Goal: Complete application form: Complete application form

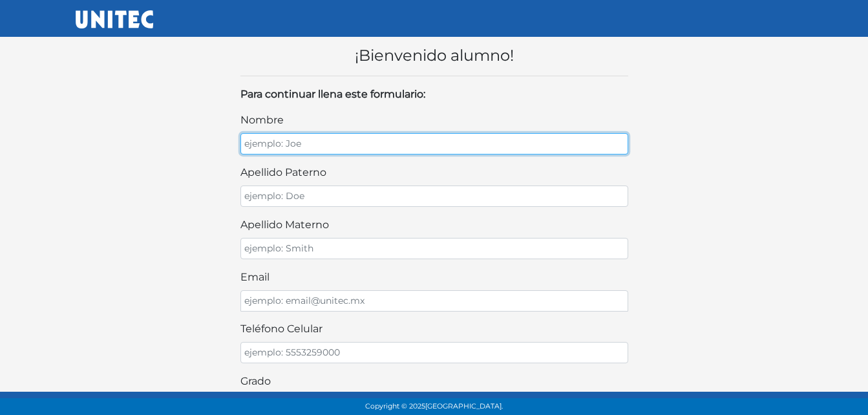
click at [365, 143] on input "nombre" at bounding box center [434, 143] width 388 height 21
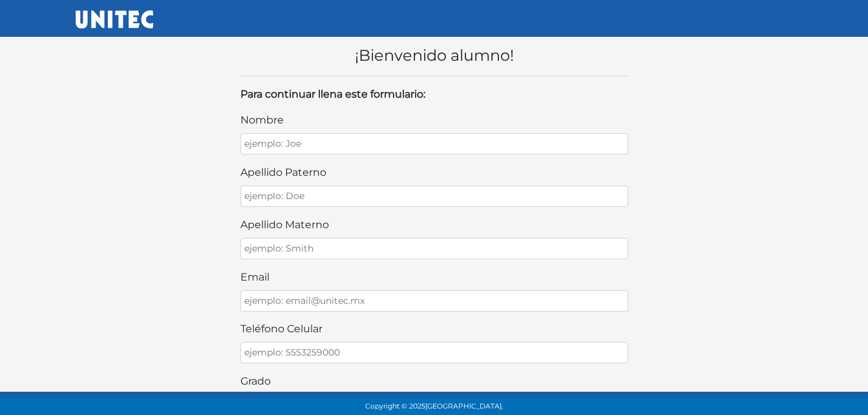
click at [686, 143] on div "¡Bienvenido alumno! Para continuar llena este formulario: nombre apellido pater…" at bounding box center [434, 392] width 737 height 733
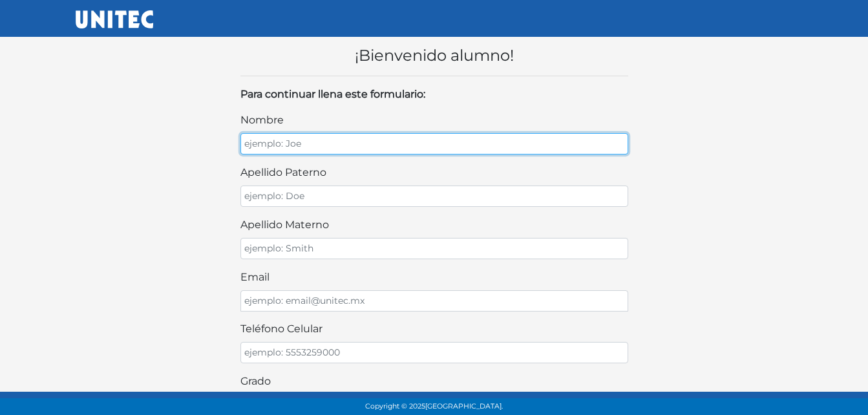
click at [550, 138] on input "nombre" at bounding box center [434, 143] width 388 height 21
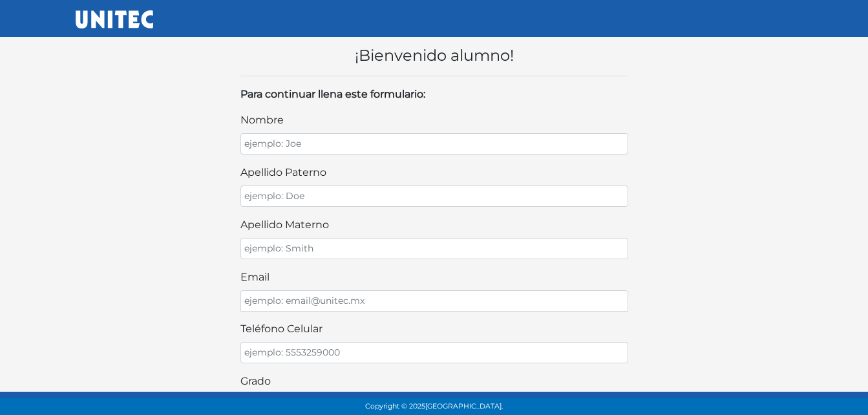
click at [668, 141] on div "¡Bienvenido alumno! Para continuar llena este formulario: nombre apellido pater…" at bounding box center [434, 392] width 737 height 733
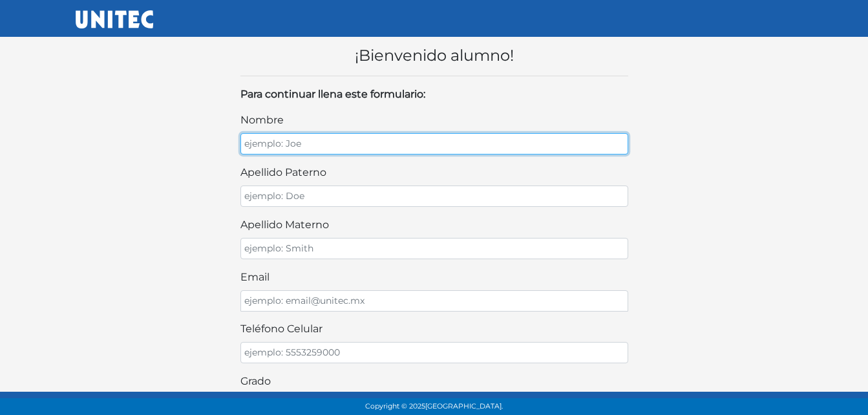
click at [495, 148] on input "nombre" at bounding box center [434, 143] width 388 height 21
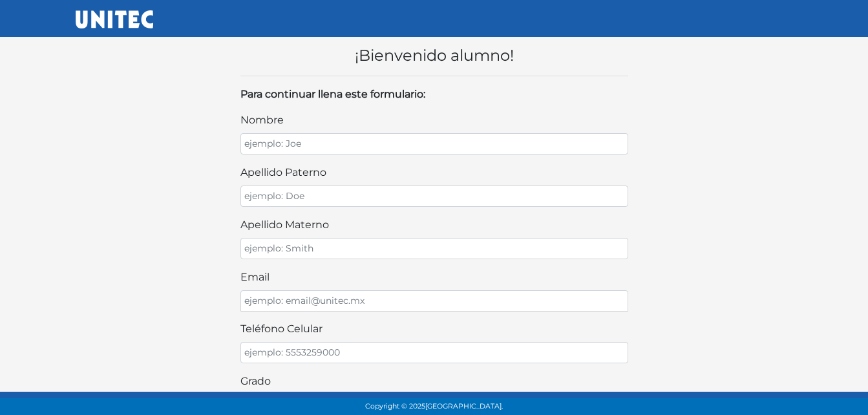
click at [667, 132] on div "¡Bienvenido alumno! Para continuar llena este formulario: nombre apellido pater…" at bounding box center [434, 392] width 737 height 733
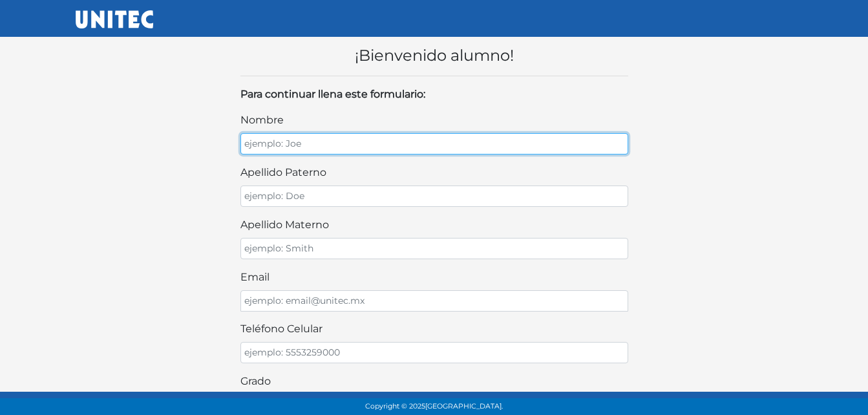
click at [484, 147] on input "nombre" at bounding box center [434, 143] width 388 height 21
click at [434, 142] on input "nombre" at bounding box center [434, 143] width 388 height 21
click at [432, 141] on input "nombre" at bounding box center [434, 143] width 388 height 21
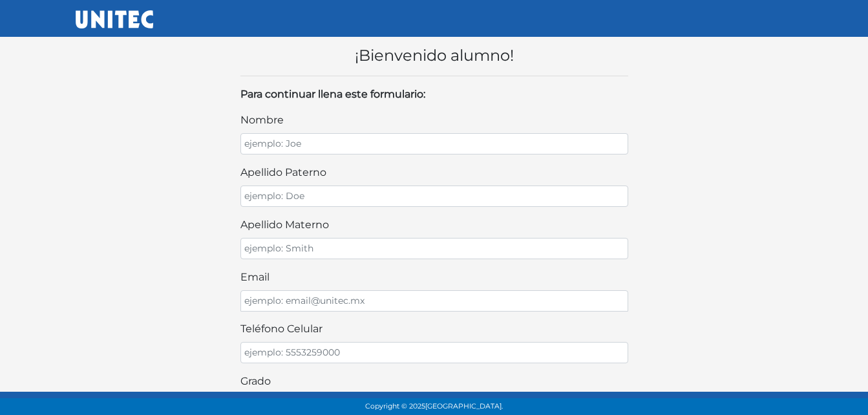
click at [844, 189] on body "¡Bienvenido alumno! Para continuar llena este formulario: nombre apellido pater…" at bounding box center [434, 392] width 868 height 785
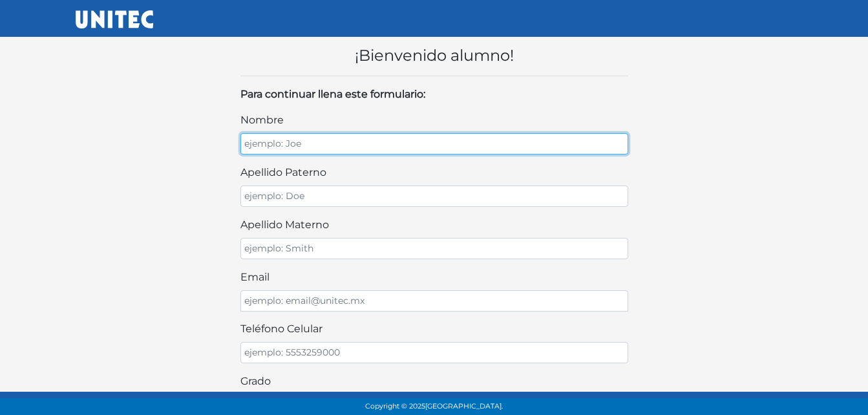
click at [356, 142] on input "nombre" at bounding box center [434, 143] width 388 height 21
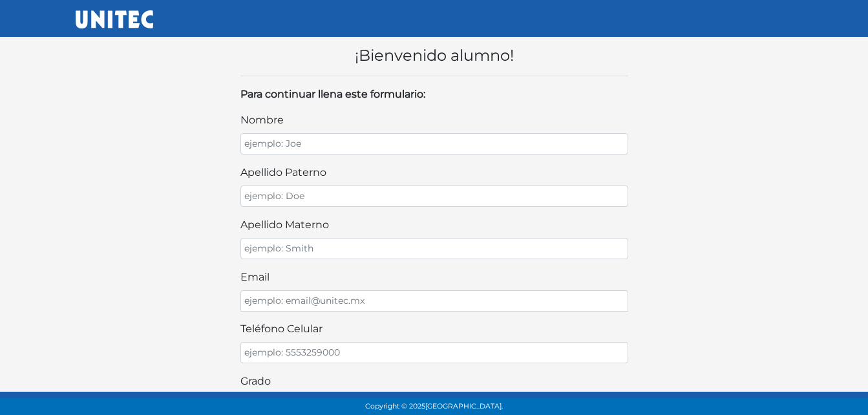
click at [151, 168] on div "¡Bienvenido alumno! Para continuar llena este formulario: nombre apellido pater…" at bounding box center [434, 392] width 737 height 733
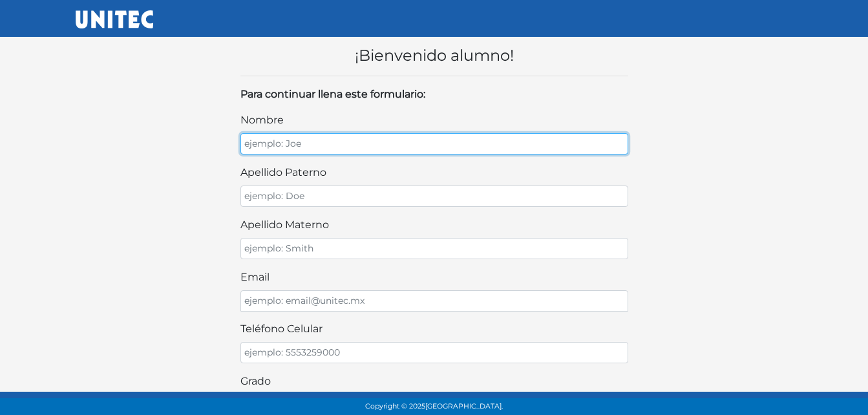
click at [295, 138] on input "nombre" at bounding box center [434, 143] width 388 height 21
type input "sebastian"
drag, startPoint x: 310, startPoint y: 149, endPoint x: -3, endPoint y: 112, distance: 315.0
click at [0, 112] on html "¡Bienvenido alumno! Para continuar llena este formulario: nombre sebastian apel…" at bounding box center [434, 392] width 868 height 785
type input "SEBASTIAN"
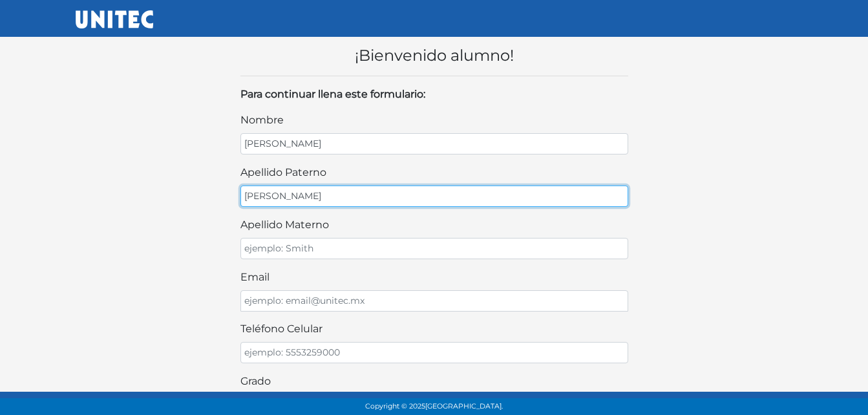
type input "ROCHA"
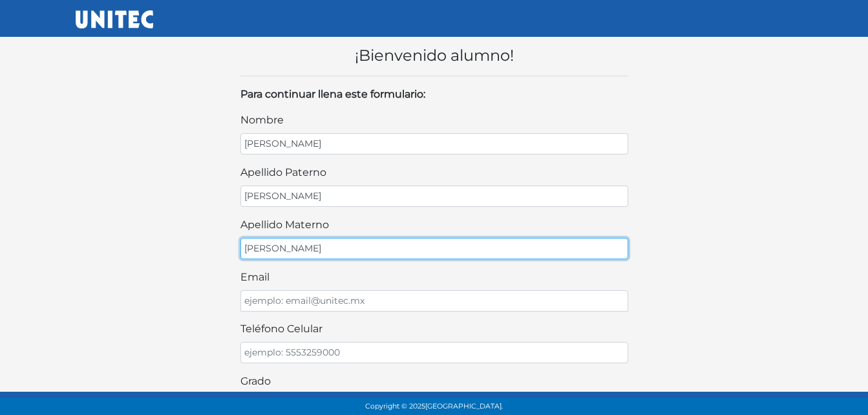
type input "ROMERO"
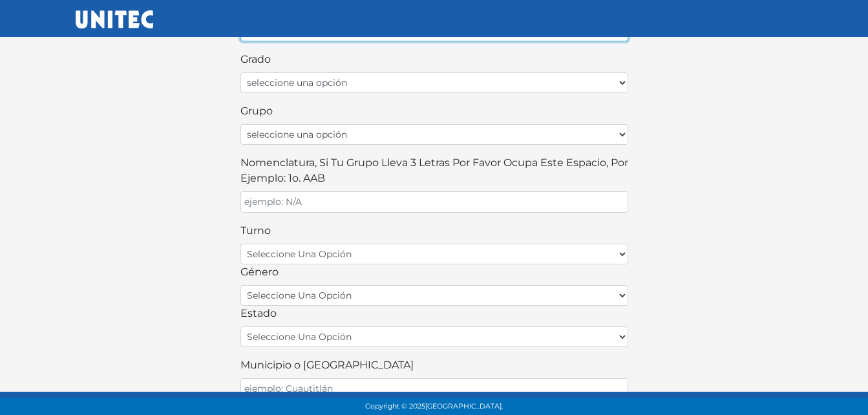
scroll to position [323, 0]
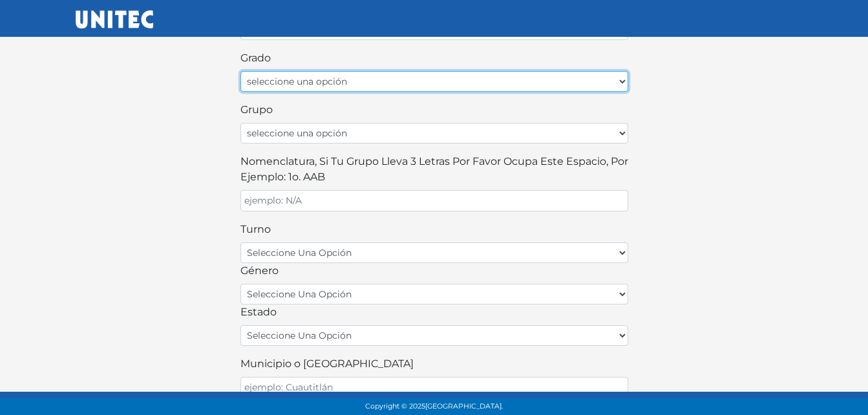
select select "1ro"
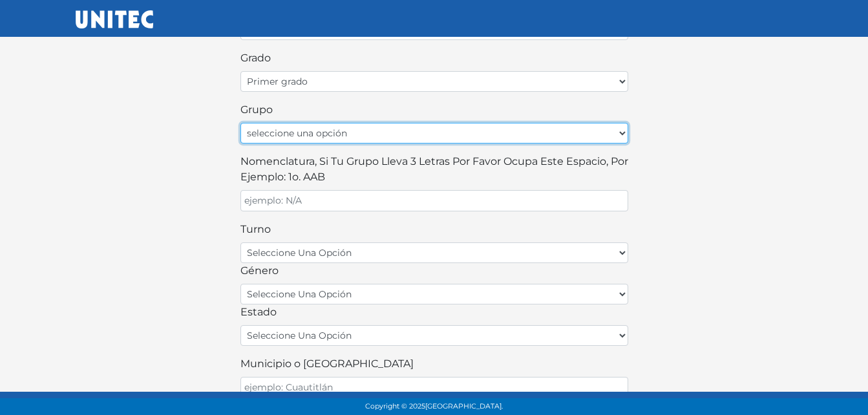
select select "A"
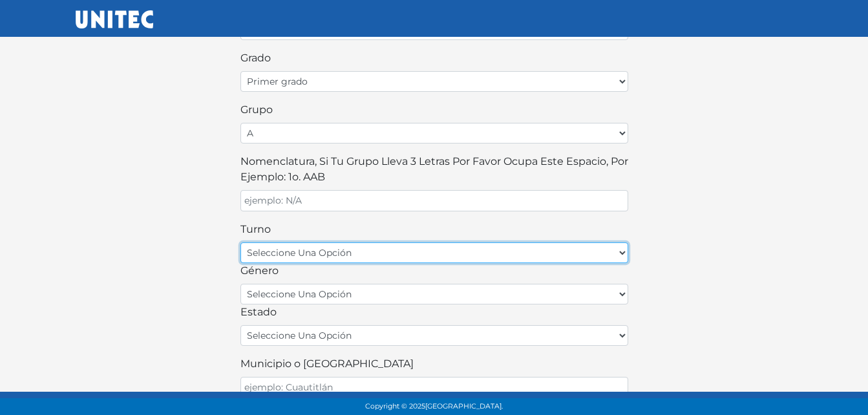
select select "matutino"
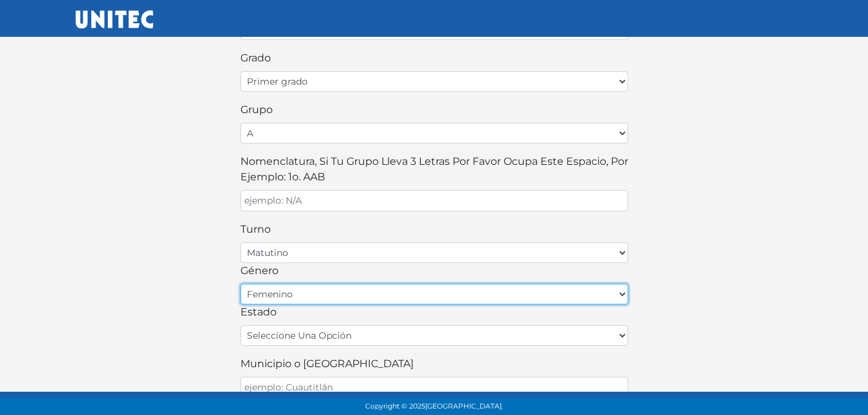
select select "M"
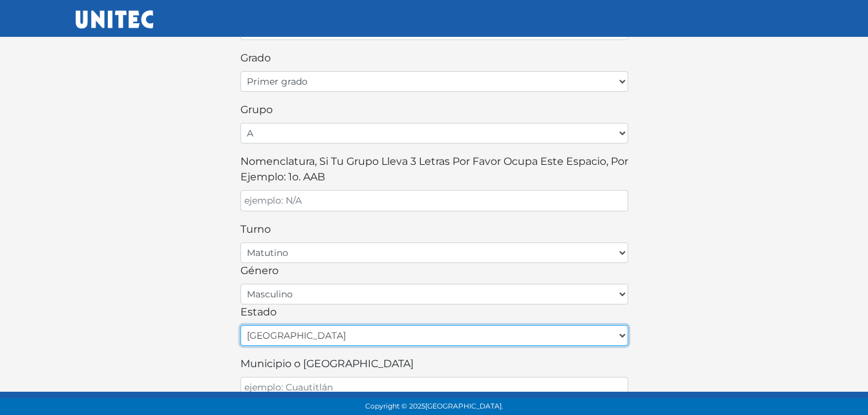
select select "GUA"
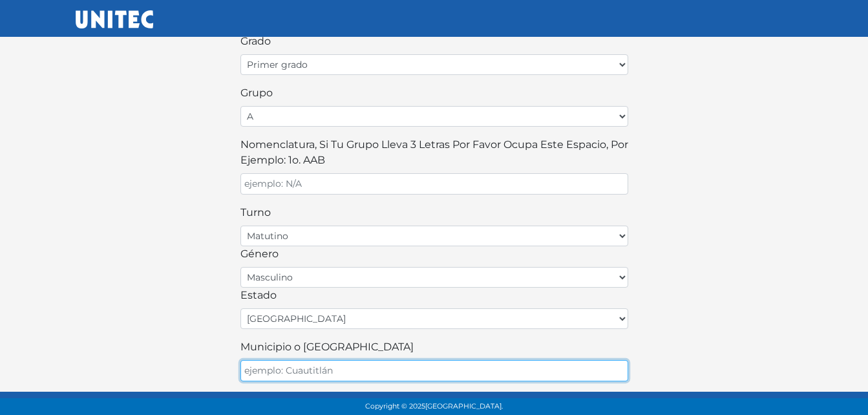
scroll to position [370, 0]
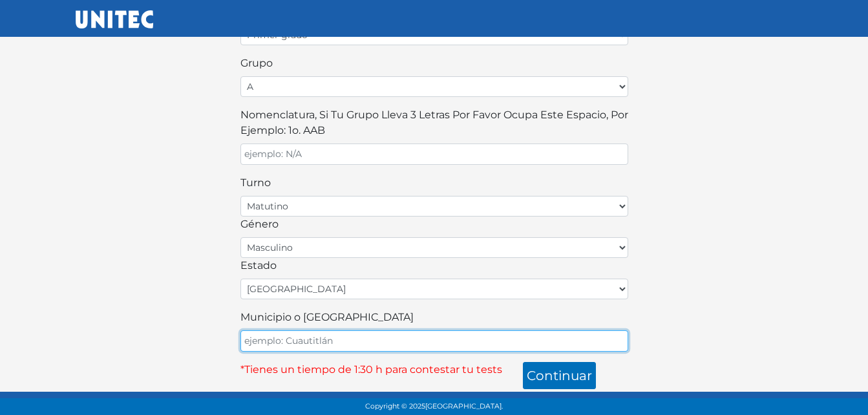
type input "L"
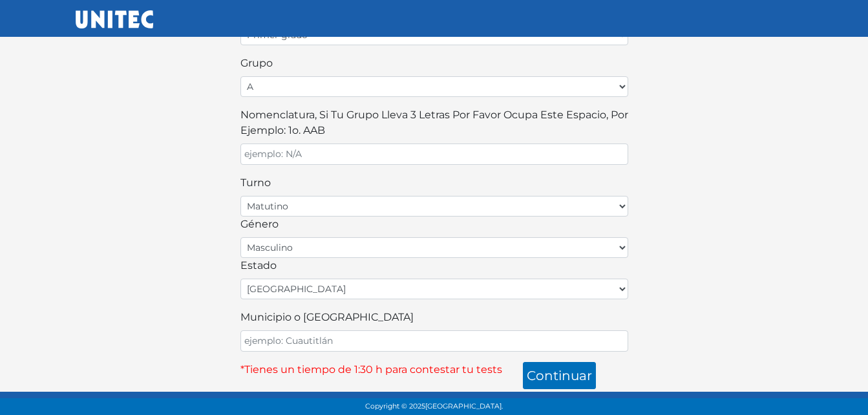
click at [114, 248] on div "¡Bienvenido alumno! Para continuar llena este formulario: nombre SEBASTIAN apel…" at bounding box center [434, 22] width 737 height 733
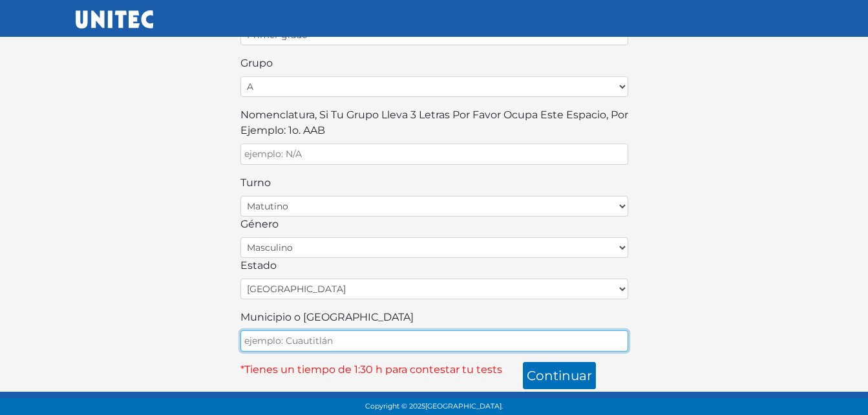
click at [330, 338] on input "Municipio o Alcaldía" at bounding box center [434, 340] width 388 height 21
type input "LEON"
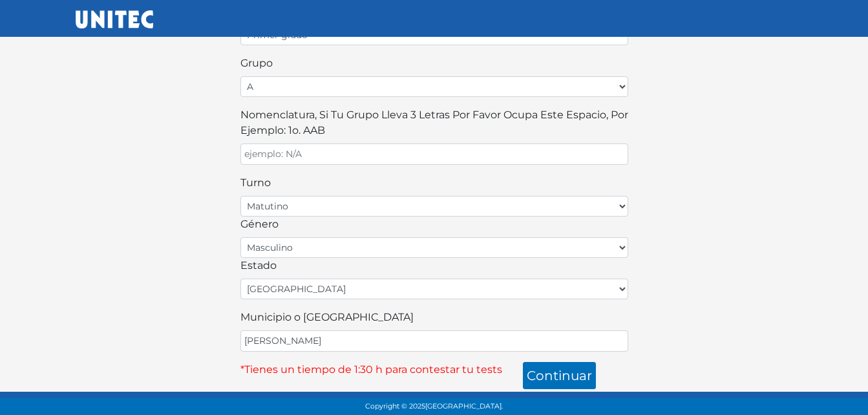
click at [758, 282] on div "¡Bienvenido alumno! Para continuar llena este formulario: nombre SEBASTIAN apel…" at bounding box center [434, 22] width 737 height 733
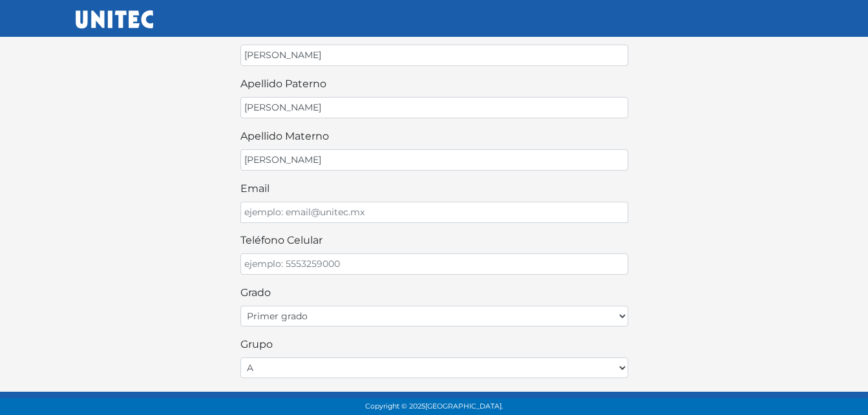
scroll to position [111, 0]
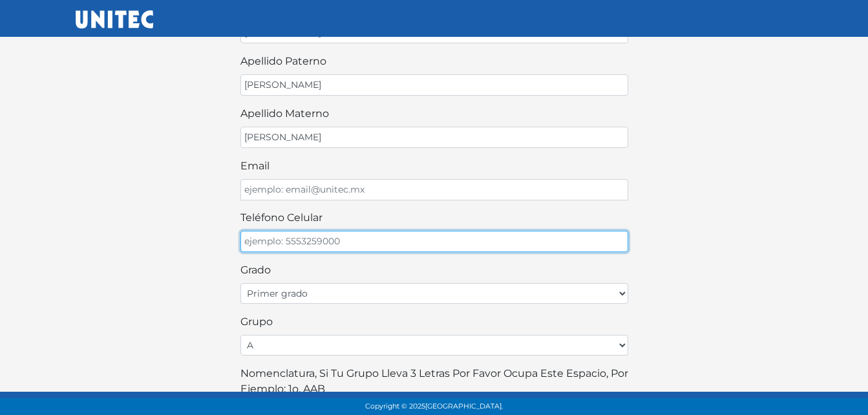
click at [490, 248] on input "teléfono celular" at bounding box center [434, 241] width 388 height 21
type input "4727213333"
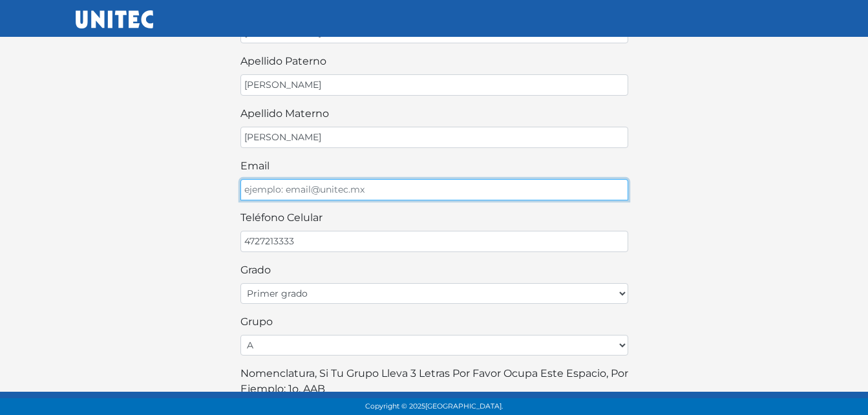
click at [468, 189] on input "email" at bounding box center [434, 189] width 388 height 21
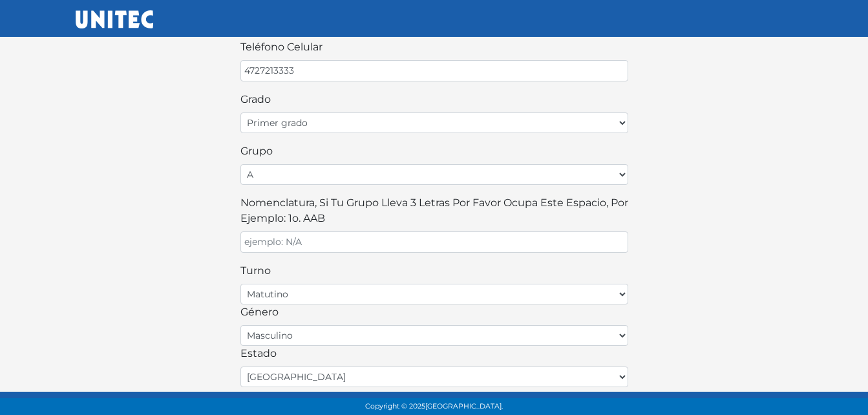
scroll to position [305, 0]
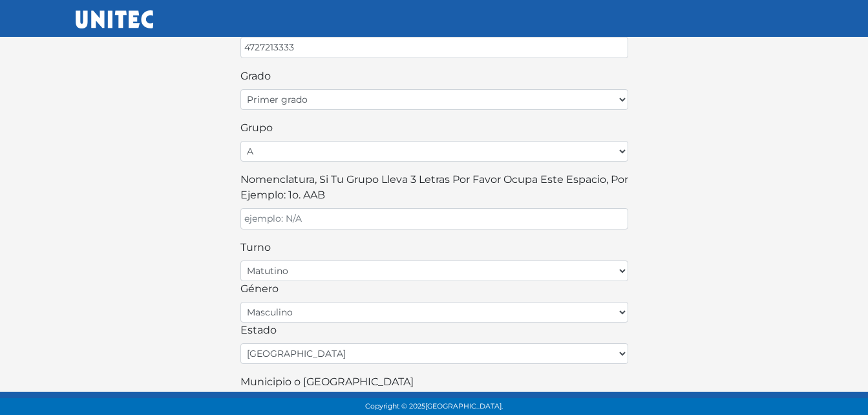
type input "SEBASTIAN@GMAIL.COM"
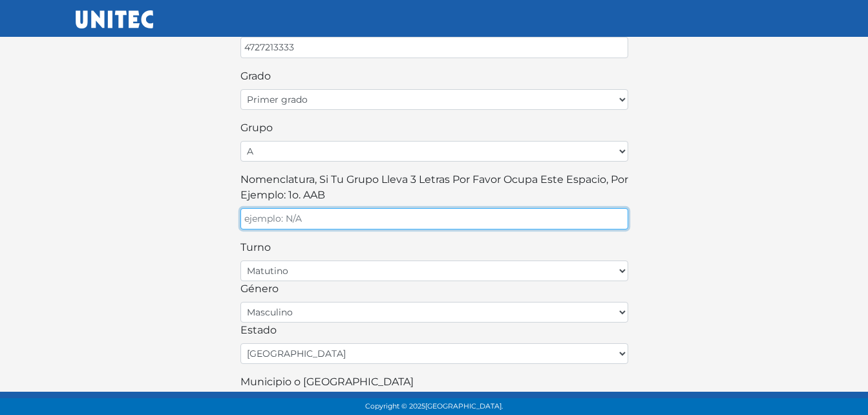
click at [338, 222] on input "Nomenclatura, si tu grupo lleva 3 letras por favor ocupa este espacio, por ejem…" at bounding box center [434, 218] width 388 height 21
type input "1A"
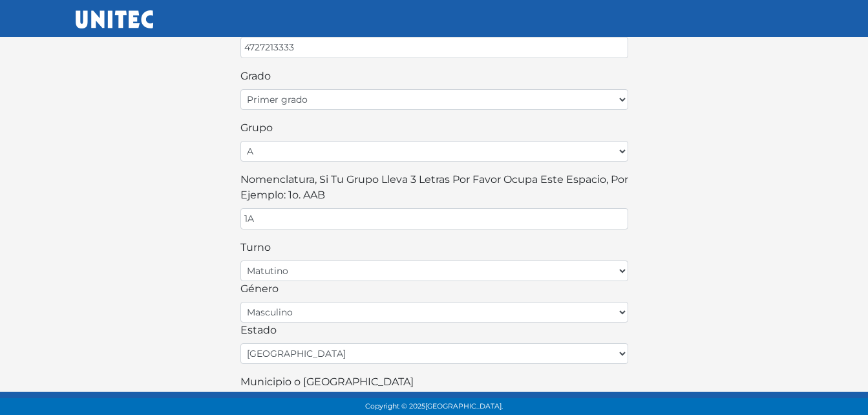
click at [701, 216] on div "¡Bienvenido alumno! Para continuar llena este formulario: nombre SEBASTIAN apel…" at bounding box center [434, 87] width 737 height 733
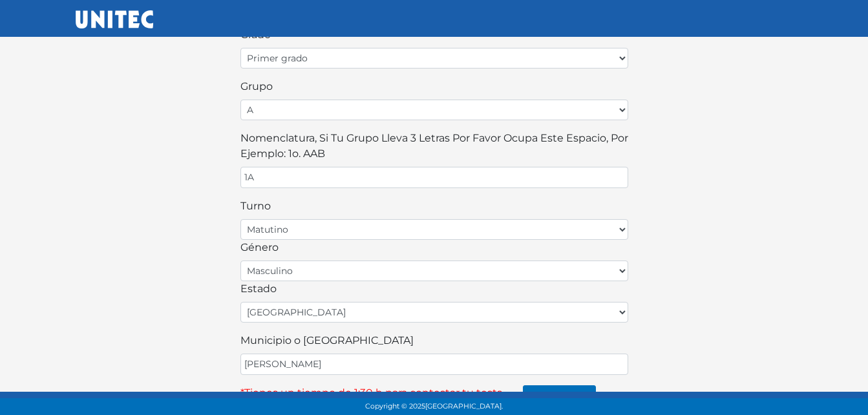
scroll to position [370, 0]
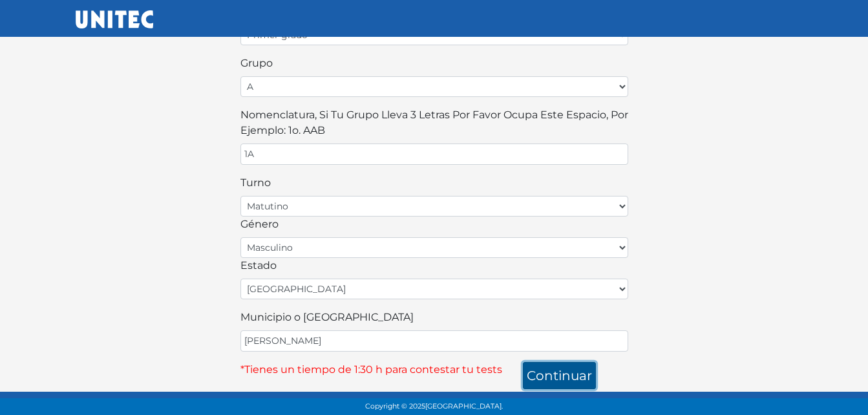
click at [564, 370] on button "continuar" at bounding box center [559, 375] width 73 height 27
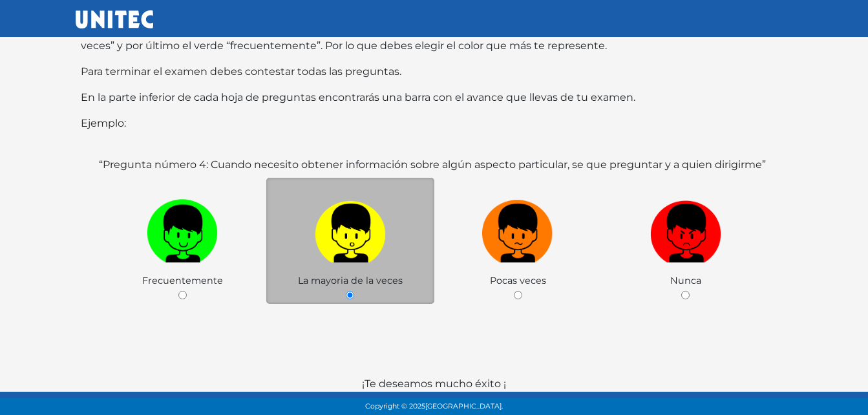
scroll to position [214, 0]
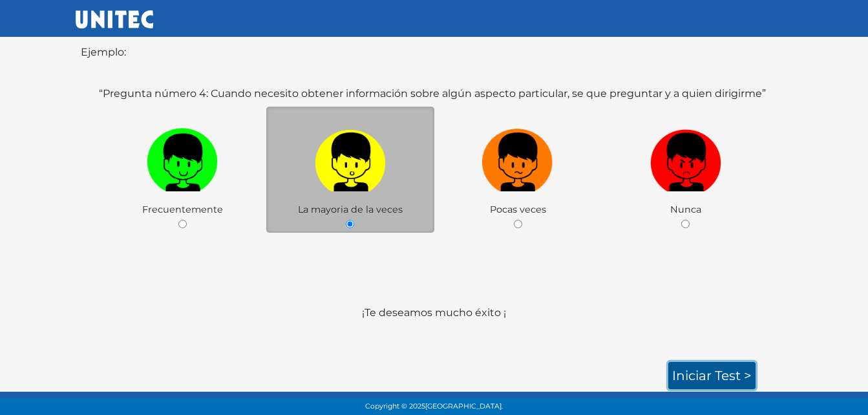
click at [704, 373] on link "Iniciar test >" at bounding box center [711, 375] width 87 height 27
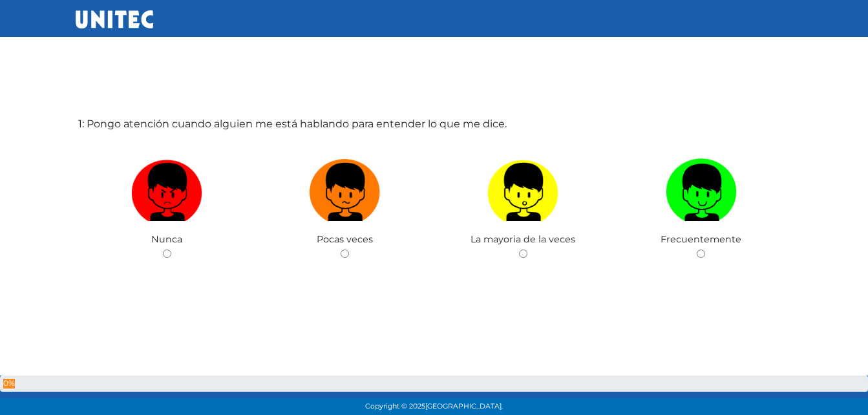
scroll to position [65, 0]
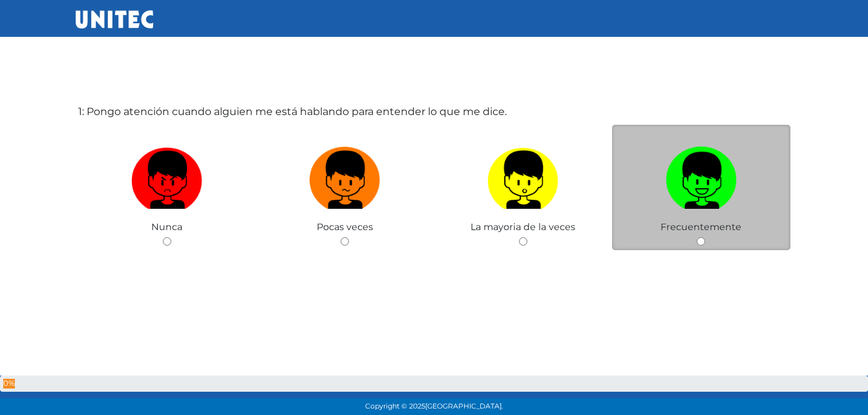
click at [699, 178] on img at bounding box center [701, 176] width 71 height 68
click at [699, 237] on input "radio" at bounding box center [701, 241] width 8 height 8
radio input "true"
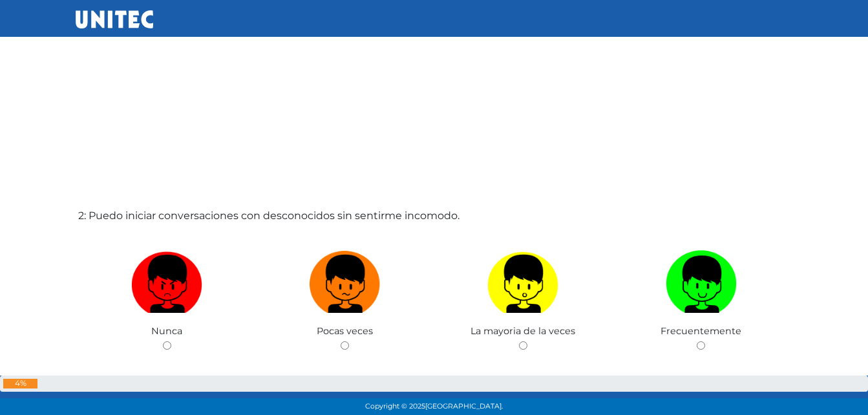
scroll to position [498, 0]
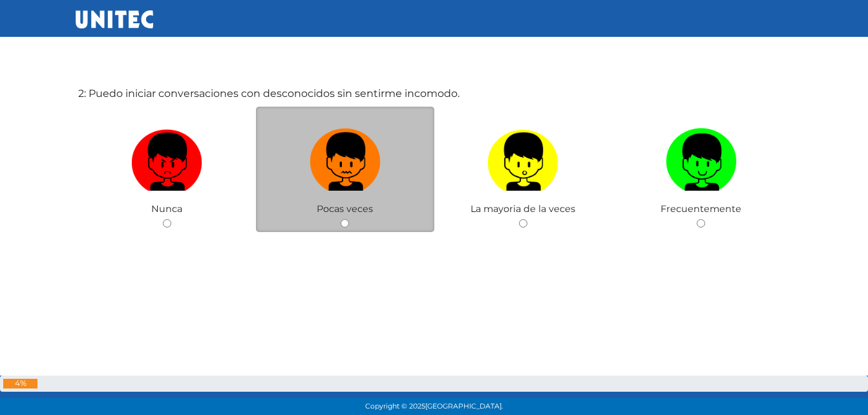
click at [364, 169] on img at bounding box center [345, 157] width 71 height 68
click at [349, 219] on input "radio" at bounding box center [345, 223] width 8 height 8
radio input "true"
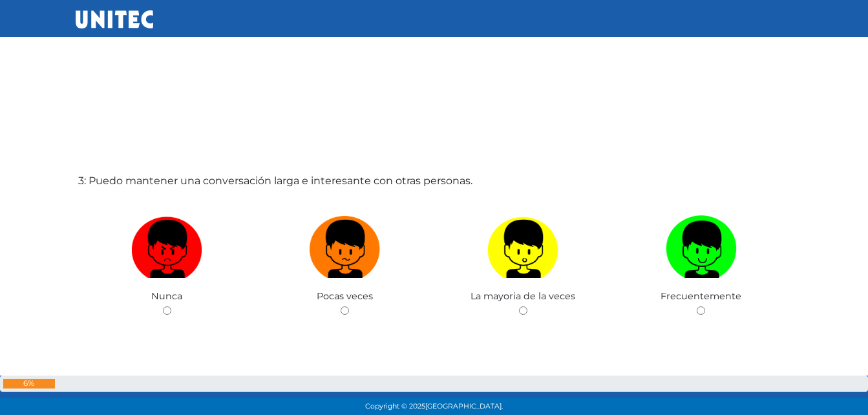
scroll to position [826, 0]
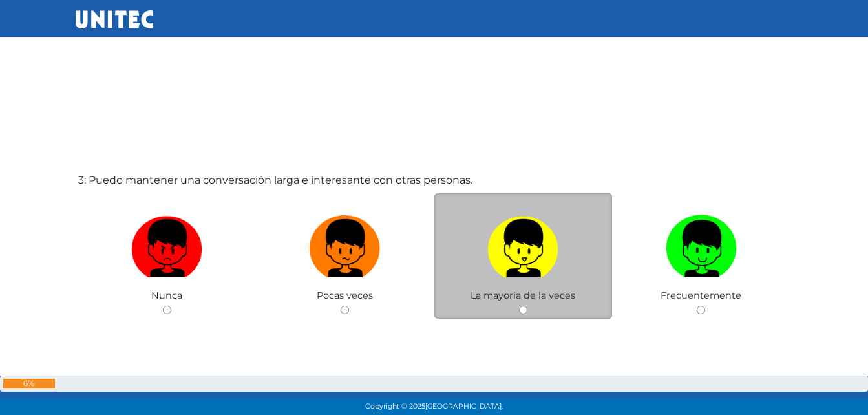
click at [538, 261] on img at bounding box center [522, 244] width 71 height 68
click at [527, 306] on input "radio" at bounding box center [523, 310] width 8 height 8
radio input "true"
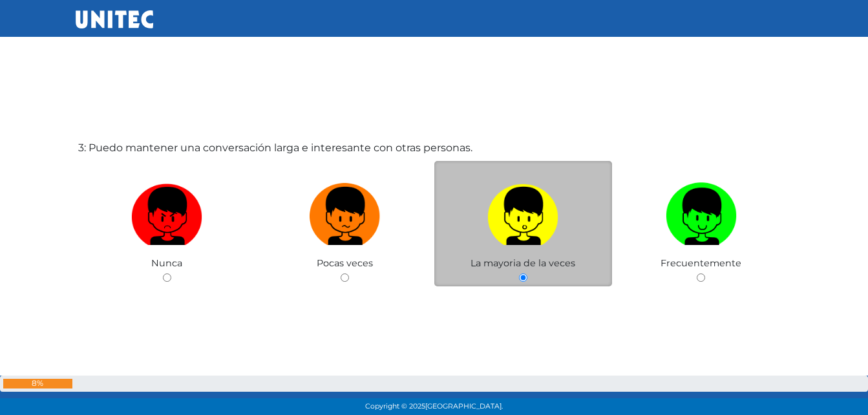
scroll to position [871, 0]
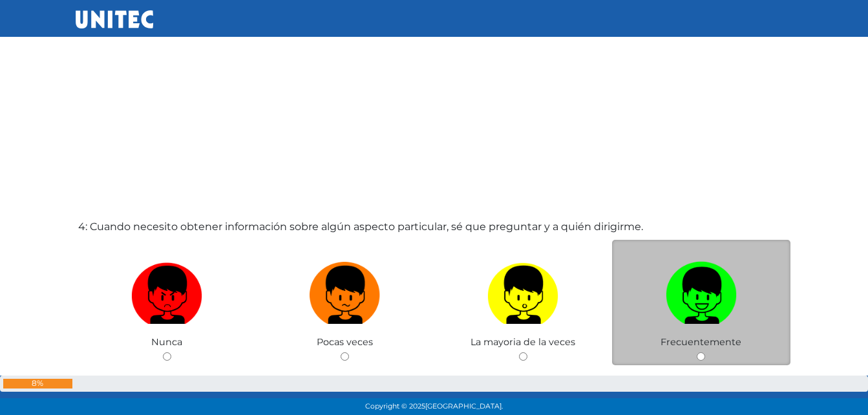
click at [706, 297] on img at bounding box center [701, 291] width 71 height 68
click at [705, 352] on input "radio" at bounding box center [701, 356] width 8 height 8
radio input "true"
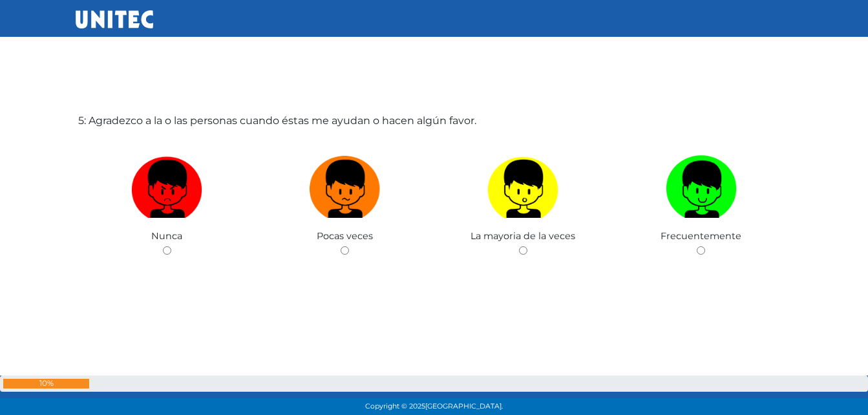
scroll to position [1725, 0]
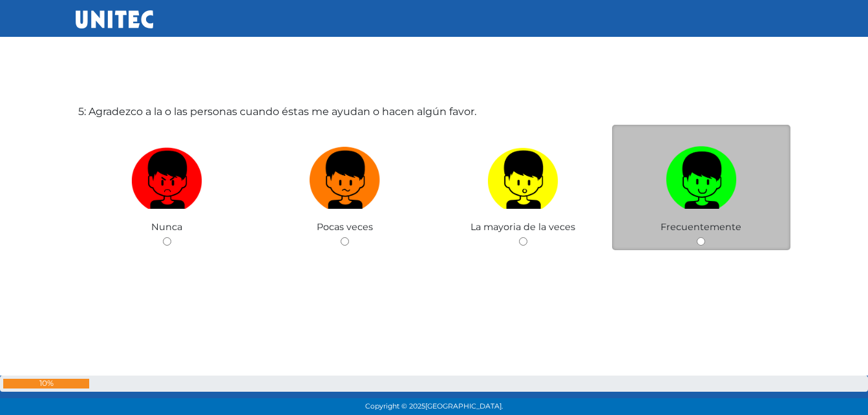
click at [721, 224] on span "Frecuentemente" at bounding box center [701, 227] width 81 height 12
click at [681, 175] on img at bounding box center [701, 176] width 71 height 68
click at [697, 237] on input "radio" at bounding box center [701, 241] width 8 height 8
radio input "true"
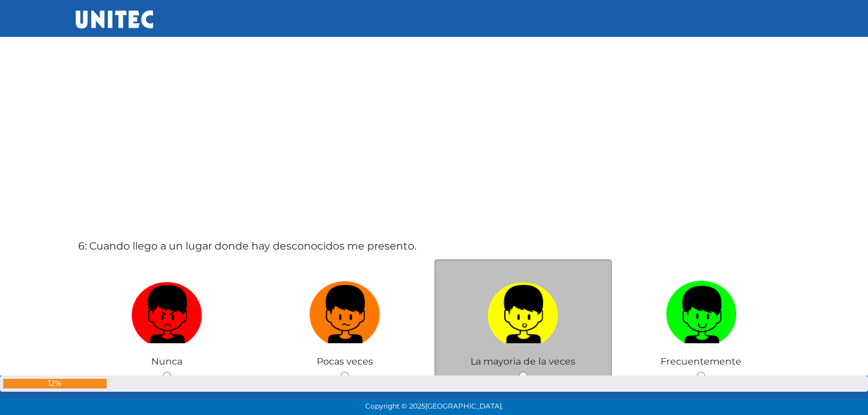
scroll to position [2008, 0]
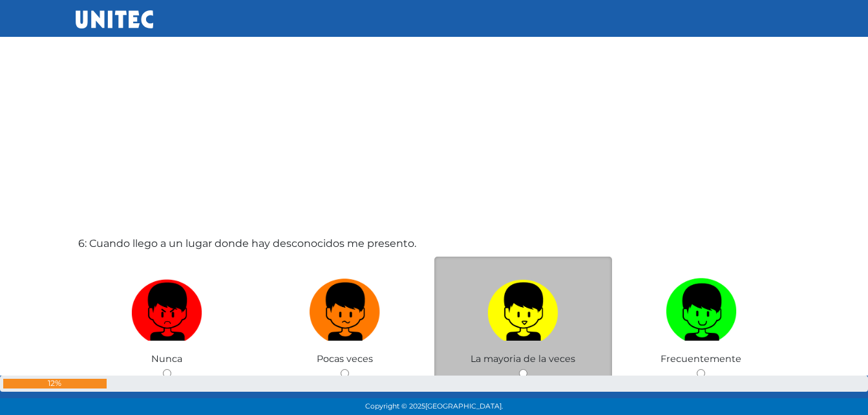
click at [515, 307] on img at bounding box center [522, 307] width 71 height 68
click at [519, 369] on input "radio" at bounding box center [523, 373] width 8 height 8
radio input "true"
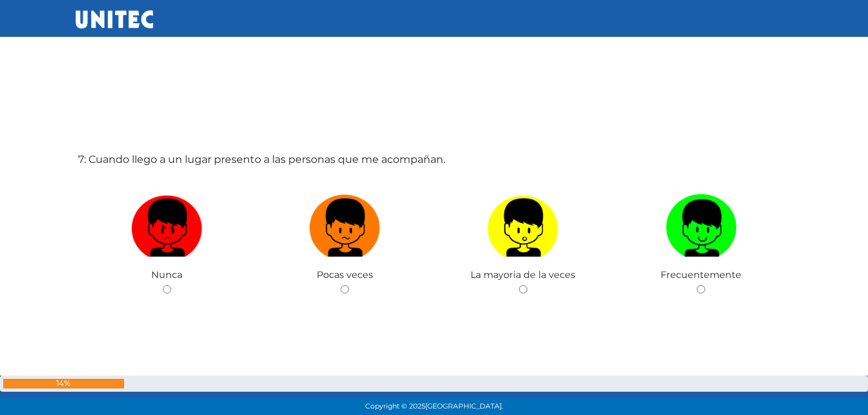
scroll to position [2524, 0]
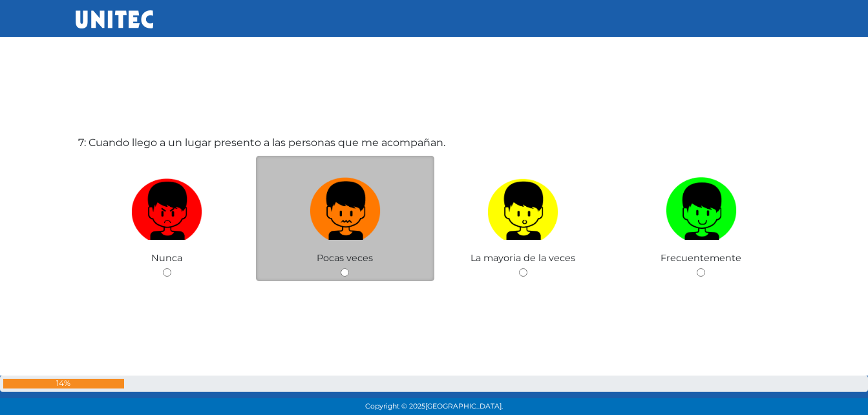
click at [361, 226] on img at bounding box center [345, 207] width 71 height 68
click at [349, 268] on input "radio" at bounding box center [345, 272] width 8 height 8
radio input "true"
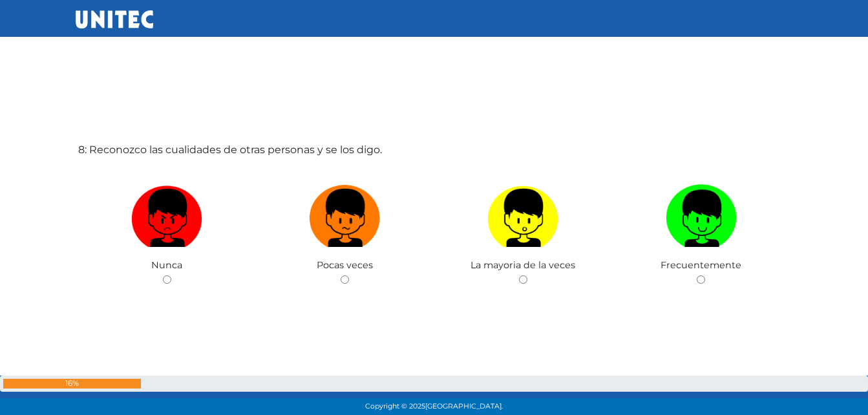
scroll to position [2970, 0]
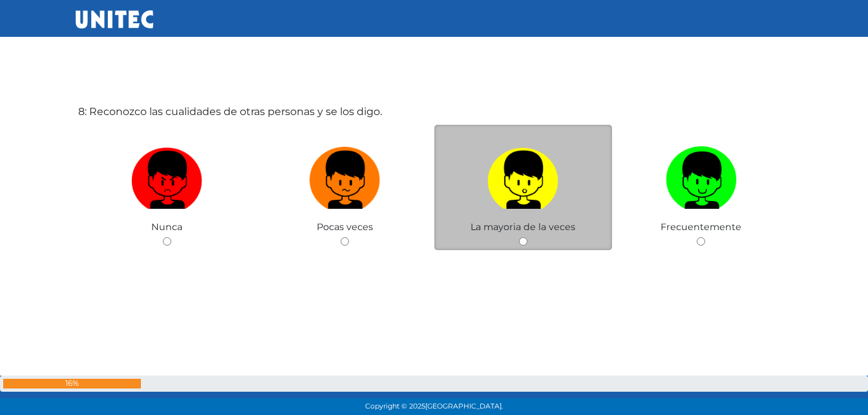
click at [540, 211] on label at bounding box center [523, 180] width 178 height 79
click at [527, 237] on input "radio" at bounding box center [523, 241] width 8 height 8
radio input "true"
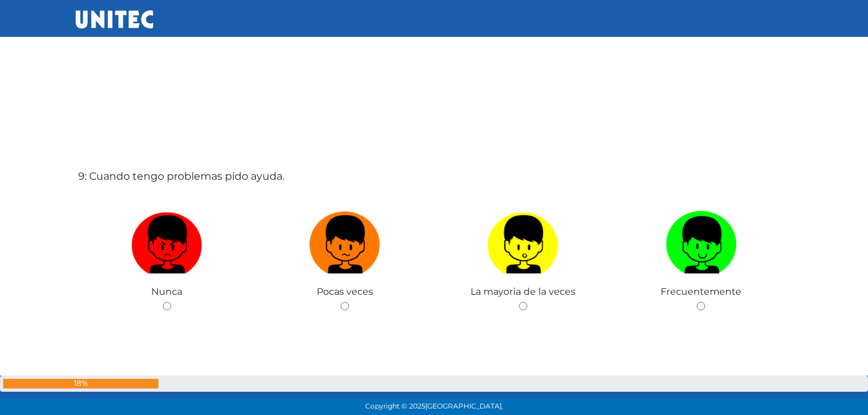
scroll to position [3321, 0]
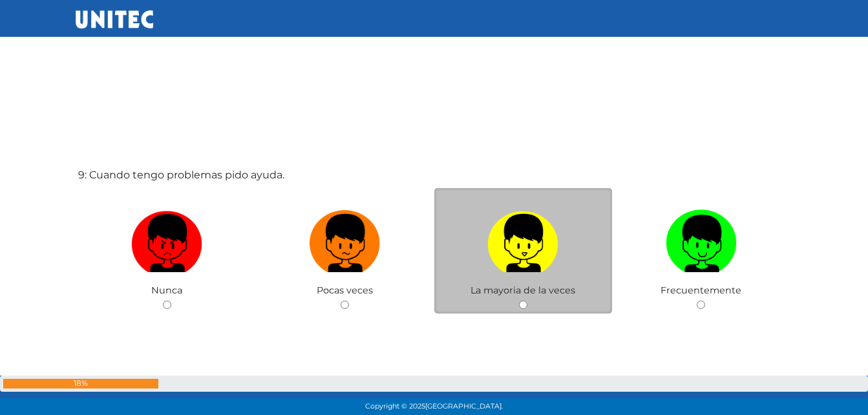
click at [535, 257] on img at bounding box center [522, 239] width 71 height 68
click at [527, 301] on input "radio" at bounding box center [523, 305] width 8 height 8
radio input "true"
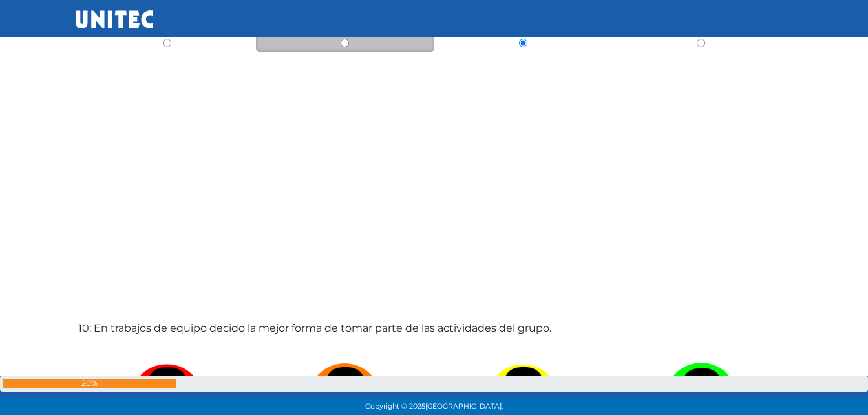
scroll to position [3800, 0]
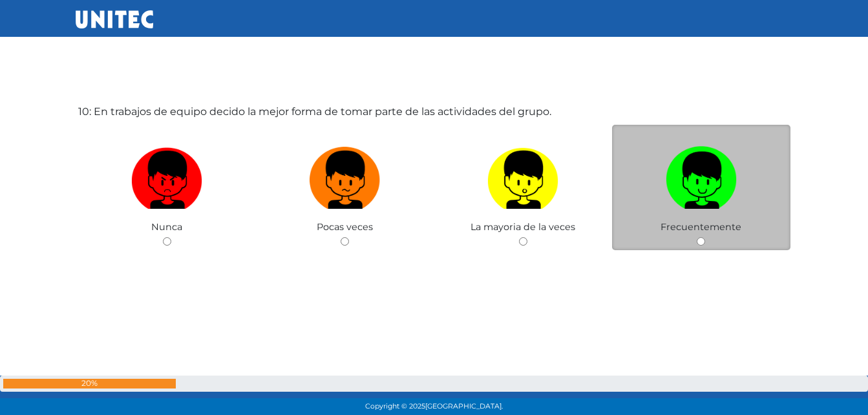
click at [692, 210] on label at bounding box center [701, 180] width 178 height 79
click at [697, 237] on input "radio" at bounding box center [701, 241] width 8 height 8
radio input "true"
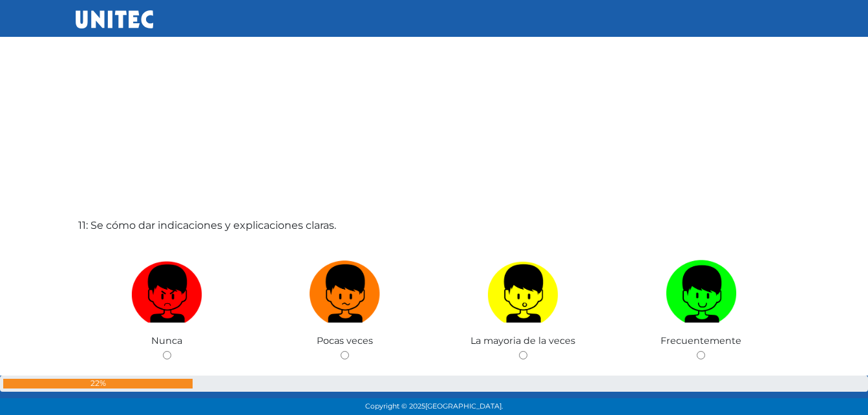
scroll to position [4165, 0]
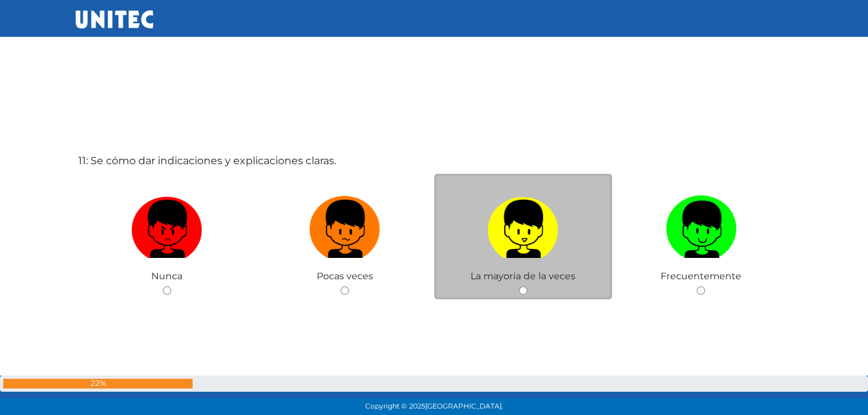
click at [529, 235] on img at bounding box center [522, 225] width 71 height 68
click at [527, 286] on input "radio" at bounding box center [523, 290] width 8 height 8
radio input "true"
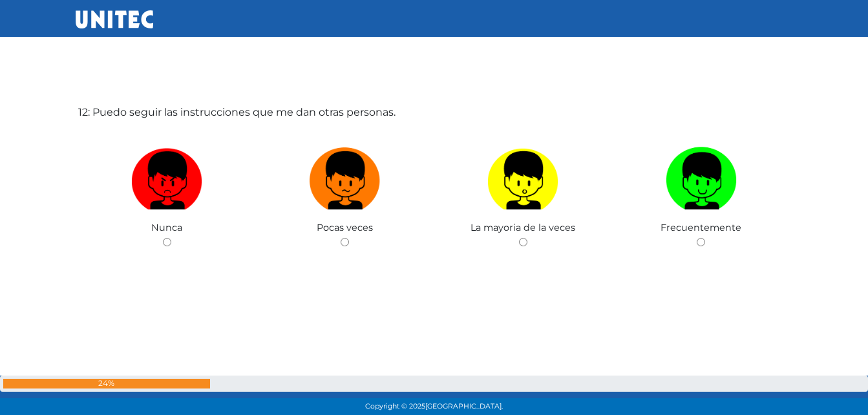
scroll to position [4630, 0]
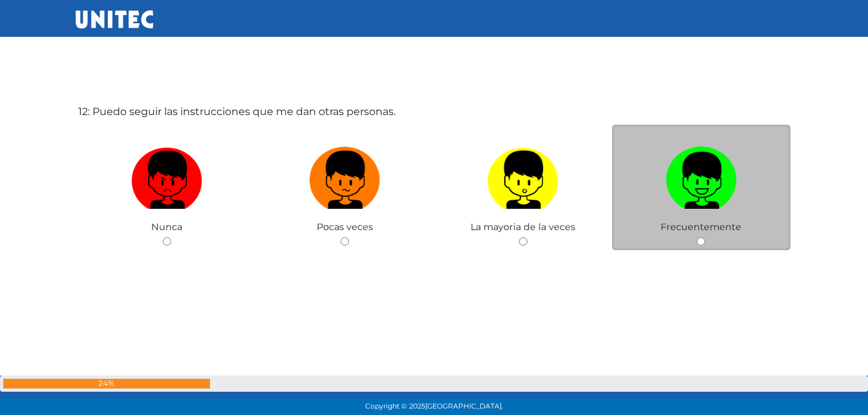
click at [695, 175] on img at bounding box center [701, 176] width 71 height 68
click at [697, 237] on input "radio" at bounding box center [701, 241] width 8 height 8
radio input "true"
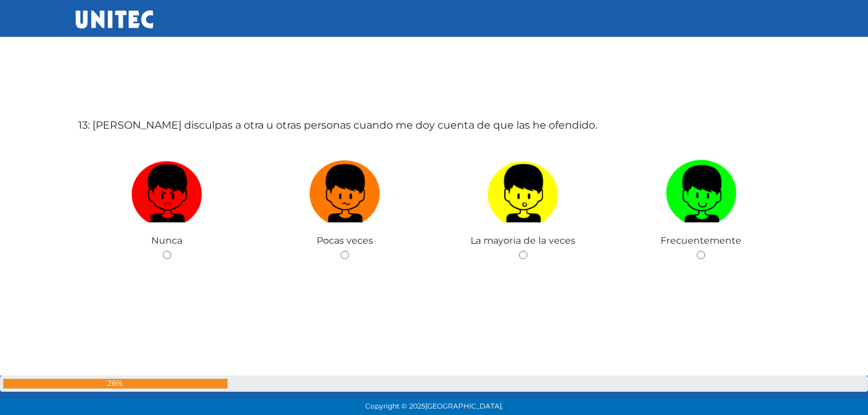
scroll to position [5045, 0]
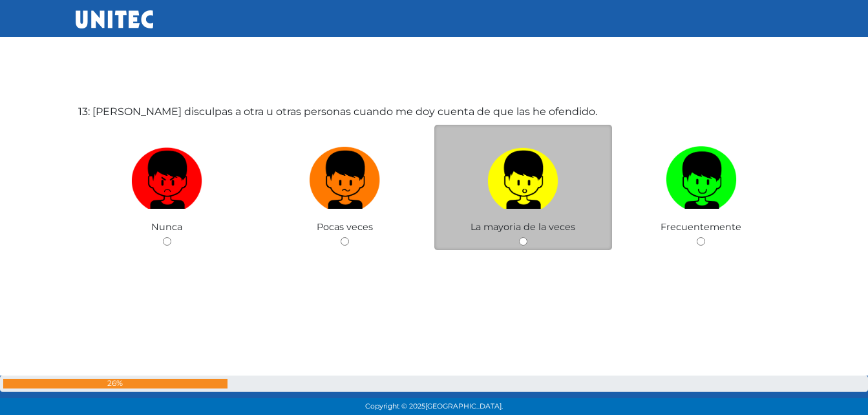
click at [512, 202] on img at bounding box center [522, 176] width 71 height 68
click at [519, 237] on input "radio" at bounding box center [523, 241] width 8 height 8
radio input "true"
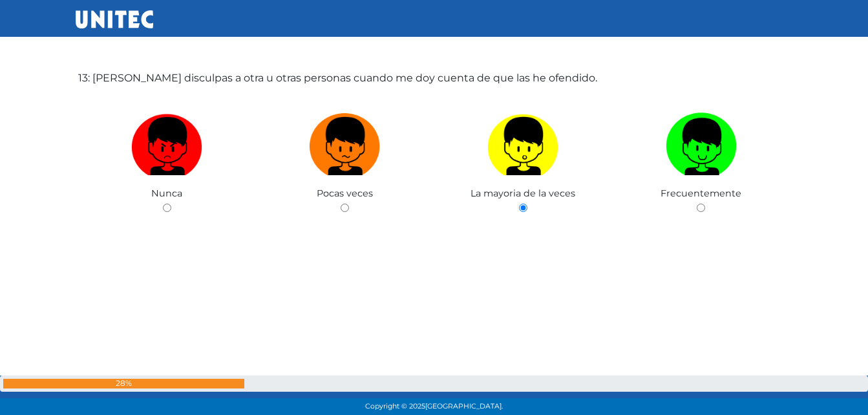
scroll to position [5090, 0]
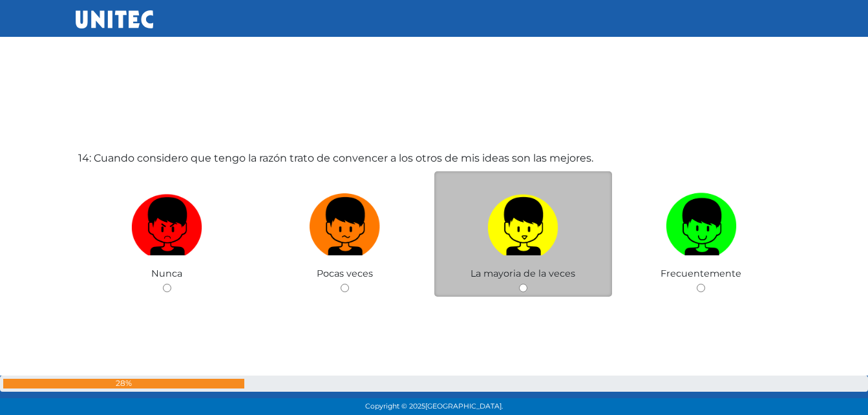
click at [516, 249] on img at bounding box center [522, 222] width 71 height 68
click at [519, 284] on input "radio" at bounding box center [523, 288] width 8 height 8
radio input "true"
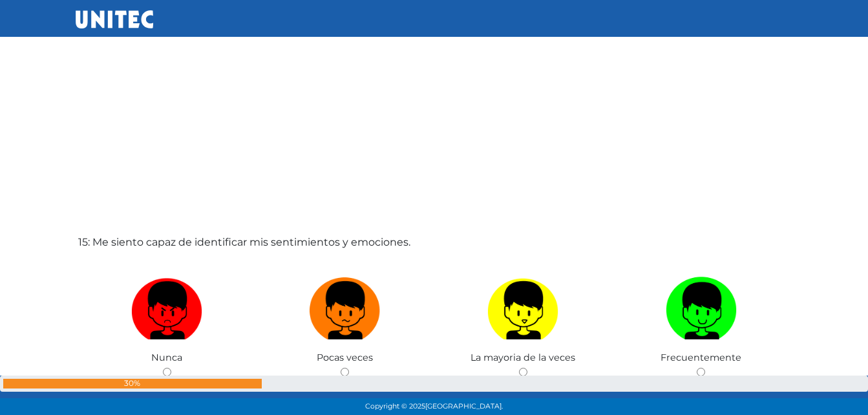
scroll to position [5809, 0]
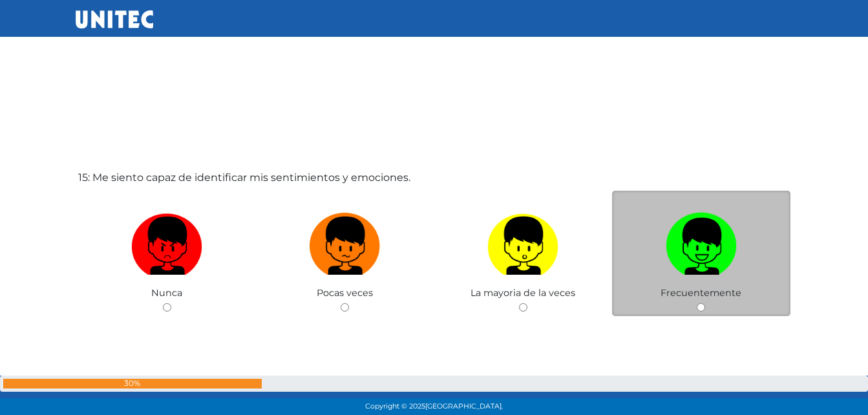
click at [727, 266] on img at bounding box center [701, 241] width 71 height 68
click at [705, 303] on input "radio" at bounding box center [701, 307] width 8 height 8
radio input "true"
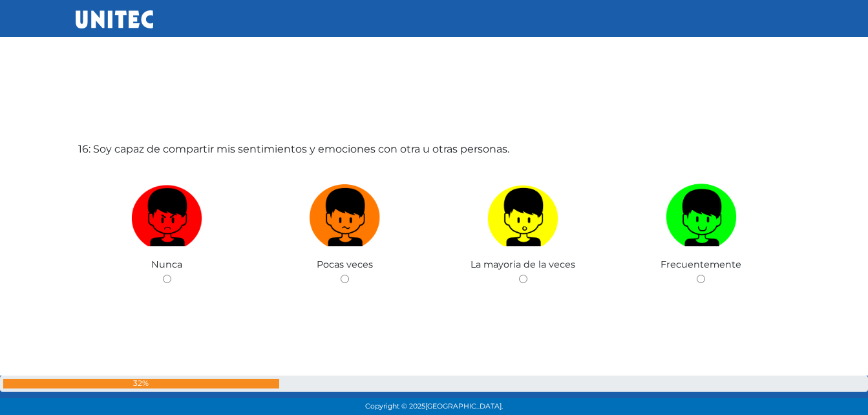
scroll to position [6290, 0]
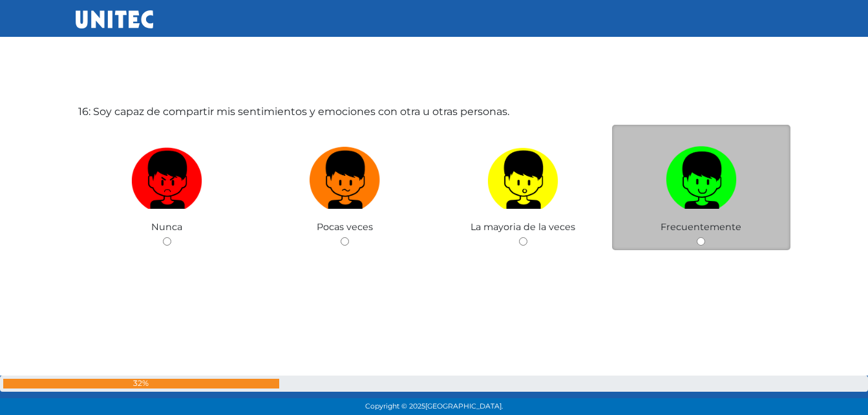
click at [708, 210] on label at bounding box center [701, 180] width 178 height 79
click at [705, 237] on input "radio" at bounding box center [701, 241] width 8 height 8
radio input "true"
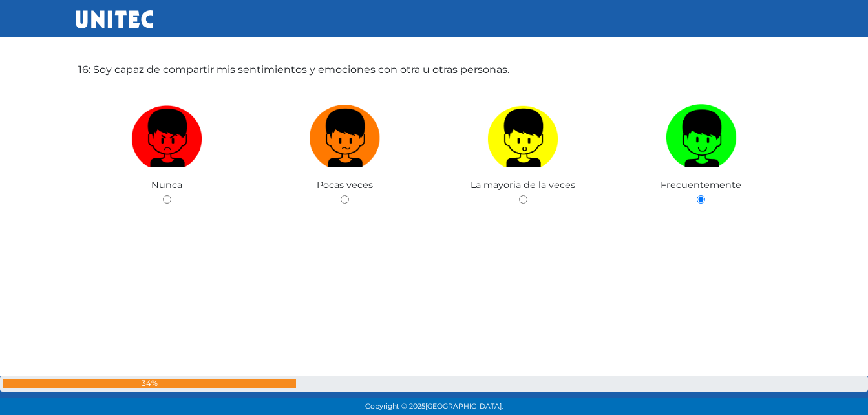
scroll to position [6335, 0]
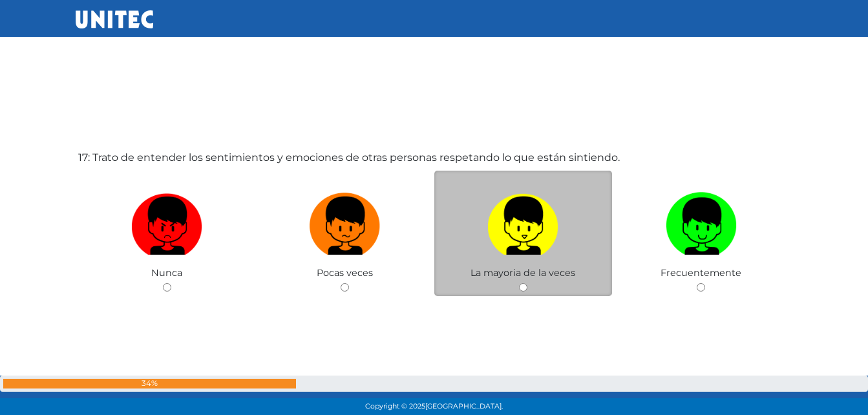
click at [531, 242] on img at bounding box center [522, 221] width 71 height 68
click at [527, 283] on input "radio" at bounding box center [523, 287] width 8 height 8
radio input "true"
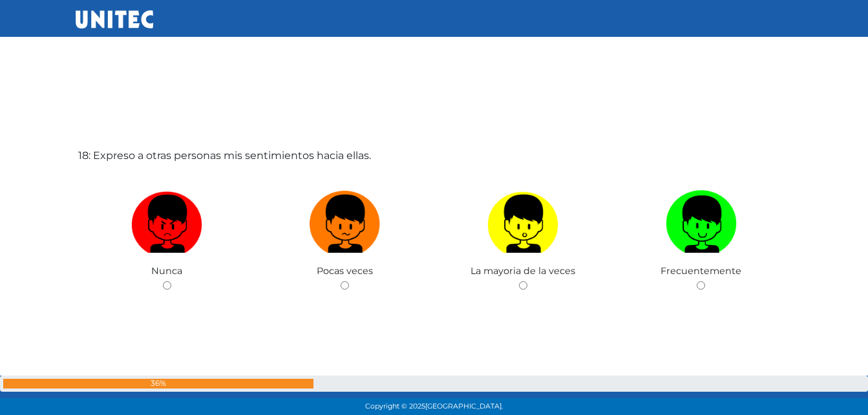
scroll to position [7120, 0]
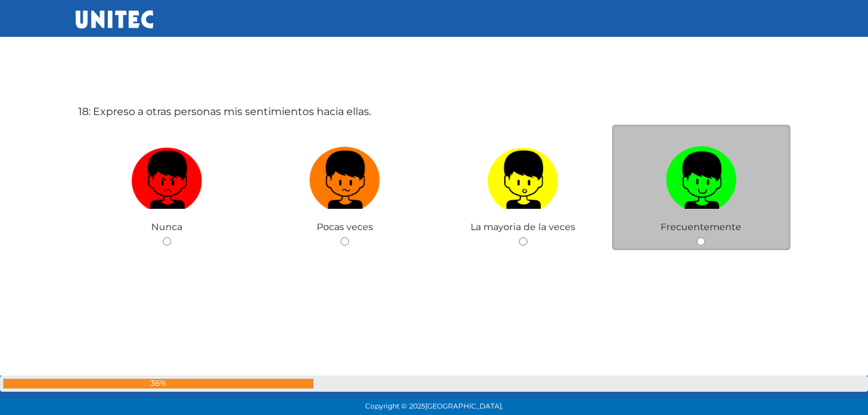
click at [707, 209] on label at bounding box center [701, 180] width 178 height 79
click at [705, 237] on input "radio" at bounding box center [701, 241] width 8 height 8
radio input "true"
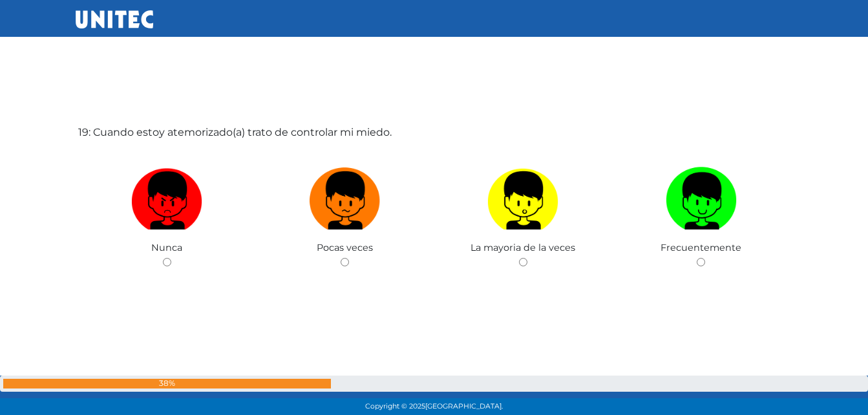
scroll to position [7535, 0]
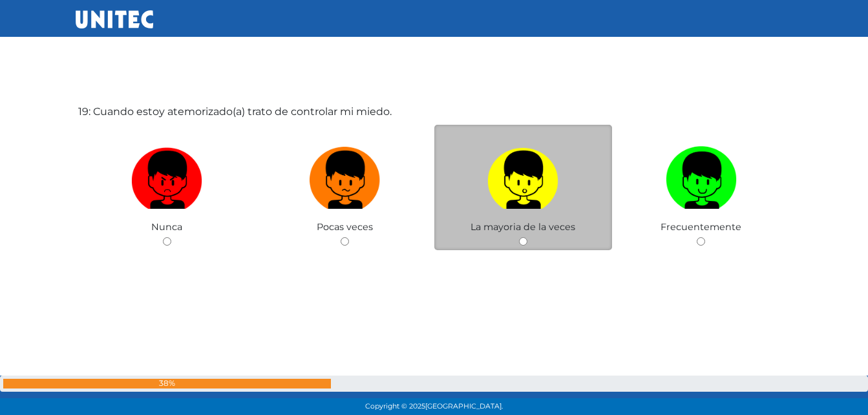
click at [531, 217] on label at bounding box center [523, 180] width 178 height 79
click at [527, 237] on input "radio" at bounding box center [523, 241] width 8 height 8
radio input "true"
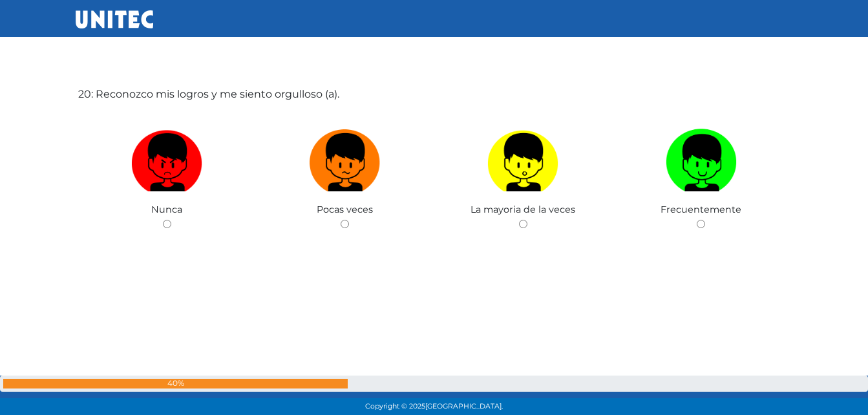
scroll to position [7968, 0]
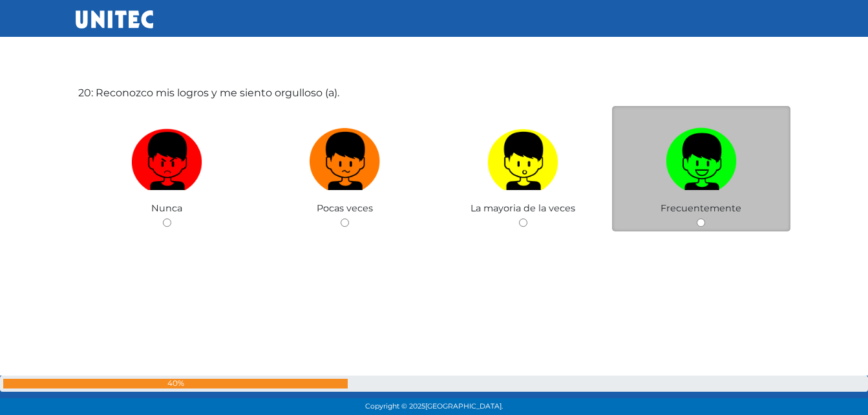
click at [712, 180] on img at bounding box center [701, 157] width 71 height 68
click at [705, 218] on input "radio" at bounding box center [701, 222] width 8 height 8
radio input "true"
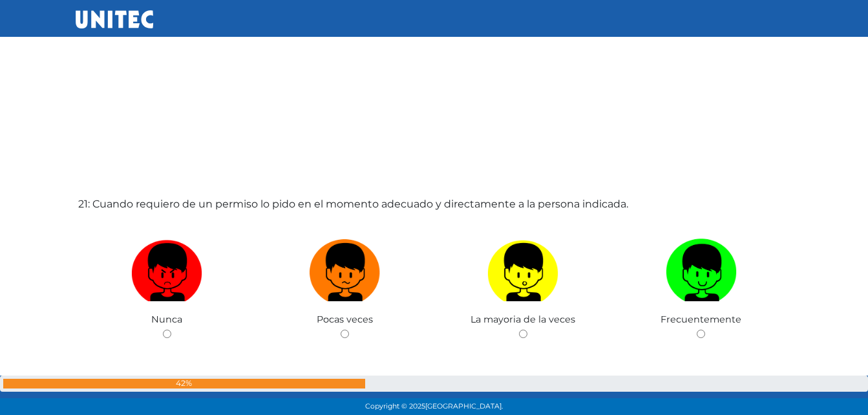
scroll to position [8337, 0]
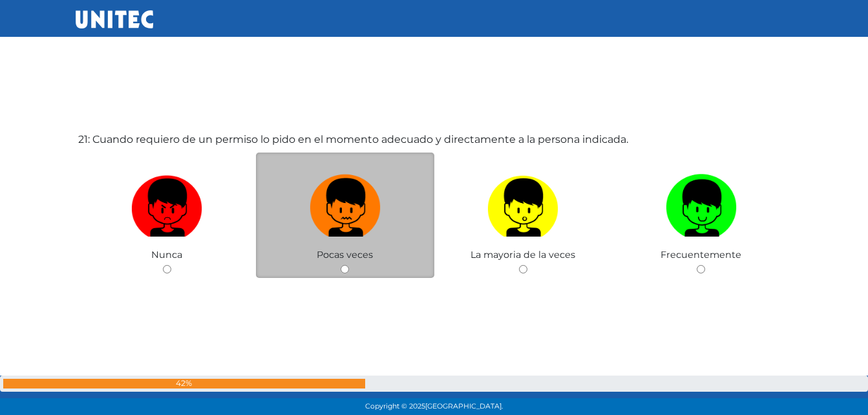
click at [324, 233] on img at bounding box center [345, 203] width 71 height 68
click at [341, 265] on input "radio" at bounding box center [345, 269] width 8 height 8
radio input "true"
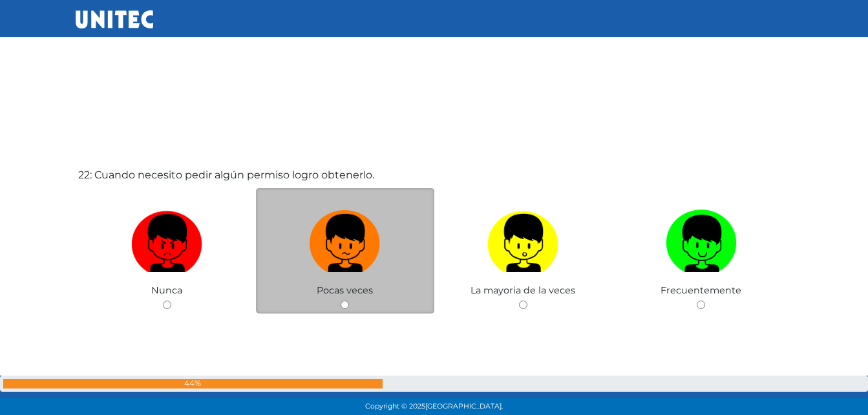
scroll to position [8780, 0]
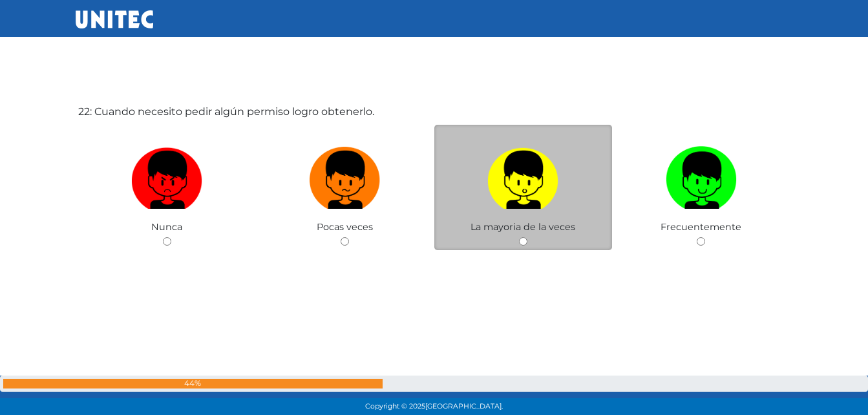
click at [501, 217] on label at bounding box center [523, 180] width 178 height 79
click at [519, 237] on input "radio" at bounding box center [523, 241] width 8 height 8
radio input "true"
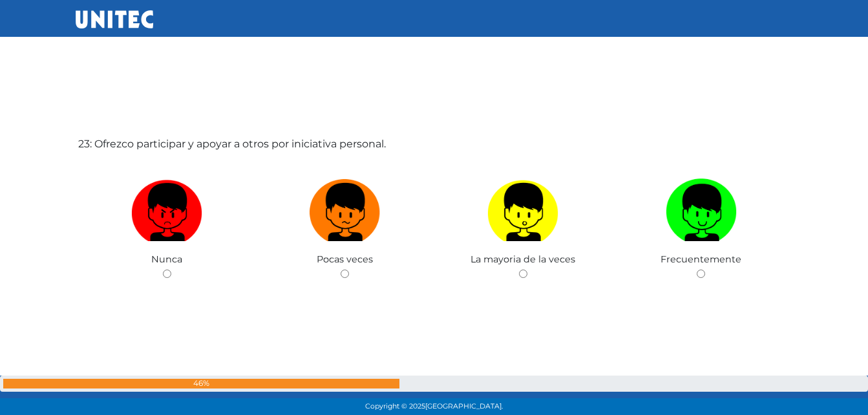
scroll to position [9195, 0]
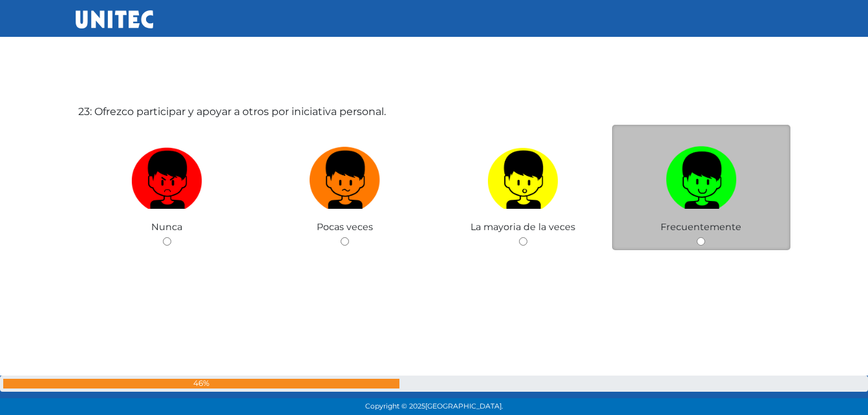
click at [686, 209] on img at bounding box center [701, 176] width 71 height 68
click at [697, 237] on input "radio" at bounding box center [701, 241] width 8 height 8
radio input "true"
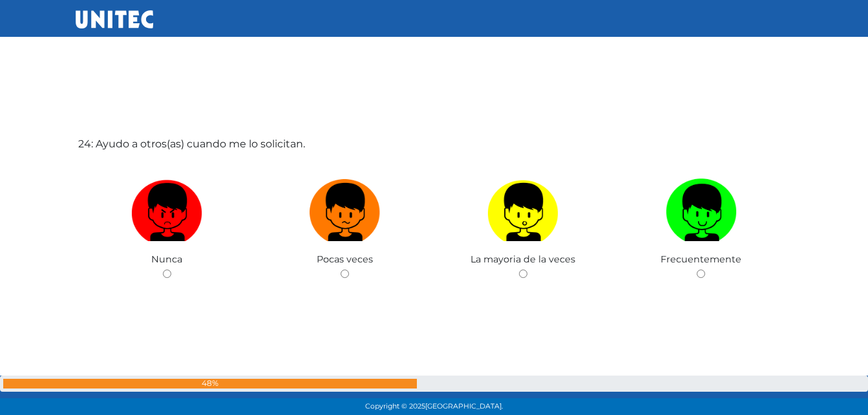
scroll to position [9610, 0]
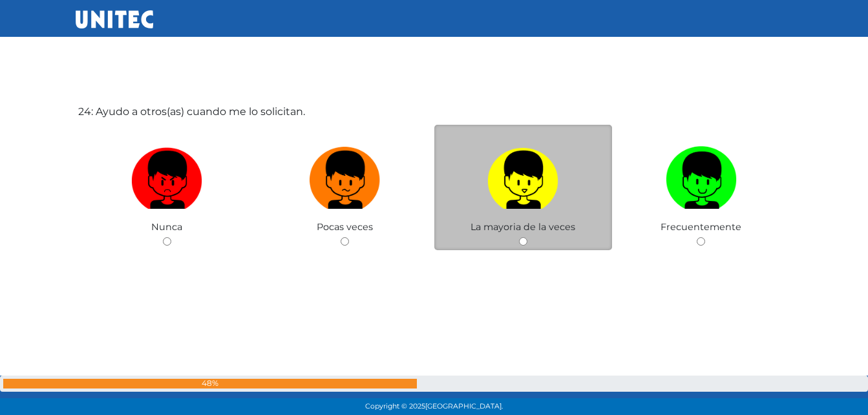
click at [531, 202] on img at bounding box center [522, 176] width 71 height 68
click at [527, 237] on input "radio" at bounding box center [523, 241] width 8 height 8
radio input "true"
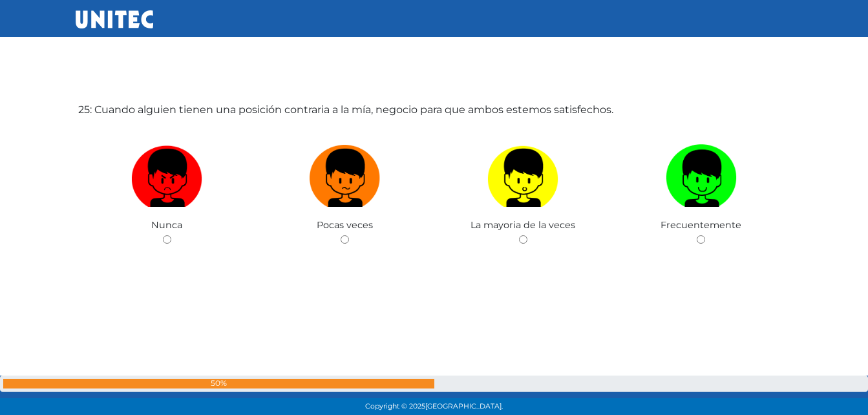
scroll to position [10043, 0]
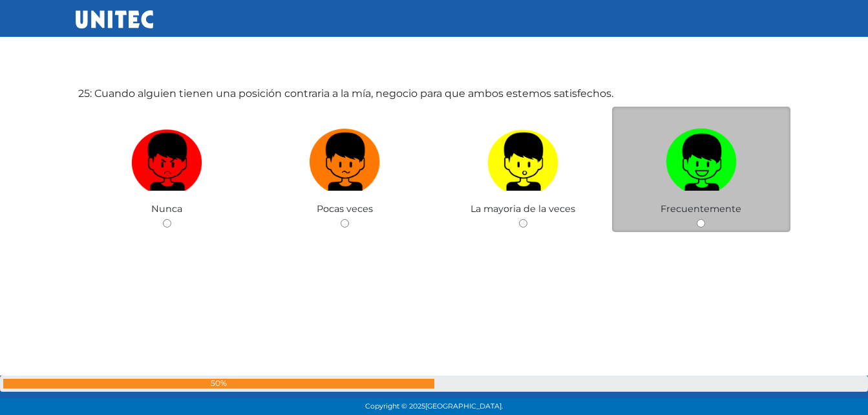
click at [719, 165] on img at bounding box center [701, 157] width 71 height 68
click at [705, 219] on input "radio" at bounding box center [701, 223] width 8 height 8
radio input "true"
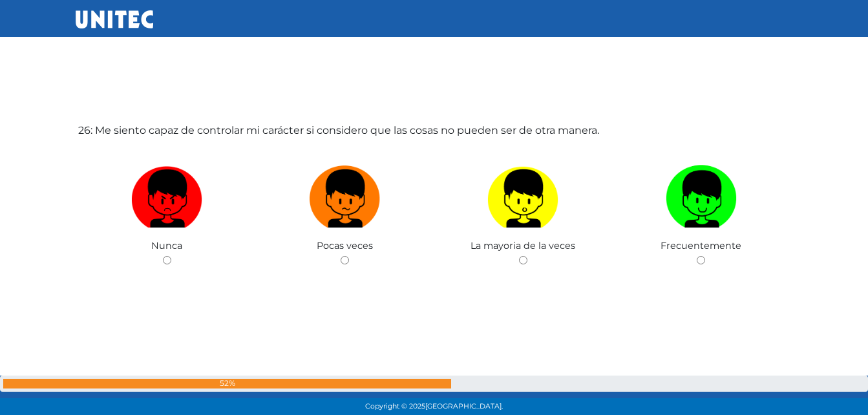
scroll to position [10440, 0]
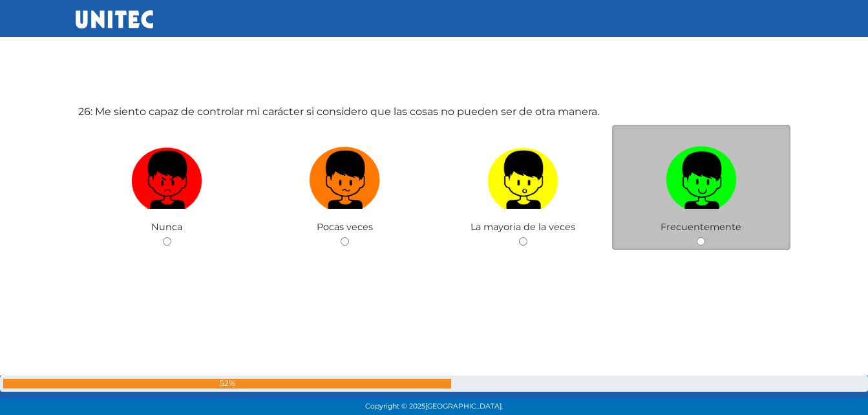
click at [705, 199] on img at bounding box center [701, 176] width 71 height 68
click at [705, 237] on input "radio" at bounding box center [701, 241] width 8 height 8
radio input "true"
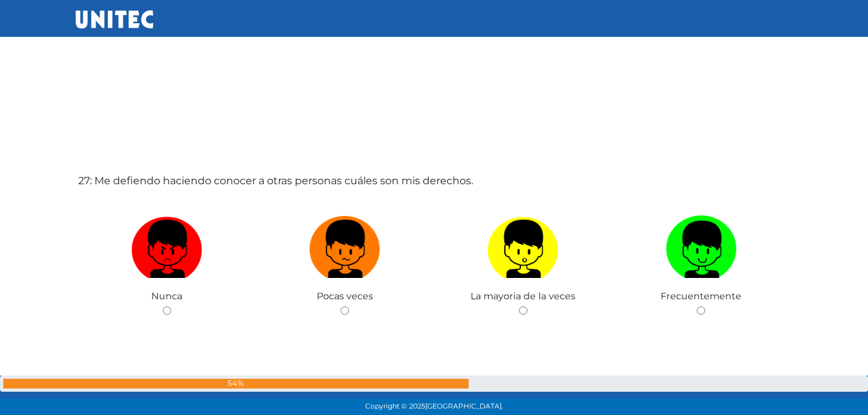
scroll to position [10807, 0]
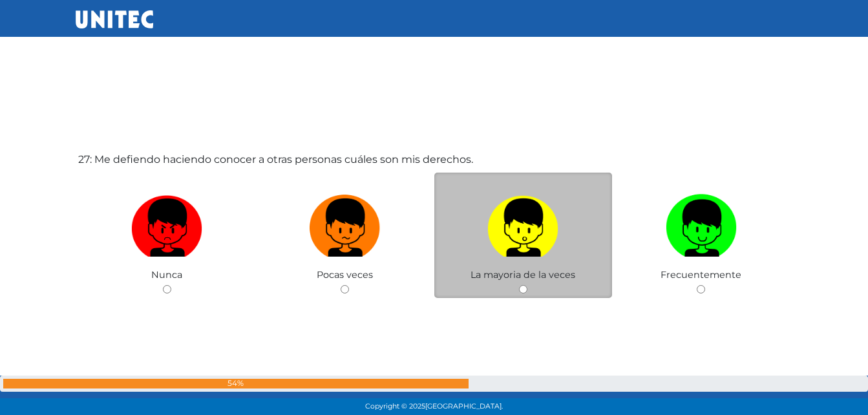
click at [505, 250] on img at bounding box center [522, 223] width 71 height 68
click at [519, 285] on input "radio" at bounding box center [523, 289] width 8 height 8
radio input "true"
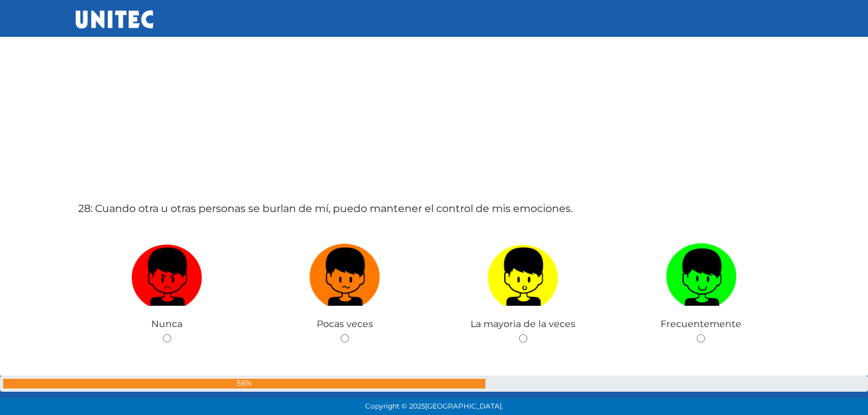
scroll to position [11175, 0]
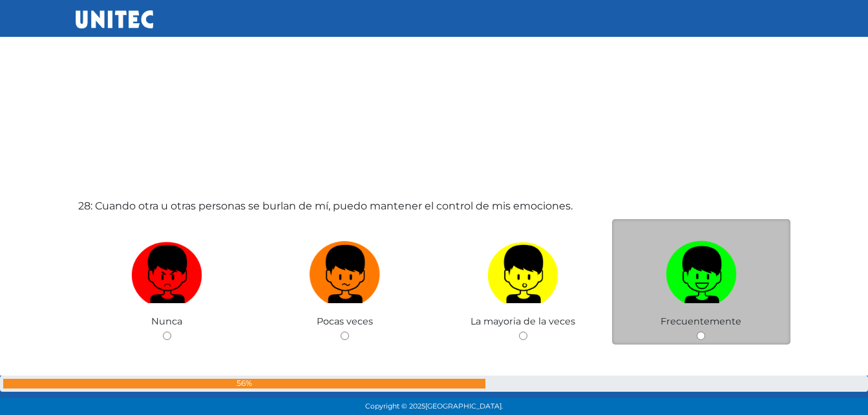
click at [700, 290] on img at bounding box center [701, 270] width 71 height 68
click at [700, 332] on input "radio" at bounding box center [701, 336] width 8 height 8
radio input "true"
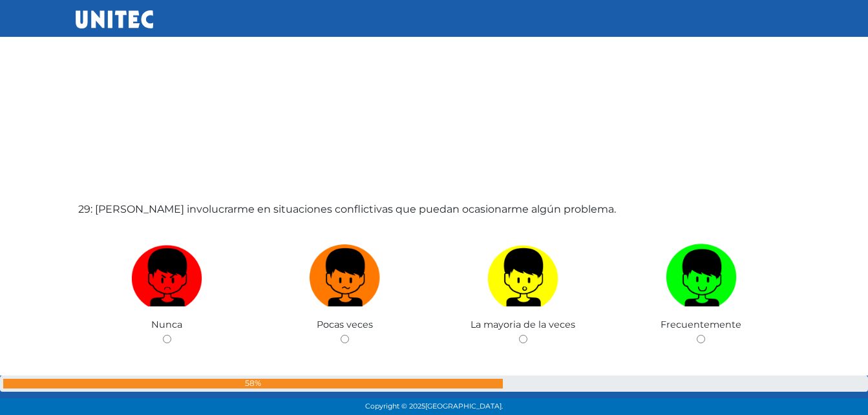
scroll to position [11607, 0]
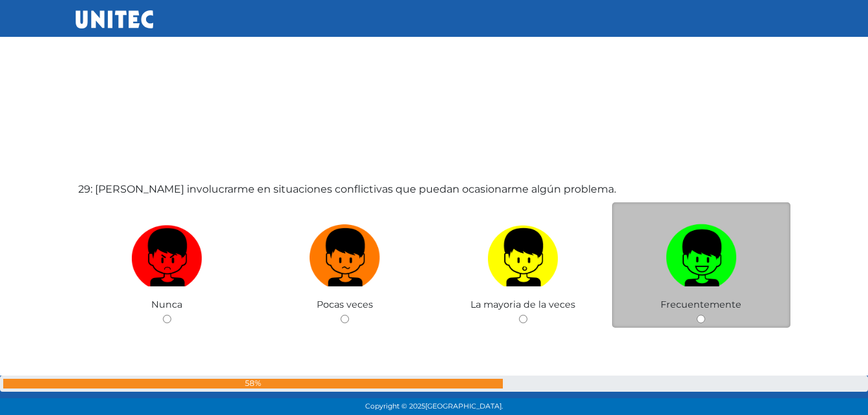
click at [681, 248] on img at bounding box center [701, 253] width 71 height 68
click at [697, 315] on input "radio" at bounding box center [701, 319] width 8 height 8
radio input "true"
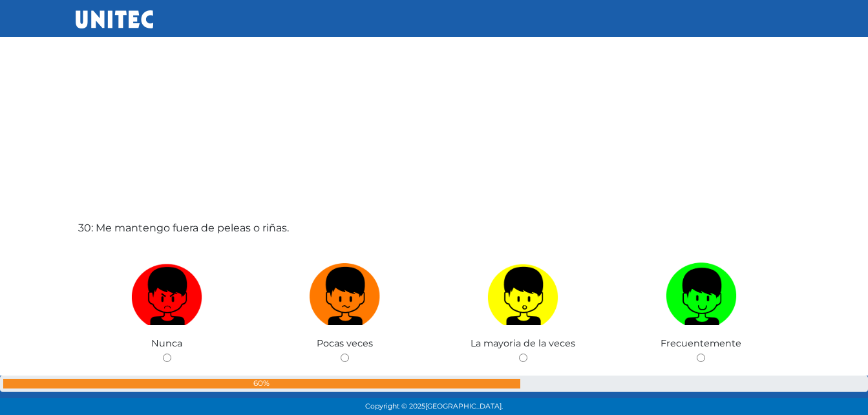
scroll to position [12103, 0]
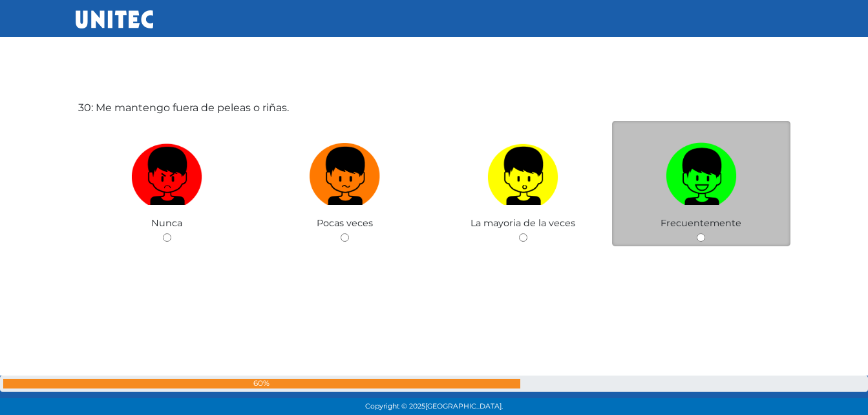
click at [707, 201] on img at bounding box center [701, 172] width 71 height 68
click at [705, 233] on input "radio" at bounding box center [701, 237] width 8 height 8
radio input "true"
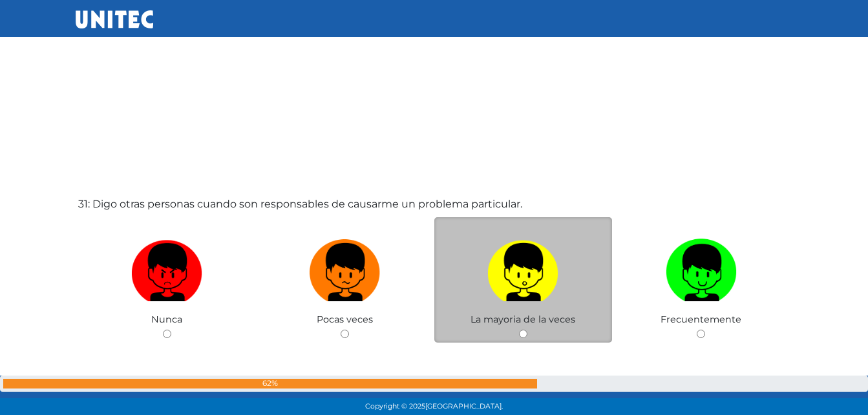
scroll to position [12471, 0]
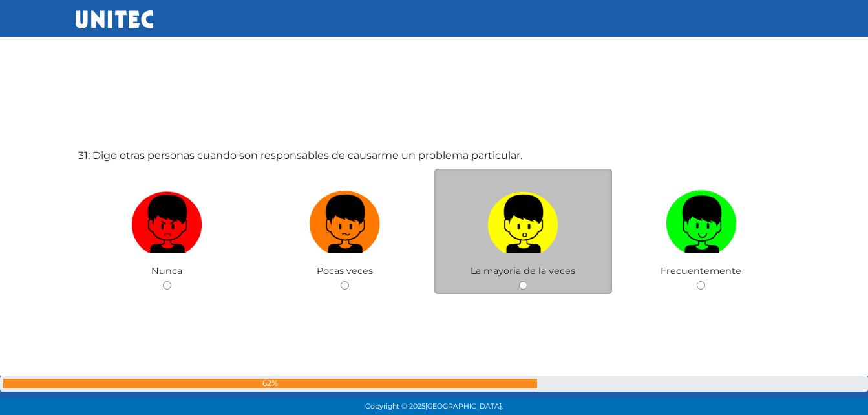
click at [540, 259] on label at bounding box center [523, 224] width 178 height 79
click at [527, 281] on input "radio" at bounding box center [523, 285] width 8 height 8
radio input "true"
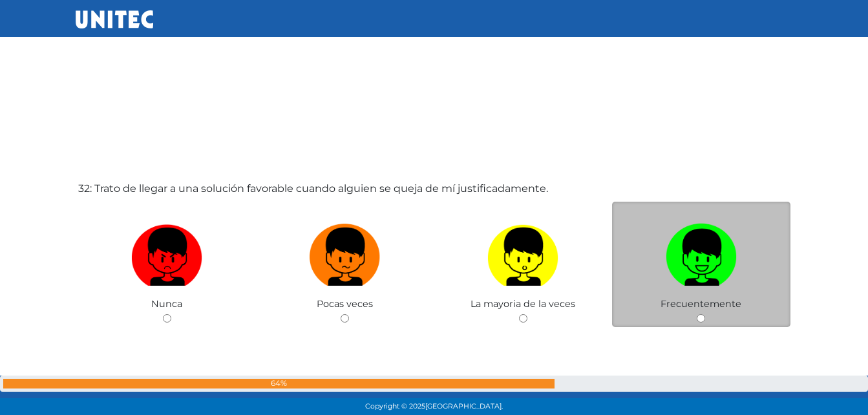
scroll to position [12904, 0]
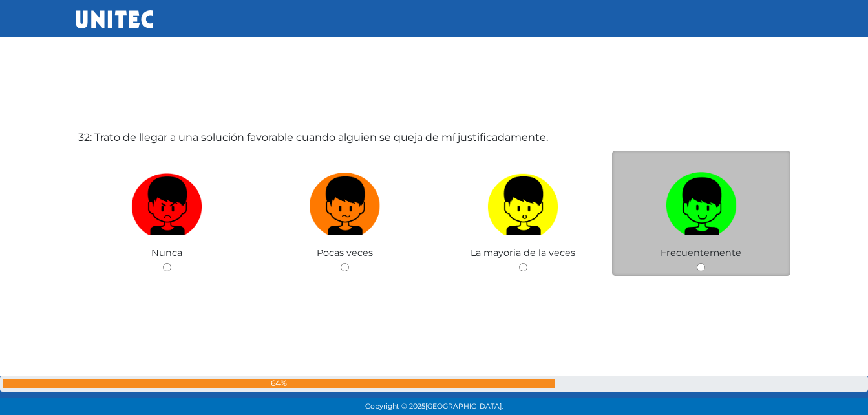
click at [697, 255] on span "Frecuentemente" at bounding box center [701, 253] width 81 height 12
click at [700, 226] on img at bounding box center [701, 201] width 71 height 68
click at [700, 263] on input "radio" at bounding box center [701, 267] width 8 height 8
radio input "true"
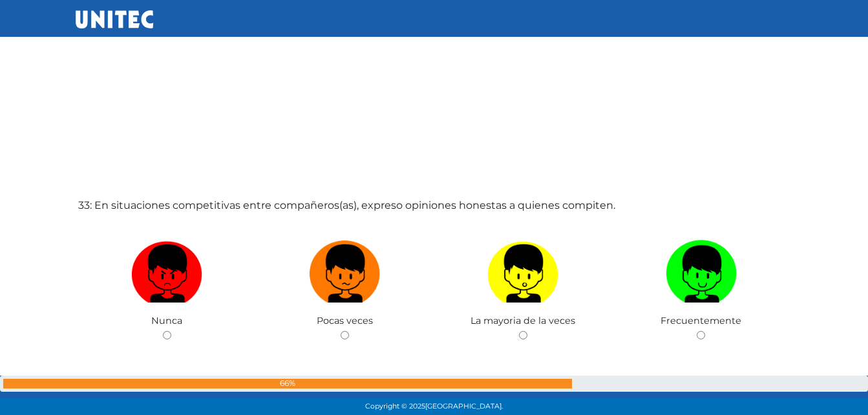
scroll to position [13272, 0]
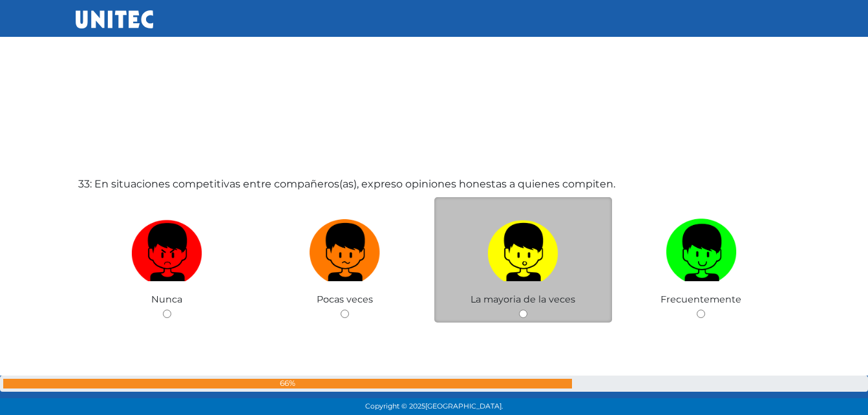
click at [525, 289] on label at bounding box center [523, 252] width 178 height 79
click at [525, 310] on input "radio" at bounding box center [523, 314] width 8 height 8
radio input "true"
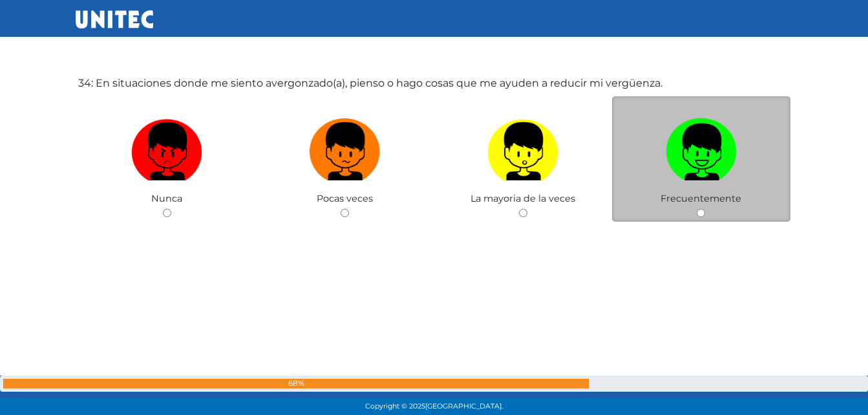
click at [688, 172] on img at bounding box center [701, 147] width 71 height 68
click at [697, 209] on input "radio" at bounding box center [701, 213] width 8 height 8
radio input "true"
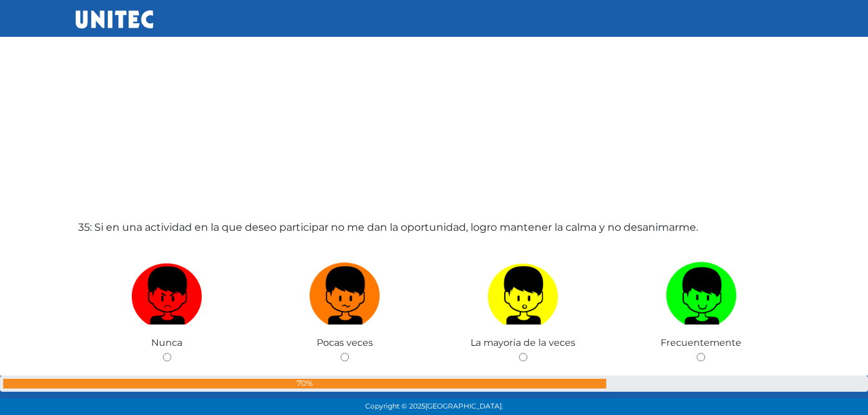
scroll to position [14090, 0]
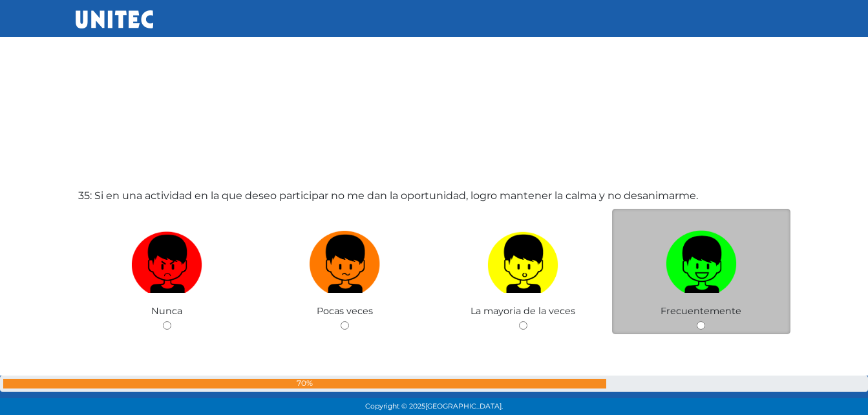
click at [694, 287] on img at bounding box center [701, 260] width 71 height 68
click at [697, 321] on input "radio" at bounding box center [701, 325] width 8 height 8
radio input "true"
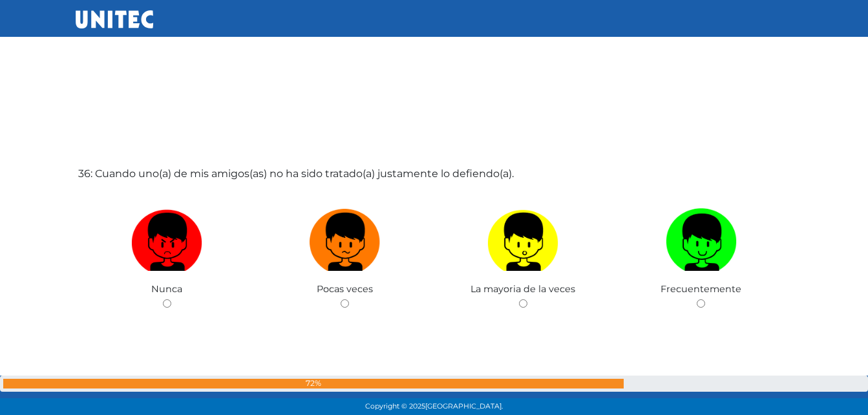
scroll to position [14590, 0]
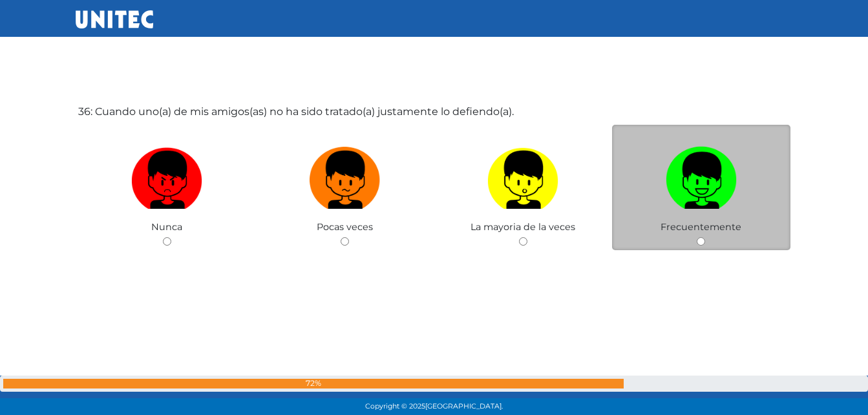
click at [697, 171] on img at bounding box center [701, 176] width 71 height 68
click at [697, 237] on input "radio" at bounding box center [701, 241] width 8 height 8
radio input "true"
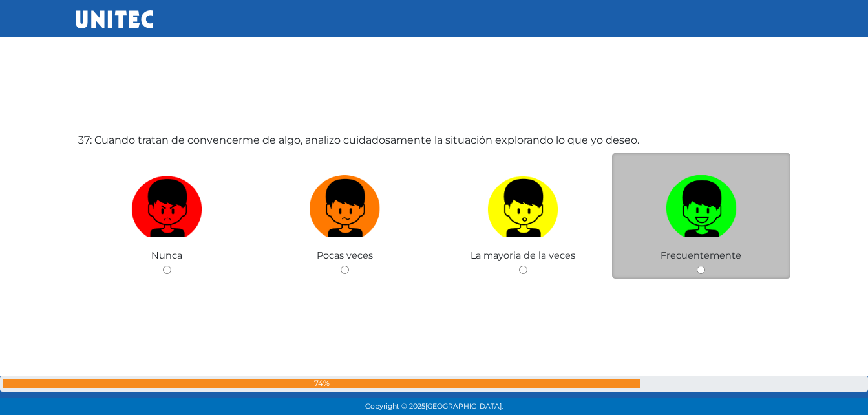
click at [677, 236] on img at bounding box center [701, 204] width 71 height 68
click at [697, 266] on input "radio" at bounding box center [701, 270] width 8 height 8
radio input "true"
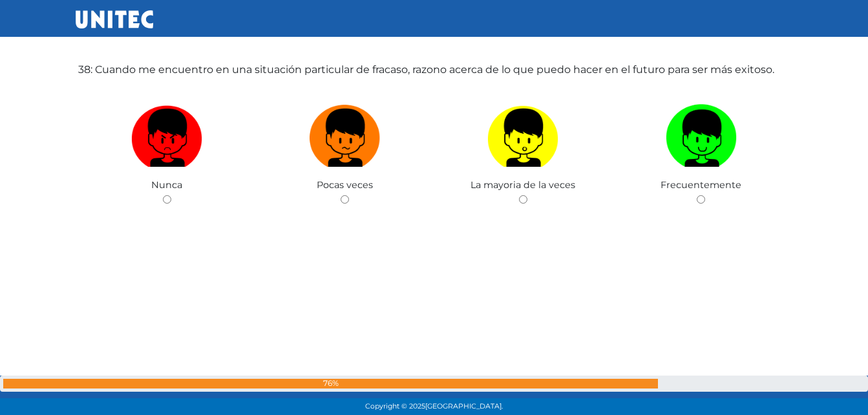
scroll to position [15484, 0]
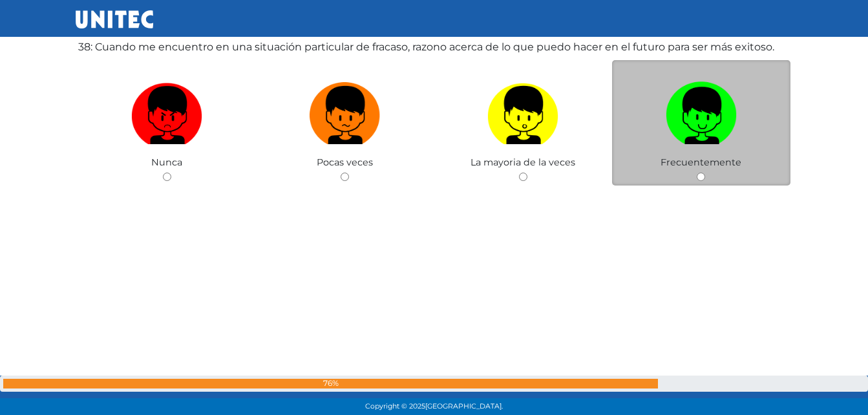
click at [680, 151] on label at bounding box center [701, 115] width 178 height 79
click at [697, 173] on input "radio" at bounding box center [701, 177] width 8 height 8
radio input "true"
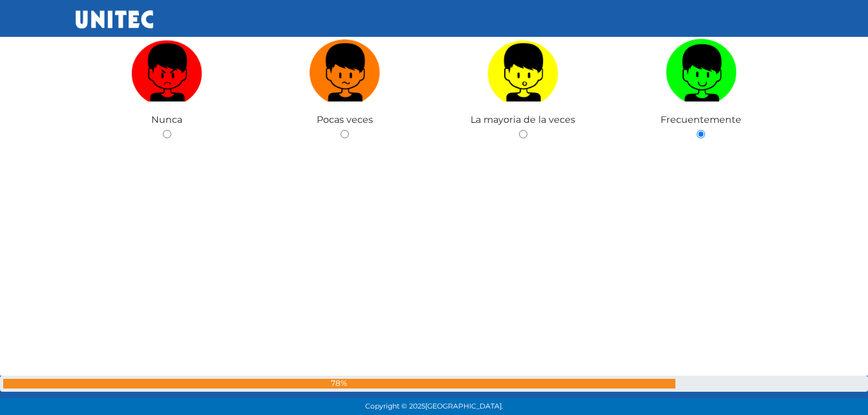
scroll to position [15529, 0]
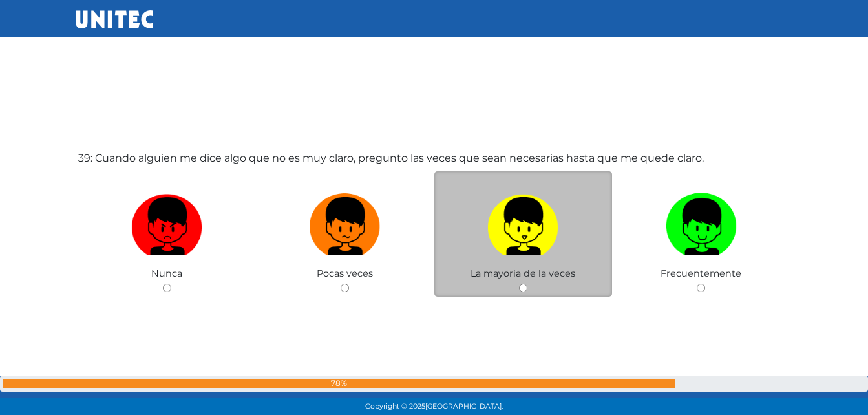
click at [521, 237] on img at bounding box center [522, 222] width 71 height 68
click at [521, 284] on input "radio" at bounding box center [523, 288] width 8 height 8
radio input "true"
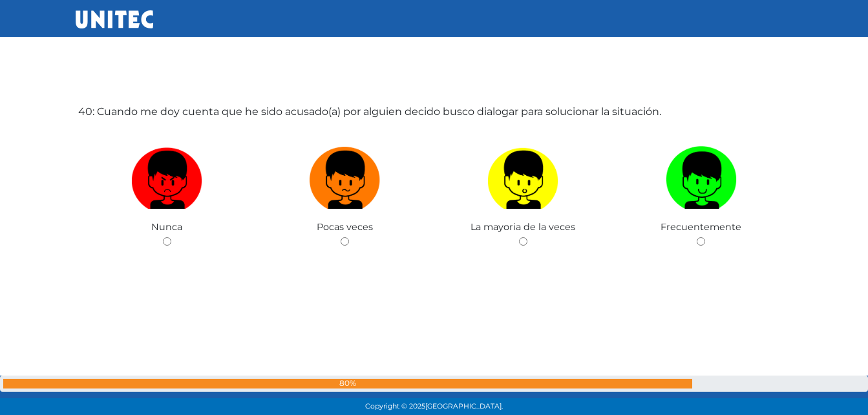
scroll to position [16314, 0]
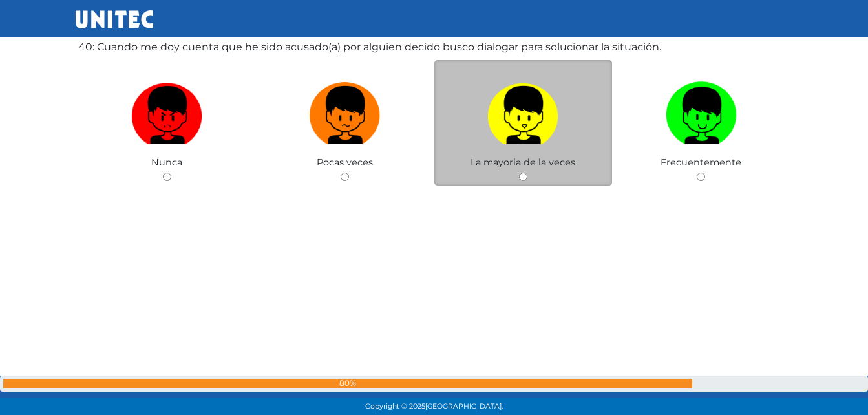
click at [549, 111] on img at bounding box center [522, 111] width 71 height 68
click at [527, 173] on input "radio" at bounding box center [523, 177] width 8 height 8
radio input "true"
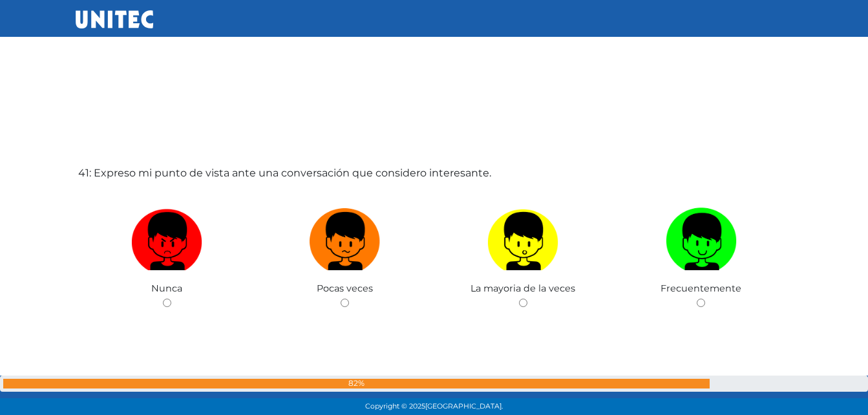
scroll to position [16618, 0]
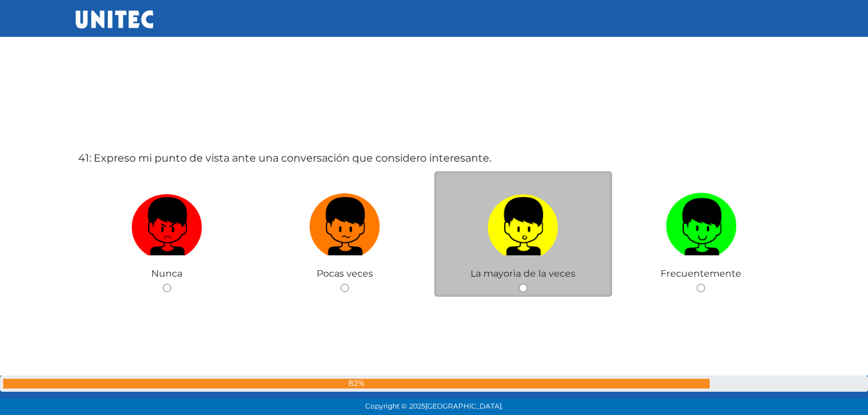
click at [558, 251] on img at bounding box center [522, 222] width 71 height 68
click at [527, 284] on input "radio" at bounding box center [523, 288] width 8 height 8
radio input "true"
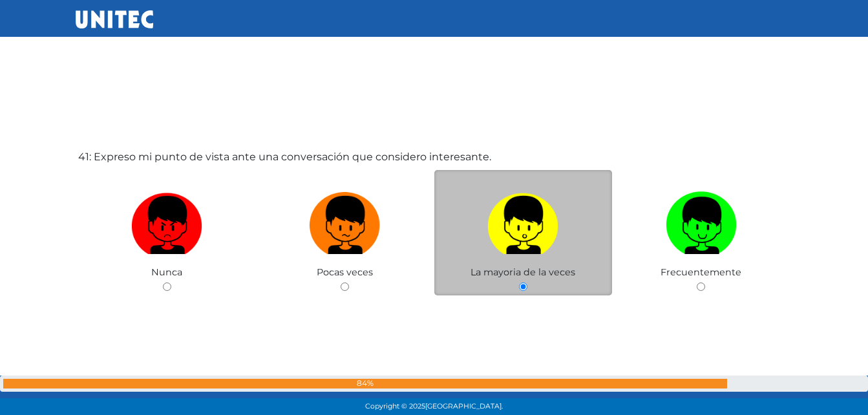
scroll to position [16683, 0]
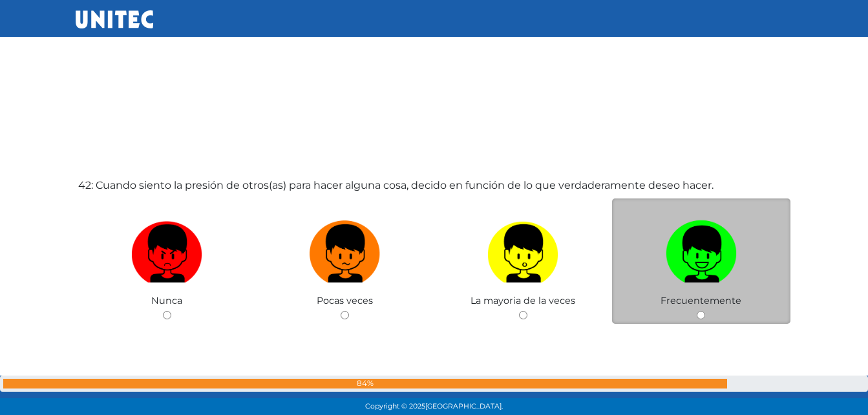
click at [698, 241] on img at bounding box center [701, 249] width 71 height 68
click at [698, 311] on input "radio" at bounding box center [701, 315] width 8 height 8
radio input "true"
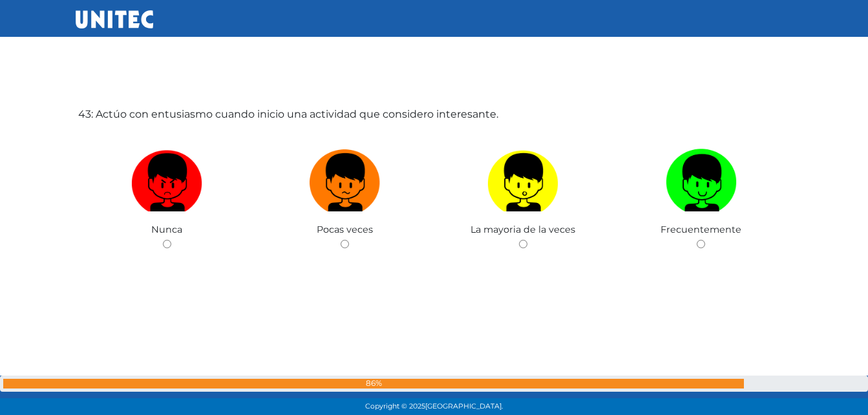
scroll to position [17495, 0]
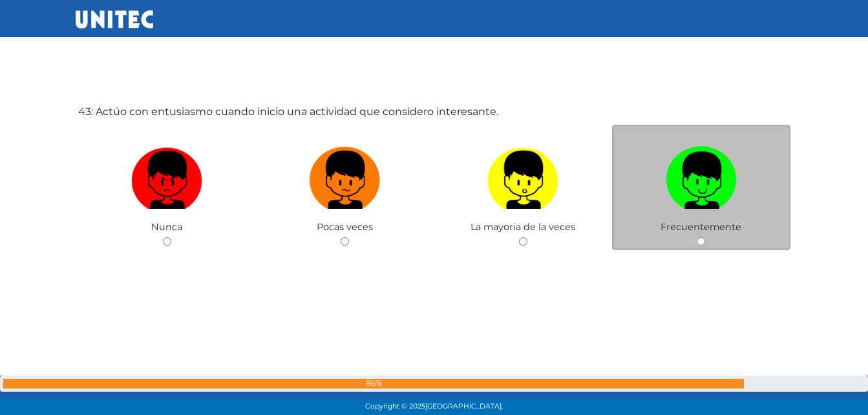
click at [679, 228] on span "Frecuentemente" at bounding box center [701, 227] width 81 height 12
click at [705, 230] on span "Frecuentemente" at bounding box center [701, 227] width 81 height 12
drag, startPoint x: 703, startPoint y: 228, endPoint x: 690, endPoint y: 178, distance: 52.1
click at [690, 178] on img at bounding box center [701, 176] width 71 height 68
click at [697, 237] on input "radio" at bounding box center [701, 241] width 8 height 8
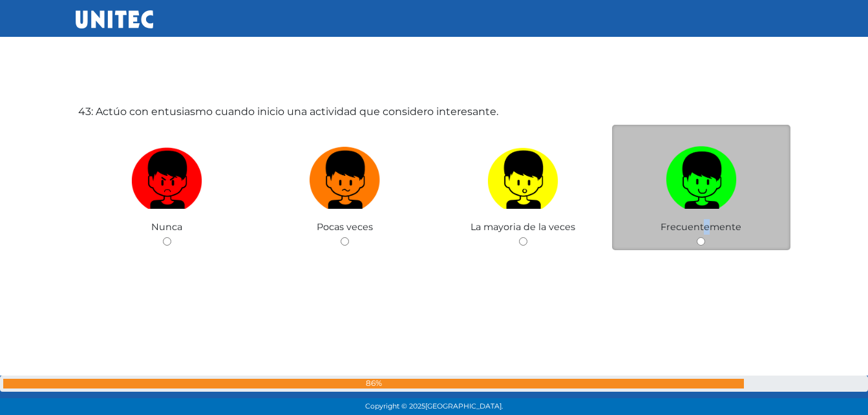
radio input "true"
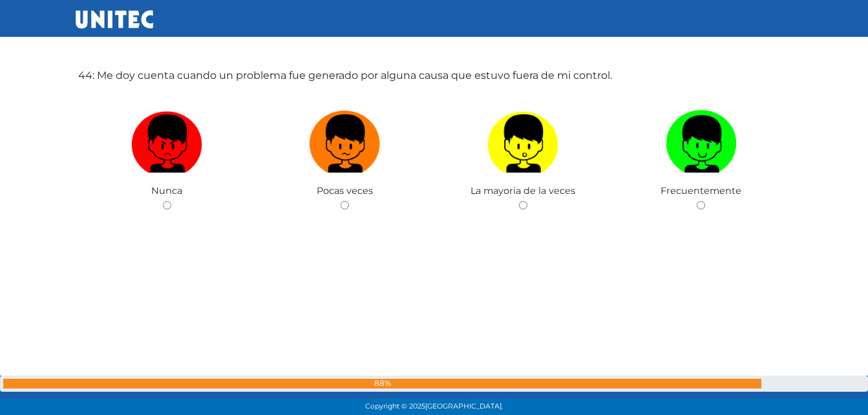
scroll to position [17974, 0]
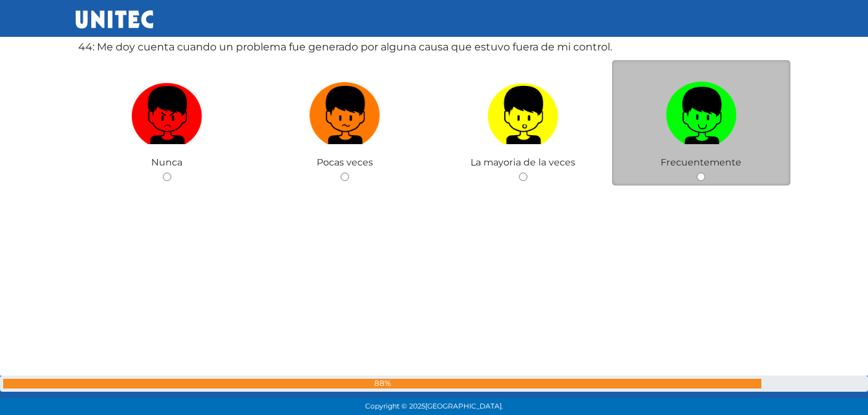
click at [695, 158] on span "Frecuentemente" at bounding box center [701, 162] width 81 height 12
click at [705, 173] on input "radio" at bounding box center [701, 177] width 8 height 8
radio input "true"
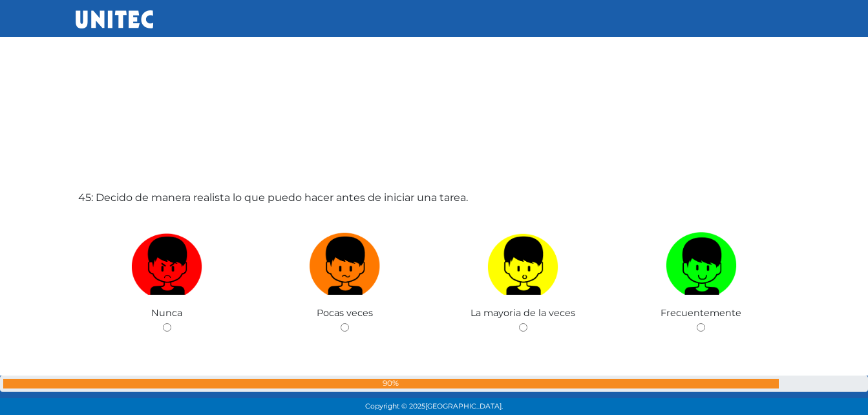
scroll to position [18279, 0]
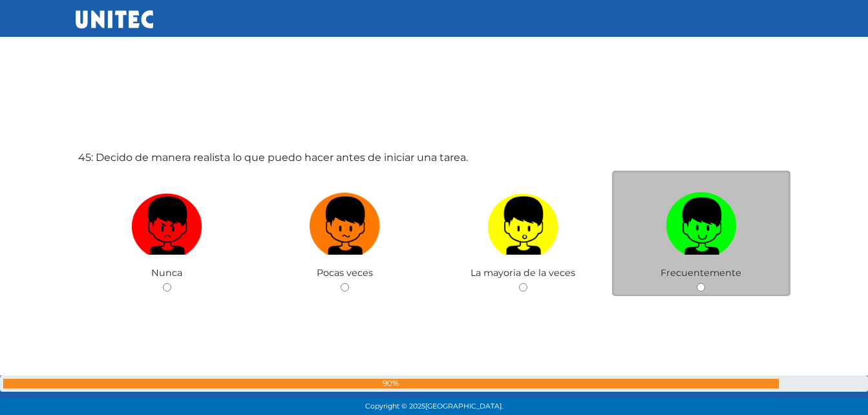
click at [686, 270] on span "Frecuentemente" at bounding box center [701, 273] width 81 height 12
click at [703, 288] on input "radio" at bounding box center [701, 287] width 8 height 8
radio input "true"
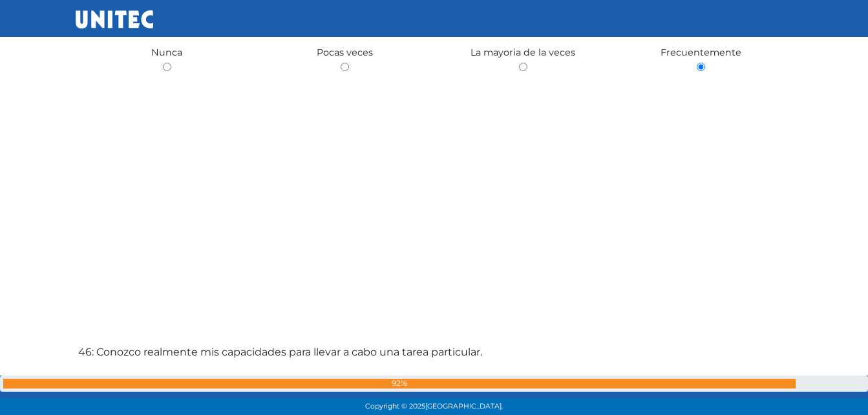
scroll to position [18739, 0]
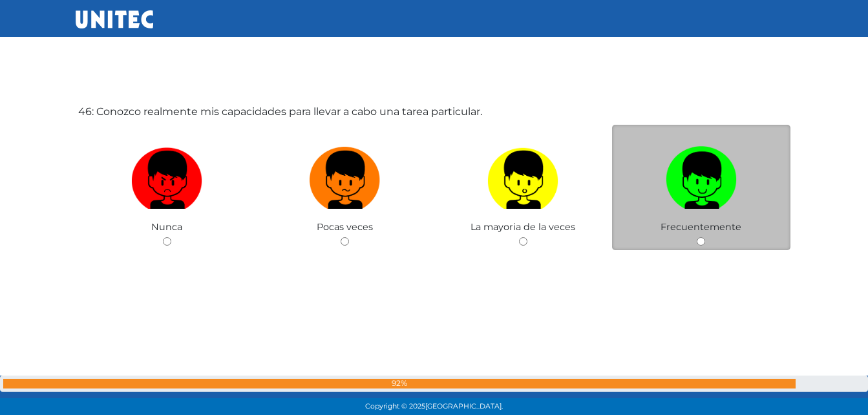
click at [701, 235] on div "Frecuentemente" at bounding box center [701, 188] width 178 height 126
click at [703, 244] on input "radio" at bounding box center [701, 241] width 8 height 8
radio input "true"
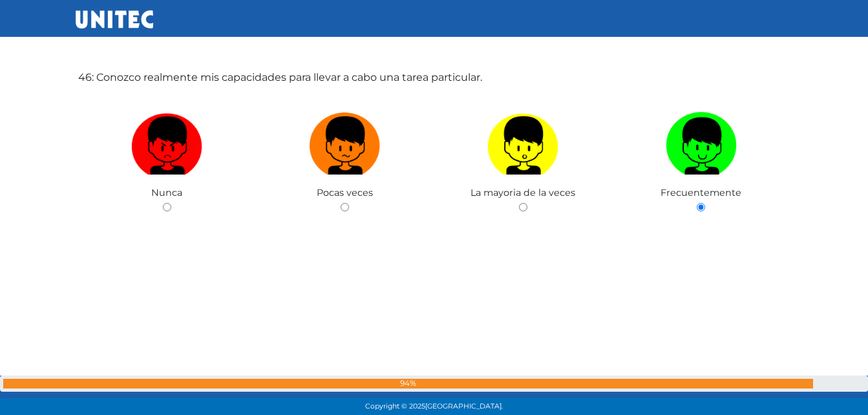
scroll to position [18785, 0]
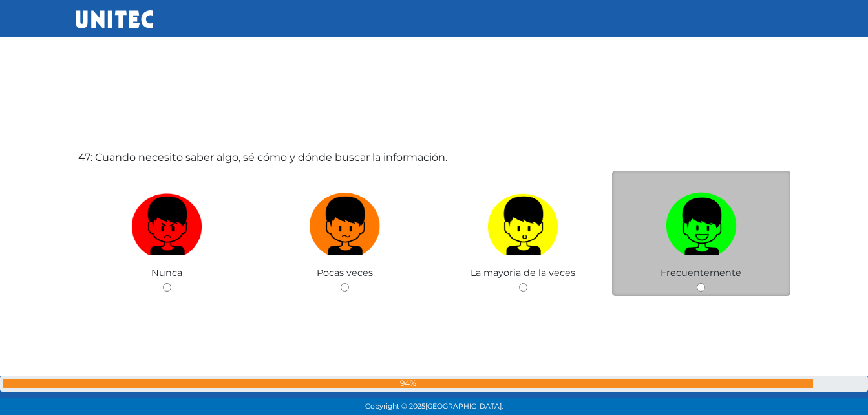
click at [702, 231] on img at bounding box center [701, 221] width 71 height 68
click at [702, 283] on input "radio" at bounding box center [701, 287] width 8 height 8
radio input "true"
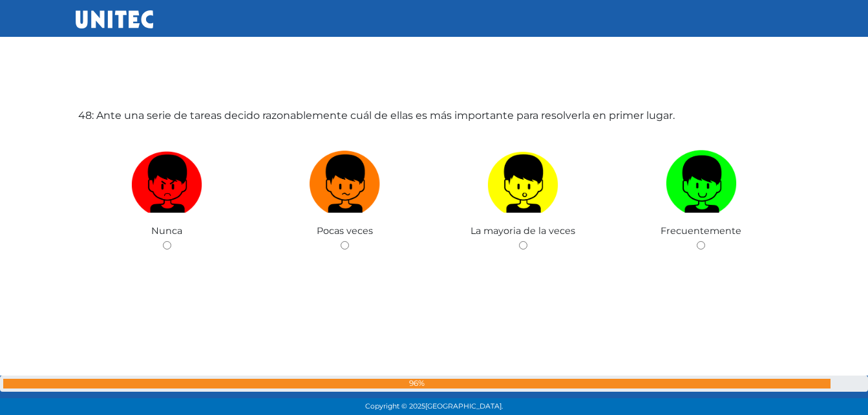
scroll to position [19569, 0]
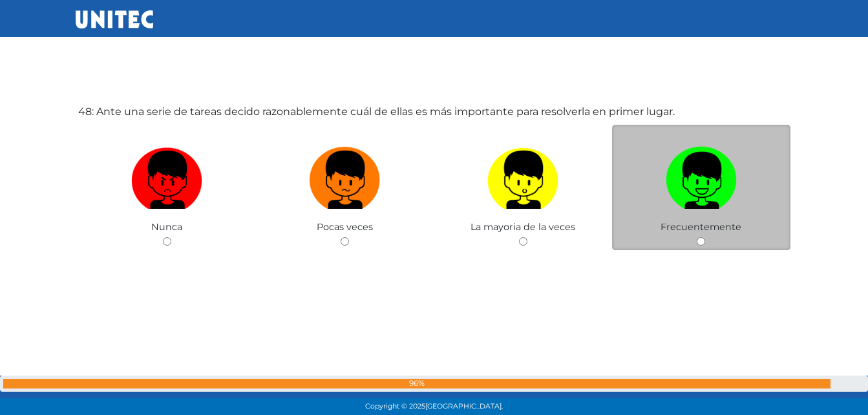
click at [707, 186] on img at bounding box center [701, 176] width 71 height 68
click at [705, 237] on input "radio" at bounding box center [701, 241] width 8 height 8
radio input "true"
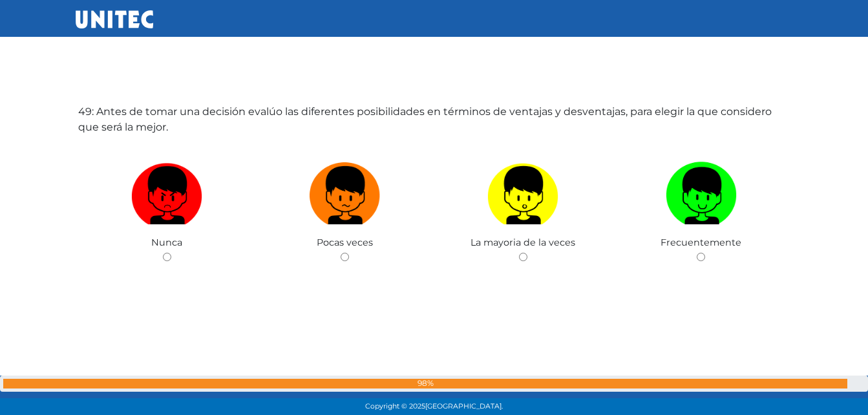
scroll to position [20049, 0]
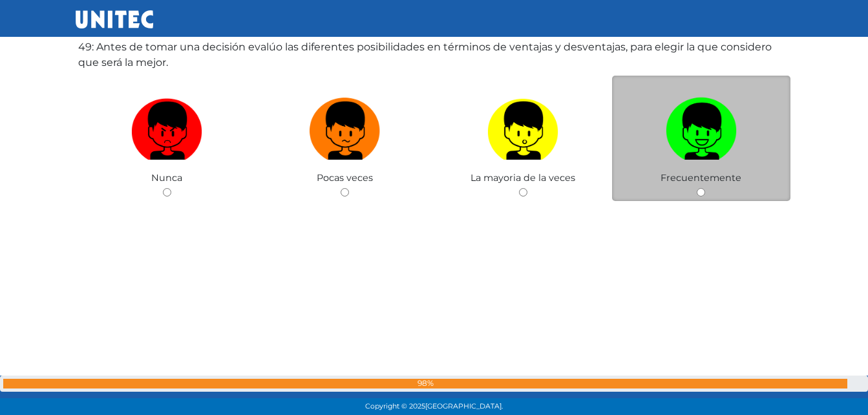
click at [703, 147] on img at bounding box center [701, 126] width 71 height 68
click at [703, 188] on input "radio" at bounding box center [701, 192] width 8 height 8
radio input "true"
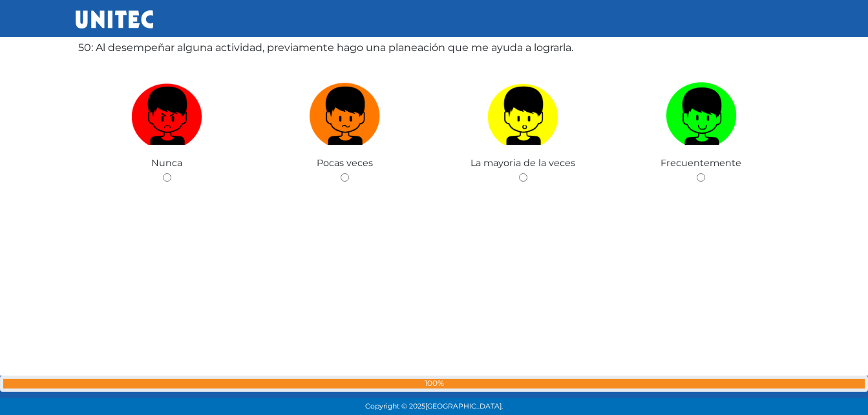
scroll to position [20482, 0]
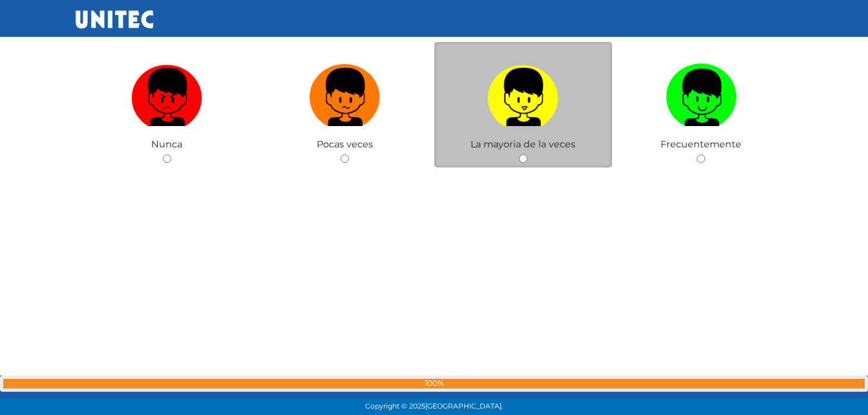
click at [528, 116] on img at bounding box center [522, 93] width 71 height 68
click at [527, 154] on input "radio" at bounding box center [523, 158] width 8 height 8
radio input "true"
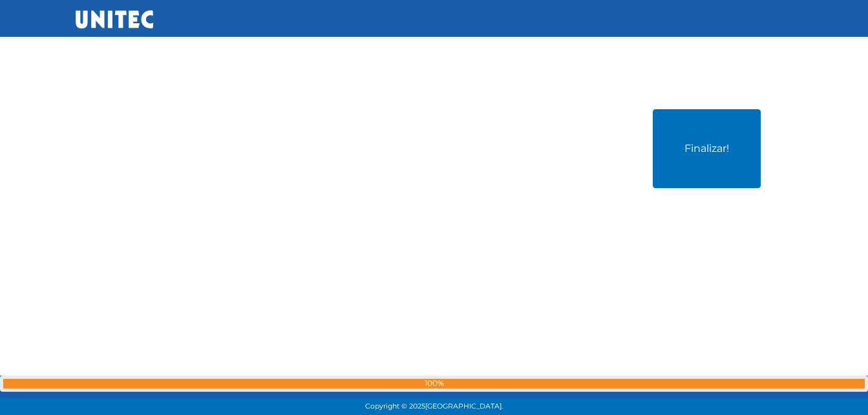
scroll to position [20840, 0]
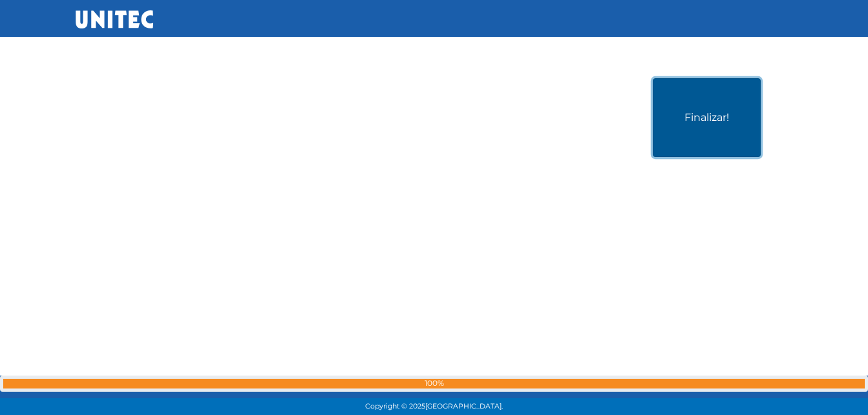
click at [697, 124] on button "Finalizar!" at bounding box center [707, 117] width 108 height 79
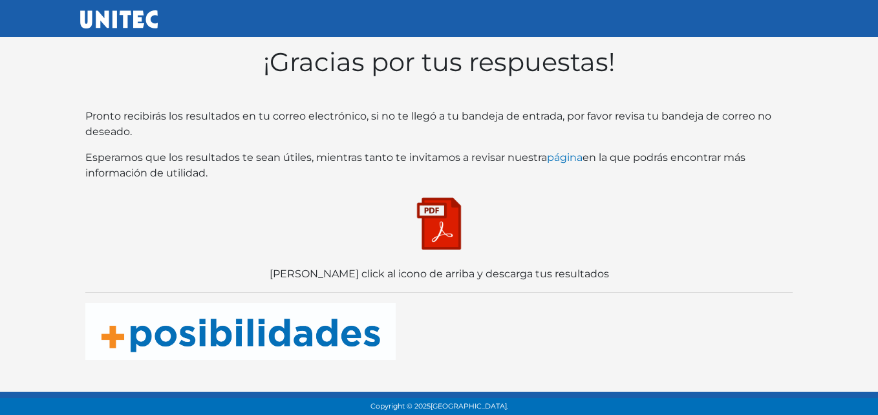
click at [440, 225] on img at bounding box center [439, 223] width 65 height 65
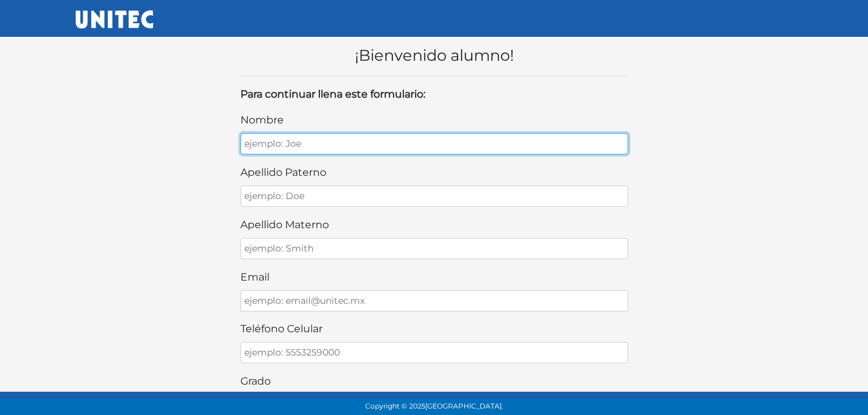
click at [289, 149] on input "nombre" at bounding box center [434, 143] width 388 height 21
type input "[PERSON_NAME]"
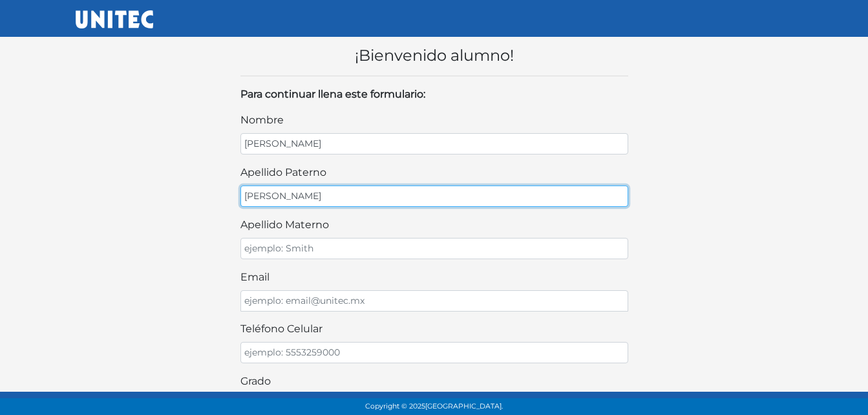
type input "[PERSON_NAME]"
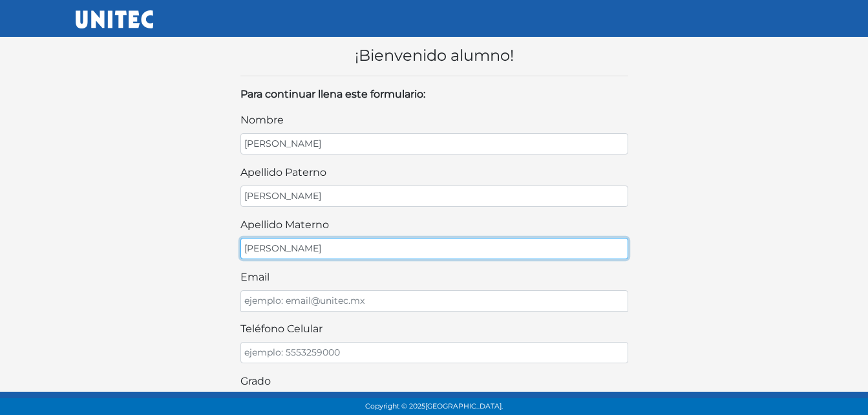
type input "[PERSON_NAME]"
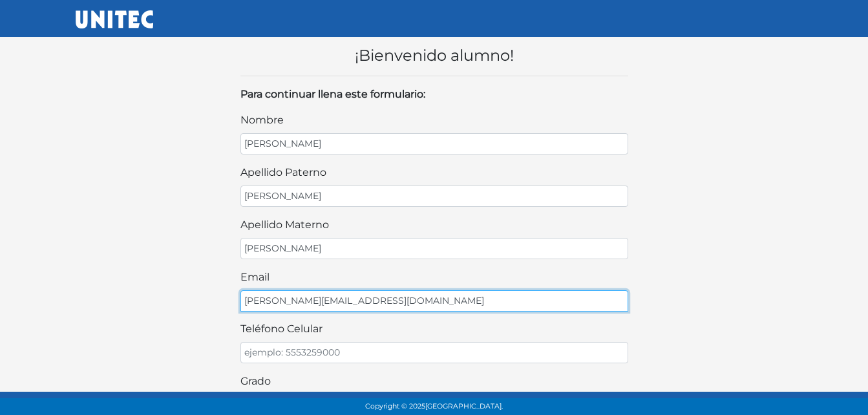
type input "[PERSON_NAME][EMAIL_ADDRESS][DOMAIN_NAME]"
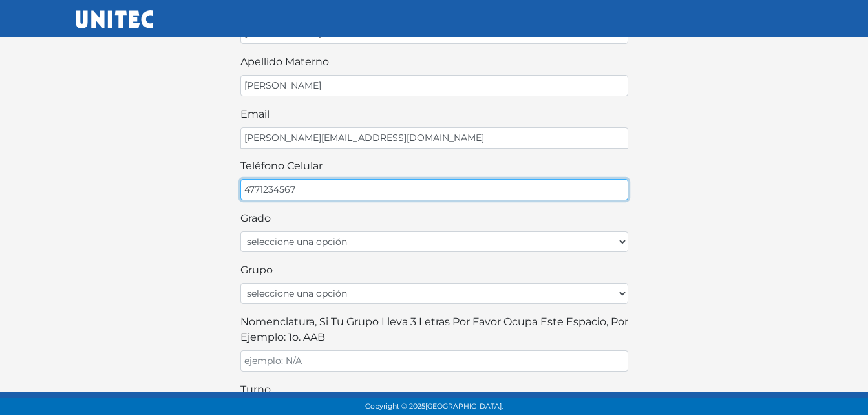
scroll to position [194, 0]
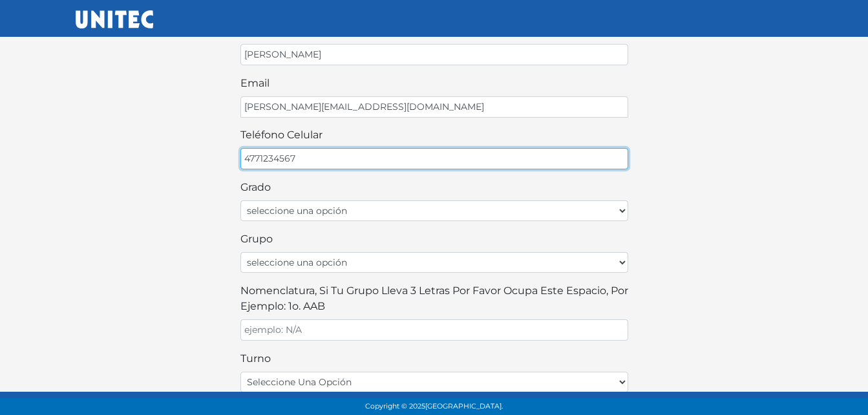
type input "4771234567"
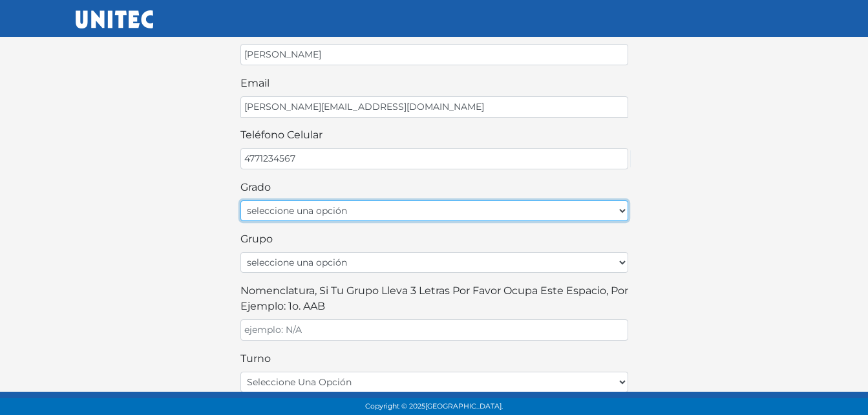
click at [284, 208] on select "seleccione una opción Primer grado Segundo grado Tercer grado" at bounding box center [434, 210] width 388 height 21
select select "1ro"
click at [240, 200] on select "seleccione una opción Primer grado Segundo grado Tercer grado" at bounding box center [434, 210] width 388 height 21
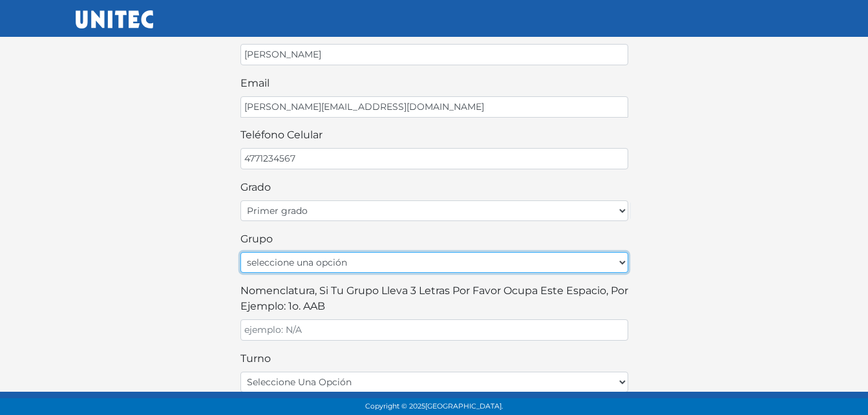
click at [273, 259] on select "seleccione una opción A B C D E F G H I J K L M N O P Q R S T U V W X Y Z" at bounding box center [434, 262] width 388 height 21
select select "A"
click at [240, 252] on select "seleccione una opción A B C D E F G H I J K L M N O P Q R S T U V W X Y Z" at bounding box center [434, 262] width 388 height 21
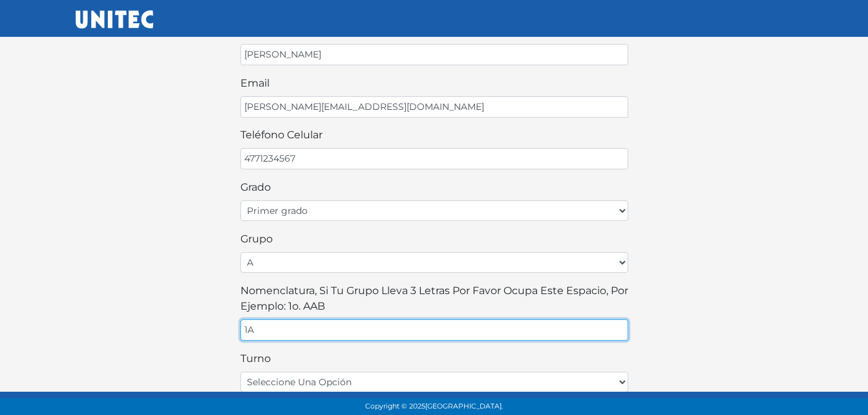
type input "1A"
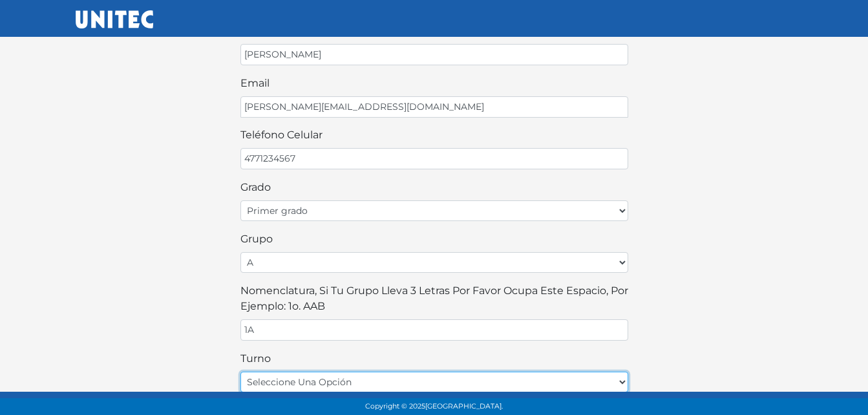
select select "matutino"
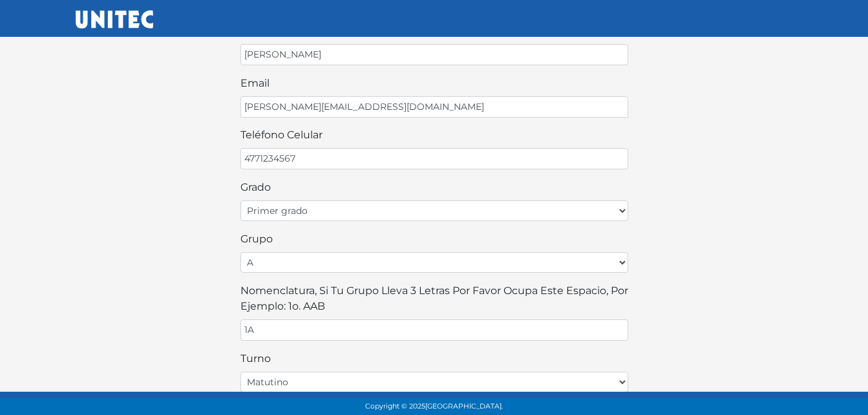
scroll to position [213, 0]
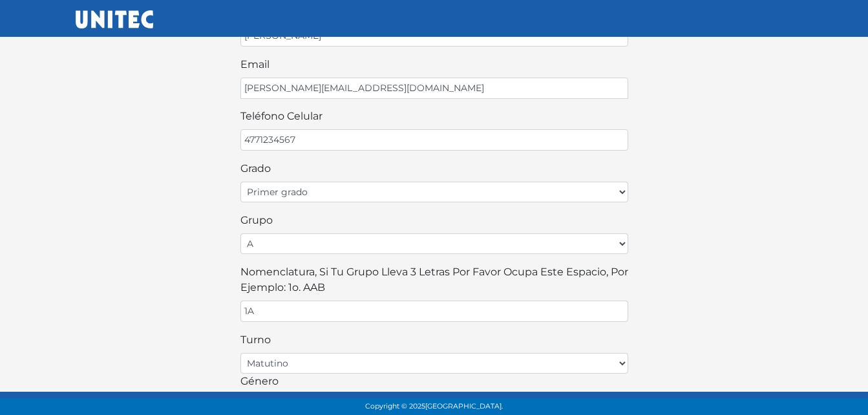
select select "M"
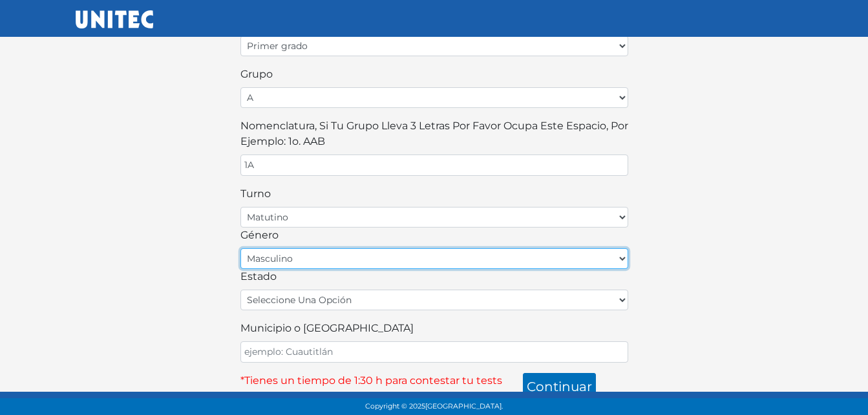
scroll to position [370, 0]
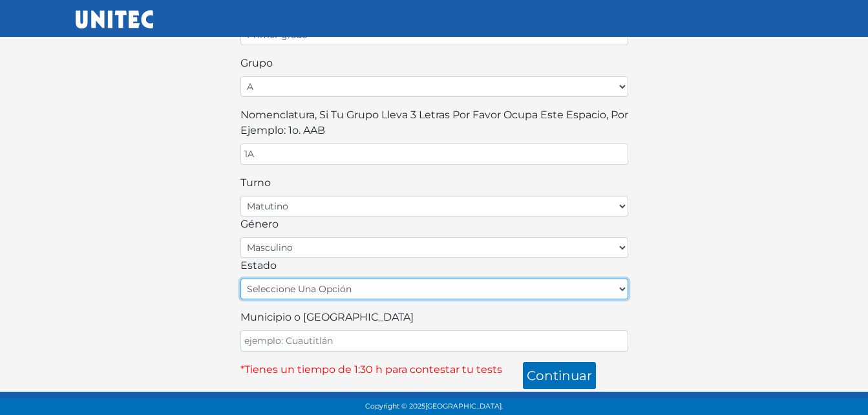
select select "GUA"
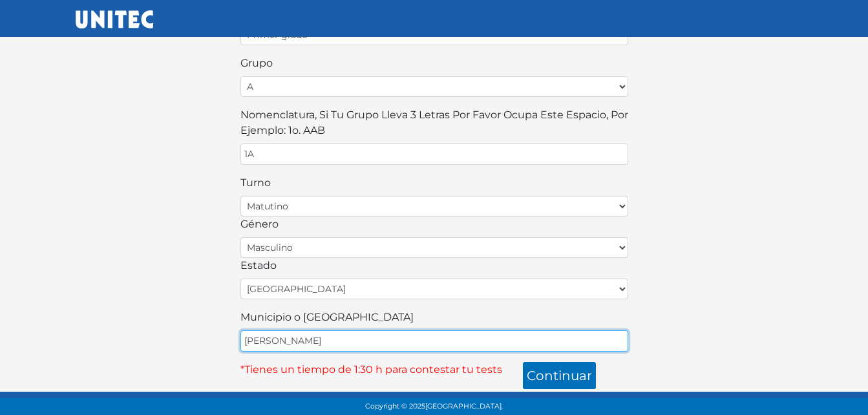
type input "[PERSON_NAME]"
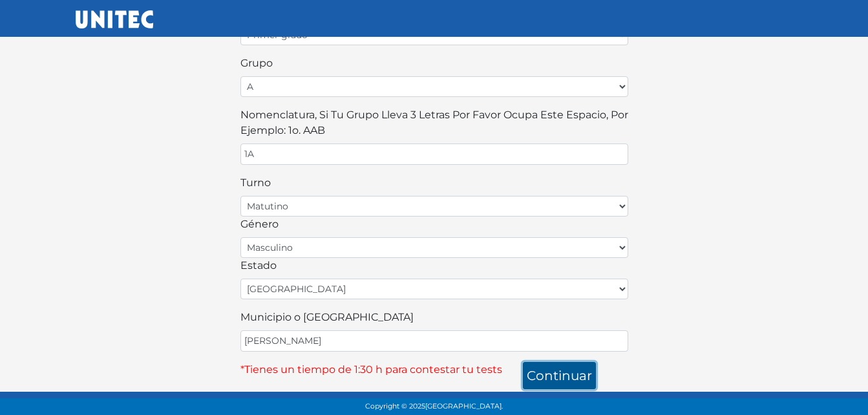
click at [523, 362] on button "continuar" at bounding box center [559, 375] width 73 height 27
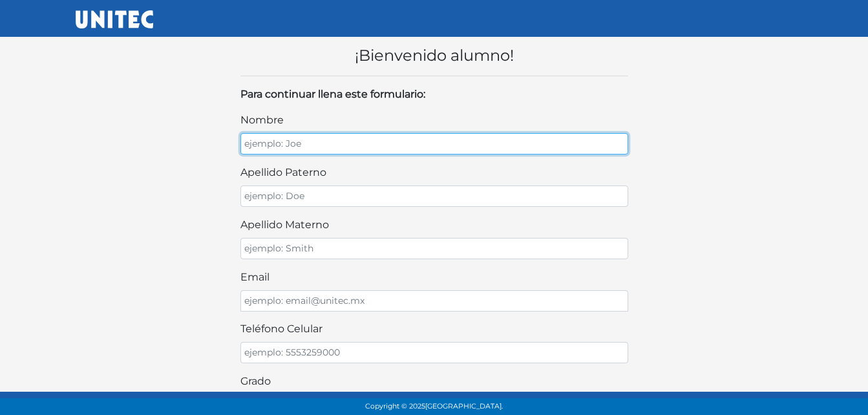
click at [275, 137] on input "nombre" at bounding box center [434, 143] width 388 height 21
click at [300, 134] on input "nombre" at bounding box center [434, 143] width 388 height 21
click at [319, 145] on input "nombre" at bounding box center [434, 143] width 388 height 21
type input "[PERSON_NAME]"
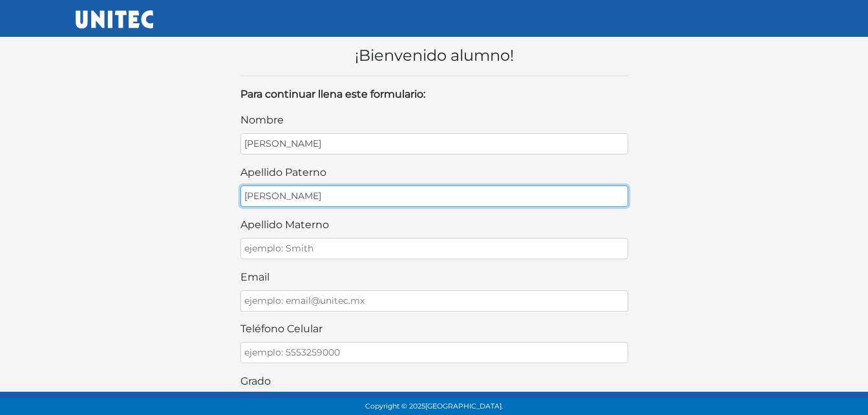
type input "[PERSON_NAME]"
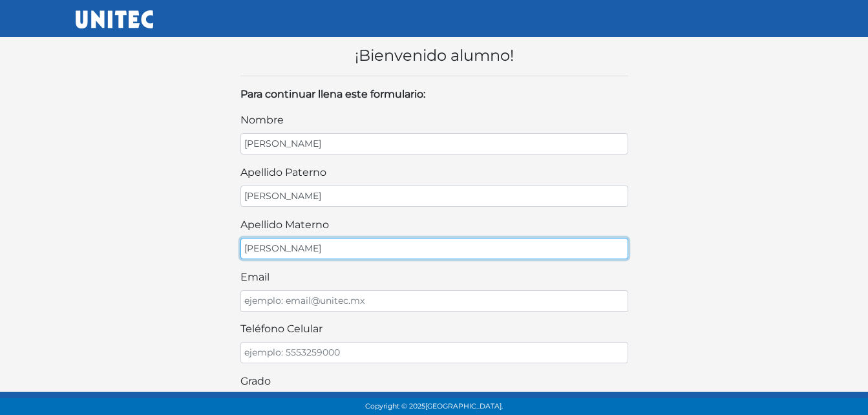
type input "[PERSON_NAME]"
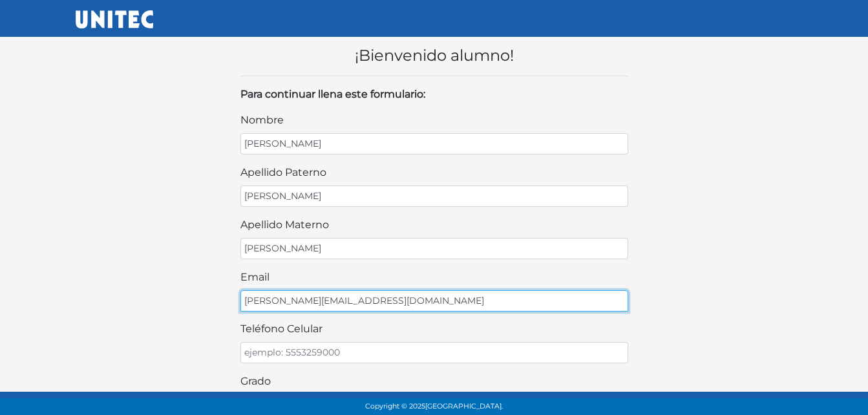
type input "[PERSON_NAME][EMAIL_ADDRESS][DOMAIN_NAME]"
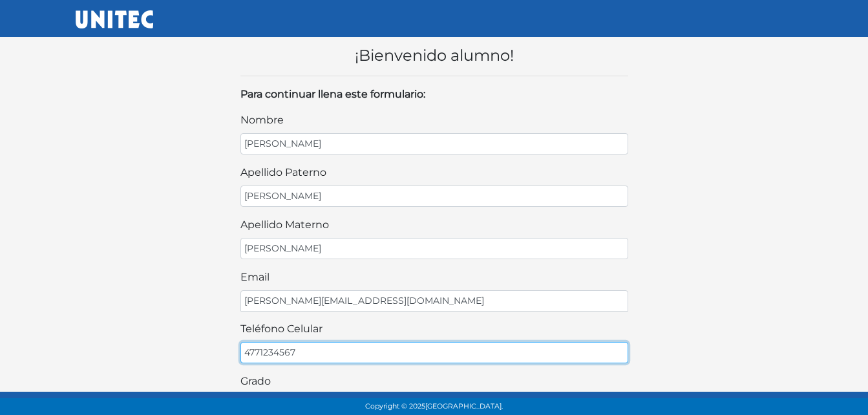
type input "4771234567"
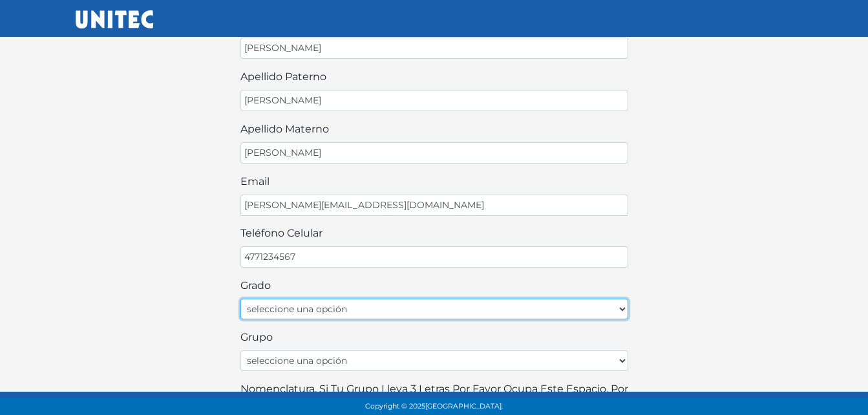
scroll to position [194, 0]
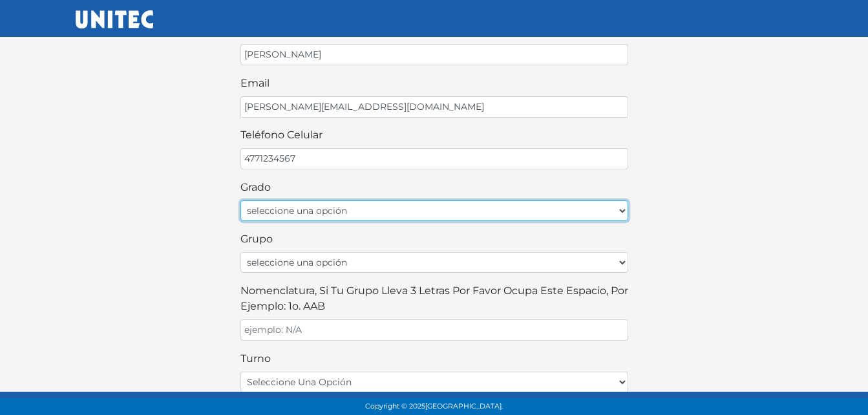
select select "1ro"
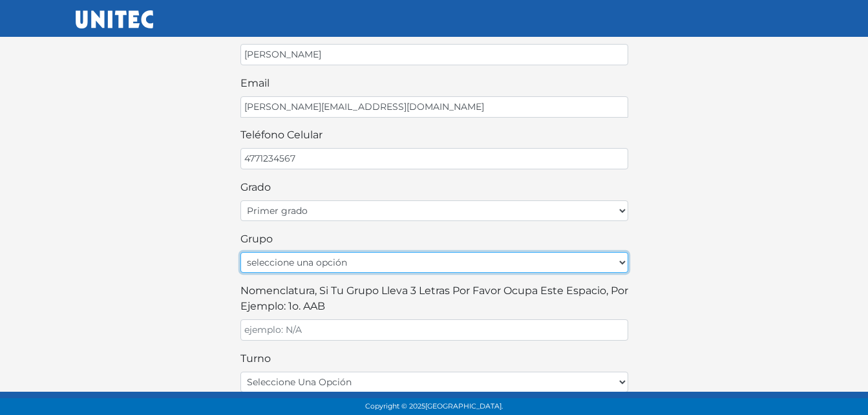
select select "A"
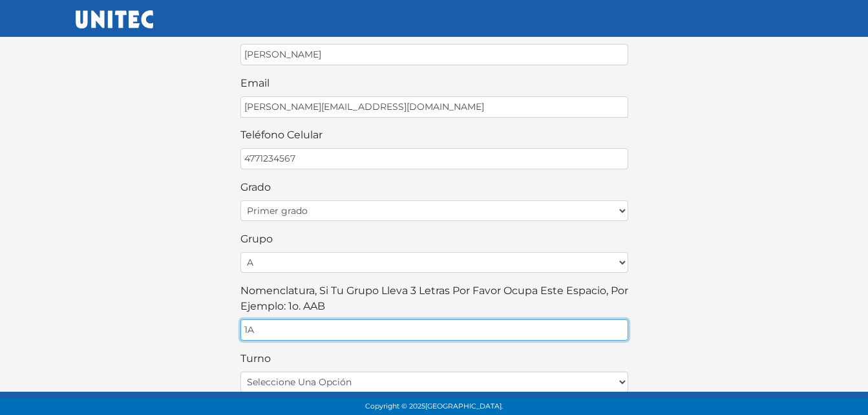
type input "1A"
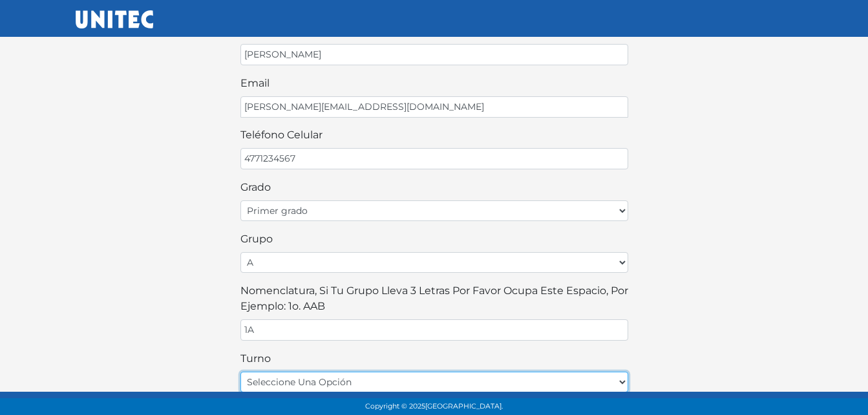
select select "matutino"
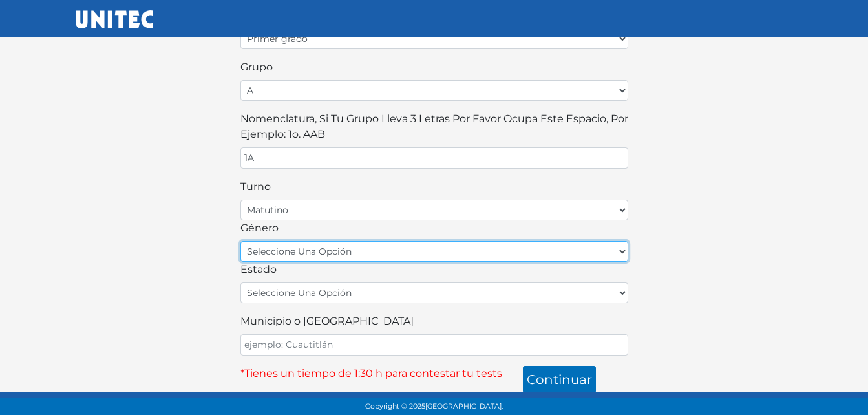
scroll to position [370, 0]
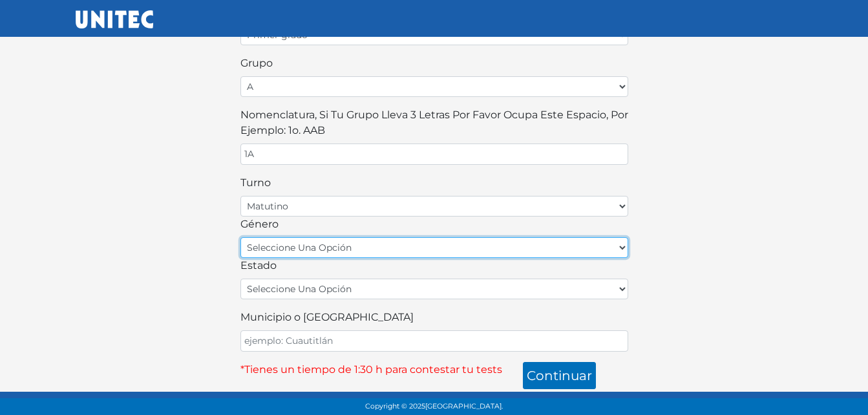
select select "F"
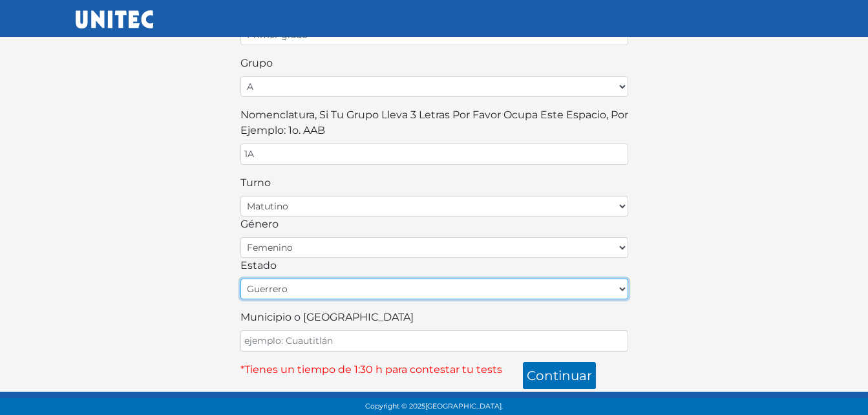
select select "GUA"
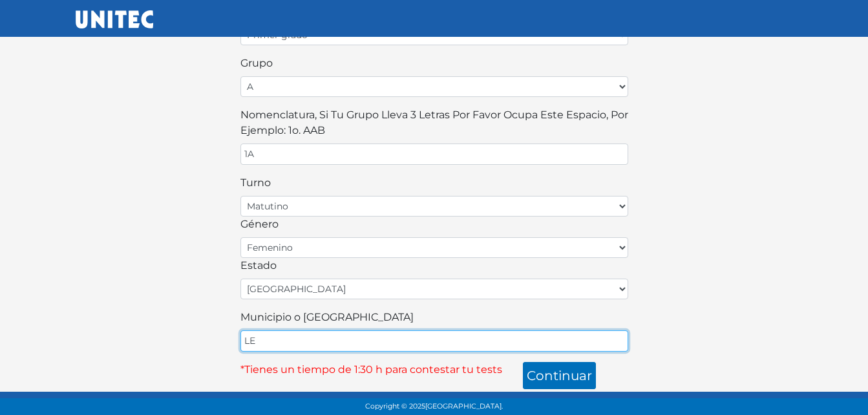
type input "LEON"
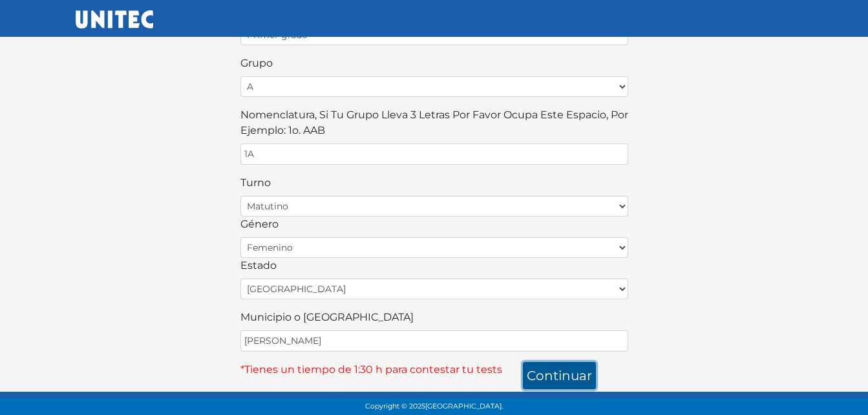
click at [523, 362] on button "continuar" at bounding box center [559, 375] width 73 height 27
click at [745, 296] on div "¡Bienvenido alumno! Para continuar llena este formulario: nombre MELANIE ZOE ap…" at bounding box center [434, 22] width 737 height 733
click at [555, 378] on button "continuar" at bounding box center [559, 375] width 73 height 27
click at [65, 160] on body "¡Bienvenido alumno! Para continuar llena este formulario: nombre MELANIE ZOE ap…" at bounding box center [434, 22] width 868 height 785
click at [563, 368] on button "continuar" at bounding box center [559, 375] width 73 height 27
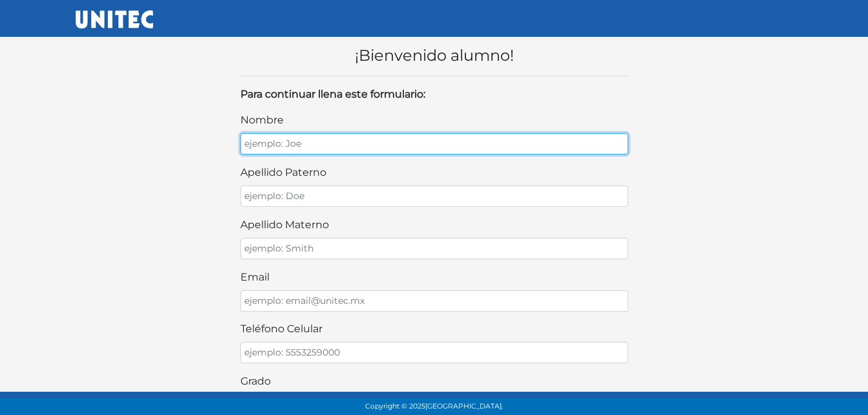
click at [360, 144] on input "nombre" at bounding box center [434, 143] width 388 height 21
type input "[PERSON_NAME]"
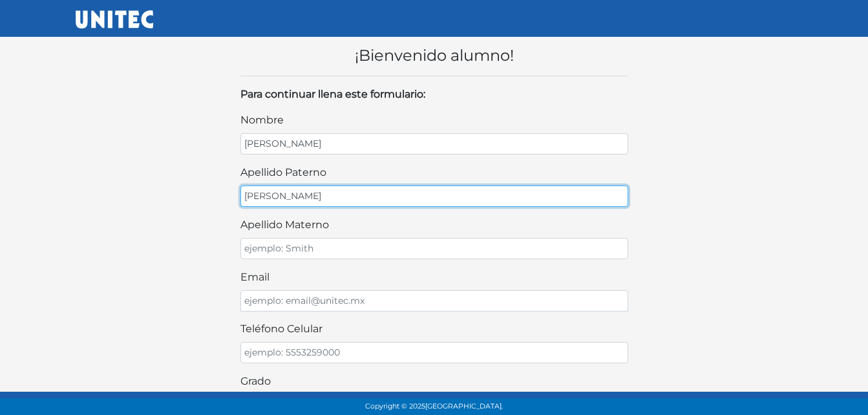
type input "[PERSON_NAME]"
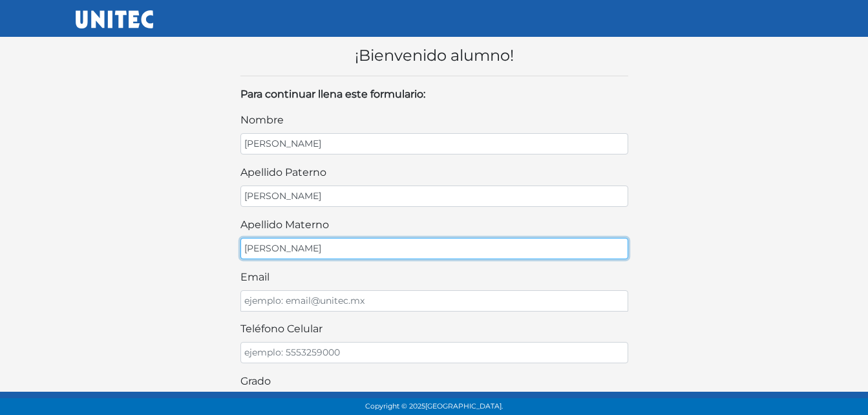
type input "[PERSON_NAME]"
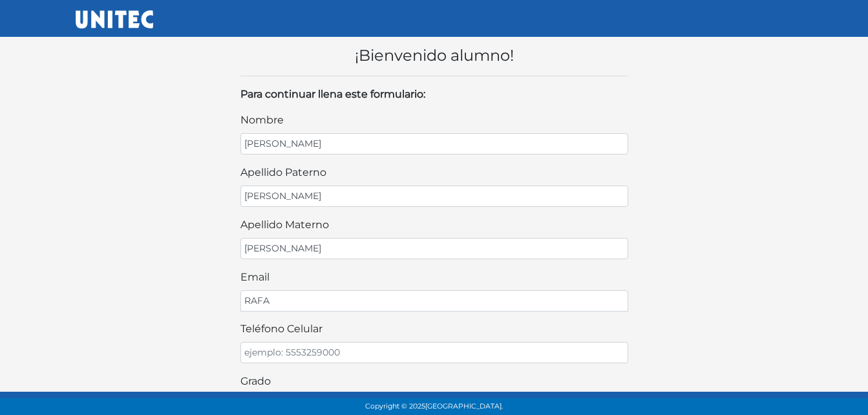
click at [749, 156] on div "¡Bienvenido alumno! Para continuar llena este formulario: nombre [PERSON_NAME] …" at bounding box center [434, 392] width 737 height 733
click at [374, 288] on div "email RAFA" at bounding box center [434, 291] width 388 height 42
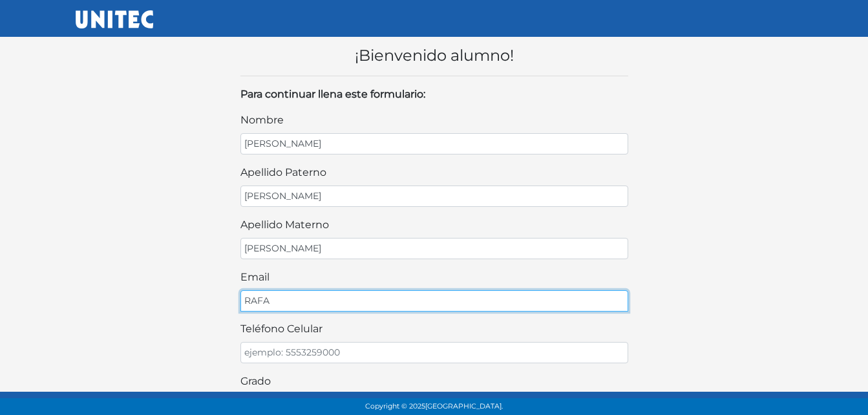
click at [343, 308] on input "RAFA" at bounding box center [434, 300] width 388 height 21
type input "RAFA@GMAIL.COM"
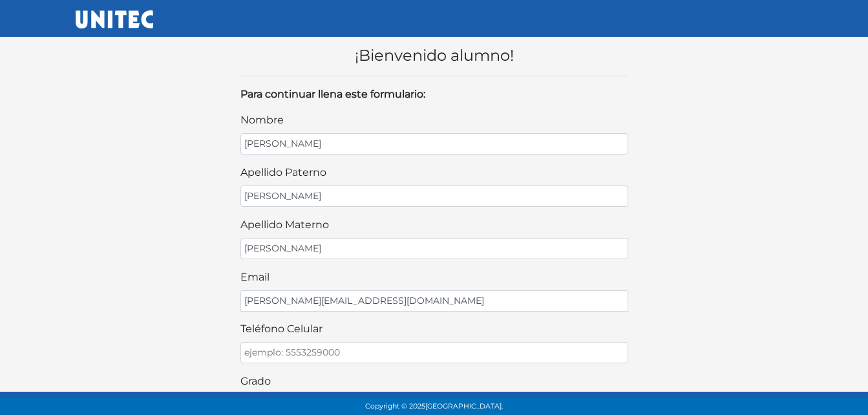
scroll to position [205, 0]
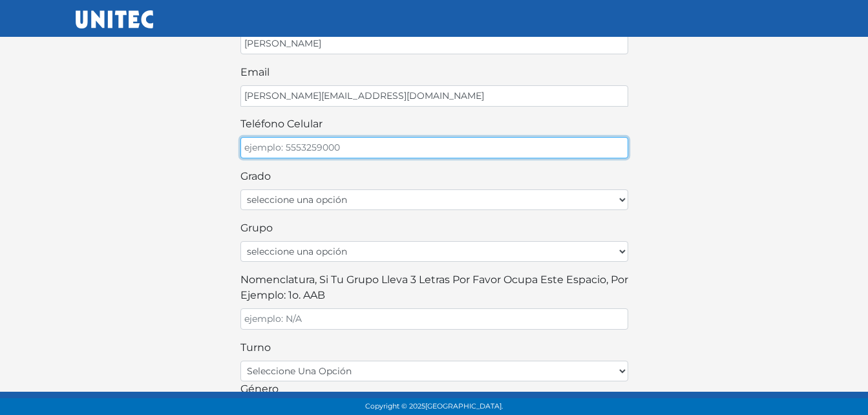
click at [357, 155] on input "teléfono celular" at bounding box center [434, 147] width 388 height 21
click at [248, 147] on input "1234567" at bounding box center [434, 147] width 388 height 21
type input "4771234567"
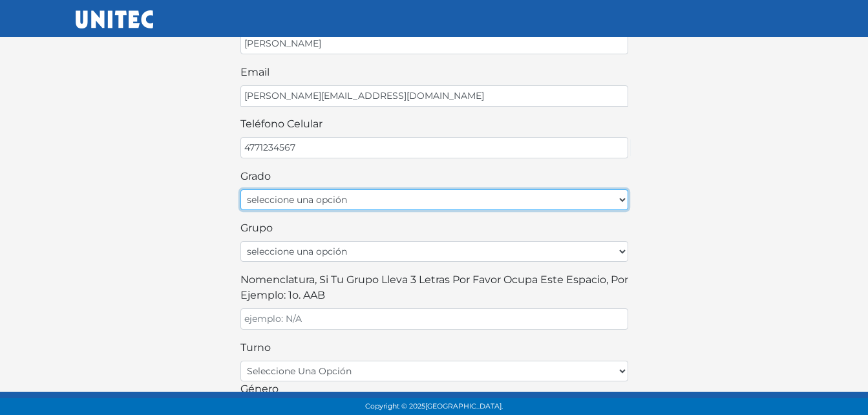
select select "1ro"
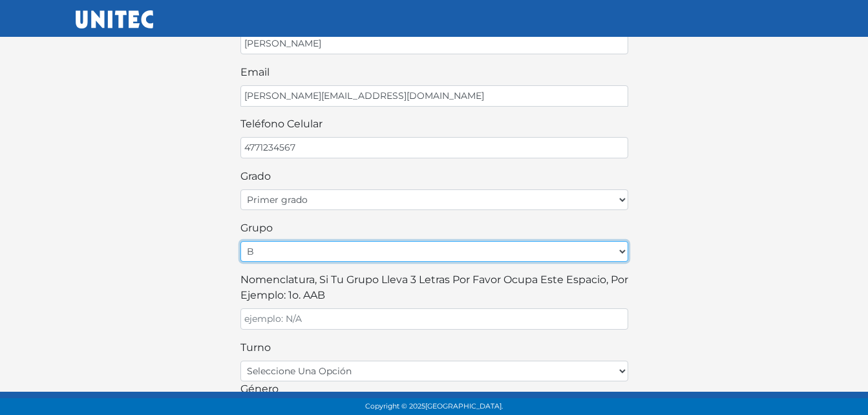
select select "A"
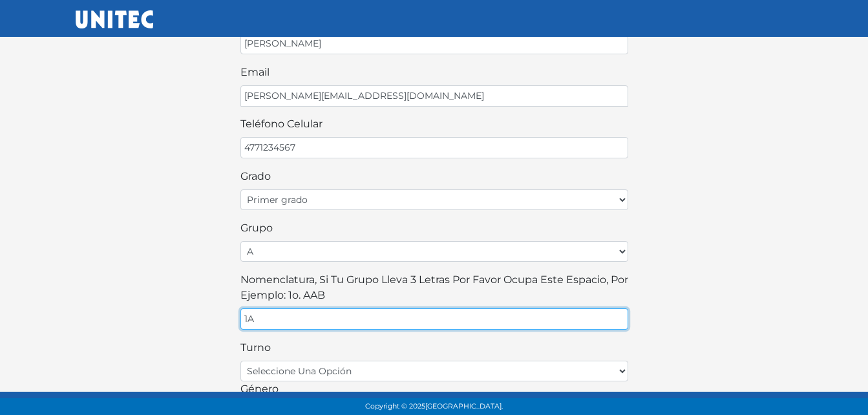
type input "1A"
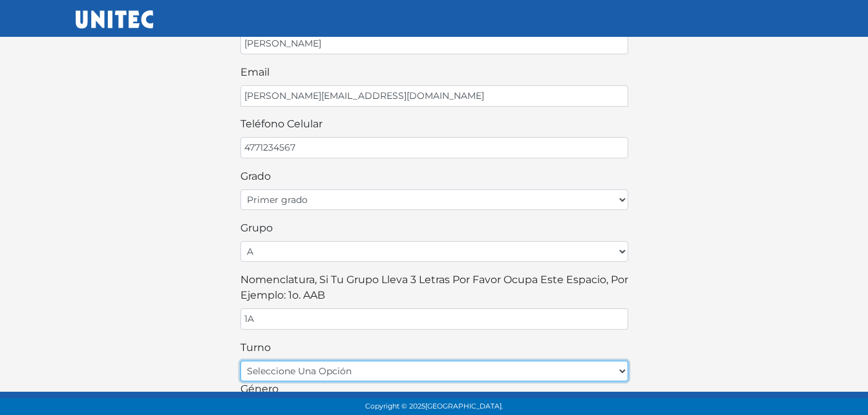
select select "matutino"
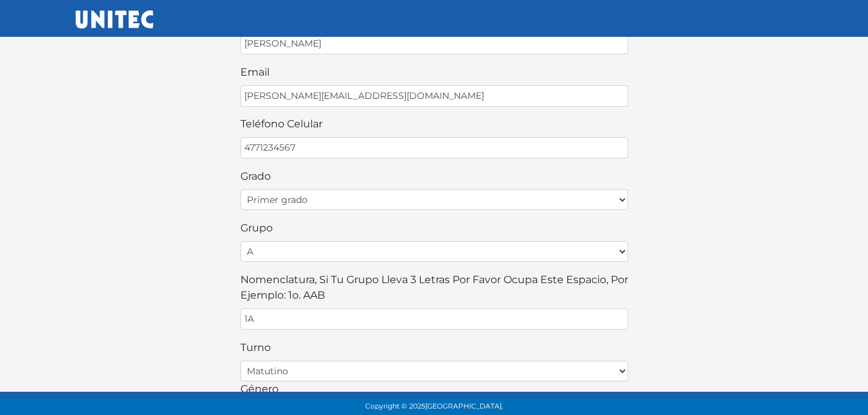
scroll to position [213, 0]
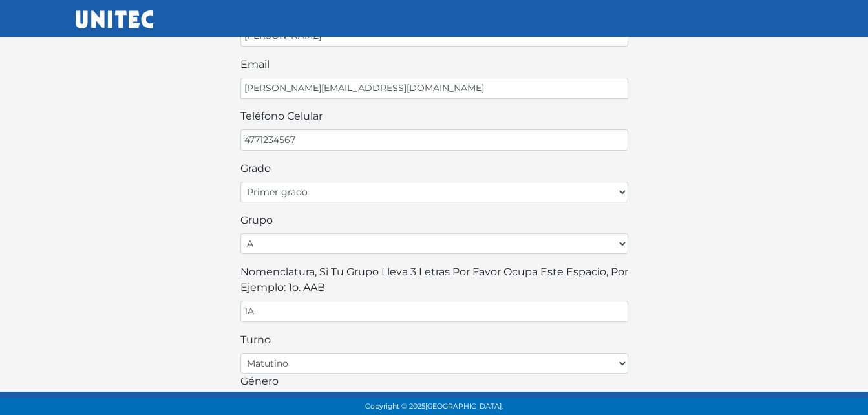
select select "M"
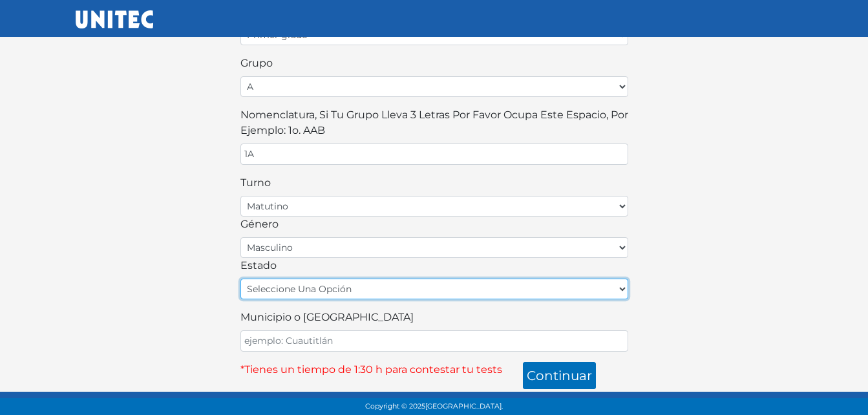
select select "GUA"
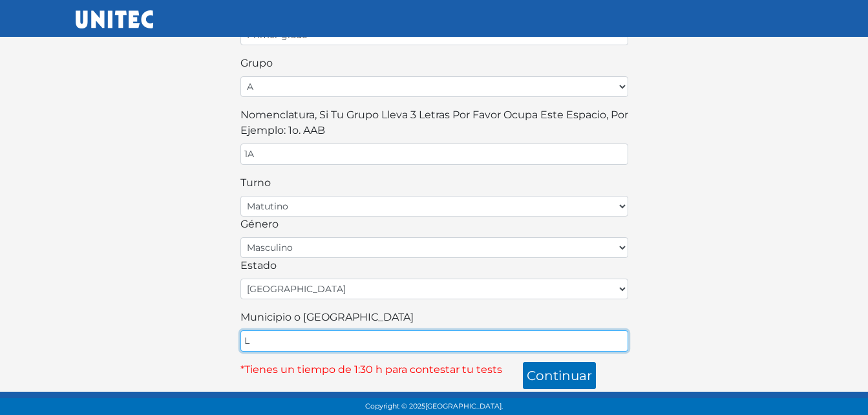
type input "LEON"
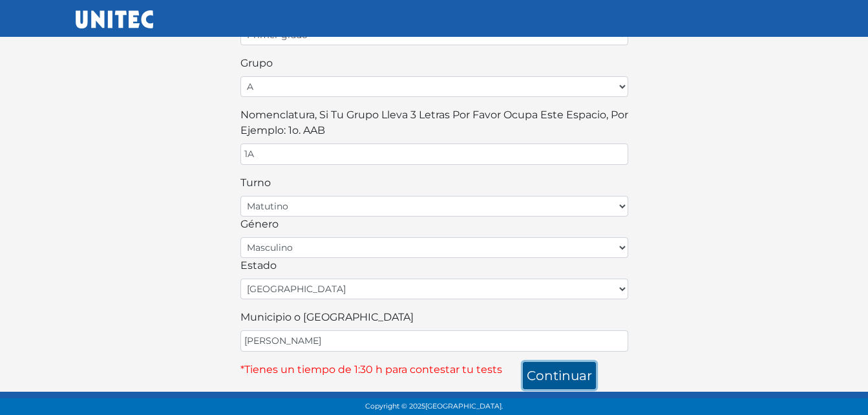
click at [555, 371] on button "continuar" at bounding box center [559, 375] width 73 height 27
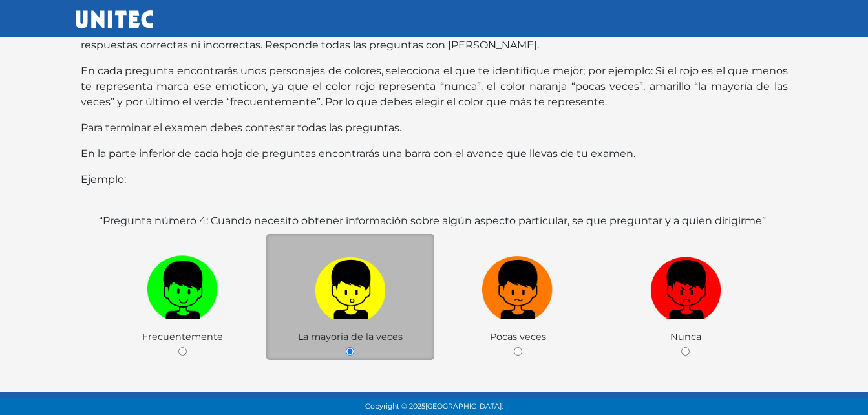
scroll to position [214, 0]
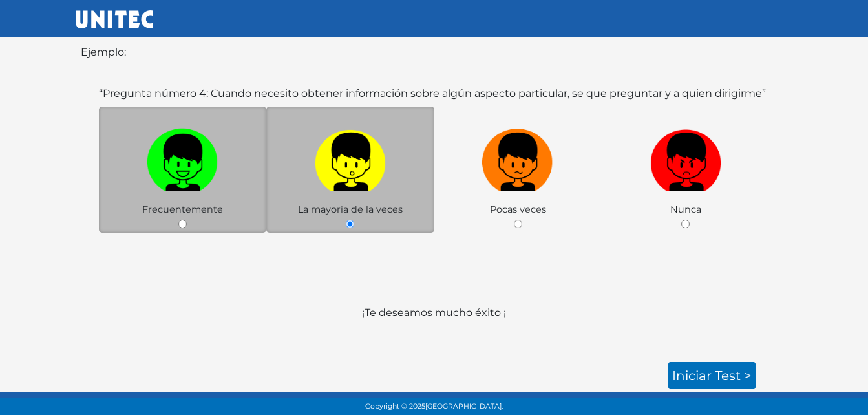
click at [212, 178] on img at bounding box center [182, 157] width 71 height 68
click at [187, 220] on input "radio" at bounding box center [182, 224] width 8 height 8
radio input "true"
click at [187, 184] on img at bounding box center [182, 157] width 71 height 68
click at [187, 220] on input "radio" at bounding box center [182, 224] width 8 height 8
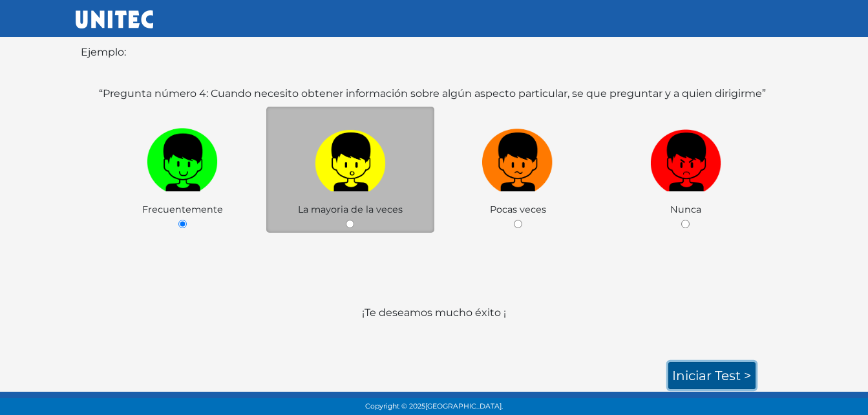
click at [692, 379] on link "Iniciar test >" at bounding box center [711, 375] width 87 height 27
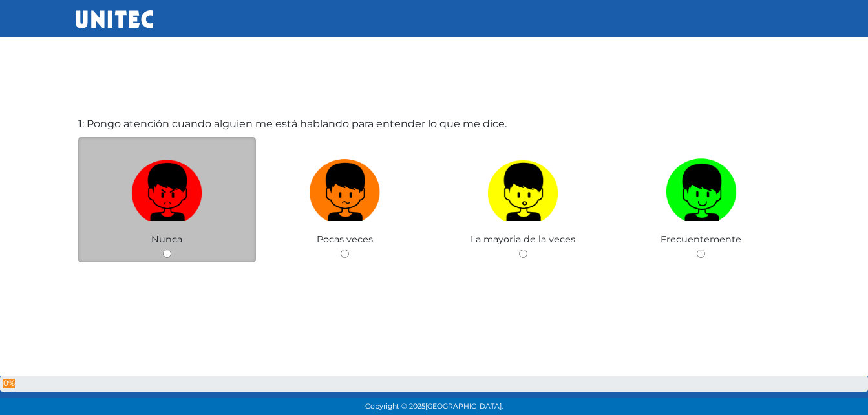
scroll to position [65, 0]
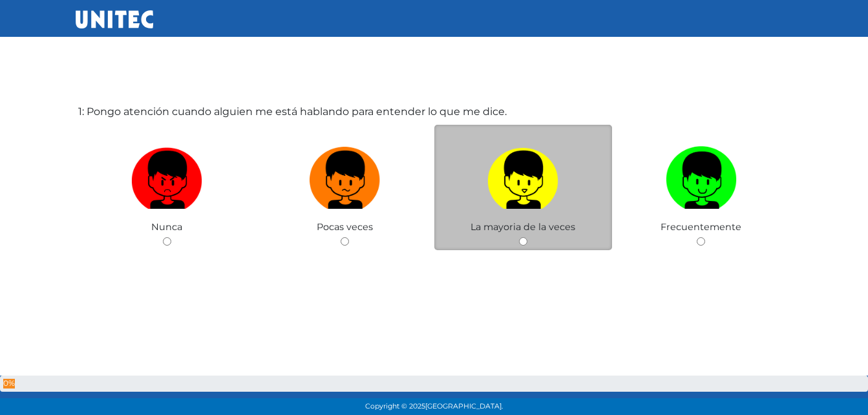
click at [524, 182] on img at bounding box center [522, 176] width 71 height 68
click at [524, 237] on input "radio" at bounding box center [523, 241] width 8 height 8
radio input "true"
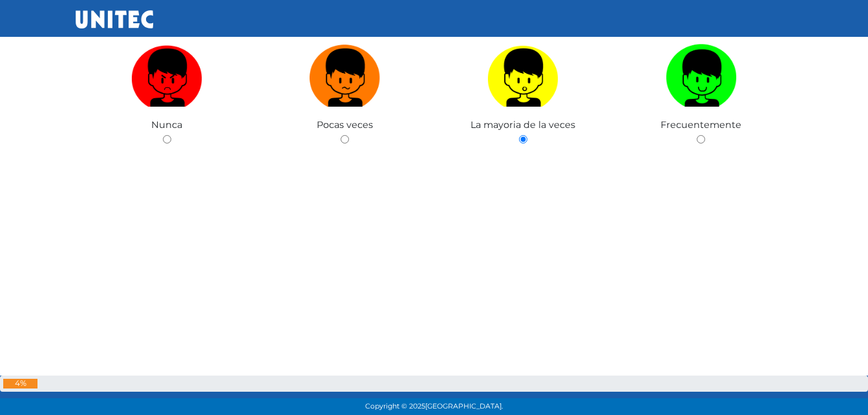
scroll to position [433, 0]
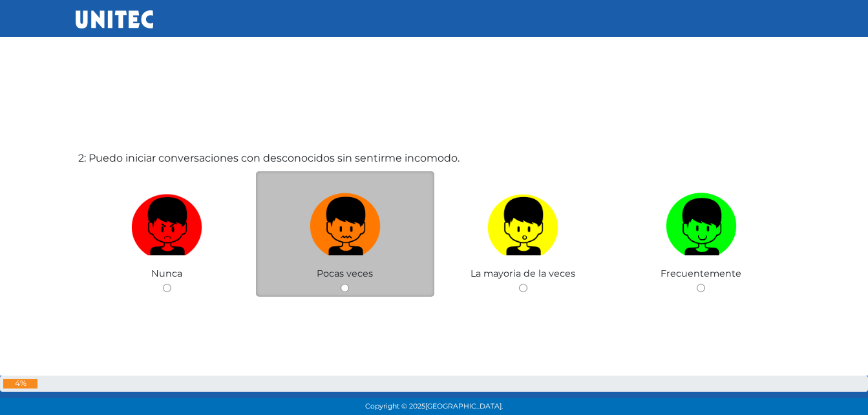
click at [355, 229] on img at bounding box center [345, 222] width 71 height 68
click at [349, 284] on input "radio" at bounding box center [345, 288] width 8 height 8
radio input "true"
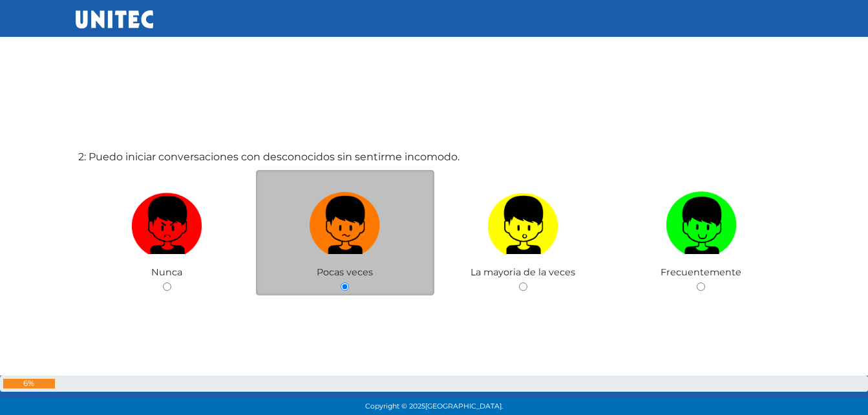
scroll to position [562, 0]
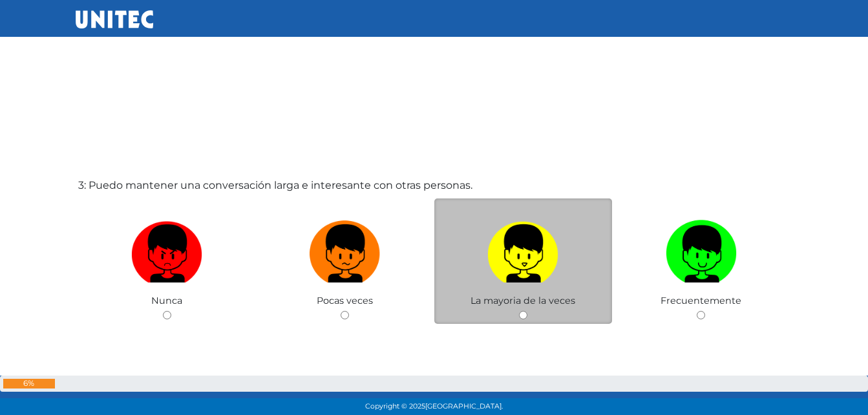
click at [514, 261] on img at bounding box center [522, 249] width 71 height 68
click at [519, 311] on input "radio" at bounding box center [523, 315] width 8 height 8
radio input "true"
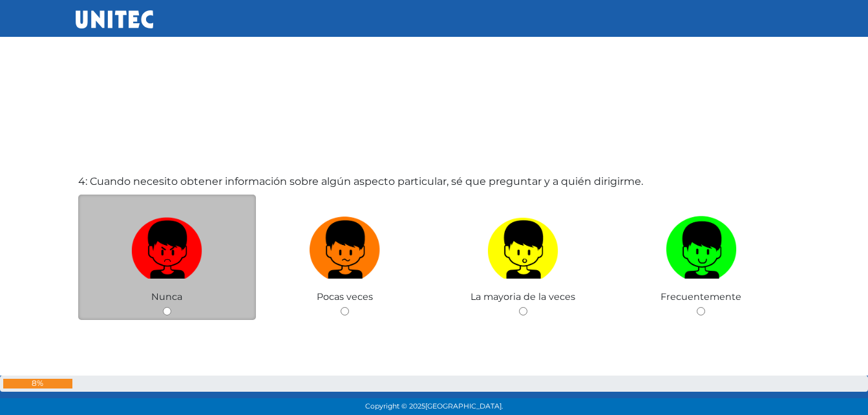
scroll to position [1254, 0]
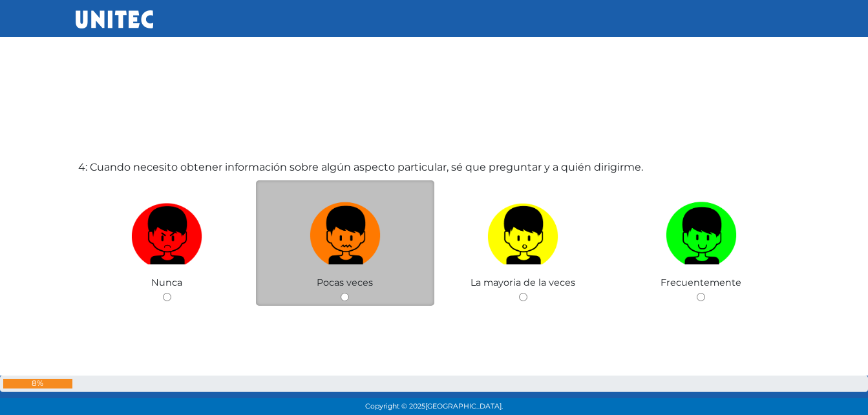
click at [354, 215] on img at bounding box center [345, 231] width 71 height 68
click at [349, 293] on input "radio" at bounding box center [345, 297] width 8 height 8
radio input "true"
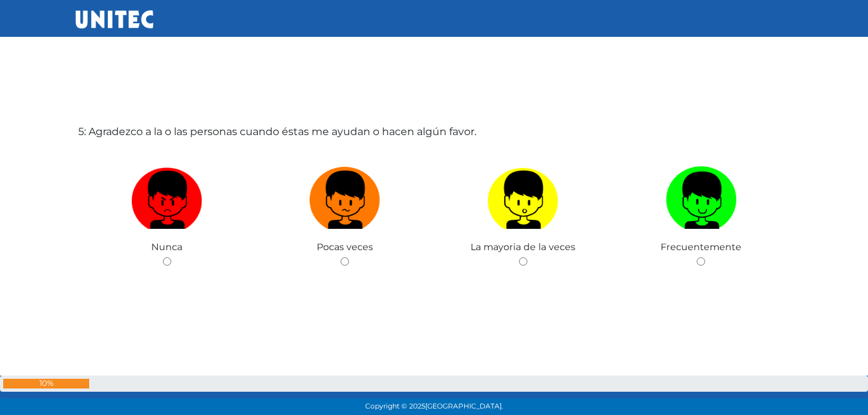
scroll to position [1725, 0]
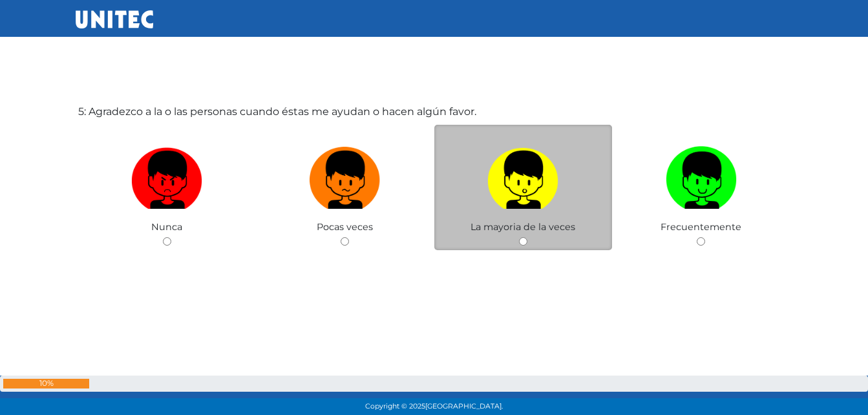
click at [588, 184] on label at bounding box center [523, 180] width 178 height 79
click at [527, 237] on input "radio" at bounding box center [523, 241] width 8 height 8
radio input "true"
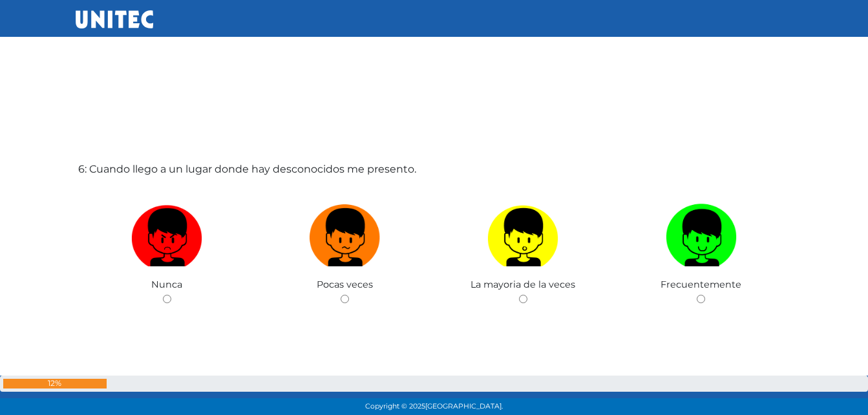
scroll to position [2083, 0]
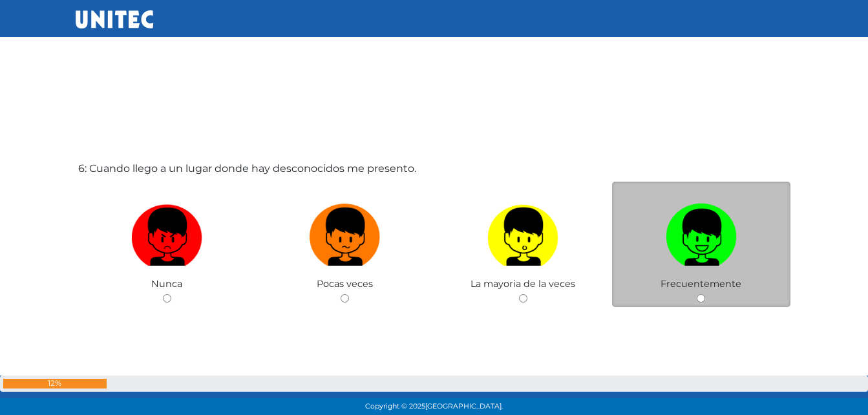
click at [689, 227] on img at bounding box center [701, 232] width 71 height 68
click at [697, 294] on input "radio" at bounding box center [701, 298] width 8 height 8
radio input "true"
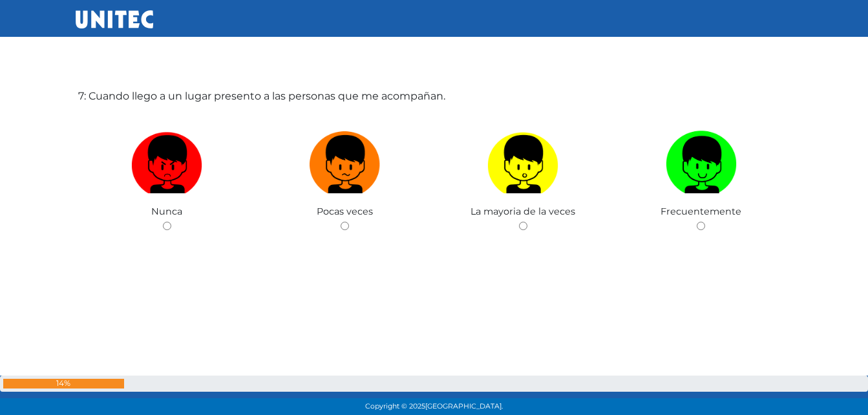
scroll to position [2600, 0]
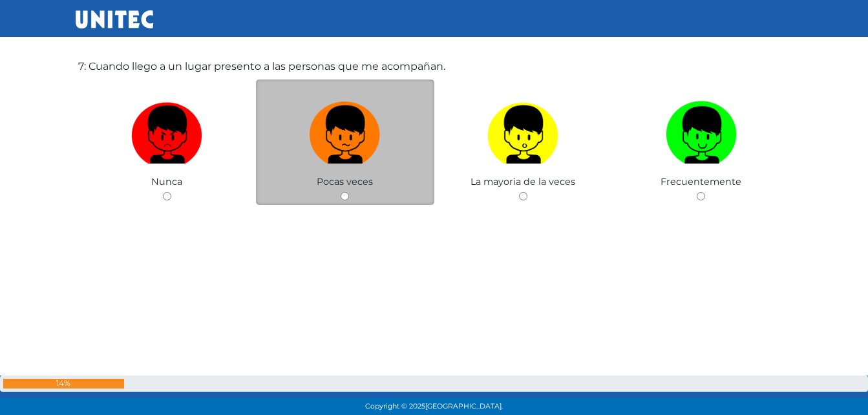
click at [345, 167] on label at bounding box center [345, 135] width 178 height 79
click at [345, 192] on input "radio" at bounding box center [345, 196] width 8 height 8
radio input "true"
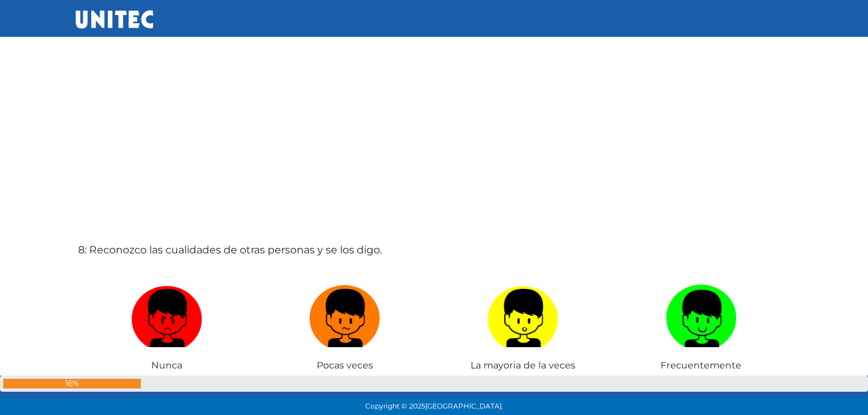
scroll to position [2858, 0]
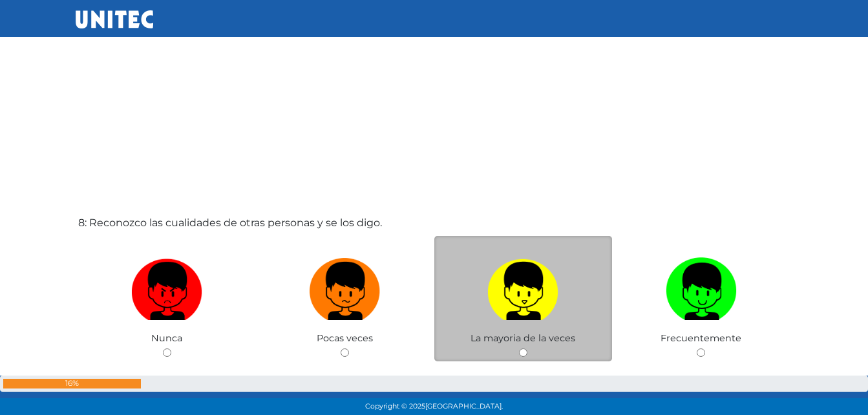
click at [505, 303] on img at bounding box center [522, 287] width 71 height 68
click at [519, 348] on input "radio" at bounding box center [523, 352] width 8 height 8
radio input "true"
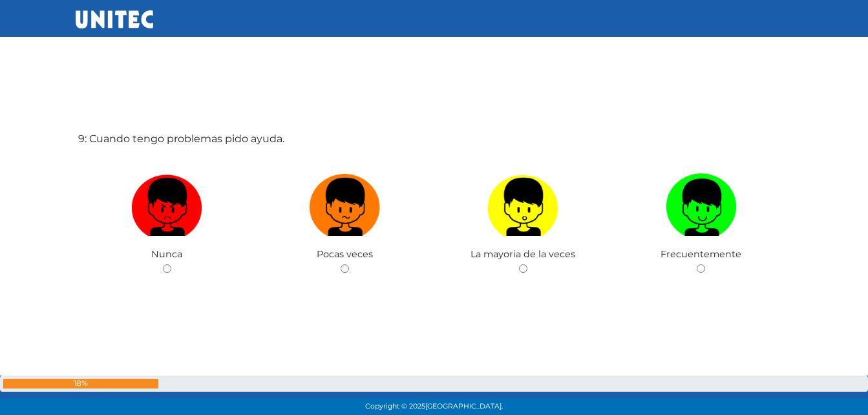
scroll to position [3385, 0]
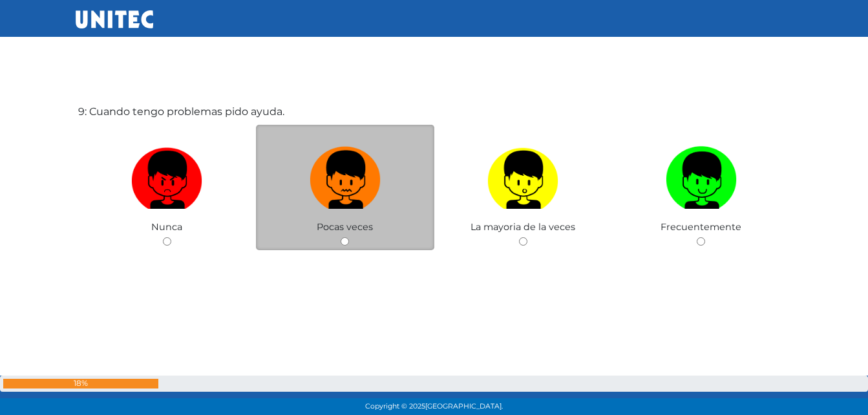
click at [321, 196] on img at bounding box center [345, 176] width 71 height 68
click at [341, 237] on input "radio" at bounding box center [345, 241] width 8 height 8
radio input "true"
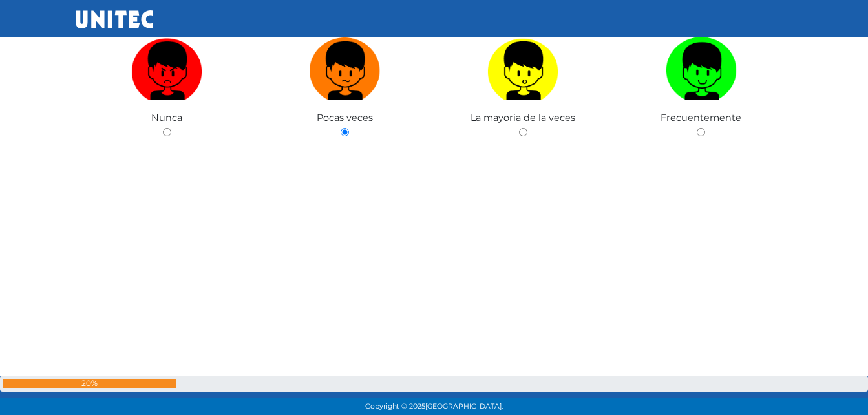
scroll to position [3800, 0]
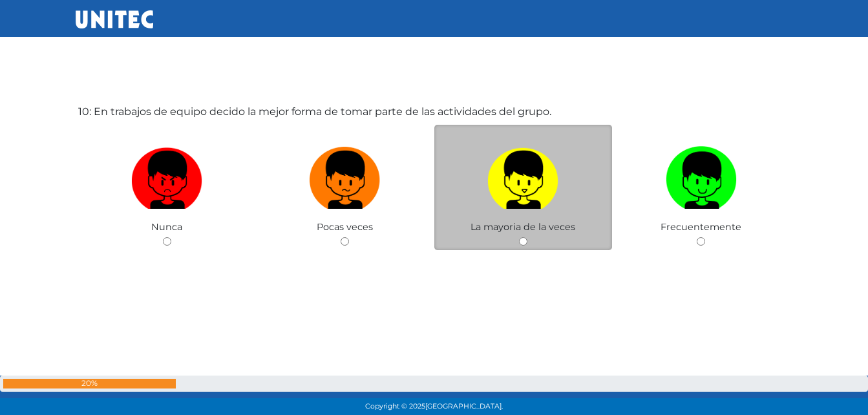
click at [559, 182] on img at bounding box center [522, 176] width 71 height 68
click at [527, 237] on input "radio" at bounding box center [523, 241] width 8 height 8
radio input "true"
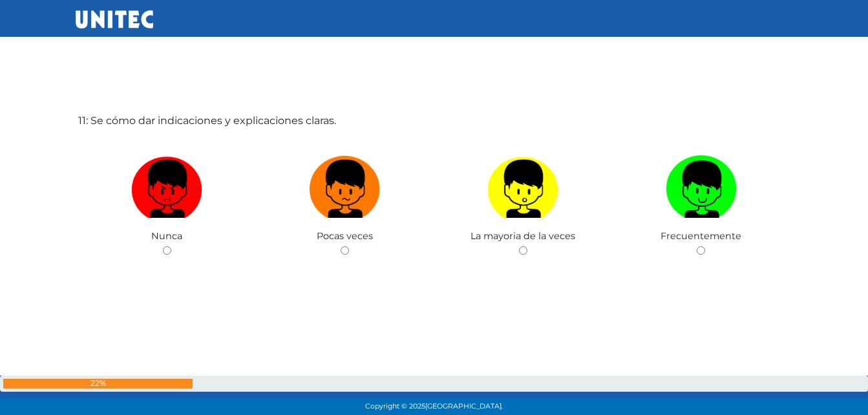
scroll to position [4217, 0]
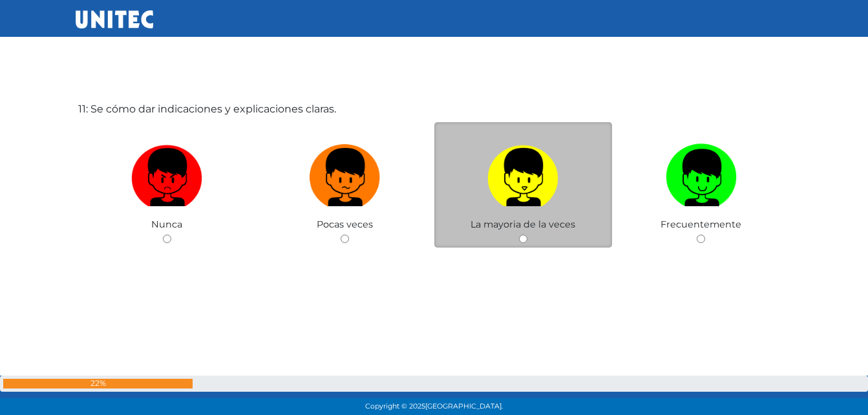
click at [531, 186] on img at bounding box center [522, 173] width 71 height 68
click at [527, 235] on input "radio" at bounding box center [523, 239] width 8 height 8
radio input "true"
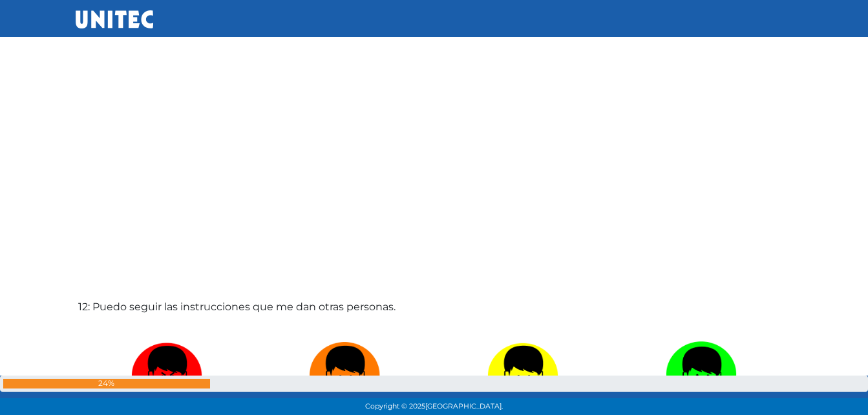
scroll to position [4586, 0]
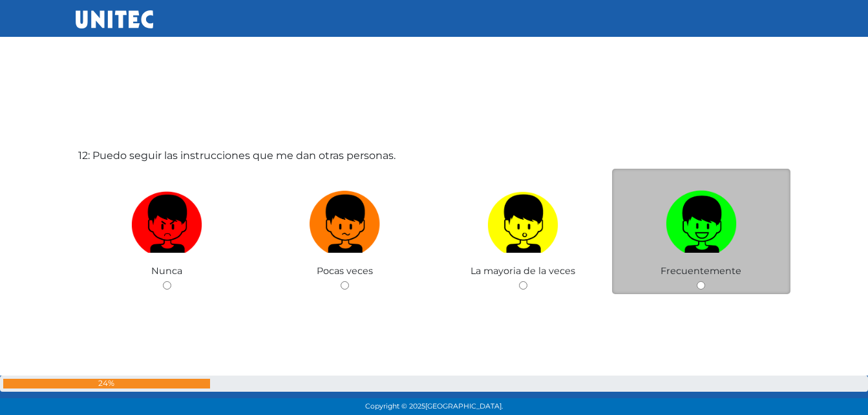
click at [667, 209] on img at bounding box center [701, 220] width 71 height 68
click at [697, 281] on input "radio" at bounding box center [701, 285] width 8 height 8
radio input "true"
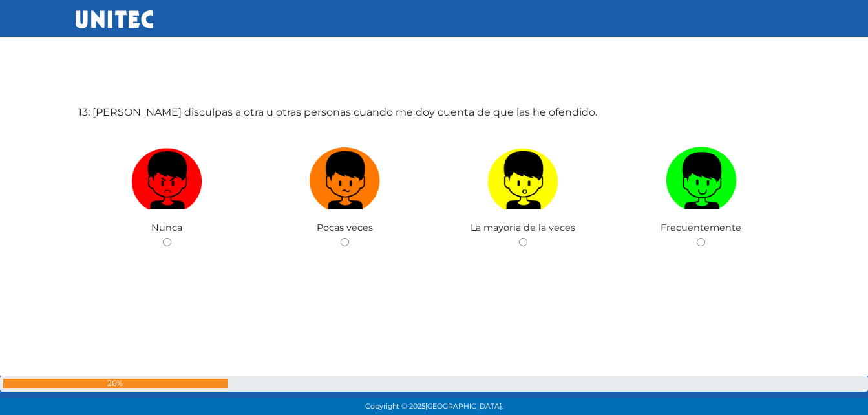
scroll to position [5045, 0]
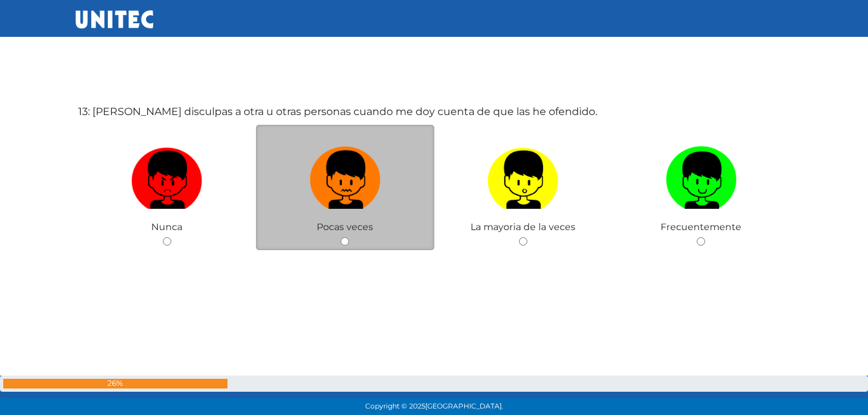
click at [342, 202] on img at bounding box center [345, 176] width 71 height 68
click at [342, 237] on input "radio" at bounding box center [345, 241] width 8 height 8
radio input "true"
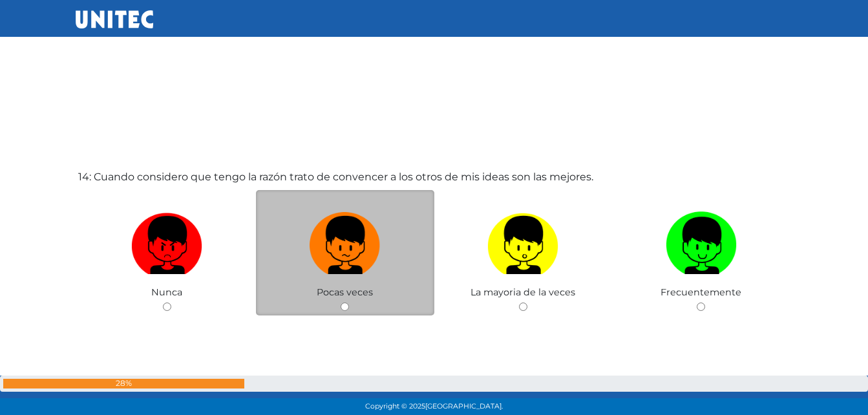
scroll to position [5460, 0]
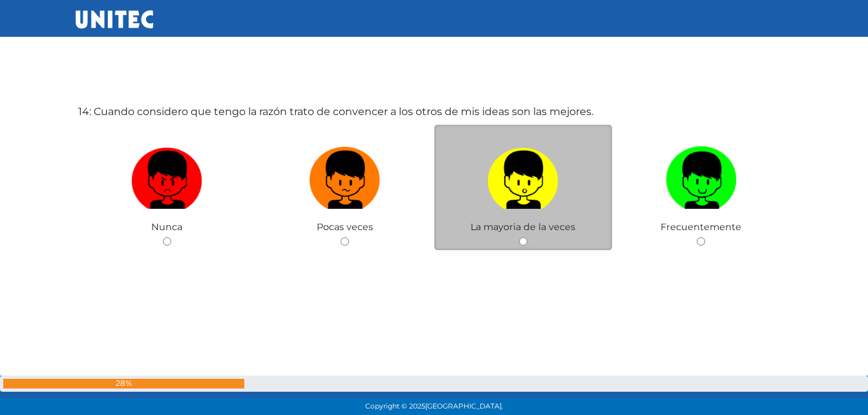
click at [512, 210] on label at bounding box center [523, 180] width 178 height 79
click at [519, 237] on input "radio" at bounding box center [523, 241] width 8 height 8
radio input "true"
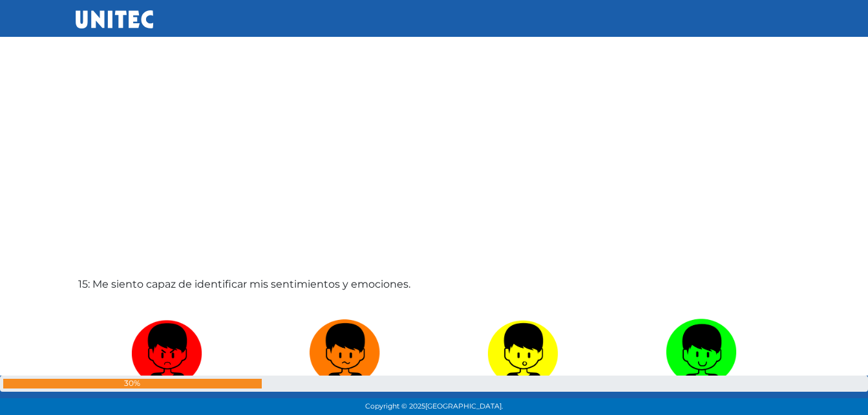
scroll to position [5717, 0]
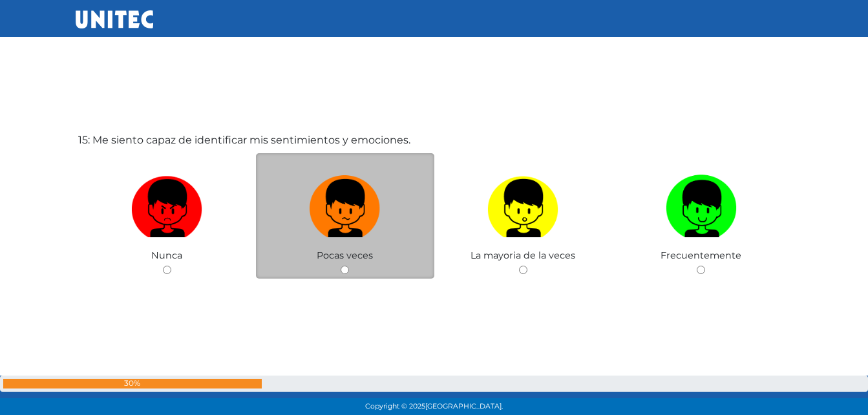
click at [349, 255] on span "Pocas veces" at bounding box center [345, 256] width 56 height 12
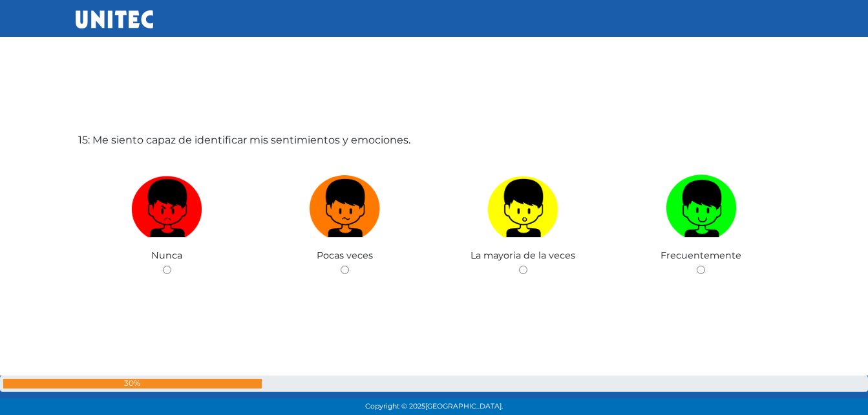
scroll to position [5975, 0]
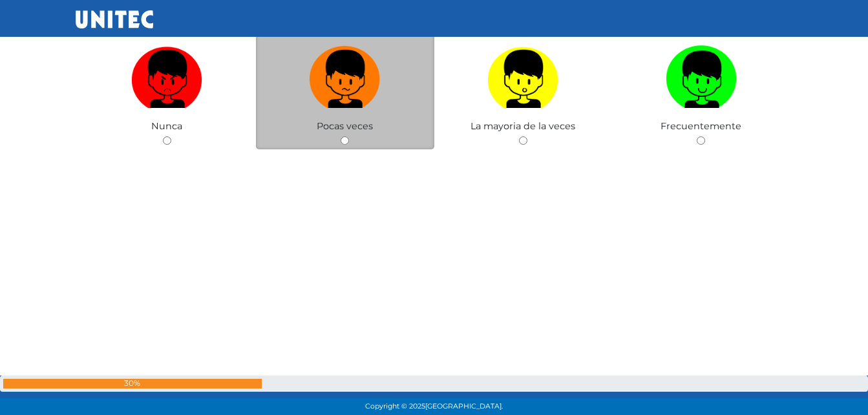
click at [345, 85] on img at bounding box center [345, 75] width 71 height 68
click at [345, 136] on input "radio" at bounding box center [345, 140] width 8 height 8
radio input "true"
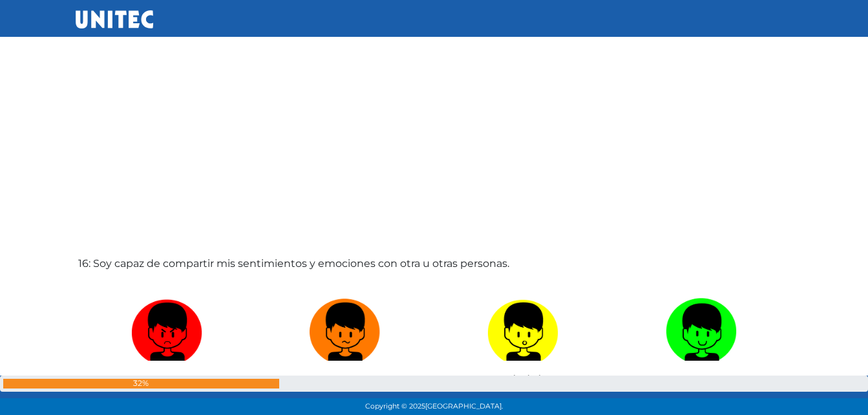
scroll to position [6169, 0]
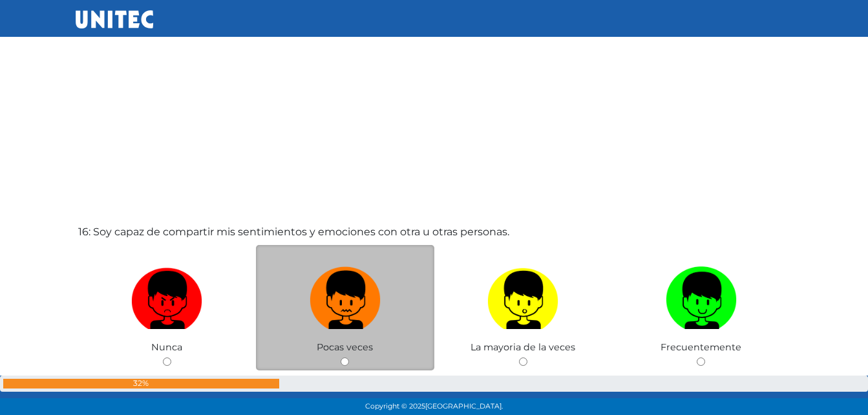
click at [346, 297] on img at bounding box center [345, 296] width 71 height 68
click at [346, 357] on input "radio" at bounding box center [345, 361] width 8 height 8
radio input "true"
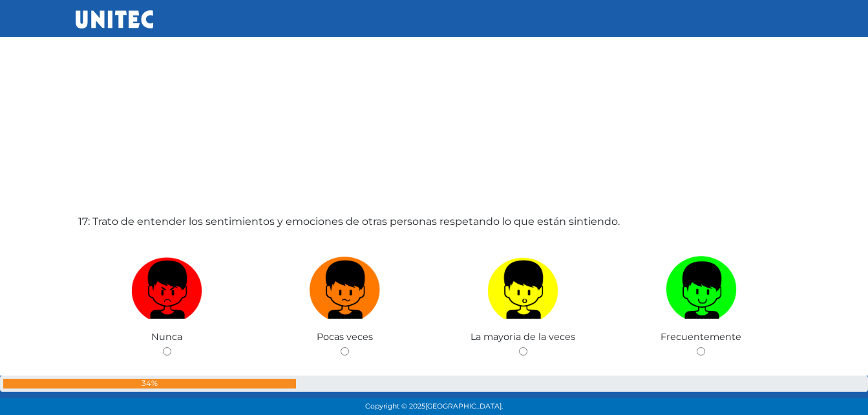
scroll to position [6705, 0]
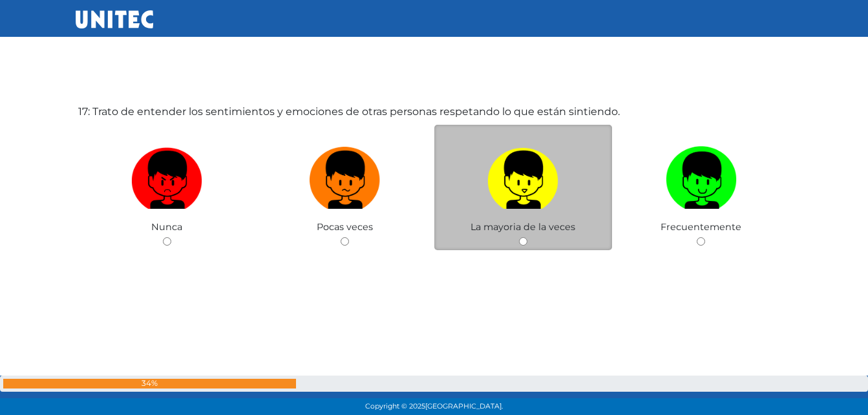
click at [526, 186] on img at bounding box center [522, 176] width 71 height 68
click at [526, 237] on input "radio" at bounding box center [523, 241] width 8 height 8
radio input "true"
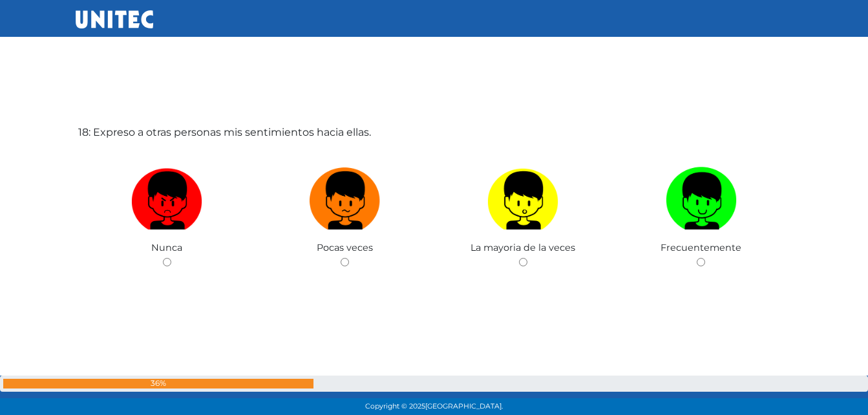
scroll to position [7120, 0]
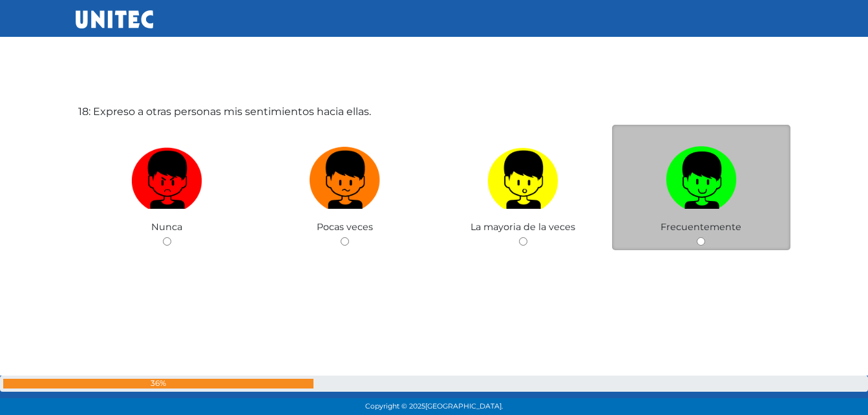
click at [737, 194] on label at bounding box center [701, 180] width 178 height 79
click at [705, 237] on input "radio" at bounding box center [701, 241] width 8 height 8
radio input "true"
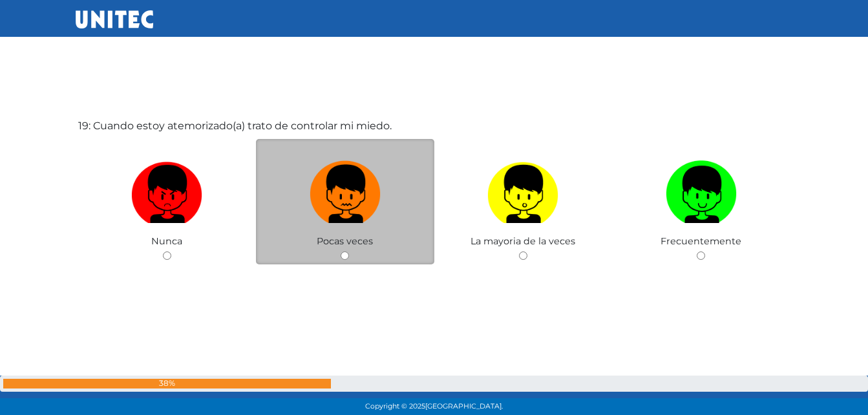
scroll to position [7541, 0]
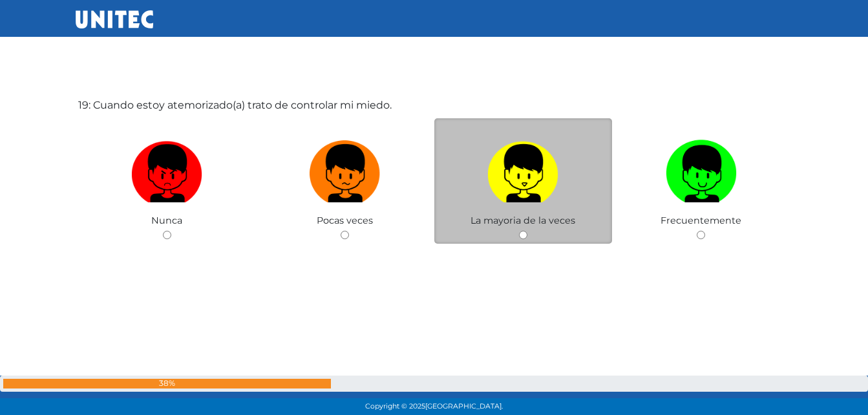
click at [529, 173] on img at bounding box center [522, 169] width 71 height 68
click at [527, 231] on input "radio" at bounding box center [523, 235] width 8 height 8
radio input "true"
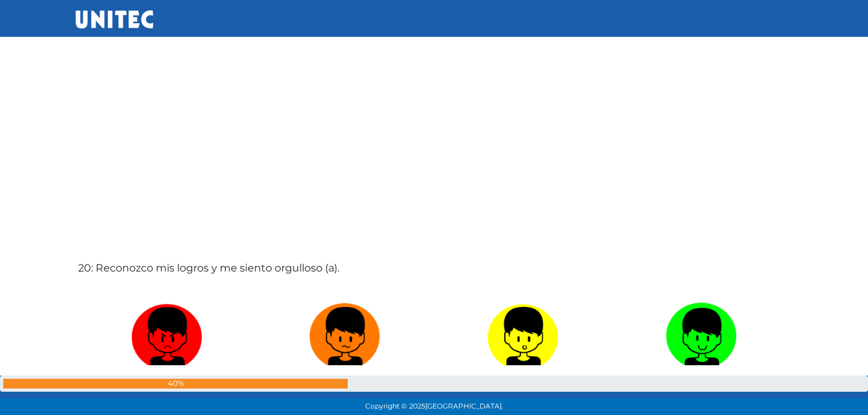
scroll to position [7908, 0]
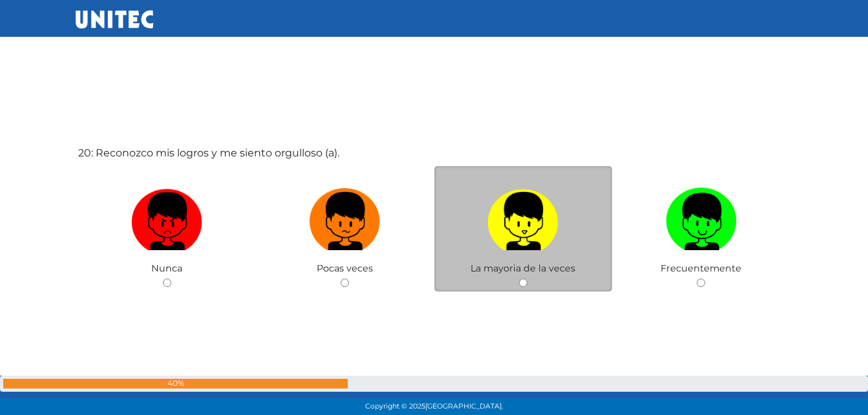
click at [553, 215] on img at bounding box center [522, 217] width 71 height 68
click at [527, 279] on input "radio" at bounding box center [523, 283] width 8 height 8
radio input "true"
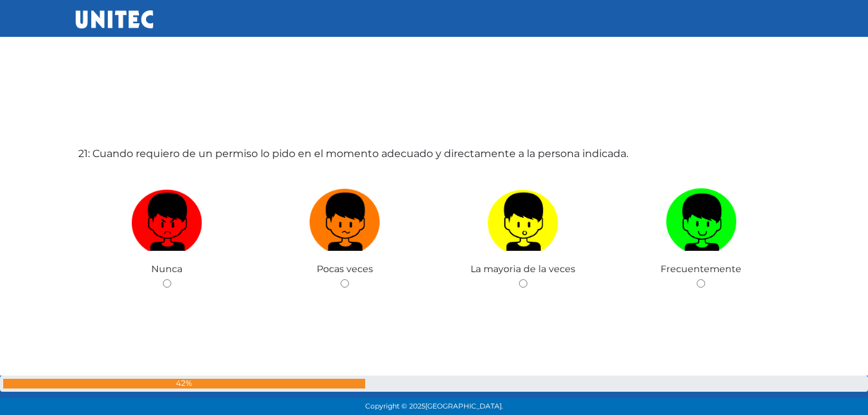
scroll to position [8365, 0]
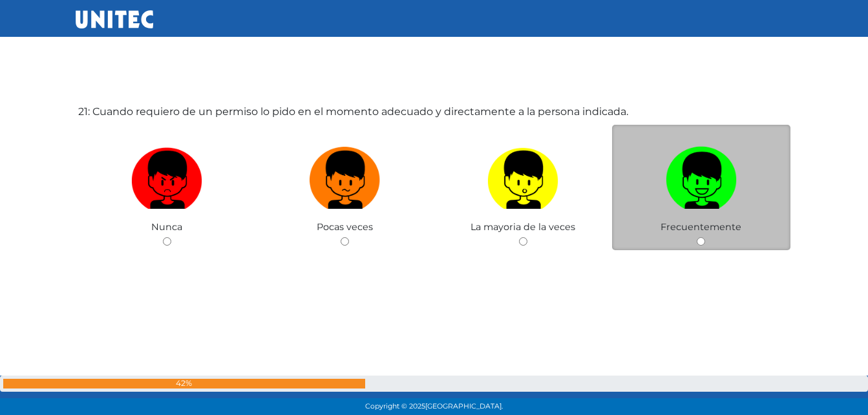
click at [708, 185] on img at bounding box center [701, 176] width 71 height 68
click at [705, 237] on input "radio" at bounding box center [701, 241] width 8 height 8
radio input "true"
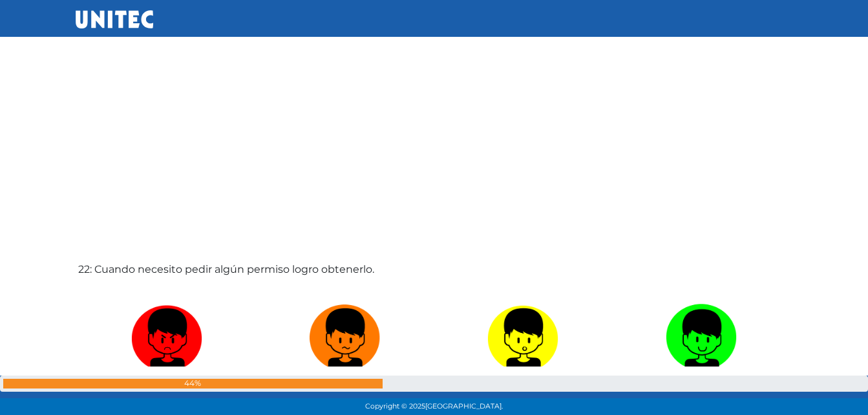
scroll to position [8780, 0]
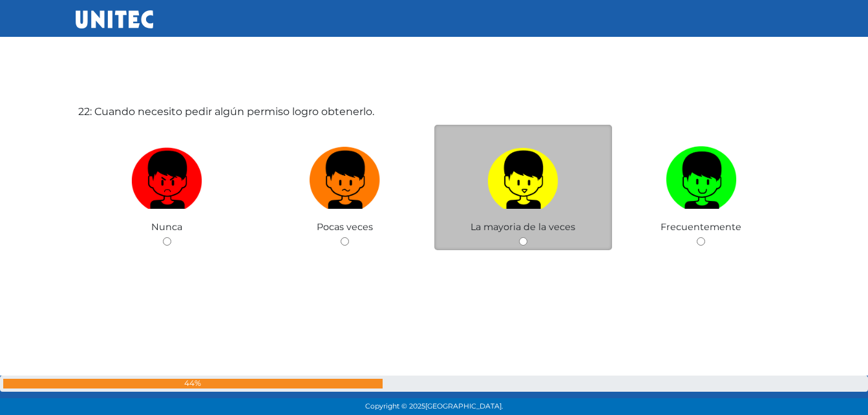
click at [540, 168] on img at bounding box center [522, 176] width 71 height 68
click at [527, 237] on input "radio" at bounding box center [523, 241] width 8 height 8
radio input "true"
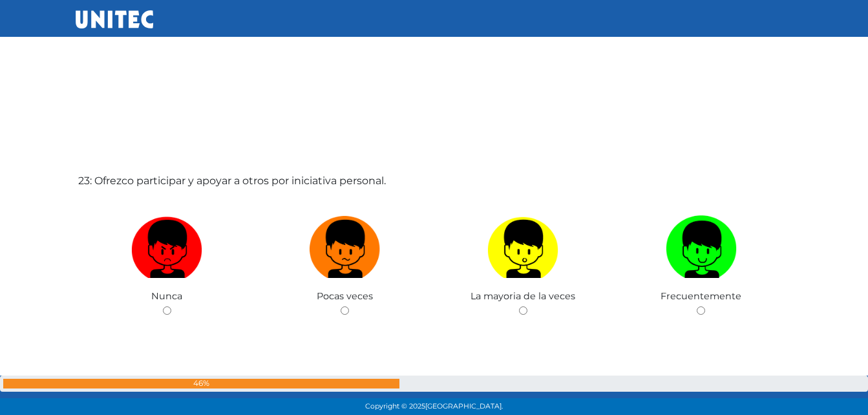
scroll to position [9135, 0]
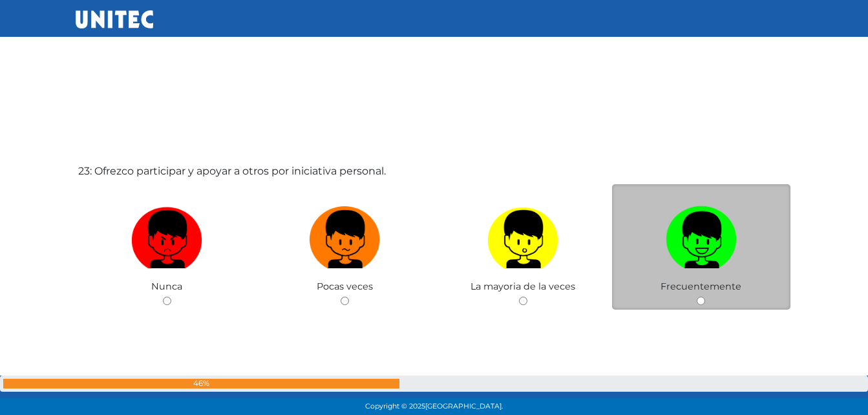
click at [716, 242] on img at bounding box center [701, 235] width 71 height 68
click at [705, 297] on input "radio" at bounding box center [701, 301] width 8 height 8
radio input "true"
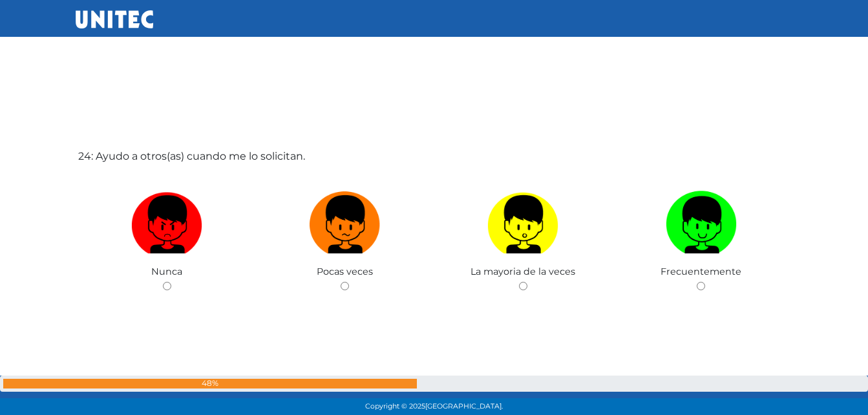
scroll to position [9610, 0]
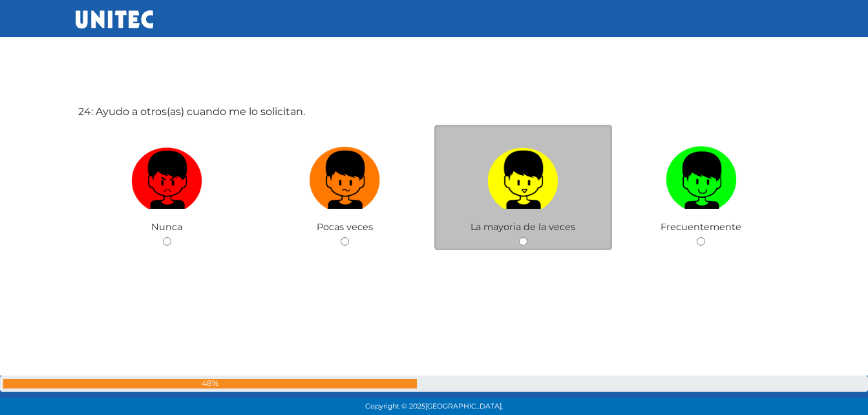
click at [500, 208] on img at bounding box center [522, 176] width 71 height 68
click at [519, 237] on input "radio" at bounding box center [523, 241] width 8 height 8
radio input "true"
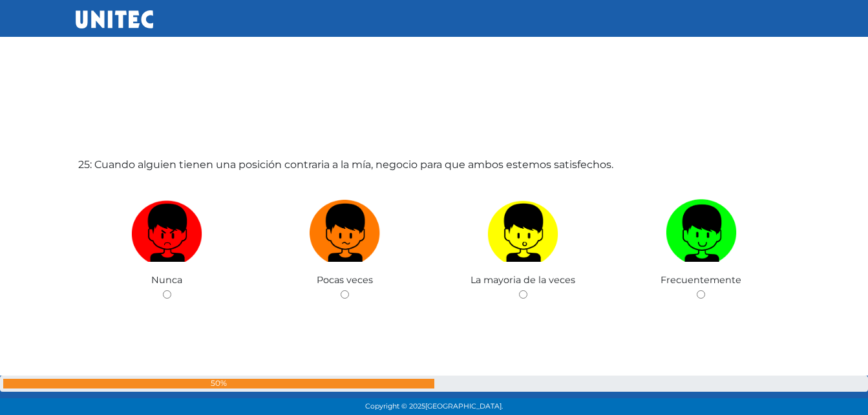
scroll to position [9977, 0]
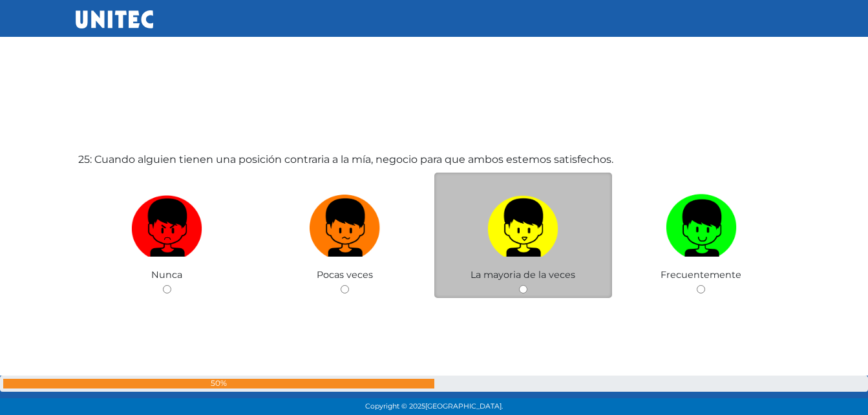
click at [520, 250] on img at bounding box center [522, 223] width 71 height 68
click at [520, 285] on input "radio" at bounding box center [523, 289] width 8 height 8
radio input "true"
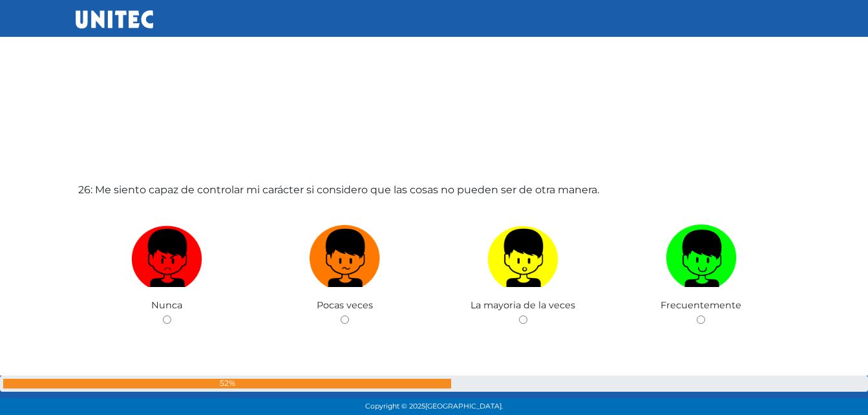
scroll to position [10363, 0]
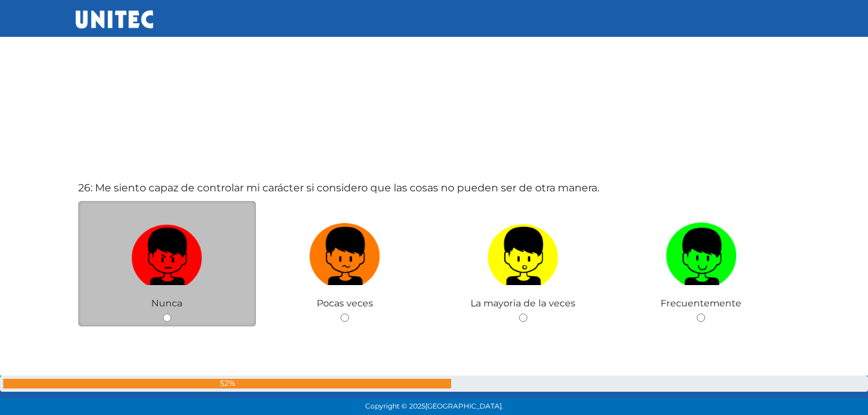
click at [152, 252] on img at bounding box center [166, 252] width 71 height 68
click at [163, 314] on input "radio" at bounding box center [167, 318] width 8 height 8
radio input "true"
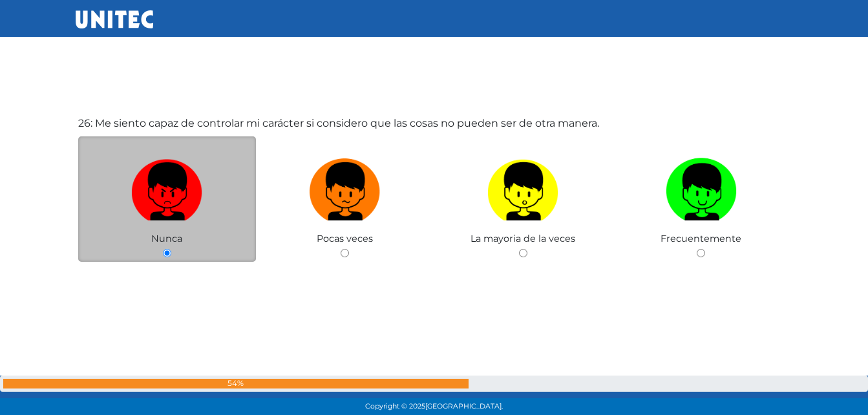
scroll to position [10493, 0]
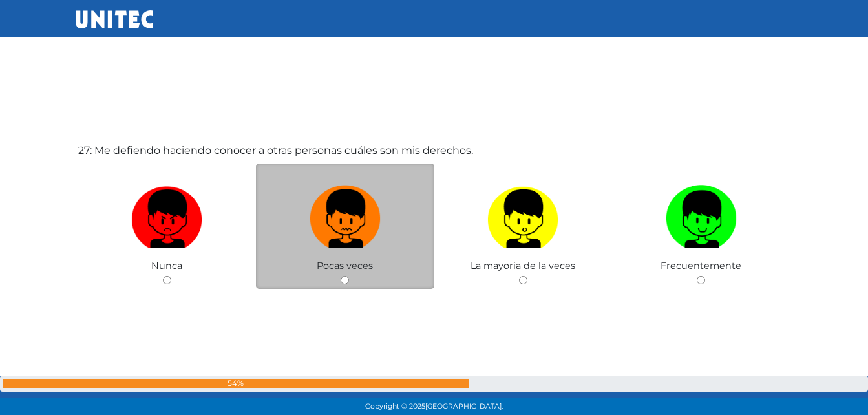
click at [324, 204] on img at bounding box center [345, 214] width 71 height 68
click at [341, 276] on input "radio" at bounding box center [345, 280] width 8 height 8
radio input "true"
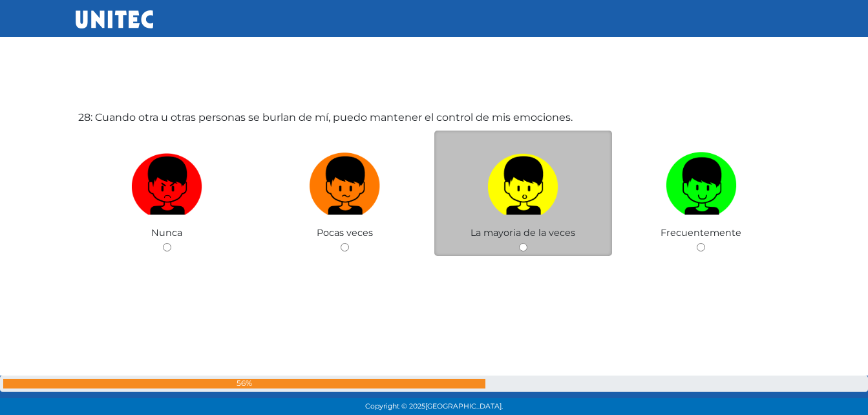
scroll to position [11267, 0]
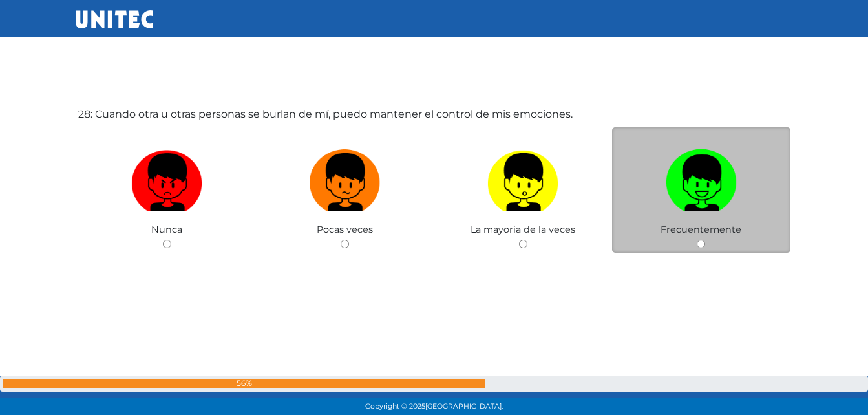
click at [681, 192] on img at bounding box center [701, 178] width 71 height 68
click at [697, 240] on input "radio" at bounding box center [701, 244] width 8 height 8
radio input "true"
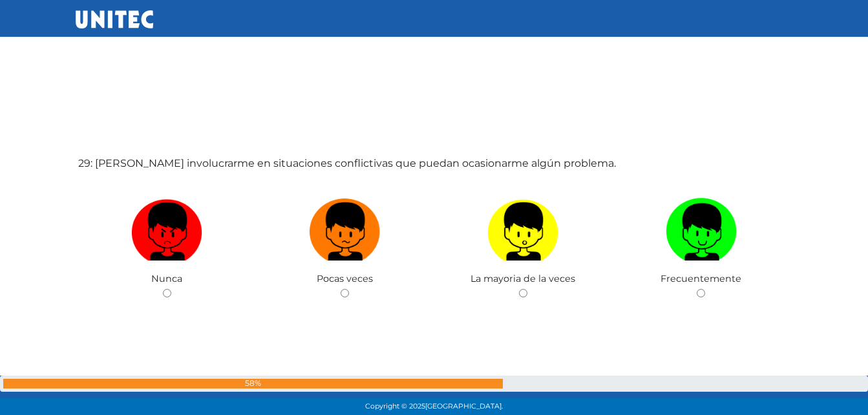
scroll to position [11719, 0]
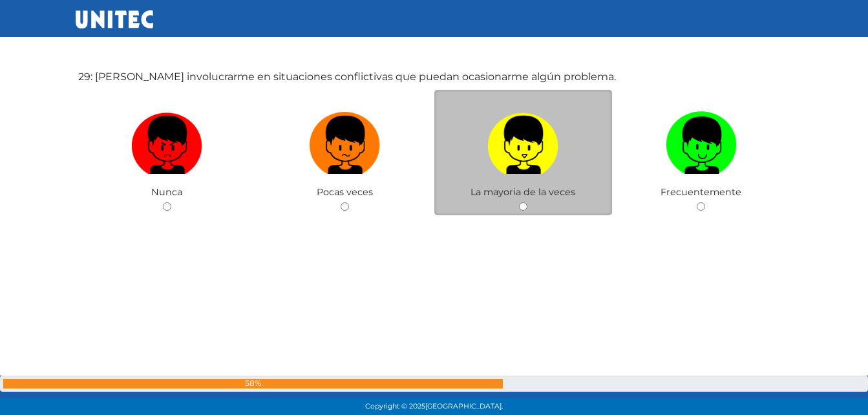
click at [538, 147] on img at bounding box center [522, 141] width 71 height 68
click at [527, 202] on input "radio" at bounding box center [523, 206] width 8 height 8
radio input "true"
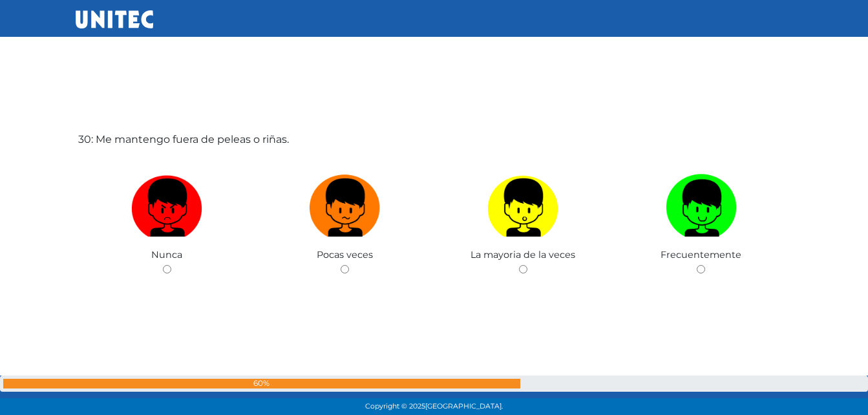
scroll to position [12087, 0]
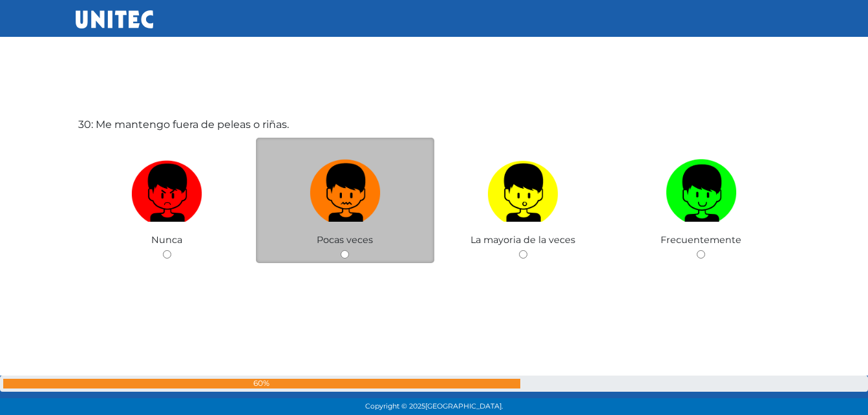
click at [347, 217] on img at bounding box center [345, 188] width 71 height 68
click at [347, 250] on input "radio" at bounding box center [345, 254] width 8 height 8
radio input "true"
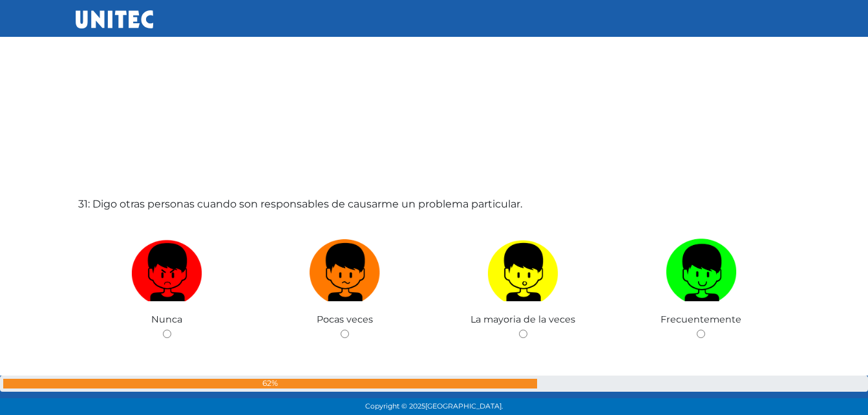
scroll to position [12473, 0]
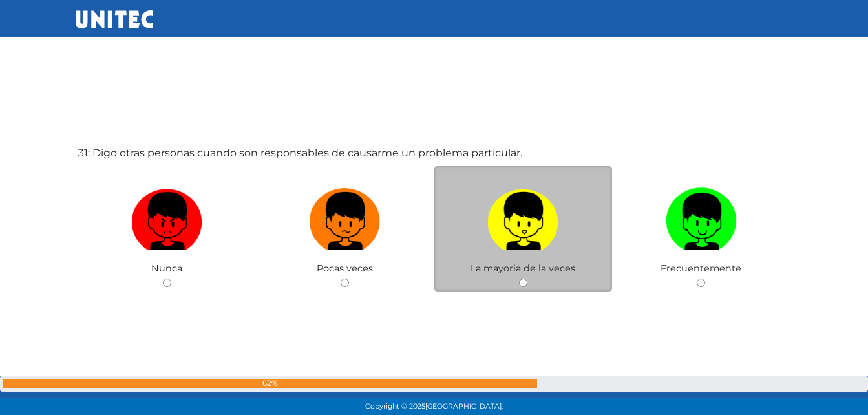
click at [518, 217] on img at bounding box center [522, 217] width 71 height 68
click at [519, 279] on input "radio" at bounding box center [523, 283] width 8 height 8
radio input "true"
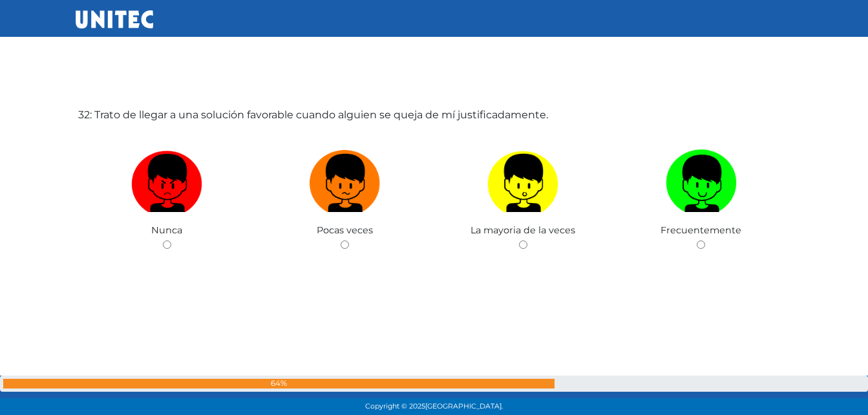
scroll to position [12930, 0]
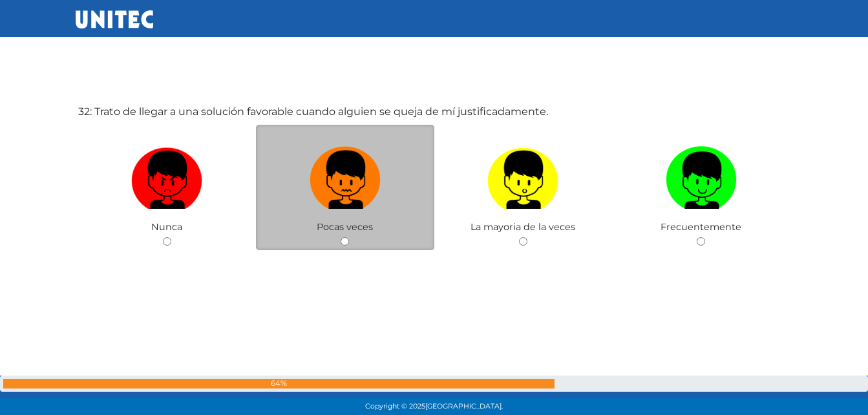
click at [329, 198] on img at bounding box center [345, 176] width 71 height 68
click at [341, 237] on input "radio" at bounding box center [345, 241] width 8 height 8
radio input "true"
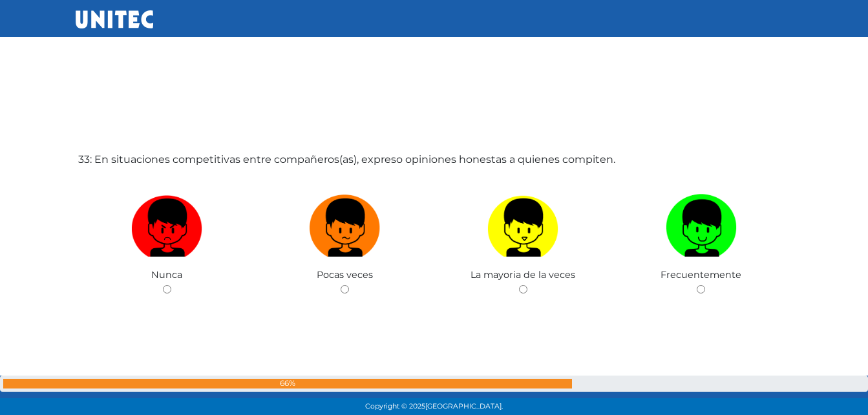
scroll to position [13345, 0]
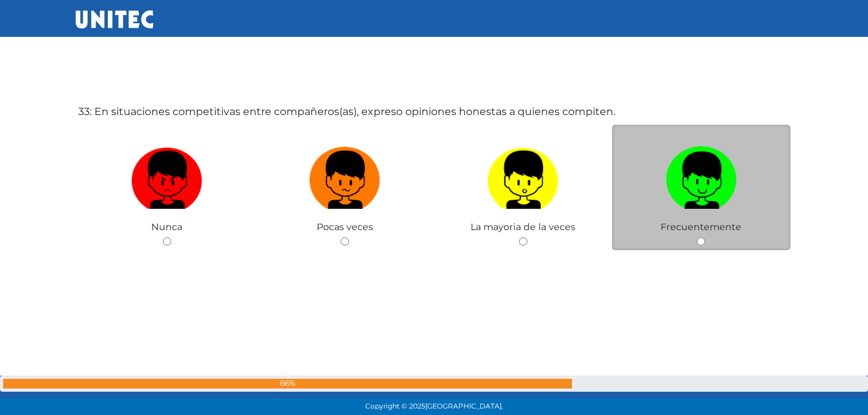
click at [747, 195] on label at bounding box center [701, 180] width 178 height 79
click at [705, 237] on input "radio" at bounding box center [701, 241] width 8 height 8
radio input "true"
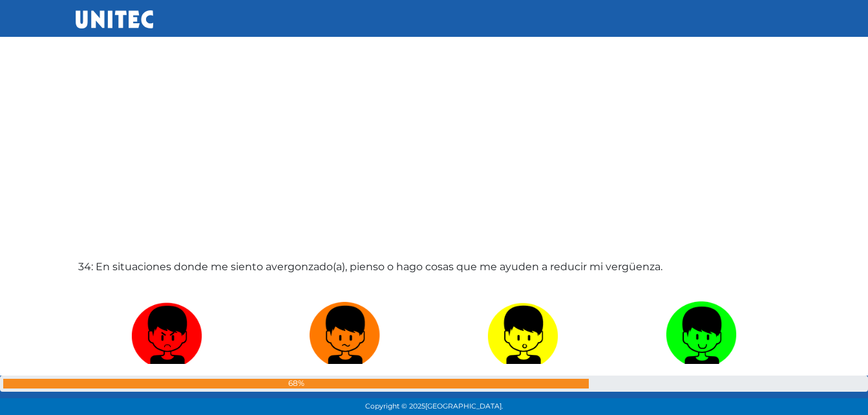
scroll to position [13668, 0]
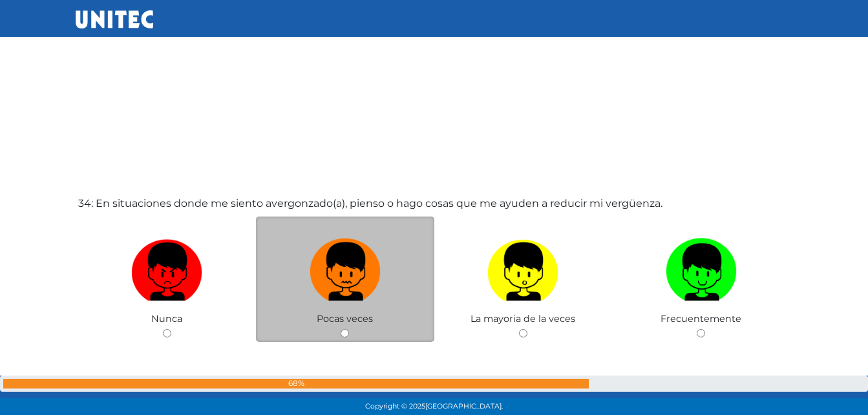
click at [324, 269] on img at bounding box center [345, 267] width 71 height 68
click at [341, 329] on input "radio" at bounding box center [345, 333] width 8 height 8
radio input "true"
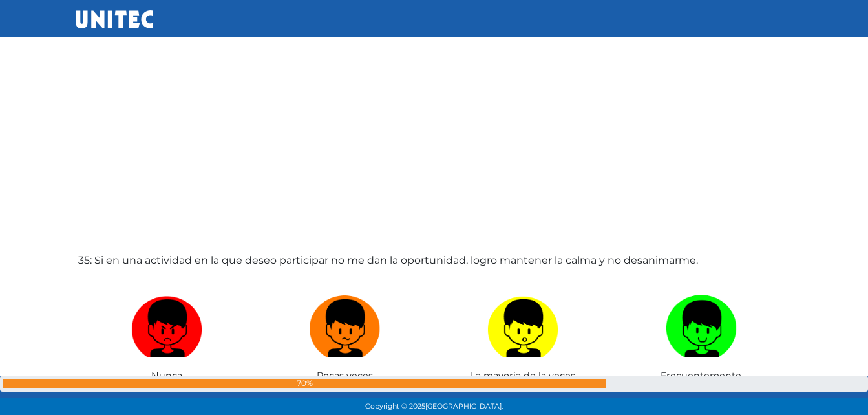
scroll to position [14100, 0]
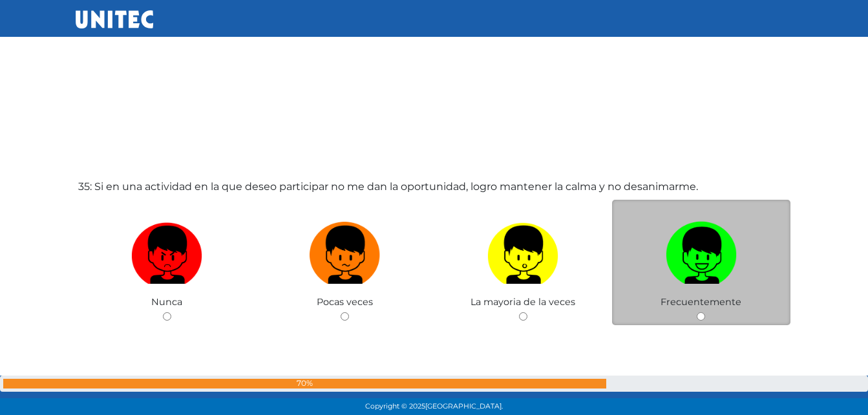
click at [701, 246] on img at bounding box center [701, 251] width 71 height 68
click at [701, 312] on input "radio" at bounding box center [701, 316] width 8 height 8
radio input "true"
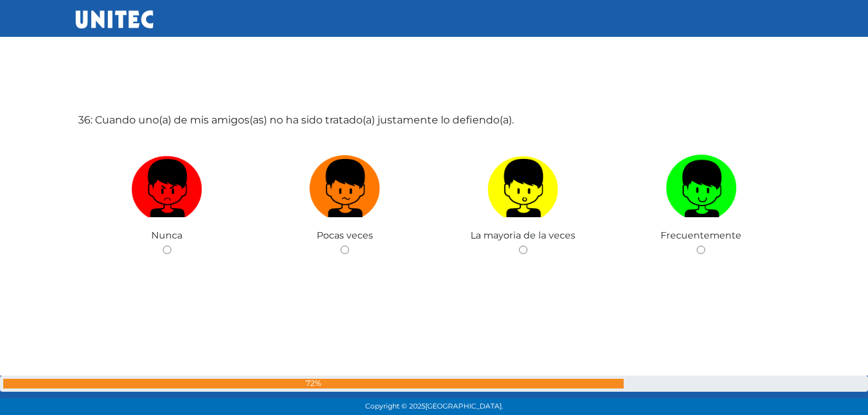
scroll to position [14597, 0]
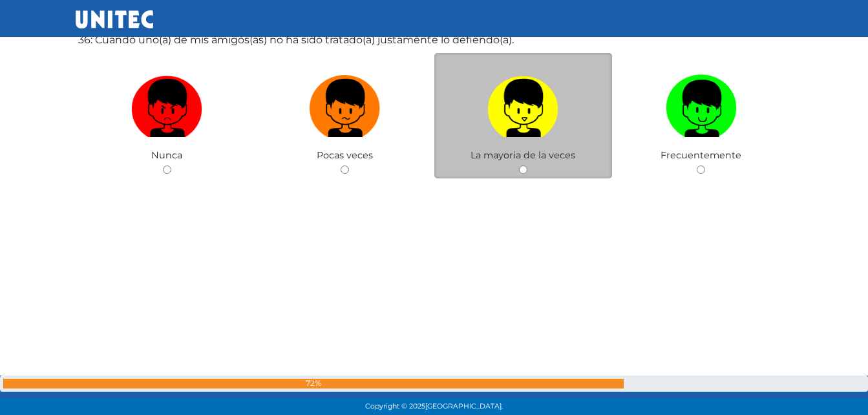
click at [529, 120] on img at bounding box center [522, 104] width 71 height 68
click at [527, 165] on input "radio" at bounding box center [523, 169] width 8 height 8
radio input "true"
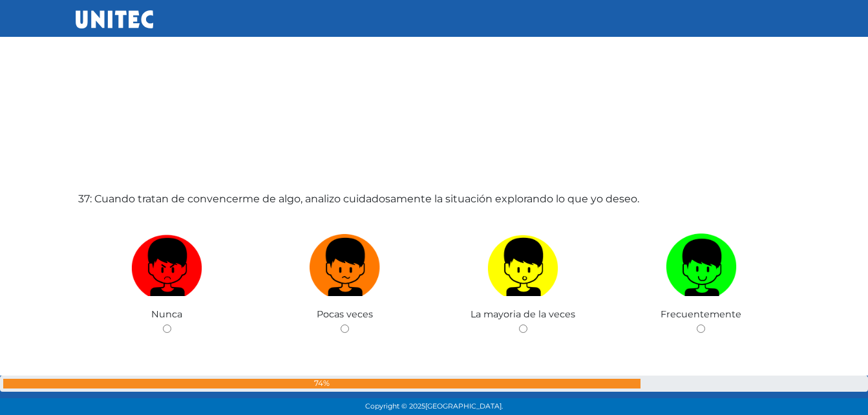
scroll to position [14919, 0]
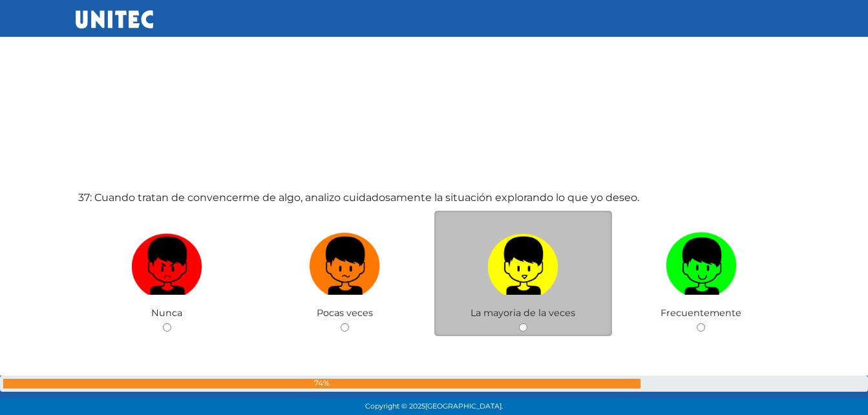
click at [531, 251] on img at bounding box center [522, 262] width 71 height 68
click at [527, 323] on input "radio" at bounding box center [523, 327] width 8 height 8
radio input "true"
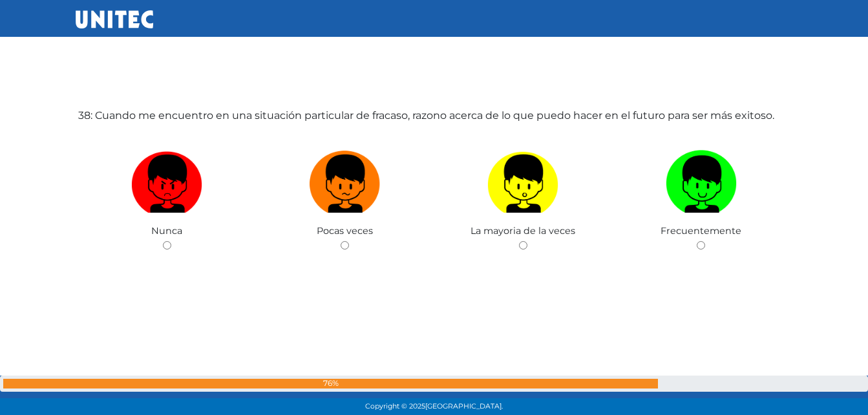
scroll to position [15420, 0]
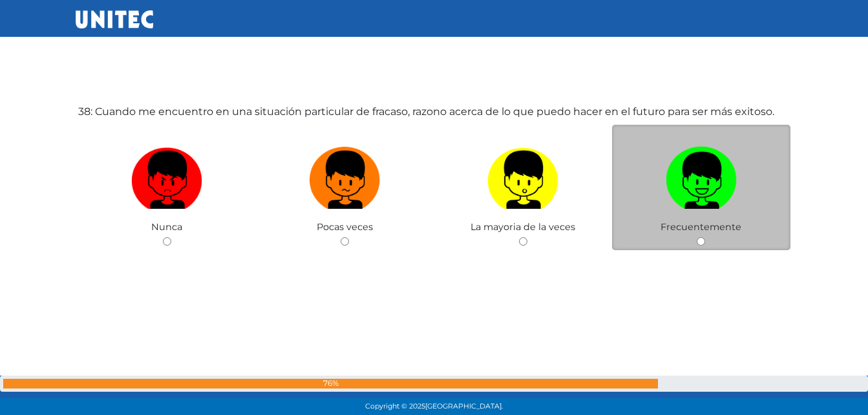
click at [679, 184] on img at bounding box center [701, 176] width 71 height 68
click at [697, 237] on input "radio" at bounding box center [701, 241] width 8 height 8
radio input "true"
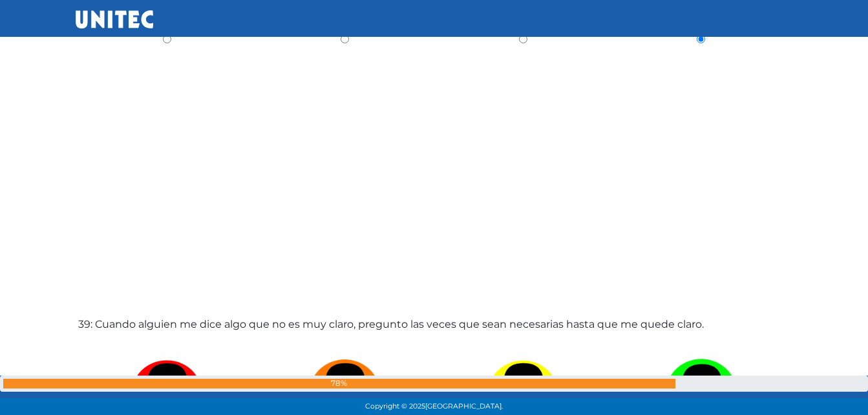
scroll to position [15835, 0]
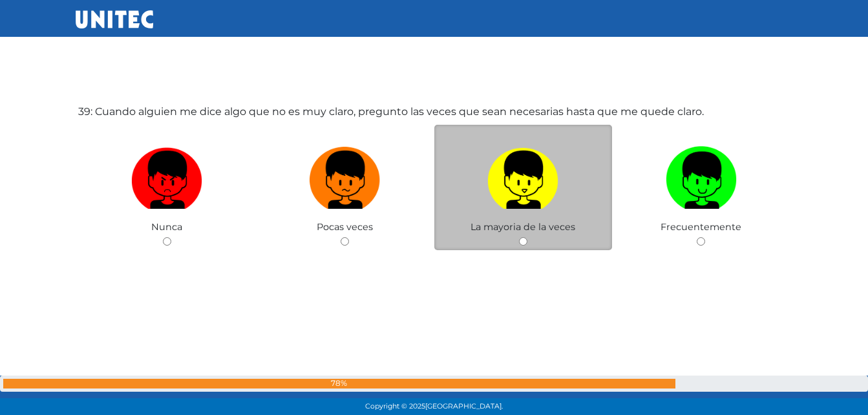
click at [534, 158] on img at bounding box center [522, 176] width 71 height 68
click at [527, 237] on input "radio" at bounding box center [523, 241] width 8 height 8
radio input "true"
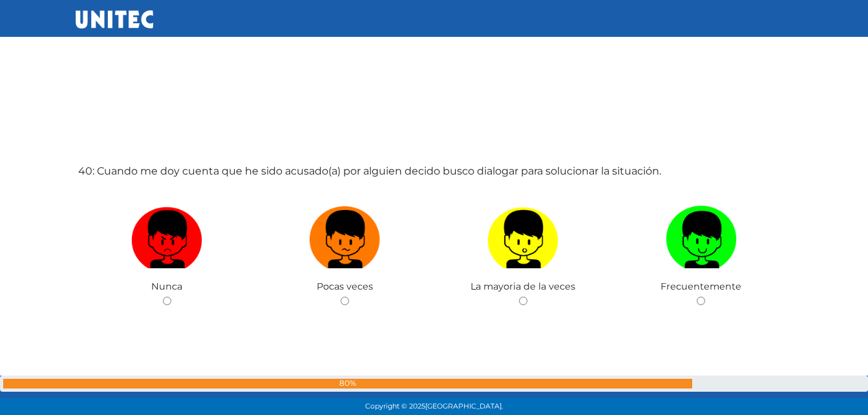
scroll to position [16255, 0]
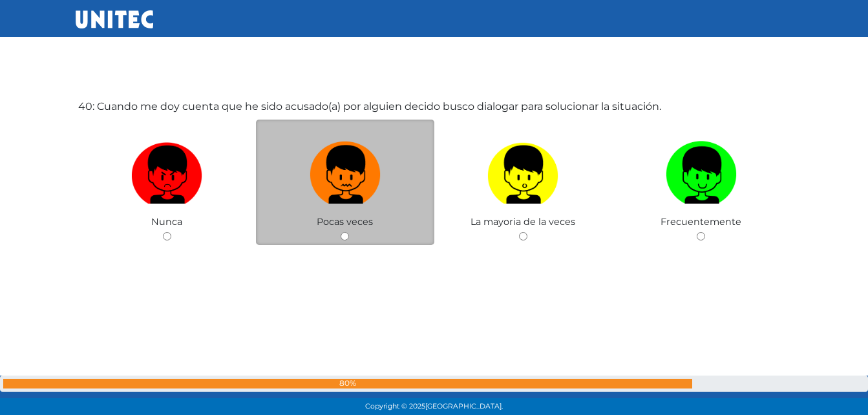
click at [352, 180] on img at bounding box center [345, 170] width 71 height 68
click at [349, 232] on input "radio" at bounding box center [345, 236] width 8 height 8
radio input "true"
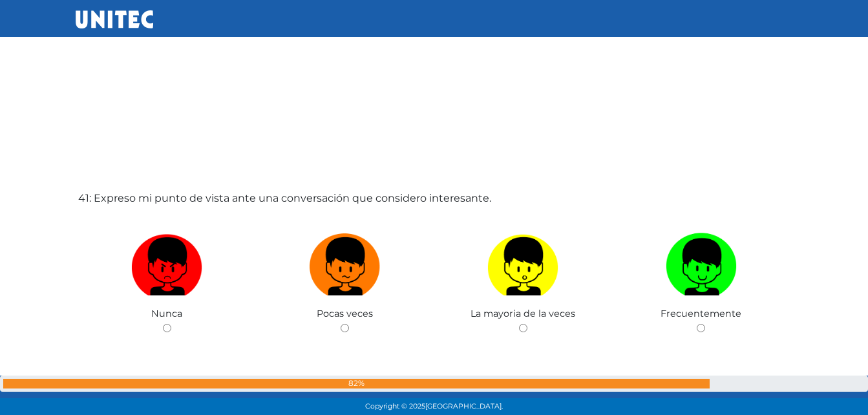
scroll to position [16665, 0]
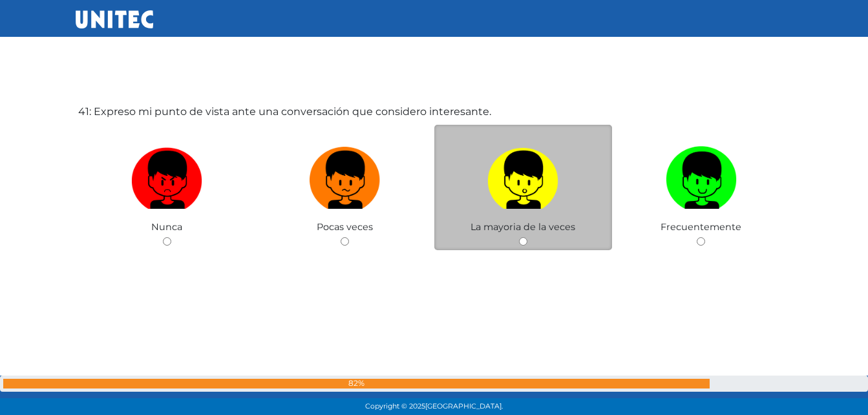
click at [525, 180] on img at bounding box center [522, 176] width 71 height 68
click at [525, 237] on input "radio" at bounding box center [523, 241] width 8 height 8
radio input "true"
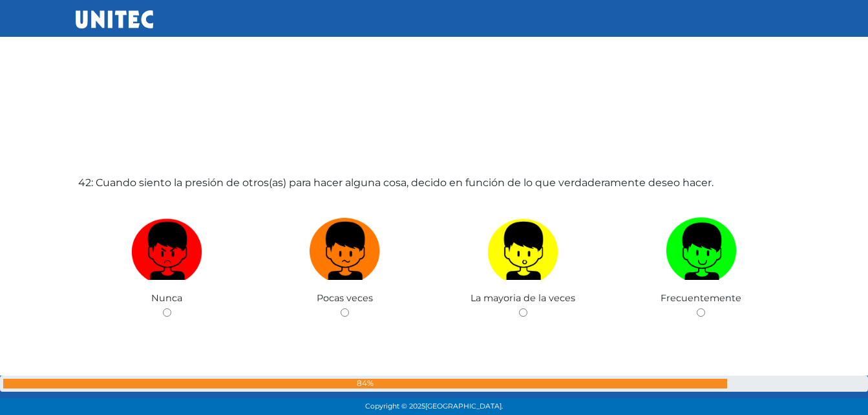
scroll to position [17032, 0]
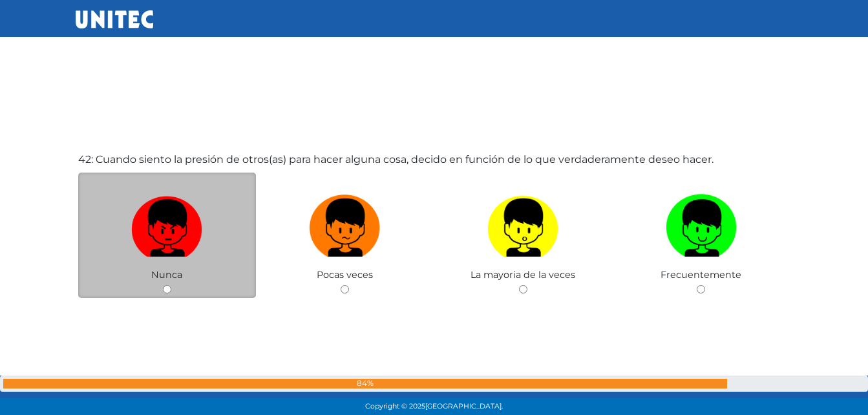
click at [165, 236] on img at bounding box center [166, 223] width 71 height 68
click at [165, 285] on input "radio" at bounding box center [167, 289] width 8 height 8
radio input "true"
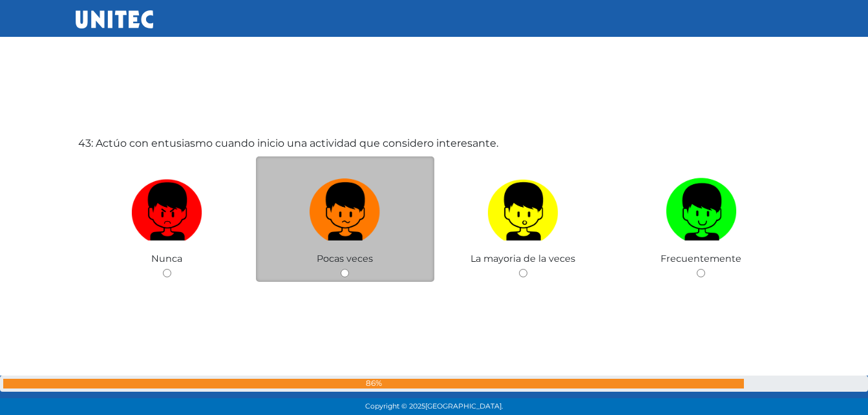
scroll to position [17463, 0]
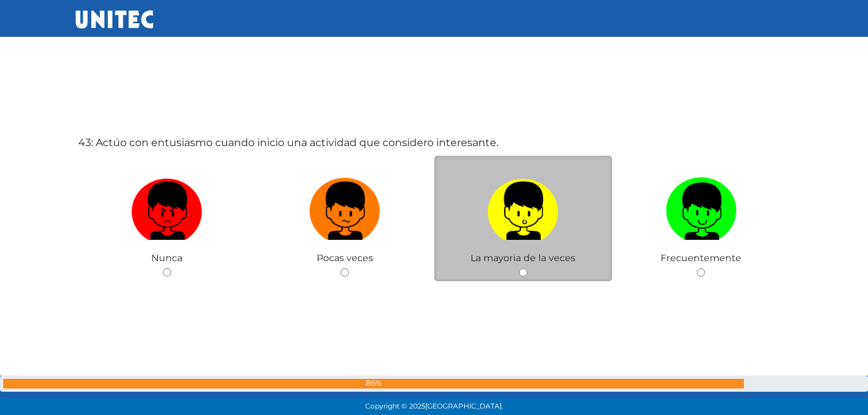
click at [499, 255] on span "La mayoria de la veces" at bounding box center [523, 258] width 105 height 12
click at [518, 207] on img at bounding box center [522, 207] width 71 height 68
click at [519, 268] on input "radio" at bounding box center [523, 272] width 8 height 8
radio input "true"
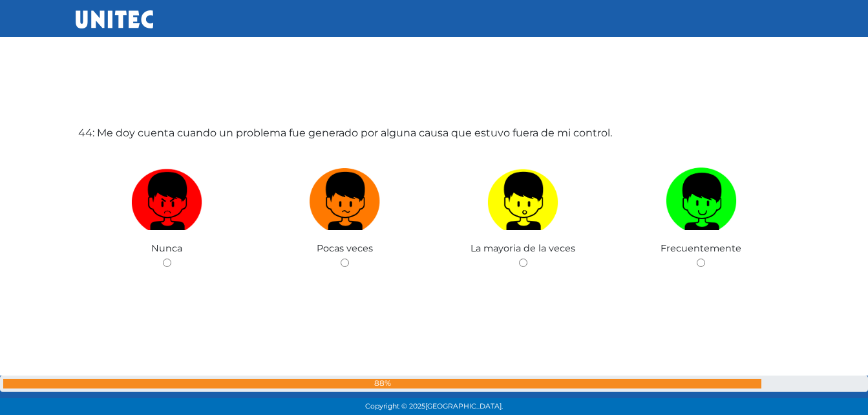
scroll to position [17889, 0]
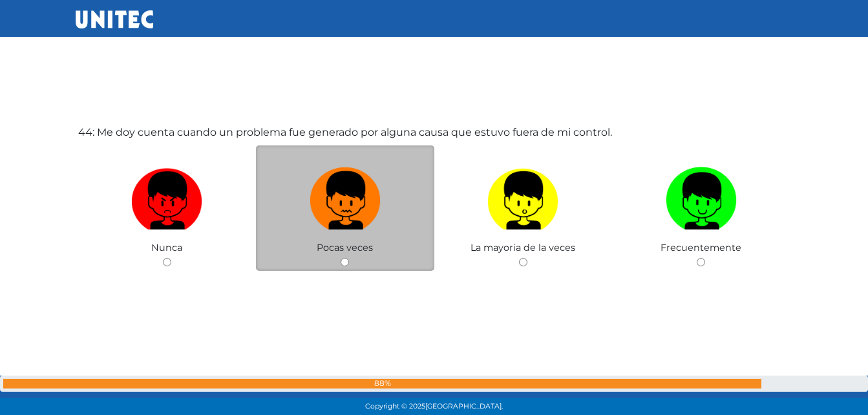
click at [323, 203] on img at bounding box center [345, 196] width 71 height 68
click at [341, 258] on input "radio" at bounding box center [345, 262] width 8 height 8
radio input "true"
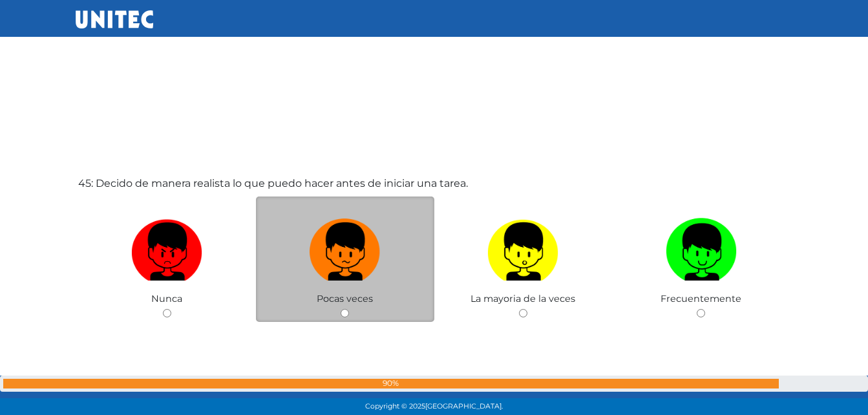
scroll to position [18258, 0]
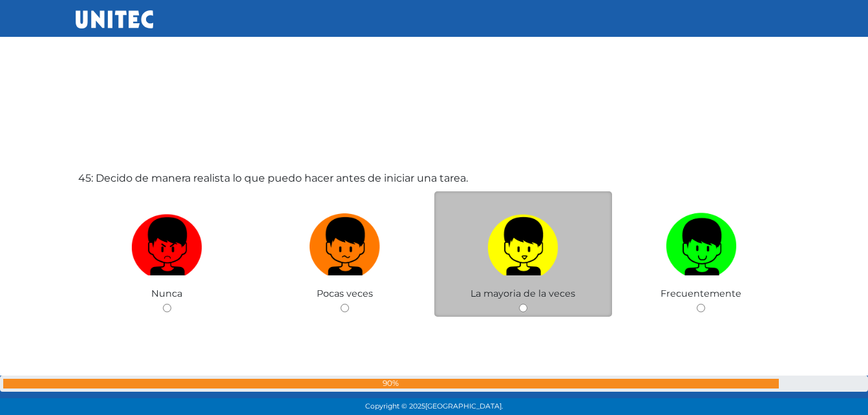
click at [539, 238] on img at bounding box center [522, 242] width 71 height 68
click at [527, 304] on input "radio" at bounding box center [523, 308] width 8 height 8
radio input "true"
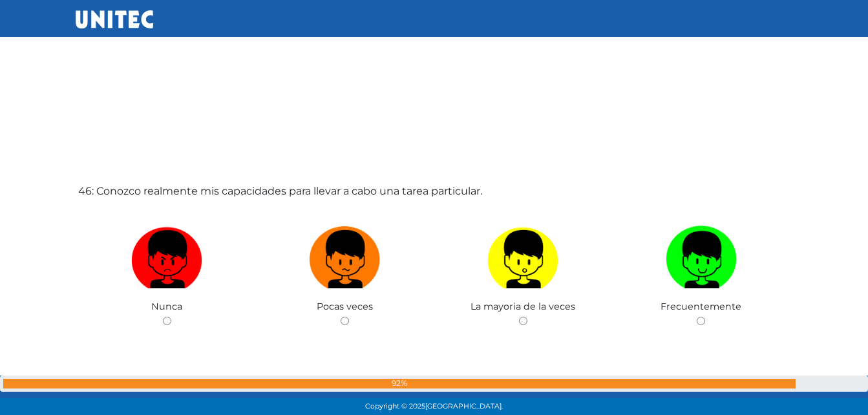
scroll to position [18692, 0]
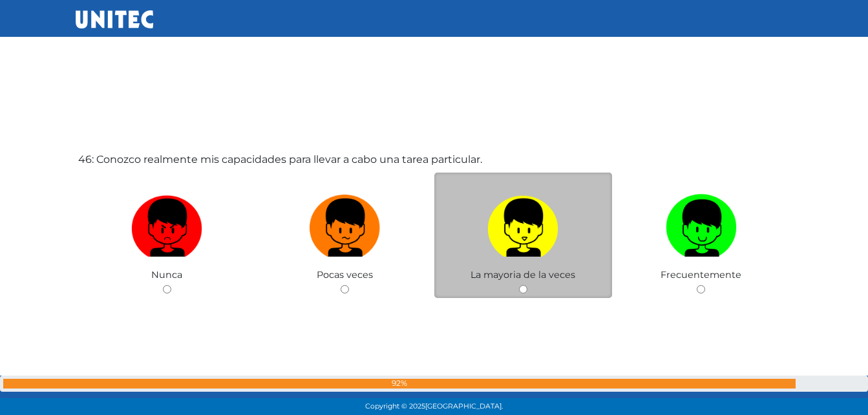
click at [518, 220] on img at bounding box center [522, 223] width 71 height 68
click at [519, 285] on input "radio" at bounding box center [523, 289] width 8 height 8
radio input "true"
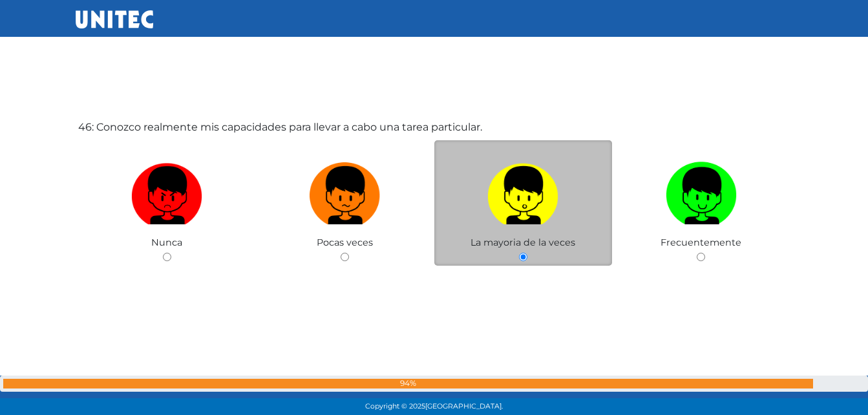
scroll to position [18736, 0]
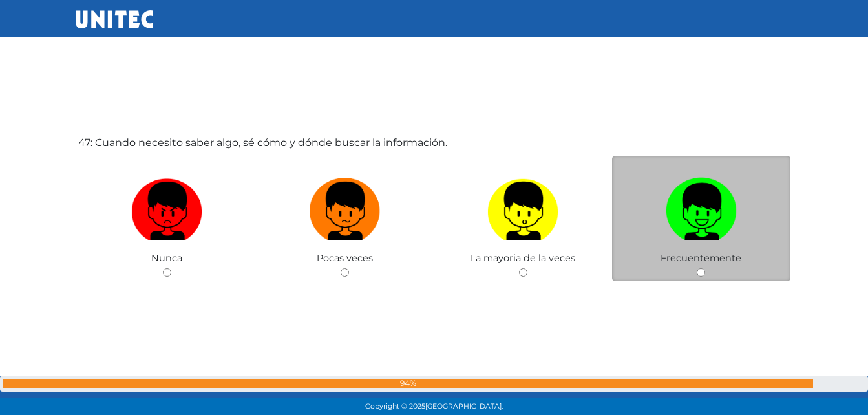
click at [703, 207] on img at bounding box center [701, 207] width 71 height 68
click at [703, 268] on input "radio" at bounding box center [701, 272] width 8 height 8
radio input "true"
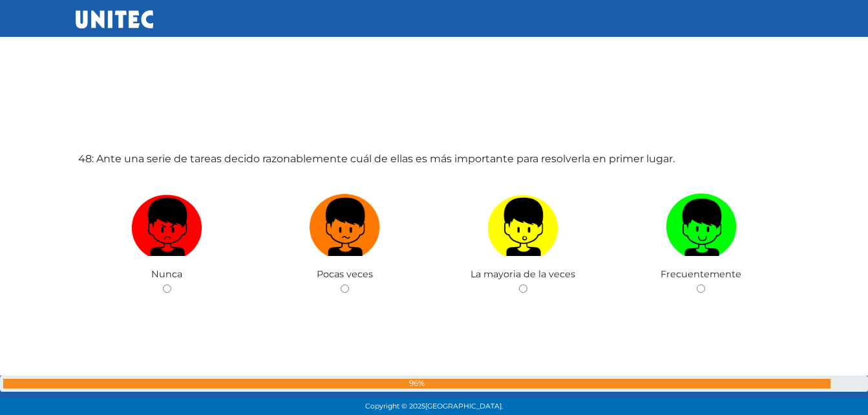
scroll to position [19569, 0]
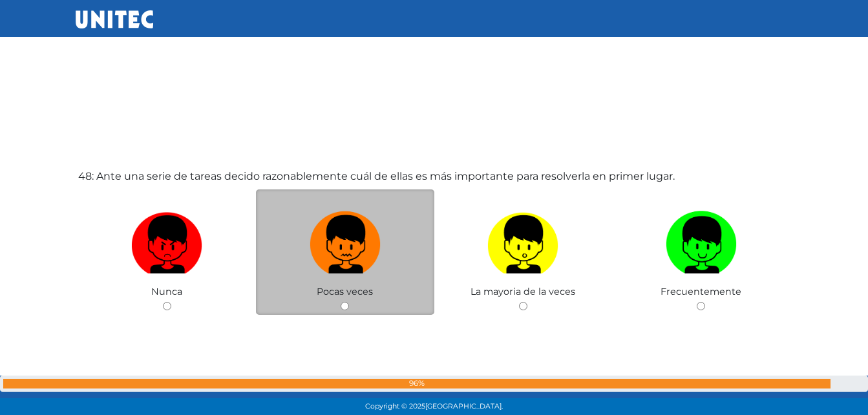
click at [361, 242] on img at bounding box center [345, 240] width 71 height 68
click at [349, 302] on input "radio" at bounding box center [345, 306] width 8 height 8
radio input "true"
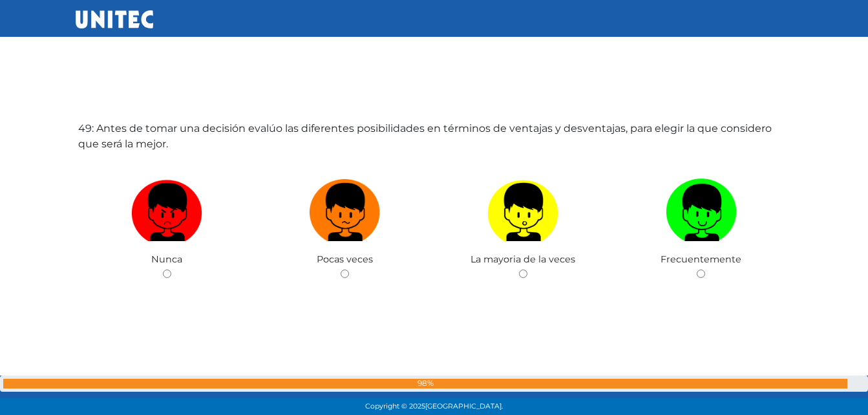
scroll to position [20003, 0]
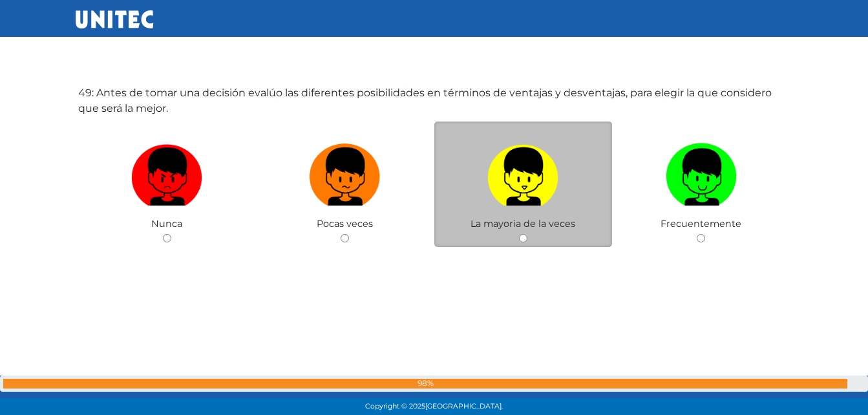
drag, startPoint x: 536, startPoint y: 190, endPoint x: 529, endPoint y: 200, distance: 11.7
click at [537, 190] on img at bounding box center [522, 172] width 71 height 68
click at [527, 234] on input "radio" at bounding box center [523, 238] width 8 height 8
radio input "true"
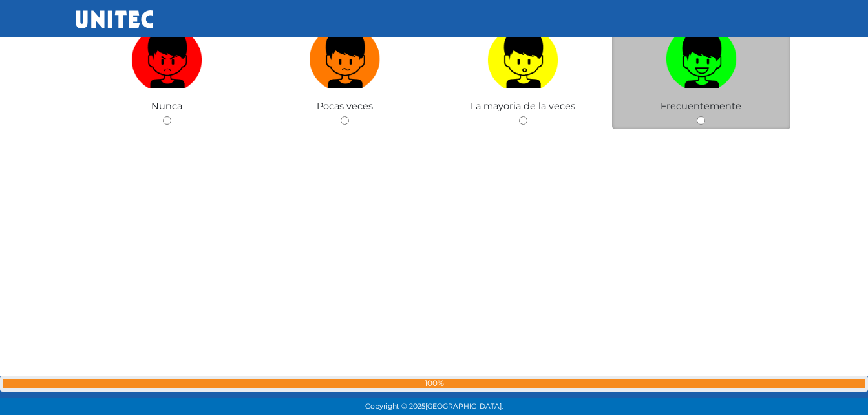
click at [688, 69] on img at bounding box center [701, 55] width 71 height 68
click at [697, 116] on input "radio" at bounding box center [701, 120] width 8 height 8
radio input "true"
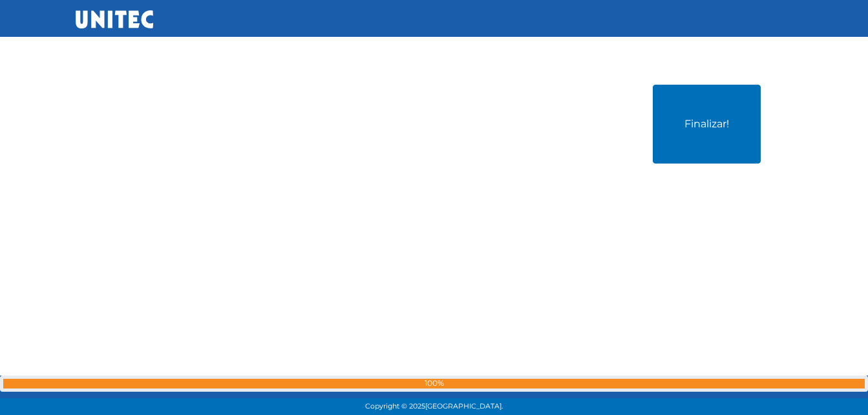
scroll to position [20840, 0]
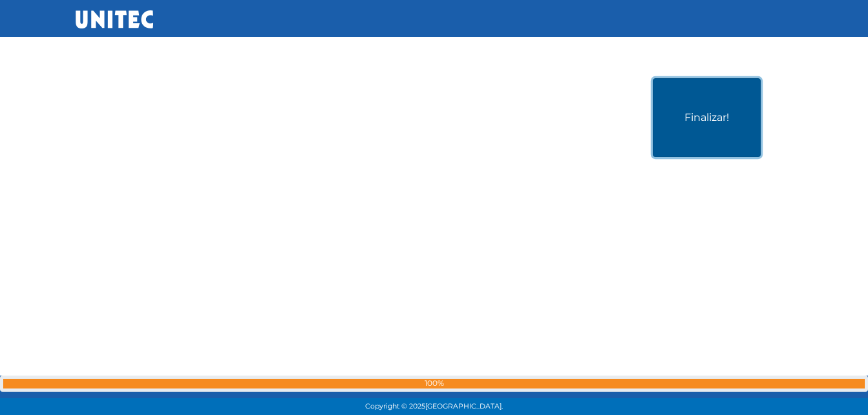
click at [694, 109] on button "Finalizar!" at bounding box center [707, 117] width 108 height 79
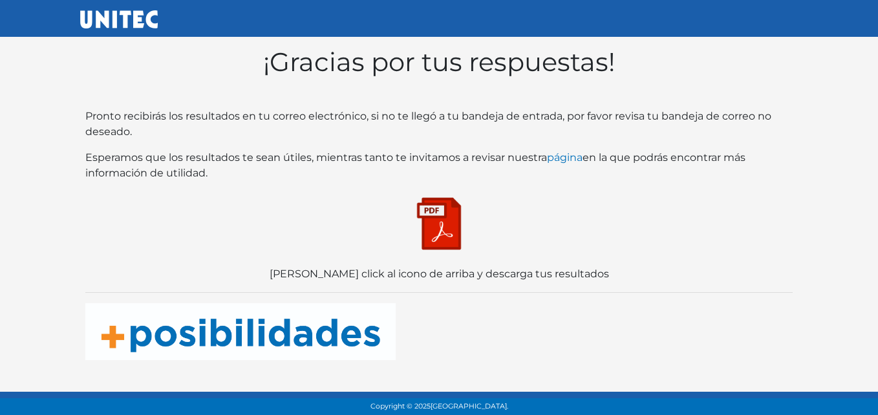
click at [440, 239] on img at bounding box center [439, 223] width 65 height 65
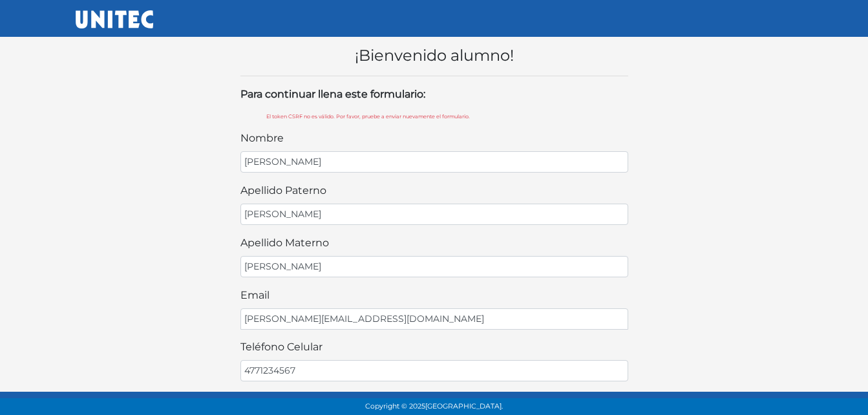
click at [714, 264] on div "¡Bienvenido alumno! Para continuar llena este formulario: El token CSRF no es v…" at bounding box center [434, 401] width 737 height 751
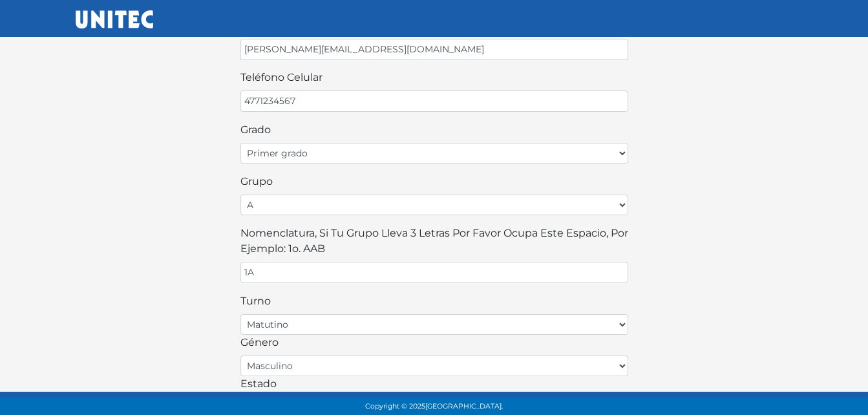
scroll to position [388, 0]
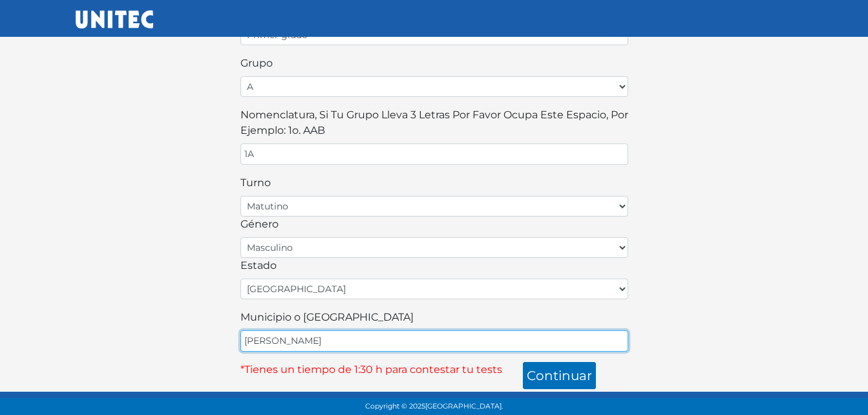
click at [369, 345] on input "[PERSON_NAME]" at bounding box center [434, 340] width 388 height 21
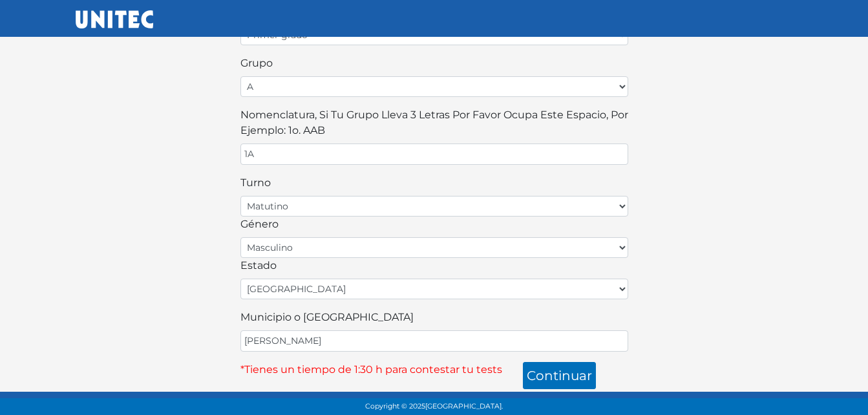
click at [709, 281] on div "¡Bienvenido alumno! Para continuar llena este formulario: El token CSRF no es v…" at bounding box center [434, 13] width 737 height 751
click at [553, 379] on button "continuar" at bounding box center [559, 375] width 73 height 27
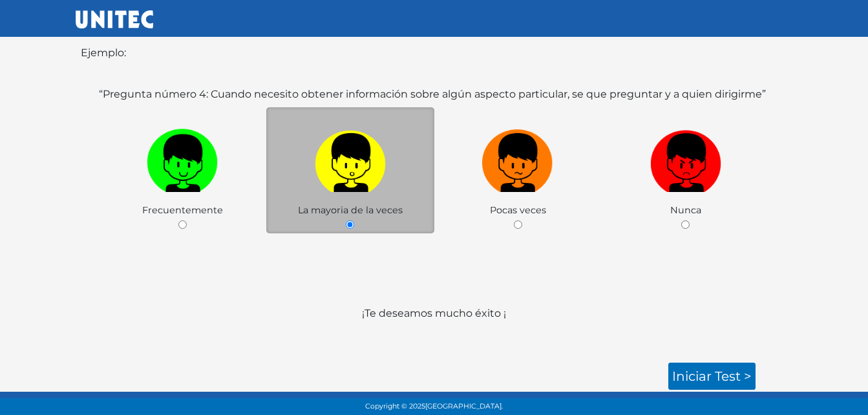
scroll to position [214, 0]
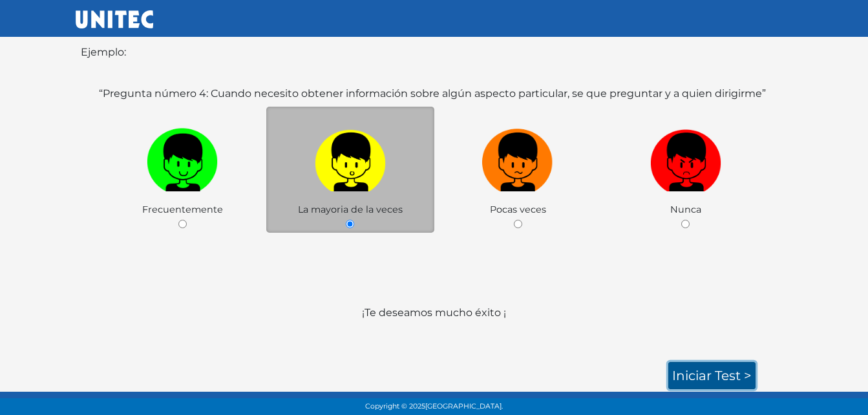
click at [725, 372] on link "Iniciar test >" at bounding box center [711, 375] width 87 height 27
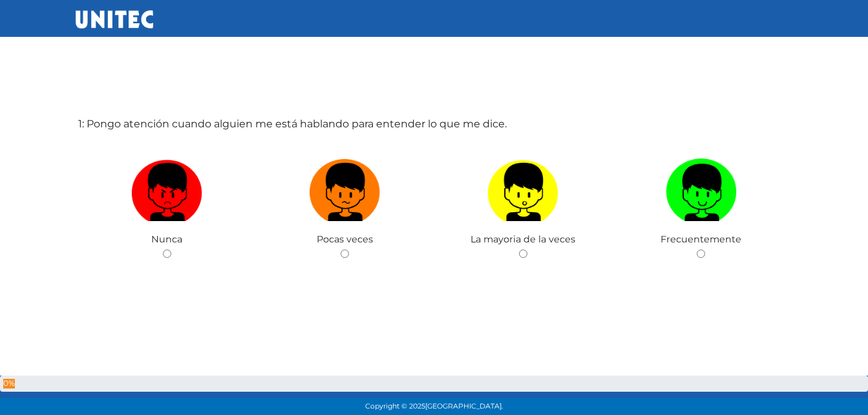
scroll to position [65, 0]
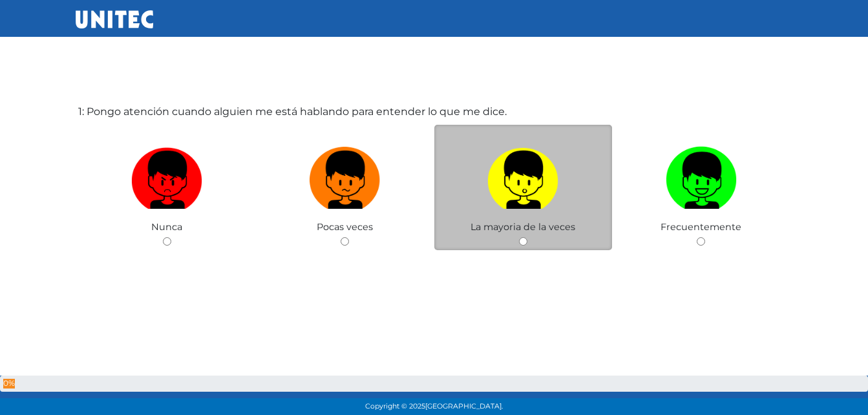
drag, startPoint x: 699, startPoint y: 202, endPoint x: 563, endPoint y: 204, distance: 136.4
click at [699, 201] on img at bounding box center [701, 176] width 71 height 68
click at [699, 237] on input "radio" at bounding box center [701, 241] width 8 height 8
radio input "true"
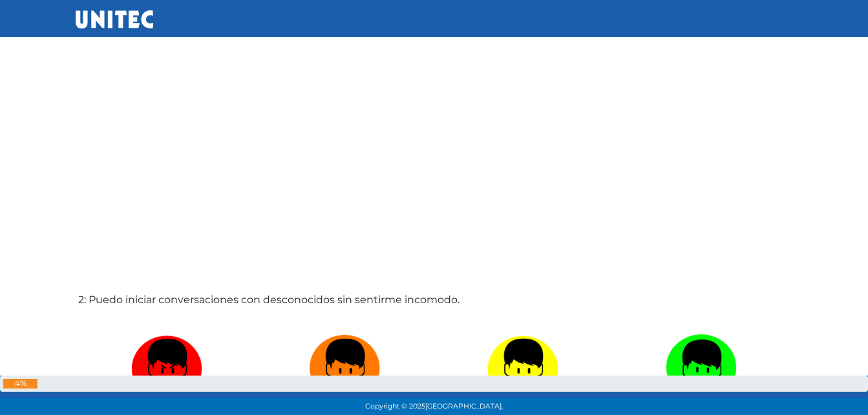
scroll to position [348, 0]
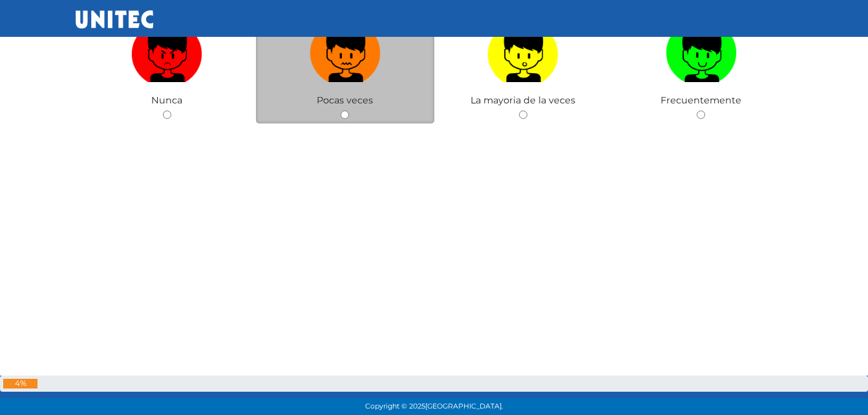
click at [358, 62] on img at bounding box center [345, 49] width 71 height 68
click at [349, 111] on input "radio" at bounding box center [345, 115] width 8 height 8
radio input "true"
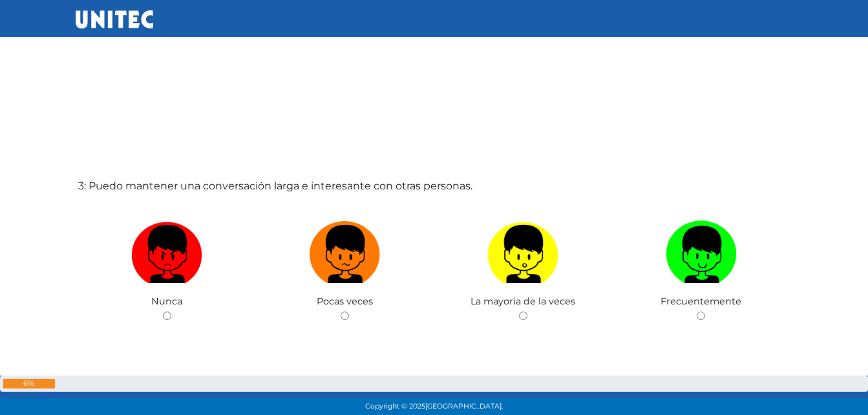
scroll to position [895, 0]
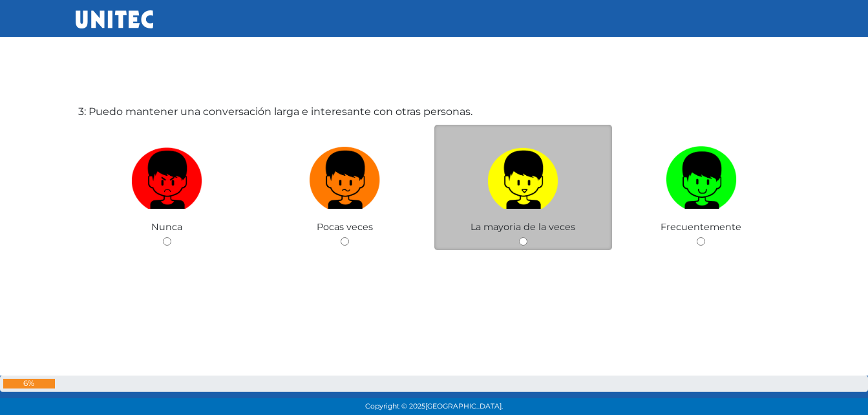
click at [532, 181] on img at bounding box center [522, 176] width 71 height 68
click at [527, 237] on input "radio" at bounding box center [523, 241] width 8 height 8
radio input "true"
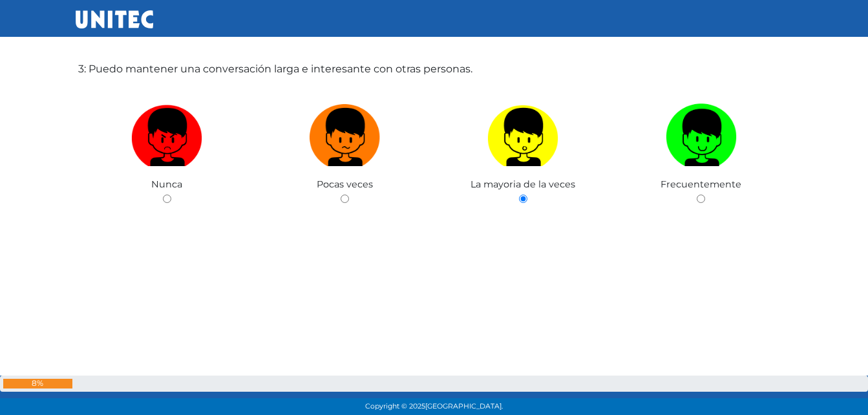
scroll to position [940, 0]
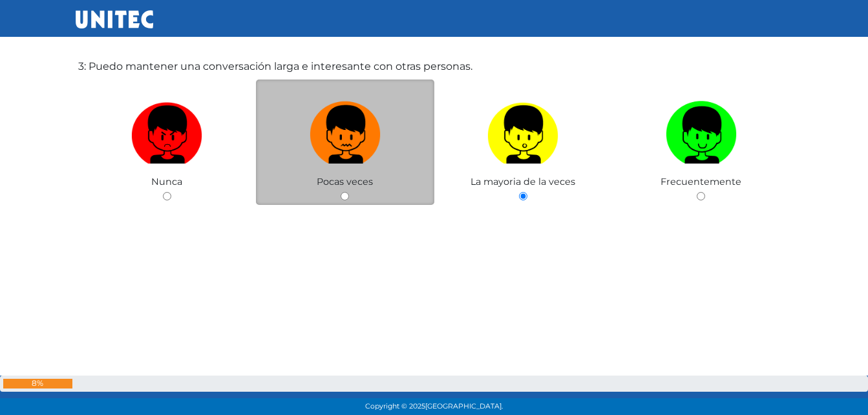
click at [371, 143] on img at bounding box center [345, 130] width 71 height 68
click at [349, 192] on input "radio" at bounding box center [345, 196] width 8 height 8
radio input "true"
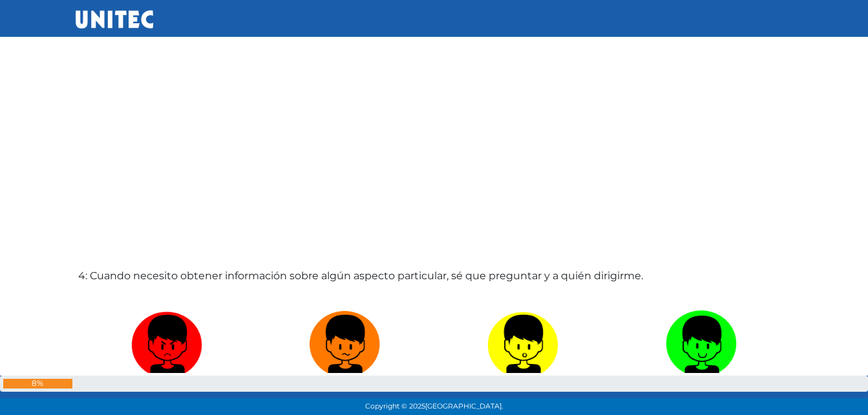
scroll to position [1178, 0]
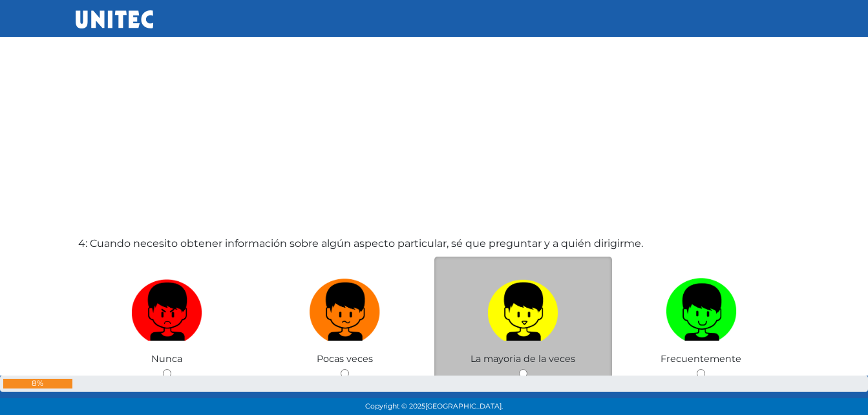
click at [524, 306] on img at bounding box center [522, 307] width 71 height 68
click at [524, 369] on input "radio" at bounding box center [523, 373] width 8 height 8
radio input "true"
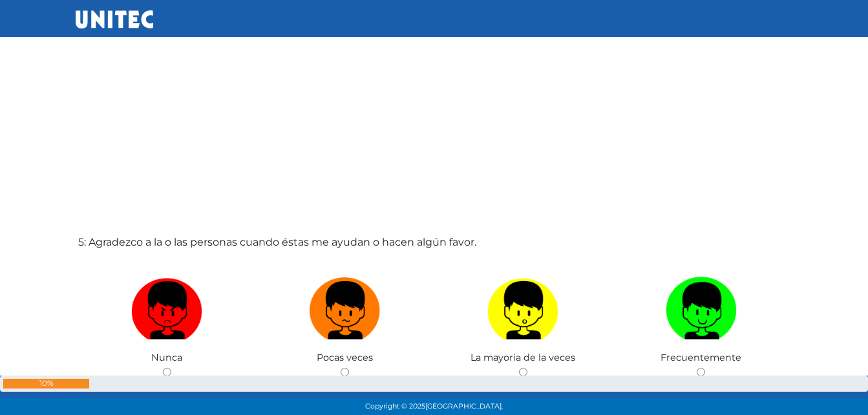
scroll to position [1650, 0]
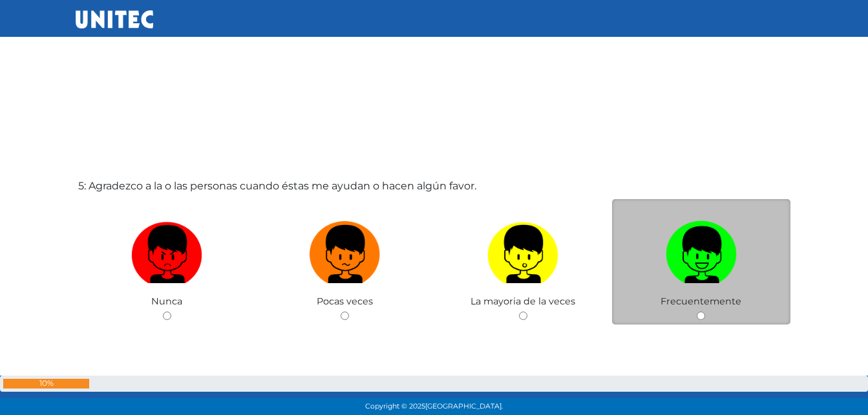
click at [714, 243] on img at bounding box center [701, 250] width 71 height 68
click at [705, 312] on input "radio" at bounding box center [701, 316] width 8 height 8
radio input "true"
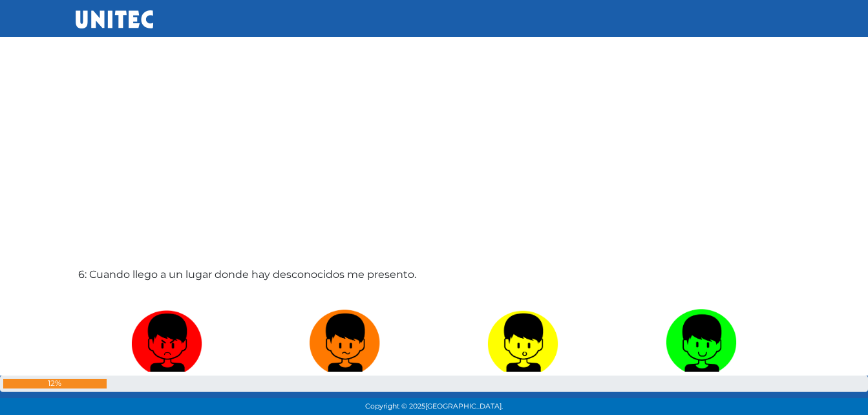
scroll to position [2083, 0]
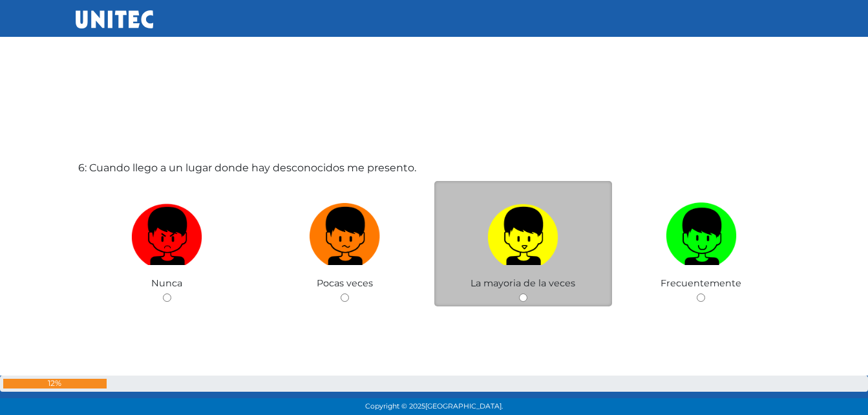
click at [522, 220] on img at bounding box center [522, 232] width 71 height 68
click at [522, 293] on input "radio" at bounding box center [523, 297] width 8 height 8
radio input "true"
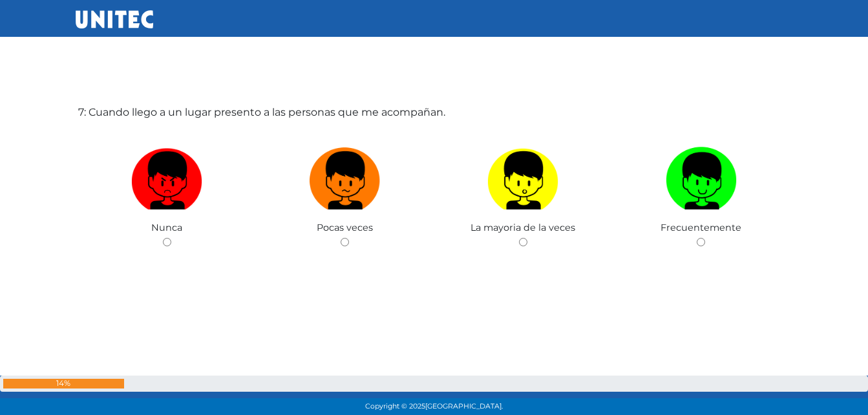
scroll to position [2555, 0]
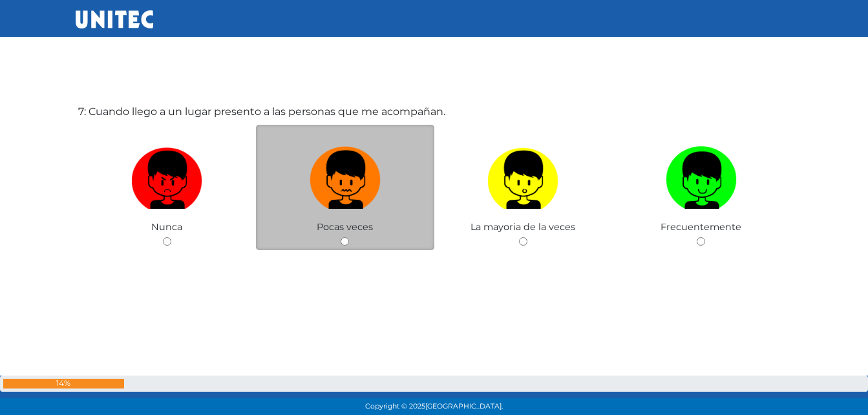
click at [329, 167] on img at bounding box center [345, 176] width 71 height 68
click at [341, 237] on input "radio" at bounding box center [345, 241] width 8 height 8
radio input "true"
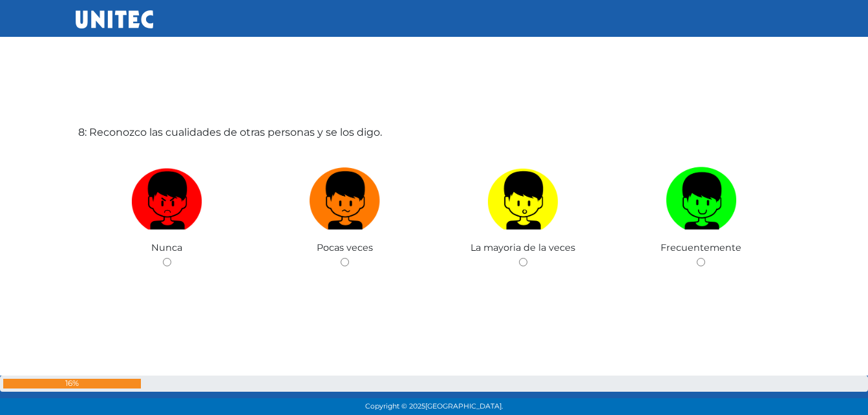
scroll to position [2970, 0]
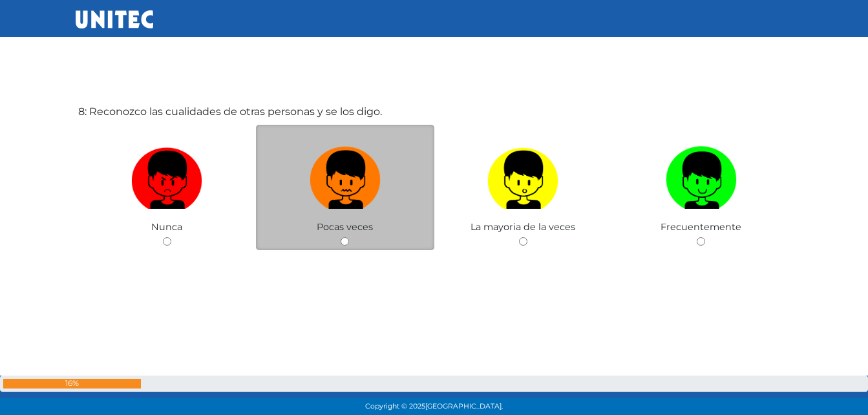
click at [343, 181] on img at bounding box center [345, 176] width 71 height 68
click at [343, 237] on input "radio" at bounding box center [345, 241] width 8 height 8
radio input "true"
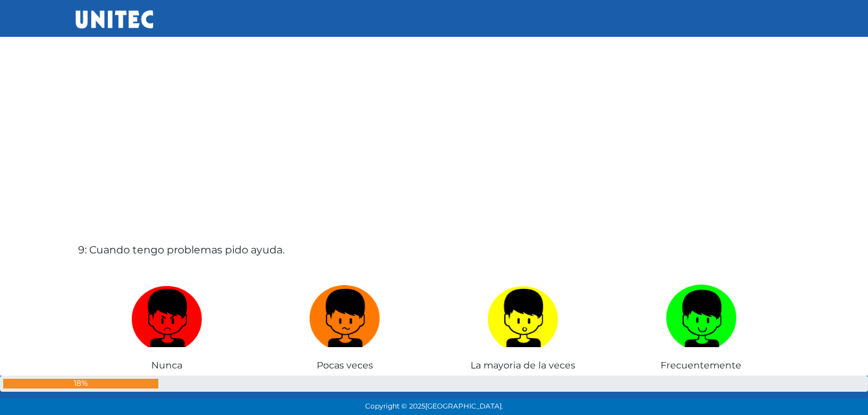
scroll to position [3337, 0]
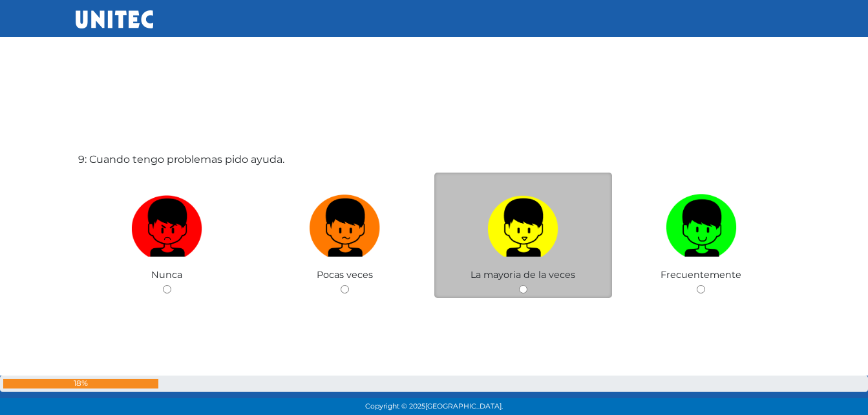
click at [517, 232] on img at bounding box center [522, 223] width 71 height 68
click at [519, 285] on input "radio" at bounding box center [523, 289] width 8 height 8
radio input "true"
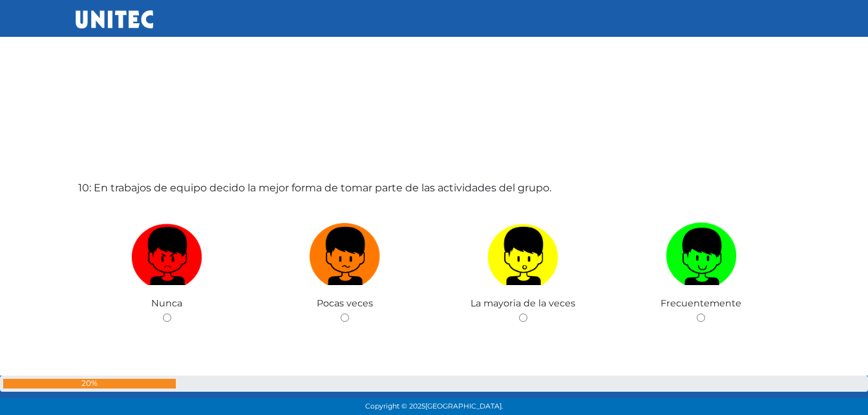
scroll to position [3827, 0]
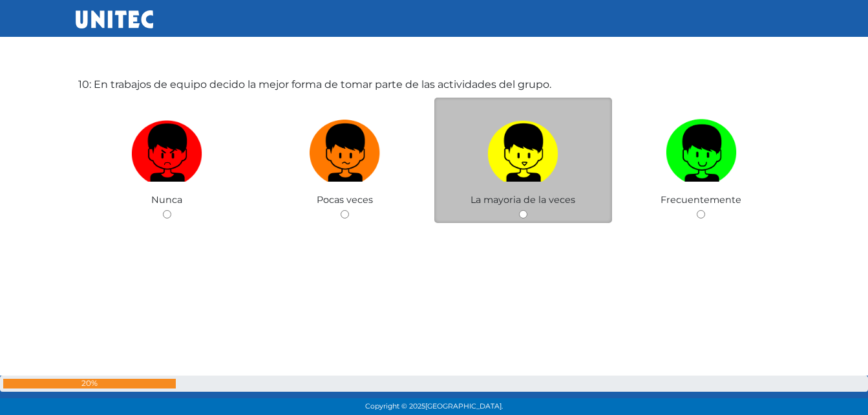
click at [537, 154] on img at bounding box center [522, 148] width 71 height 68
click at [527, 210] on input "radio" at bounding box center [523, 214] width 8 height 8
radio input "true"
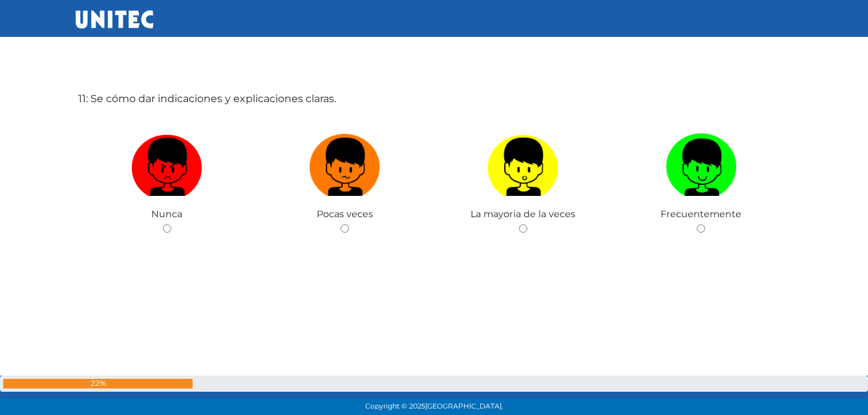
scroll to position [4260, 0]
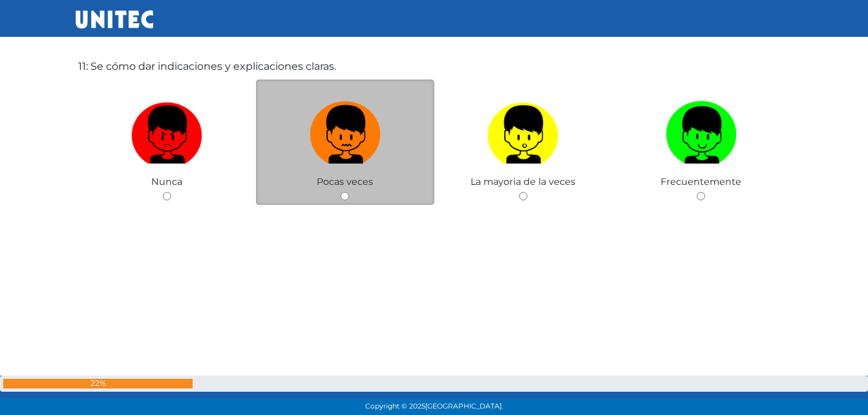
click at [341, 140] on img at bounding box center [345, 130] width 71 height 68
click at [341, 192] on input "radio" at bounding box center [345, 196] width 8 height 8
radio input "true"
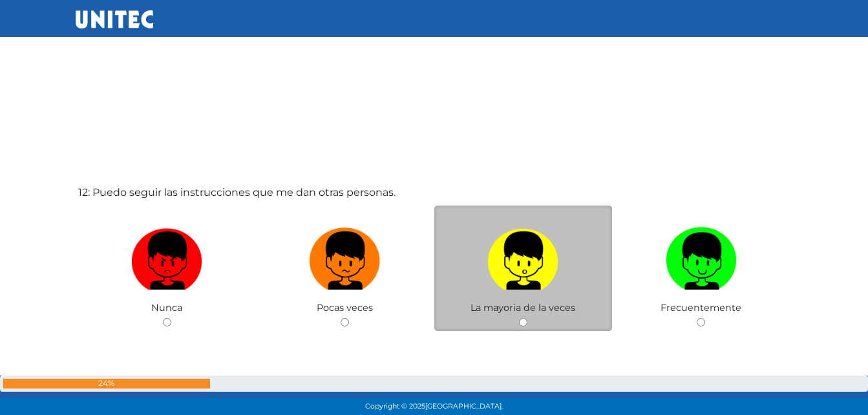
scroll to position [4648, 0]
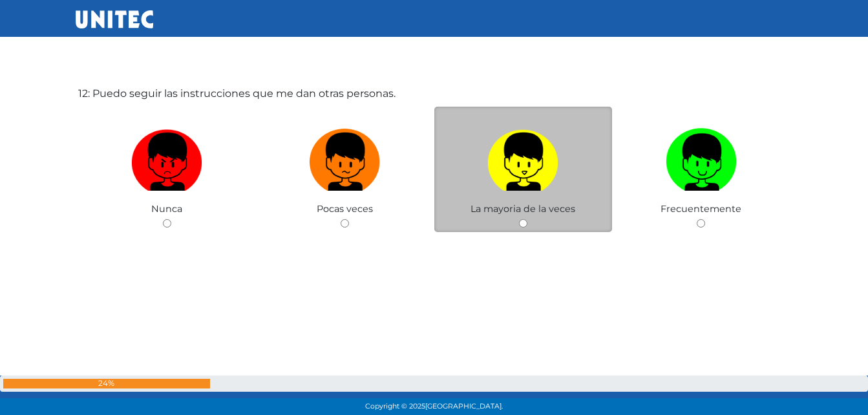
click at [516, 177] on img at bounding box center [522, 157] width 71 height 68
click at [519, 219] on input "radio" at bounding box center [523, 223] width 8 height 8
radio input "true"
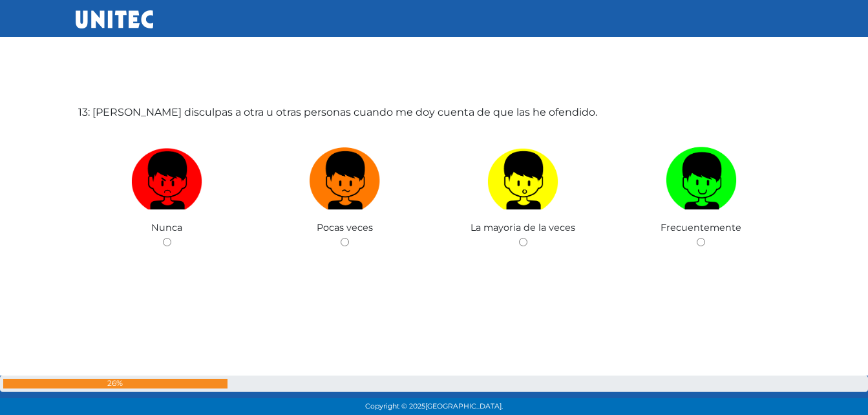
scroll to position [5045, 0]
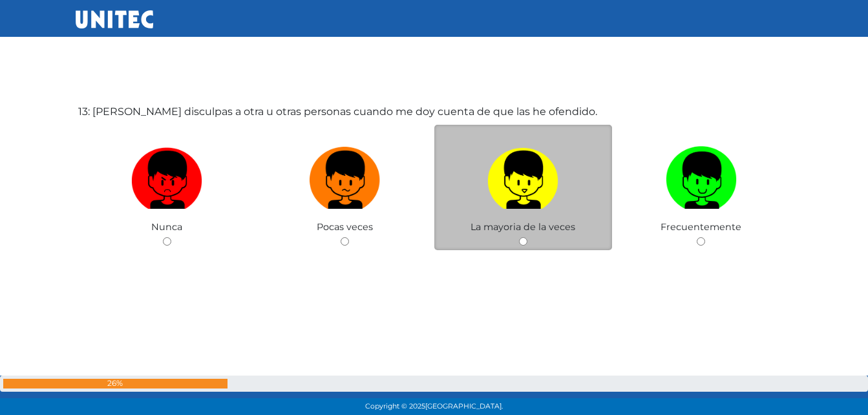
click at [513, 181] on img at bounding box center [522, 176] width 71 height 68
click at [519, 237] on input "radio" at bounding box center [523, 241] width 8 height 8
radio input "true"
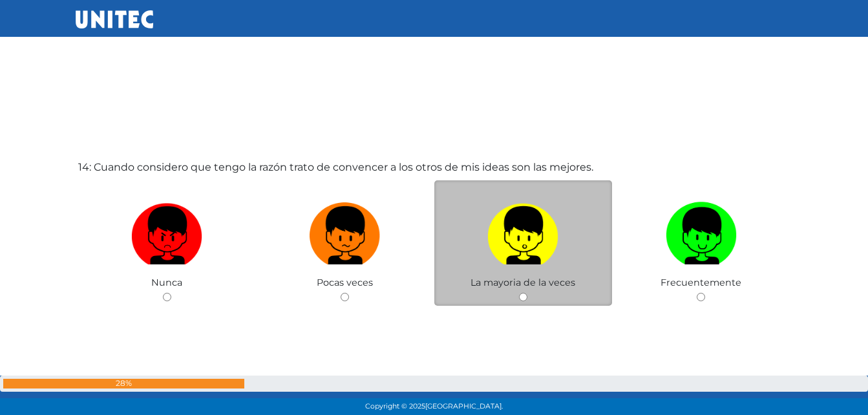
scroll to position [5414, 0]
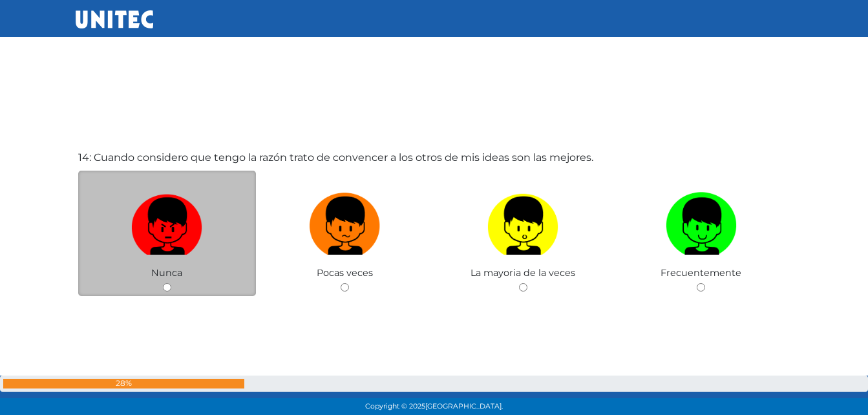
click at [149, 223] on img at bounding box center [166, 221] width 71 height 68
click at [163, 283] on input "radio" at bounding box center [167, 287] width 8 height 8
radio input "true"
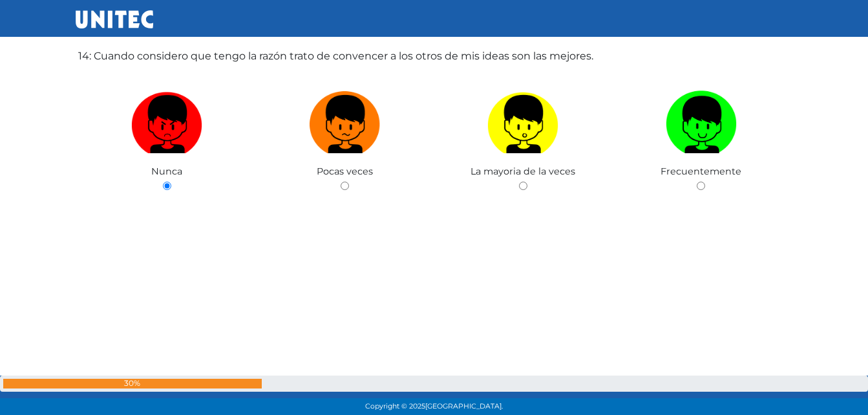
scroll to position [5518, 0]
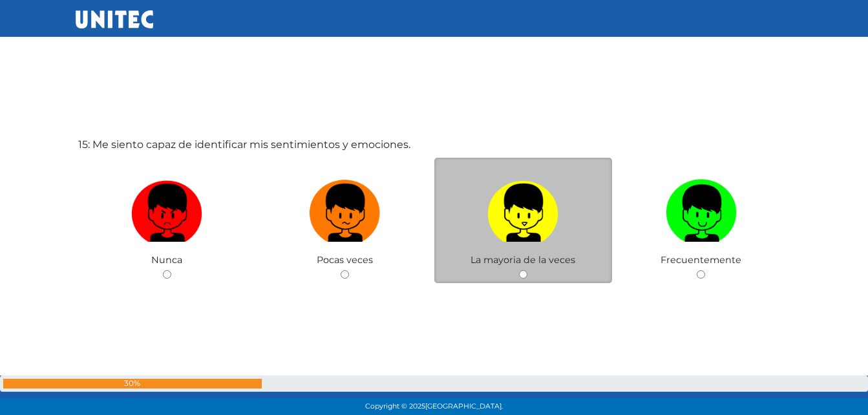
click at [524, 209] on img at bounding box center [522, 209] width 71 height 68
click at [524, 270] on input "radio" at bounding box center [523, 274] width 8 height 8
radio input "true"
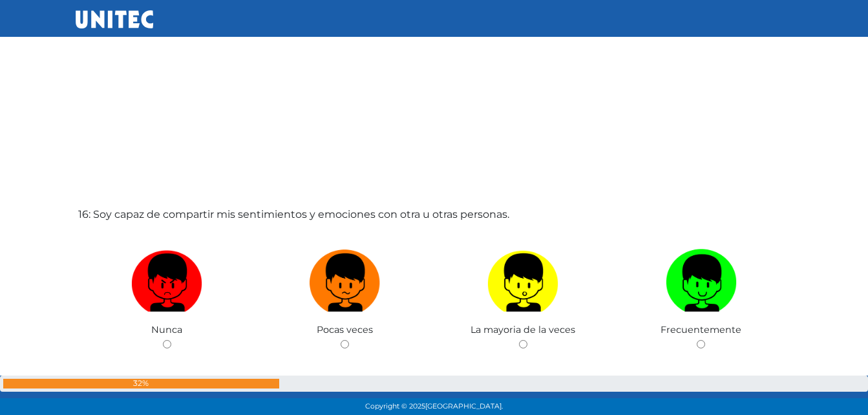
scroll to position [6251, 0]
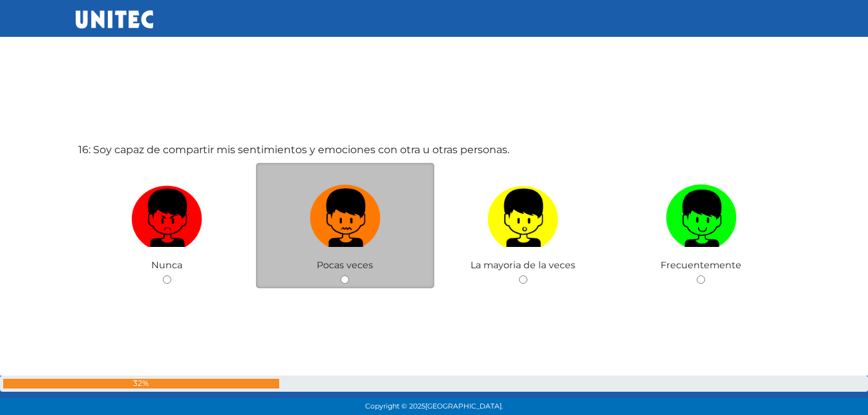
click at [354, 208] on img at bounding box center [345, 214] width 71 height 68
click at [349, 275] on input "radio" at bounding box center [345, 279] width 8 height 8
radio input "true"
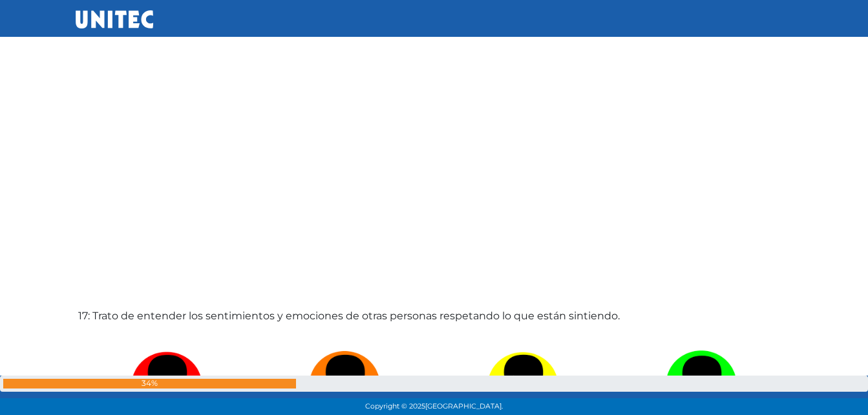
scroll to position [6705, 0]
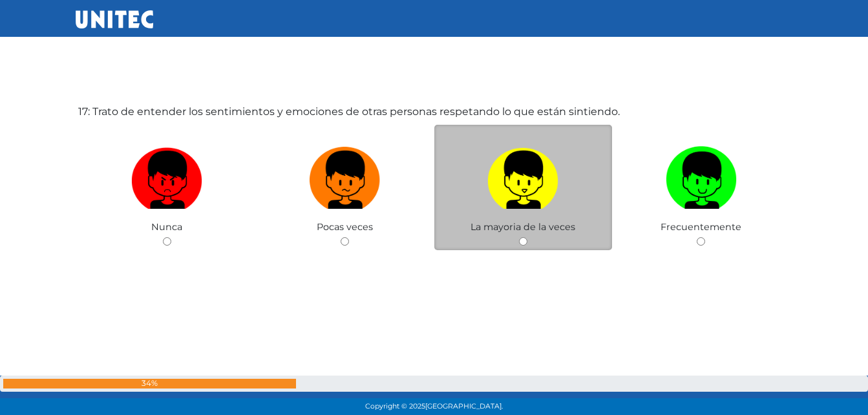
click at [534, 203] on img at bounding box center [522, 176] width 71 height 68
click at [527, 237] on input "radio" at bounding box center [523, 241] width 8 height 8
radio input "true"
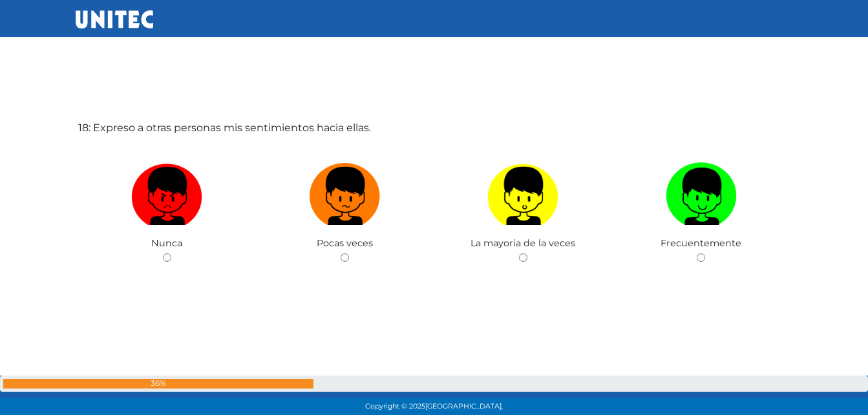
scroll to position [7120, 0]
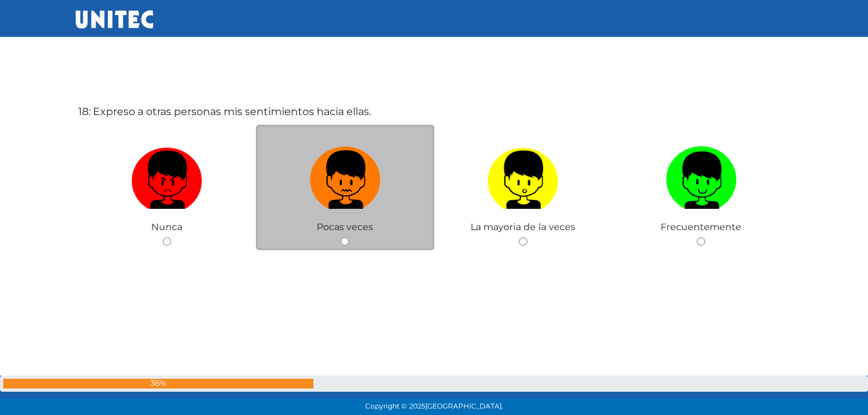
click at [335, 195] on img at bounding box center [345, 176] width 71 height 68
click at [341, 237] on input "radio" at bounding box center [345, 241] width 8 height 8
radio input "true"
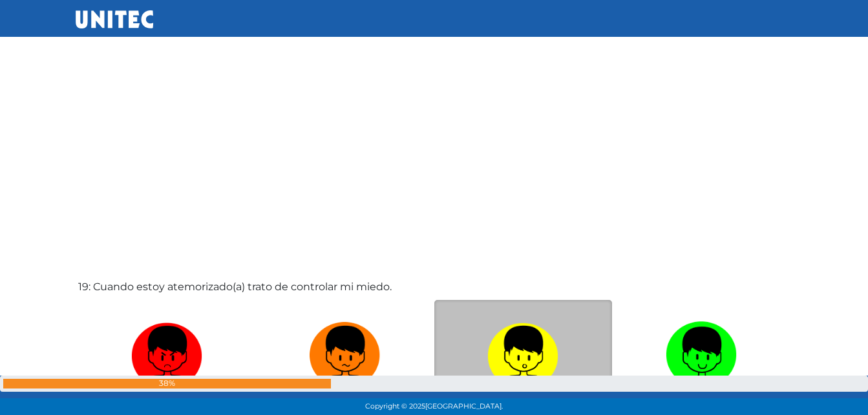
scroll to position [7424, 0]
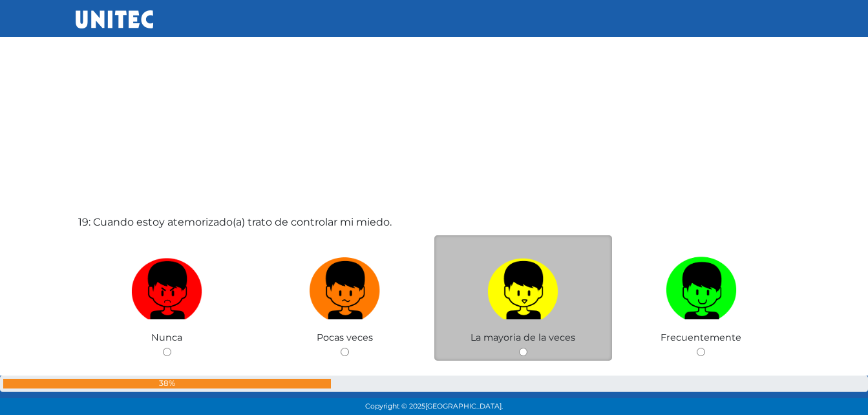
click at [520, 258] on img at bounding box center [522, 286] width 71 height 68
click at [520, 348] on input "radio" at bounding box center [523, 352] width 8 height 8
radio input "true"
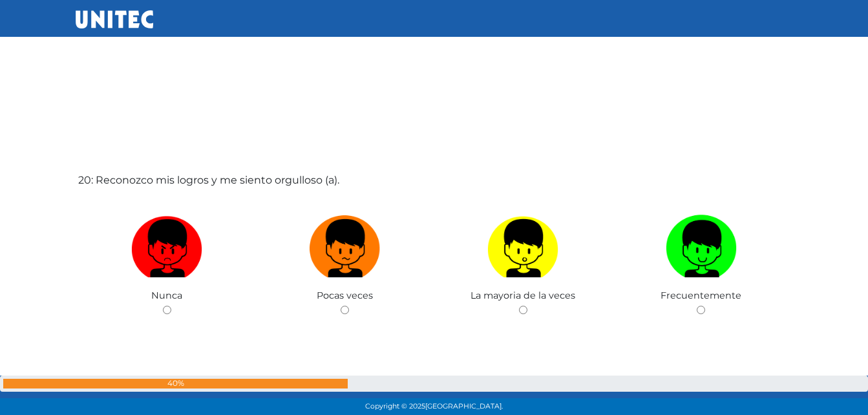
scroll to position [7900, 0]
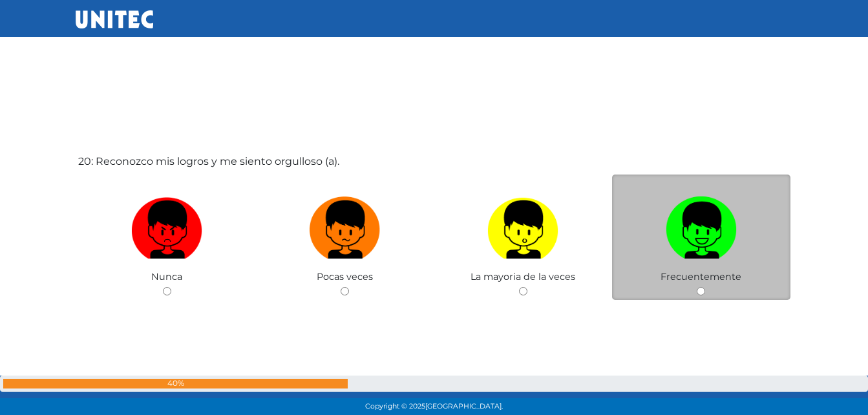
click at [705, 230] on img at bounding box center [701, 225] width 71 height 68
click at [705, 287] on input "radio" at bounding box center [701, 291] width 8 height 8
radio input "true"
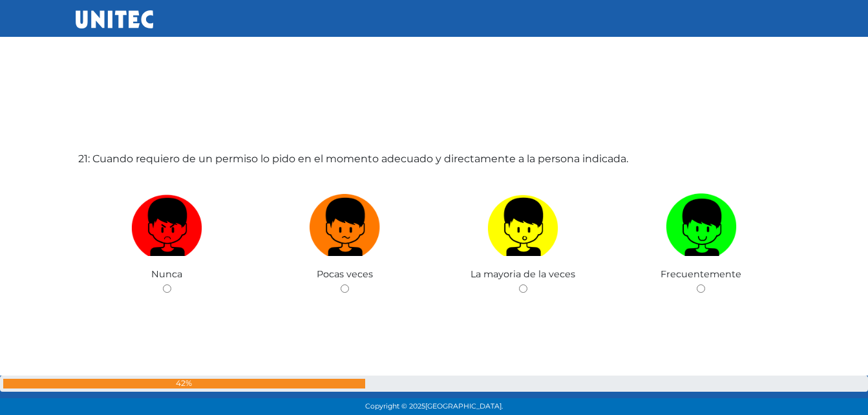
scroll to position [8365, 0]
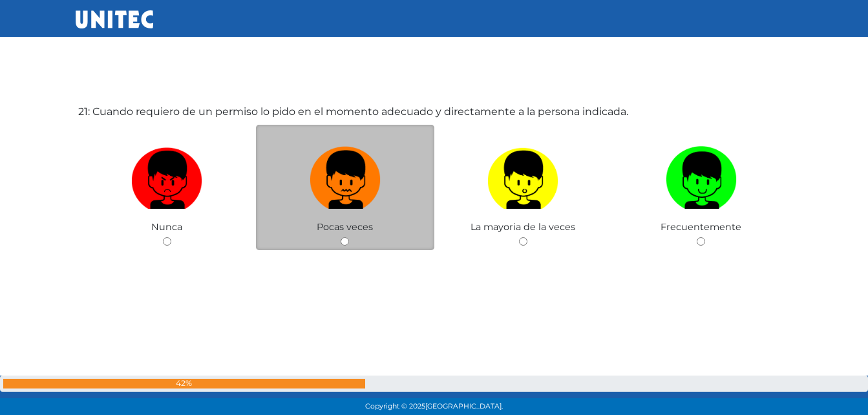
click at [330, 195] on img at bounding box center [345, 176] width 71 height 68
click at [341, 237] on input "radio" at bounding box center [345, 241] width 8 height 8
radio input "true"
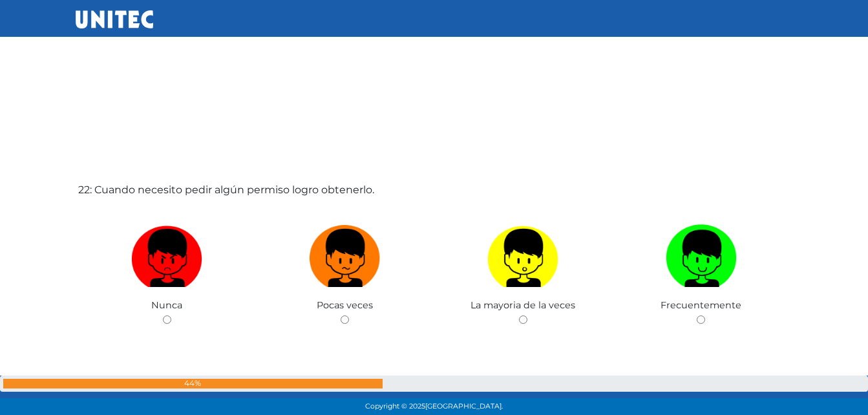
scroll to position [8732, 0]
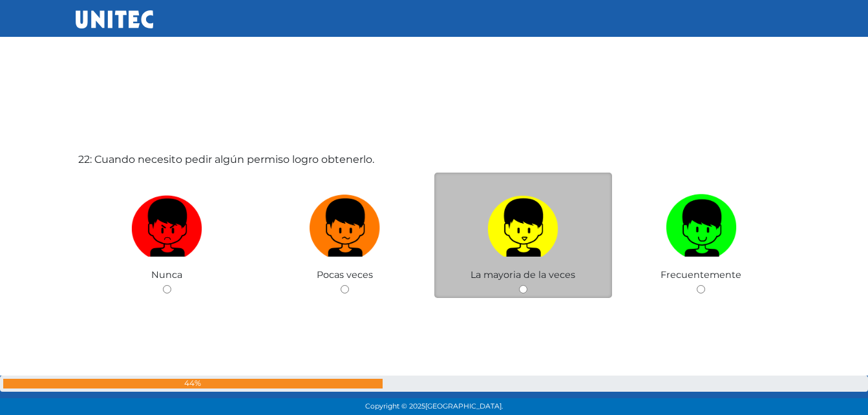
click at [527, 235] on img at bounding box center [522, 223] width 71 height 68
click at [527, 285] on input "radio" at bounding box center [523, 289] width 8 height 8
radio input "true"
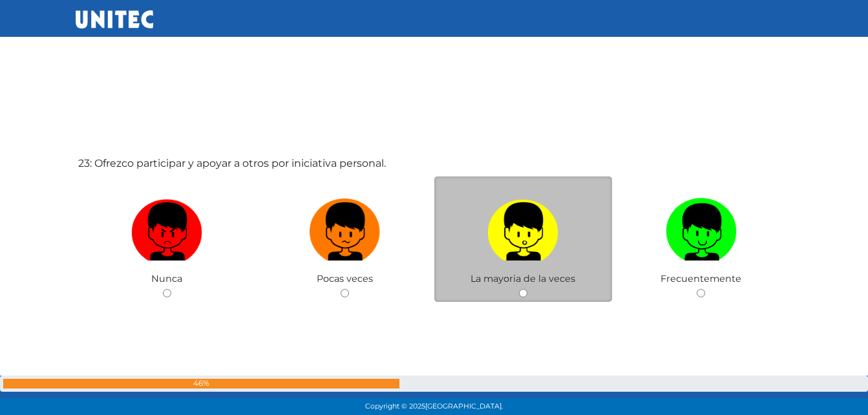
scroll to position [9144, 0]
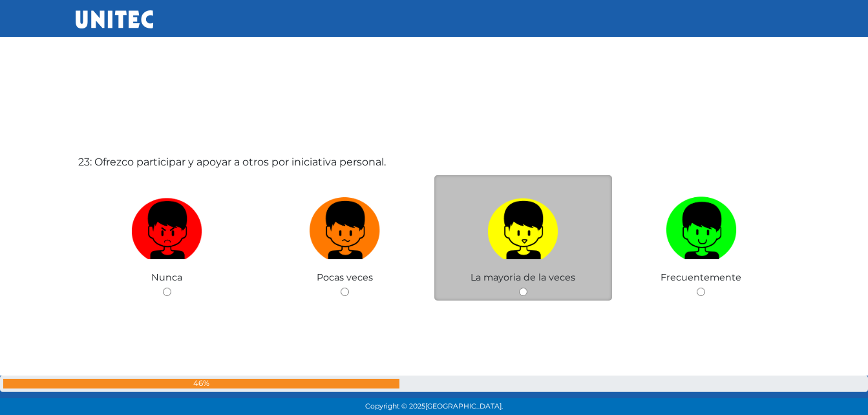
click at [495, 243] on img at bounding box center [522, 226] width 71 height 68
click at [519, 288] on input "radio" at bounding box center [523, 292] width 8 height 8
radio input "true"
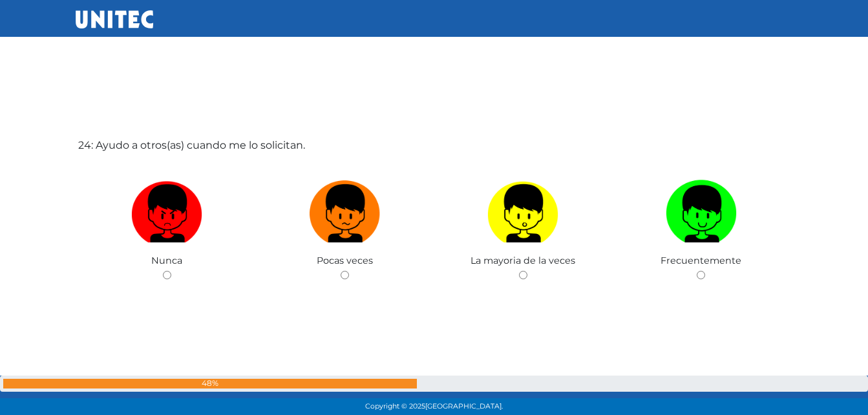
scroll to position [9610, 0]
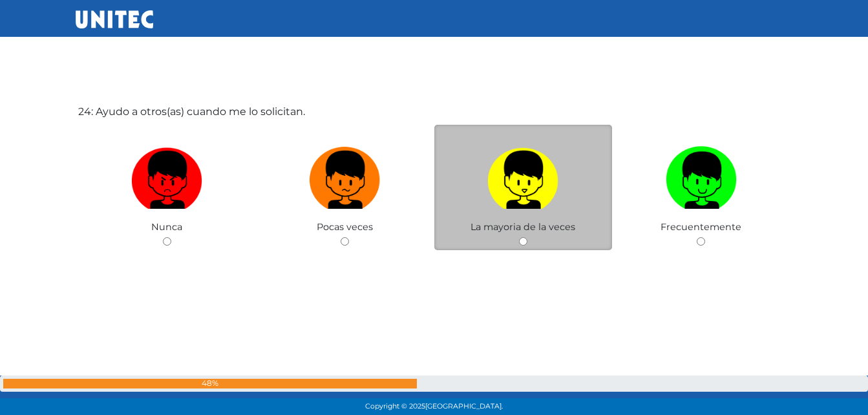
click at [532, 197] on img at bounding box center [522, 176] width 71 height 68
click at [527, 237] on input "radio" at bounding box center [523, 241] width 8 height 8
radio input "true"
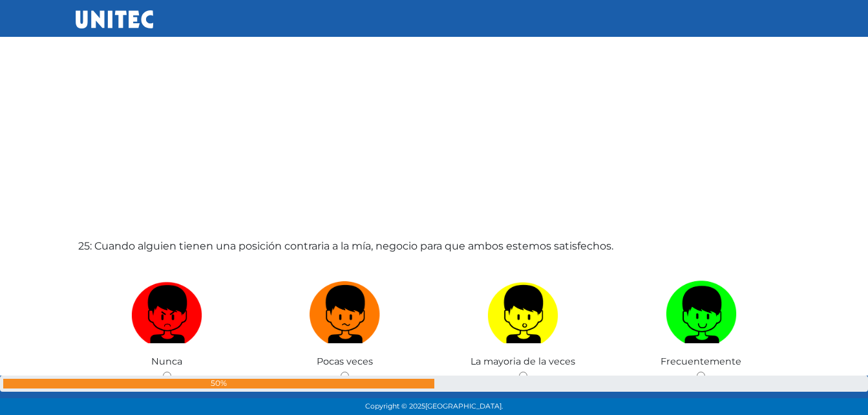
scroll to position [9964, 0]
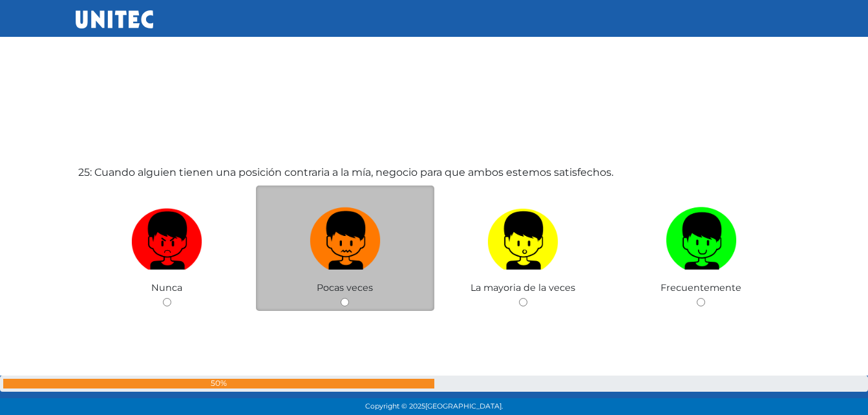
click at [342, 228] on img at bounding box center [345, 236] width 71 height 68
click at [342, 298] on input "radio" at bounding box center [345, 302] width 8 height 8
radio input "true"
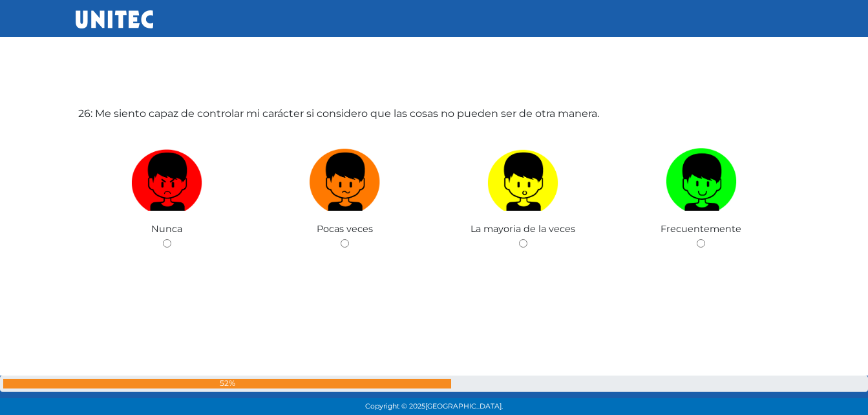
scroll to position [10440, 0]
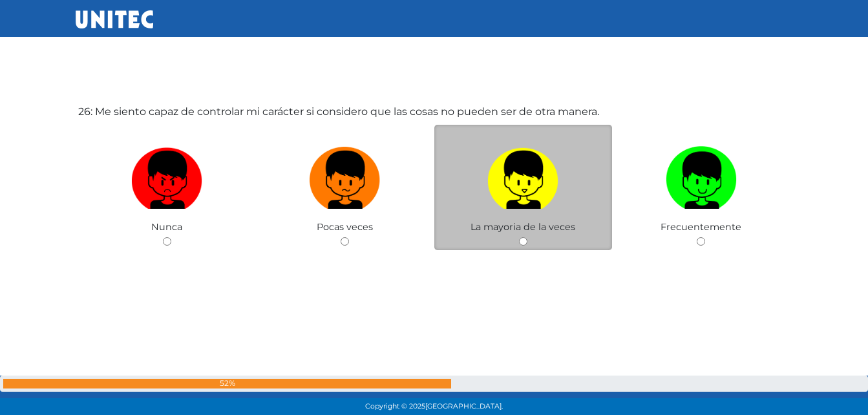
click at [545, 176] on img at bounding box center [522, 176] width 71 height 68
click at [527, 237] on input "radio" at bounding box center [523, 241] width 8 height 8
radio input "true"
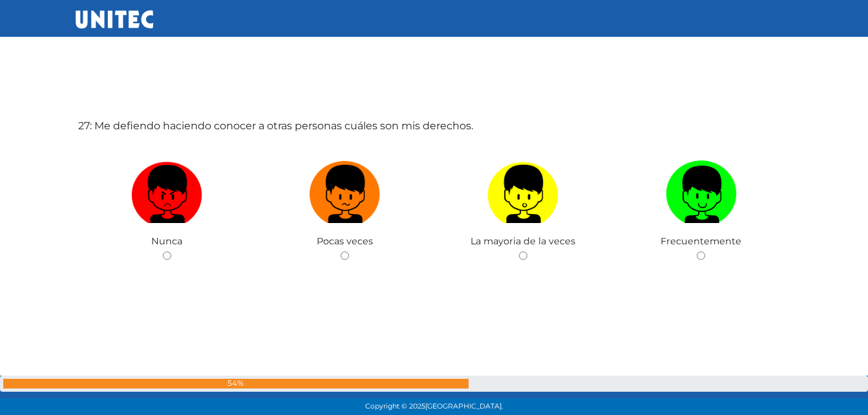
scroll to position [10855, 0]
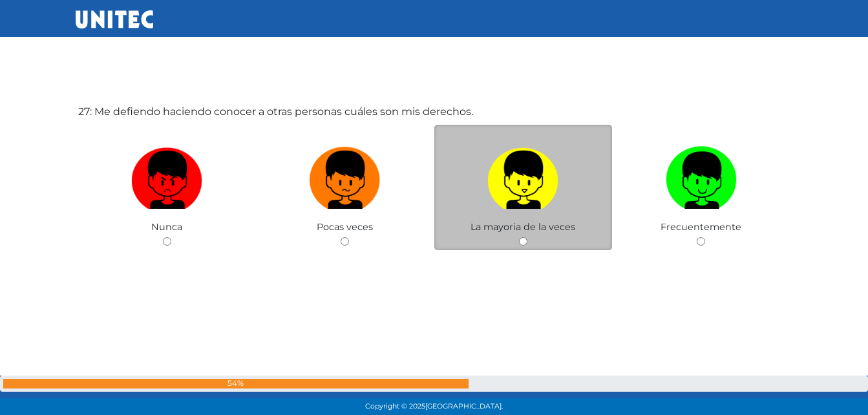
click at [508, 197] on img at bounding box center [522, 176] width 71 height 68
click at [519, 237] on input "radio" at bounding box center [523, 241] width 8 height 8
radio input "true"
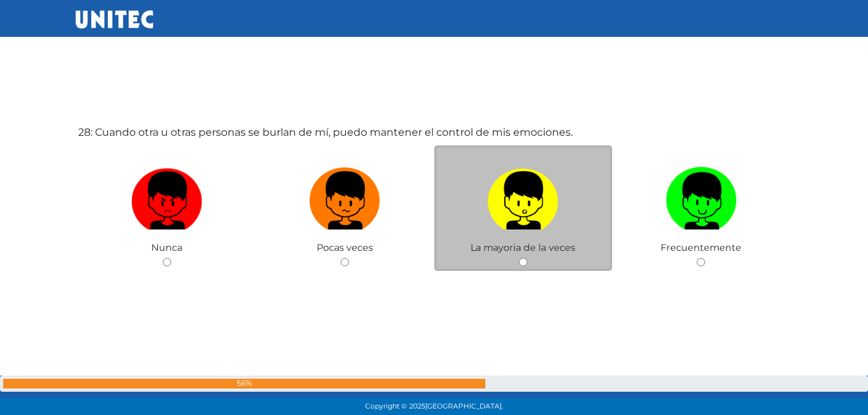
scroll to position [11270, 0]
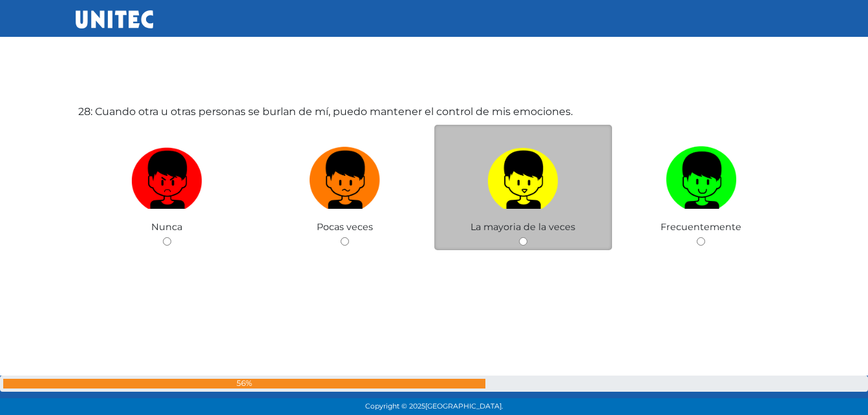
click at [532, 173] on img at bounding box center [522, 176] width 71 height 68
click at [527, 237] on input "radio" at bounding box center [523, 241] width 8 height 8
radio input "true"
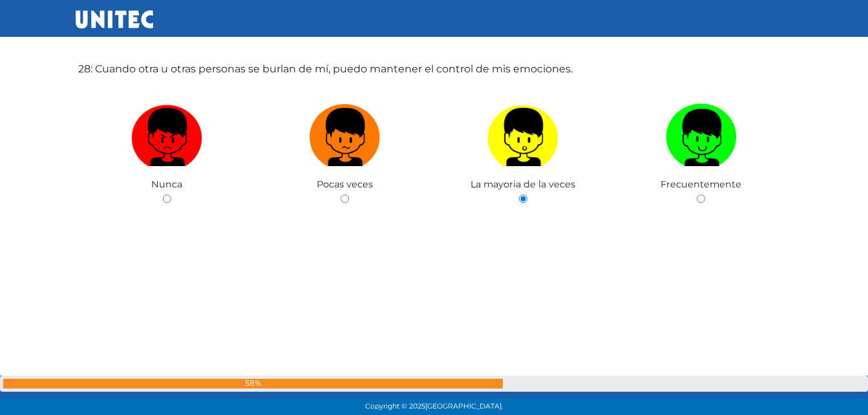
scroll to position [11315, 0]
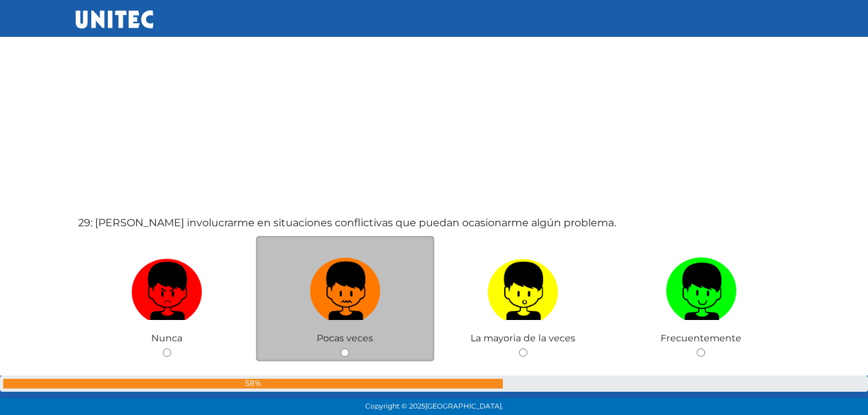
click at [355, 286] on img at bounding box center [345, 287] width 71 height 68
click at [349, 348] on input "radio" at bounding box center [345, 352] width 8 height 8
radio input "true"
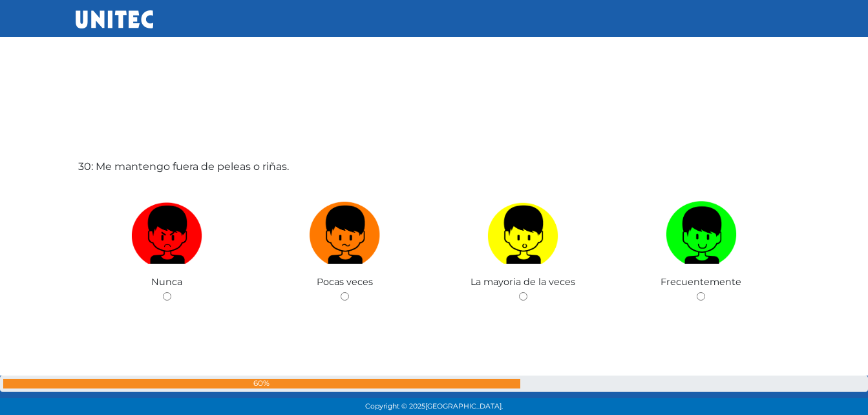
scroll to position [12100, 0]
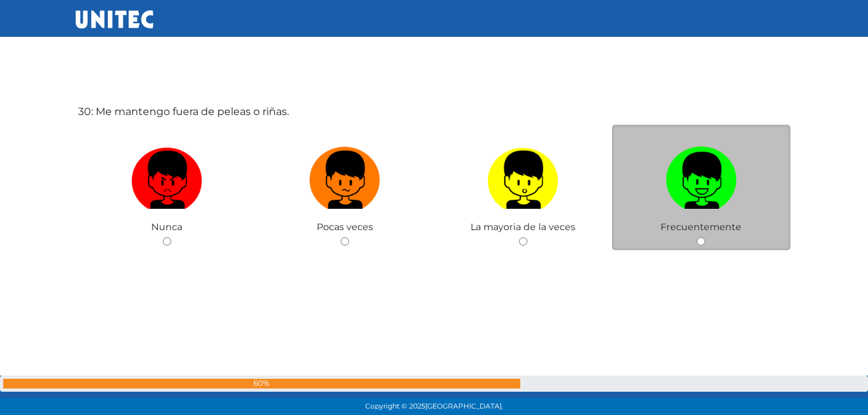
click at [697, 190] on img at bounding box center [701, 176] width 71 height 68
click at [697, 237] on input "radio" at bounding box center [701, 241] width 8 height 8
radio input "true"
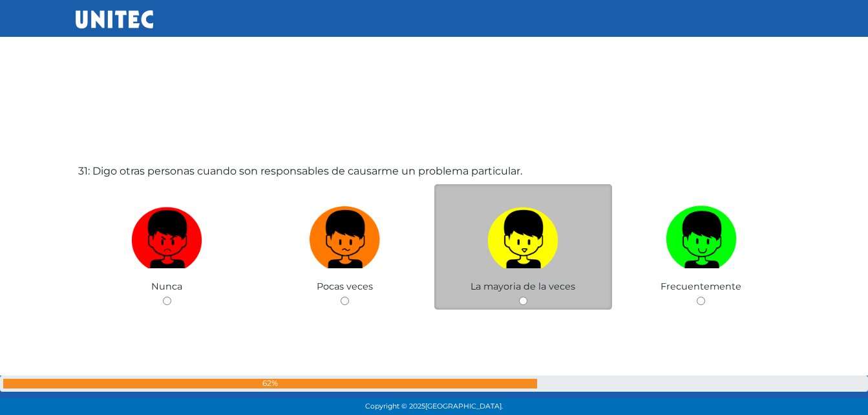
scroll to position [12469, 0]
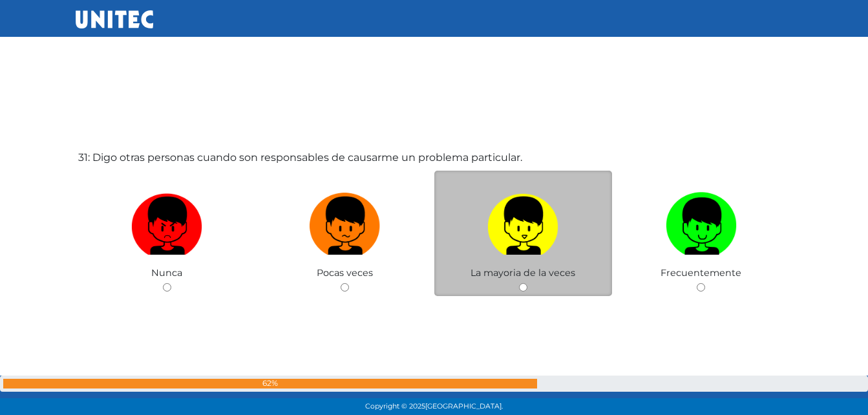
click at [521, 239] on img at bounding box center [522, 221] width 71 height 68
click at [521, 283] on input "radio" at bounding box center [523, 287] width 8 height 8
radio input "true"
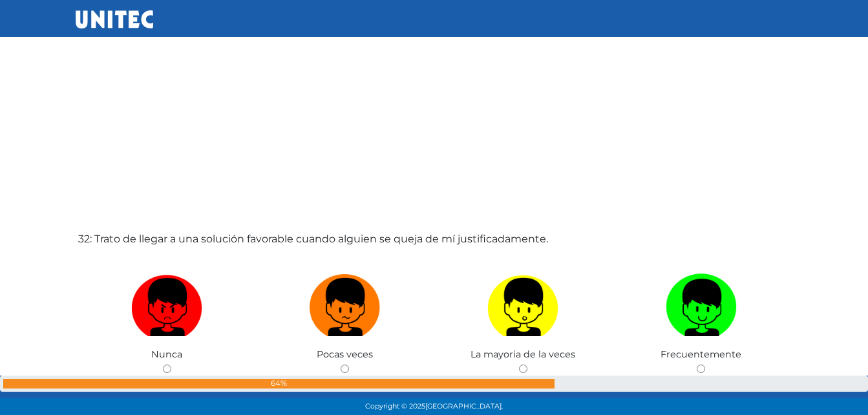
scroll to position [12836, 0]
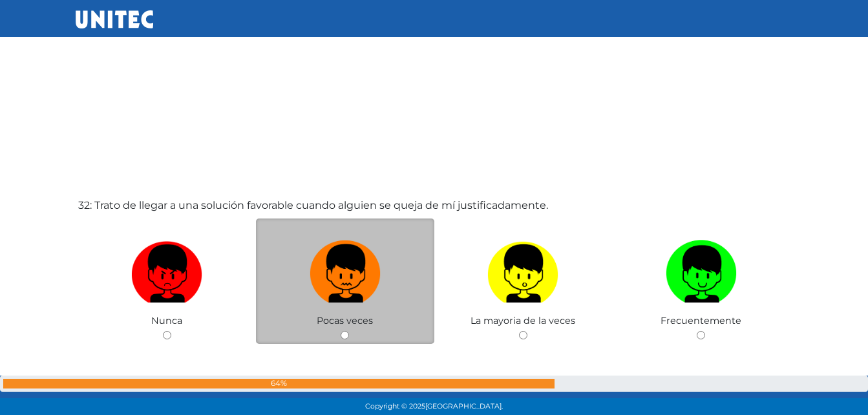
click at [350, 277] on img at bounding box center [345, 269] width 71 height 68
click at [349, 331] on input "radio" at bounding box center [345, 335] width 8 height 8
radio input "true"
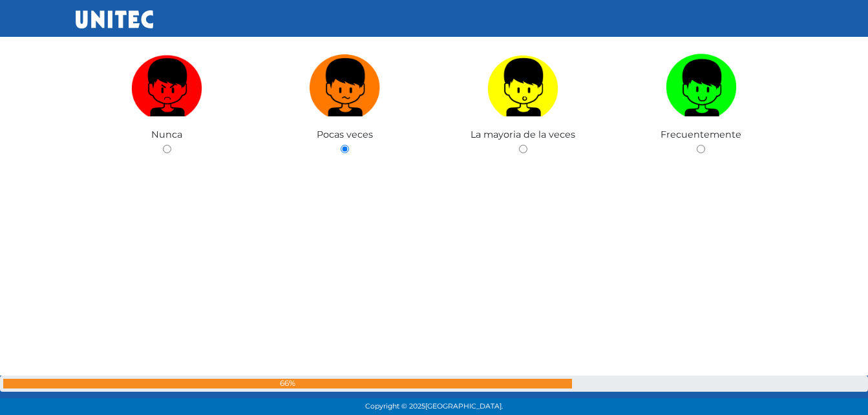
scroll to position [13030, 0]
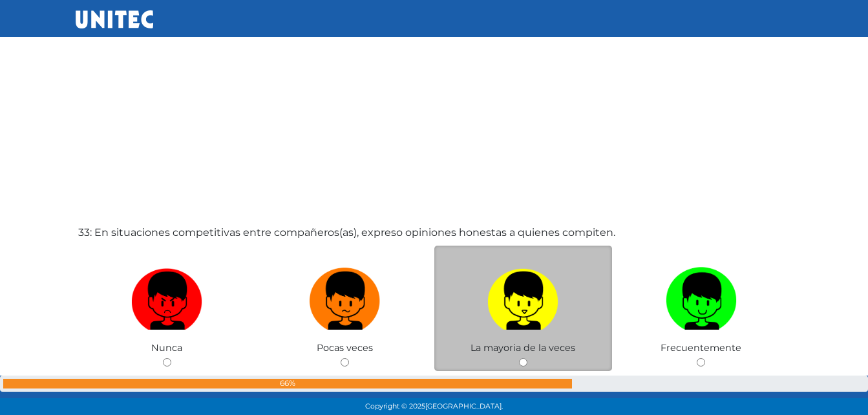
click at [512, 299] on img at bounding box center [522, 296] width 71 height 68
click at [519, 358] on input "radio" at bounding box center [523, 362] width 8 height 8
radio input "true"
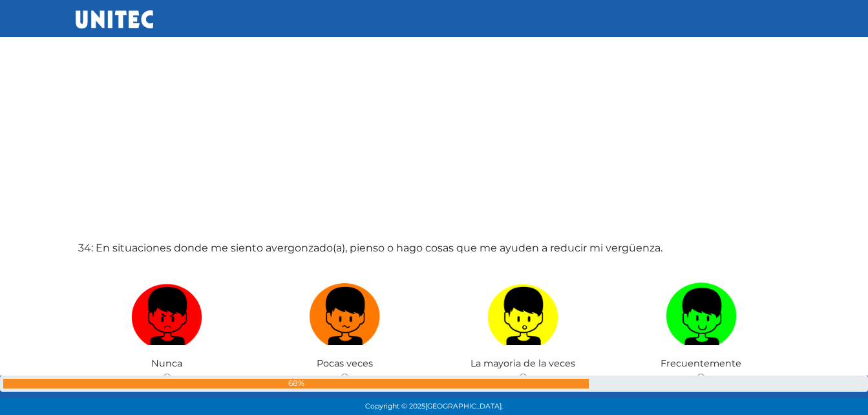
scroll to position [13632, 0]
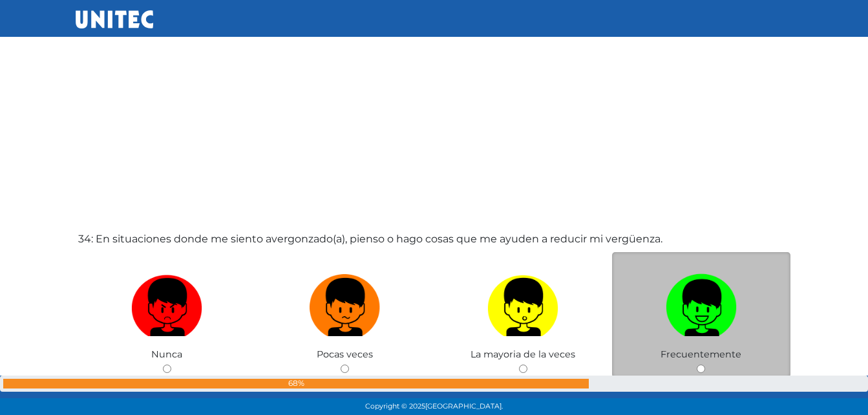
click at [677, 296] on img at bounding box center [701, 303] width 71 height 68
click at [697, 365] on input "radio" at bounding box center [701, 369] width 8 height 8
radio input "true"
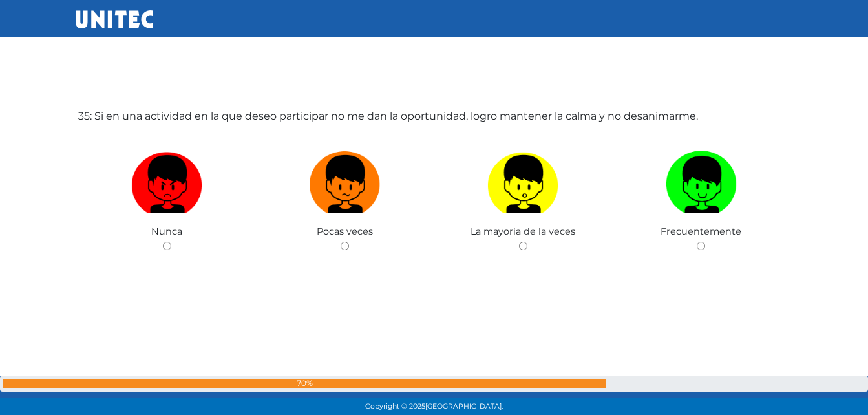
scroll to position [14175, 0]
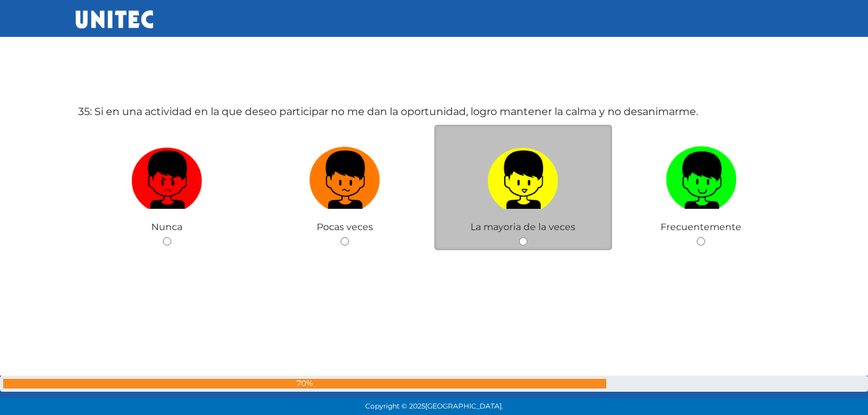
click at [544, 203] on img at bounding box center [522, 176] width 71 height 68
click at [527, 237] on input "radio" at bounding box center [523, 241] width 8 height 8
radio input "true"
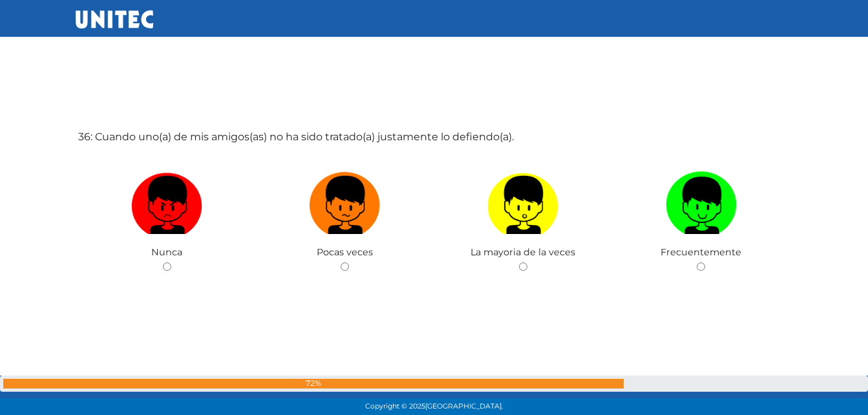
scroll to position [14590, 0]
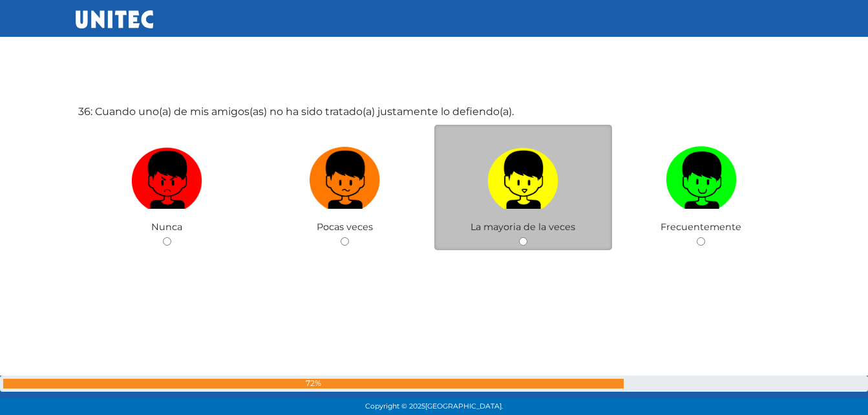
click at [522, 186] on img at bounding box center [522, 176] width 71 height 68
click at [522, 237] on input "radio" at bounding box center [523, 241] width 8 height 8
radio input "true"
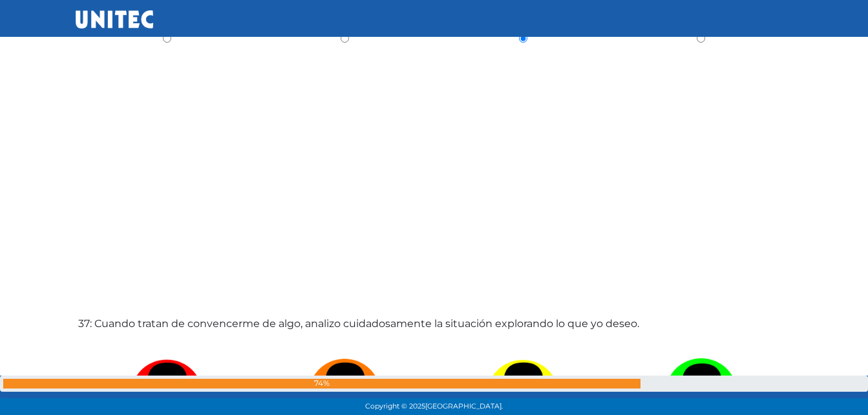
scroll to position [15005, 0]
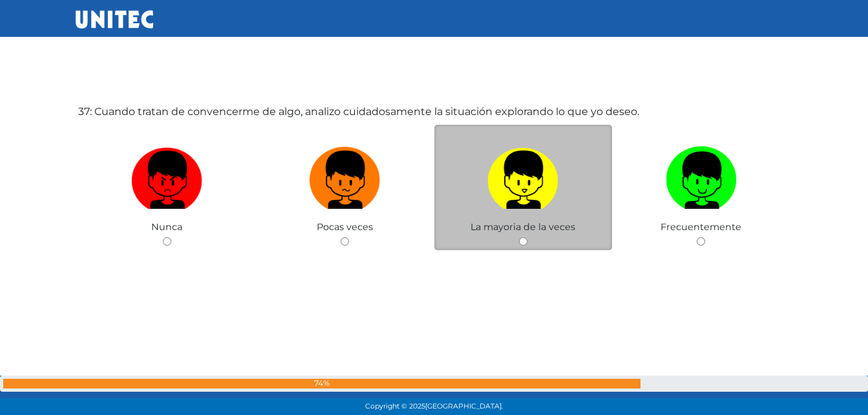
click at [525, 196] on img at bounding box center [522, 176] width 71 height 68
click at [525, 237] on input "radio" at bounding box center [523, 241] width 8 height 8
radio input "true"
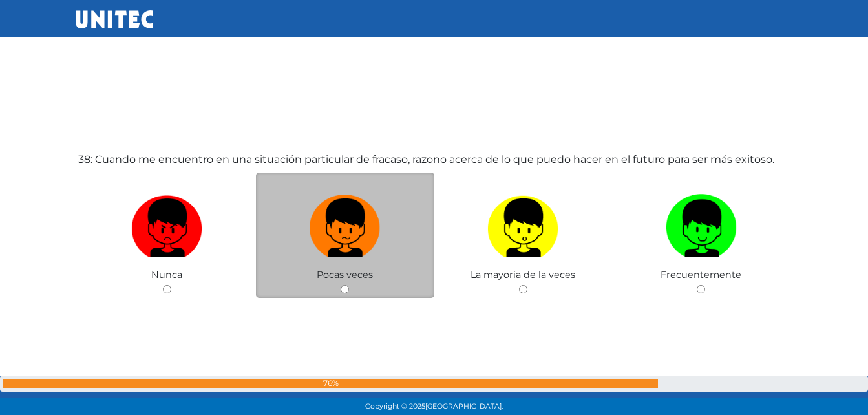
scroll to position [15374, 0]
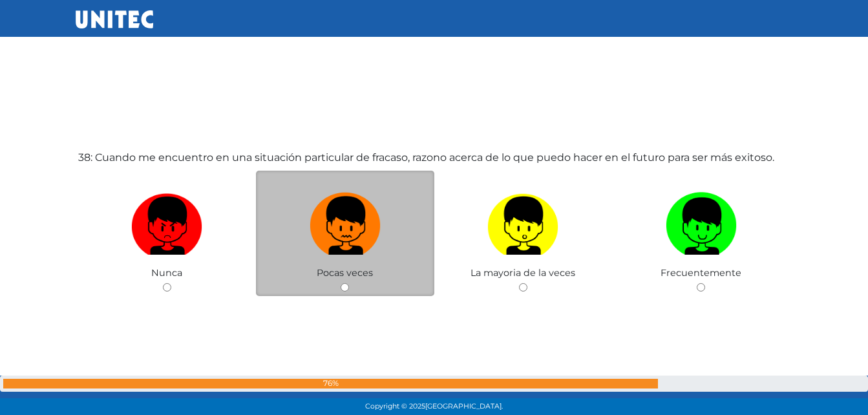
click at [339, 235] on img at bounding box center [345, 221] width 71 height 68
click at [341, 283] on input "radio" at bounding box center [345, 287] width 8 height 8
radio input "true"
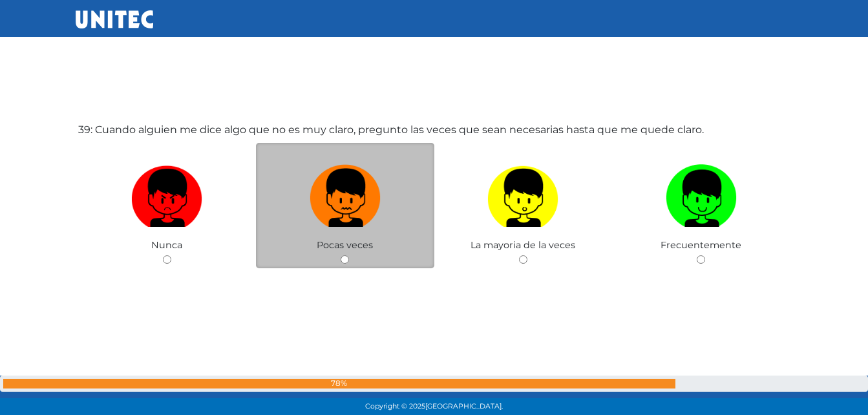
scroll to position [15835, 0]
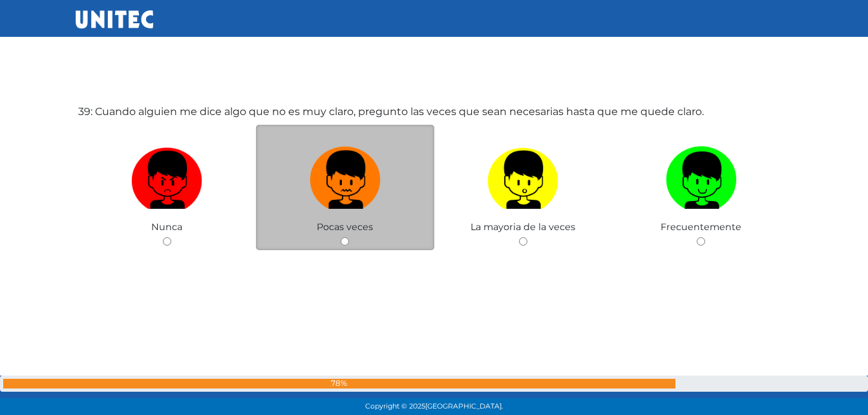
click at [335, 197] on img at bounding box center [345, 176] width 71 height 68
click at [341, 237] on input "radio" at bounding box center [345, 241] width 8 height 8
radio input "true"
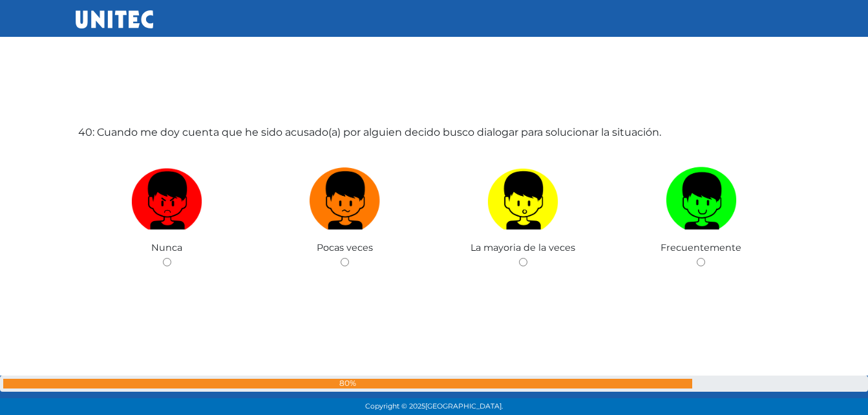
scroll to position [16250, 0]
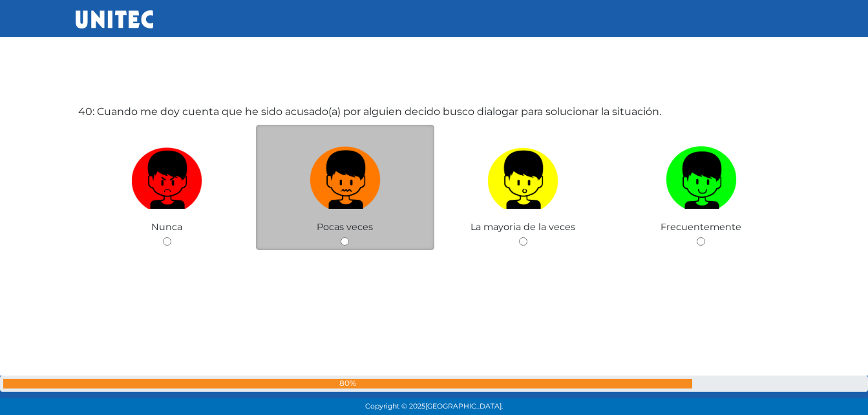
click at [337, 186] on img at bounding box center [345, 176] width 71 height 68
click at [341, 237] on input "radio" at bounding box center [345, 241] width 8 height 8
radio input "true"
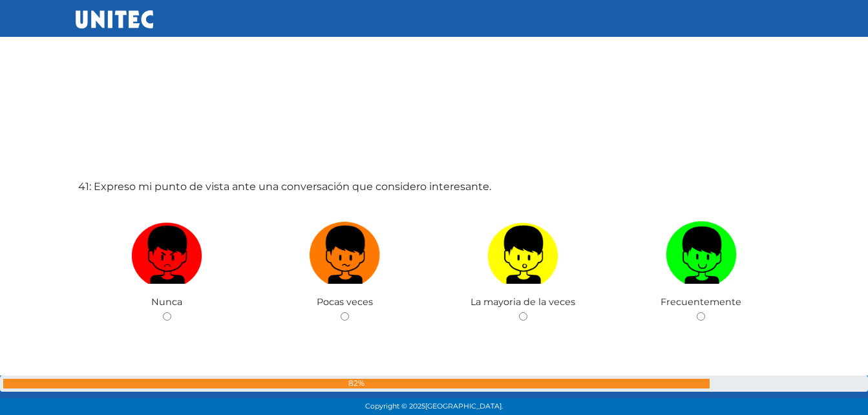
scroll to position [16617, 0]
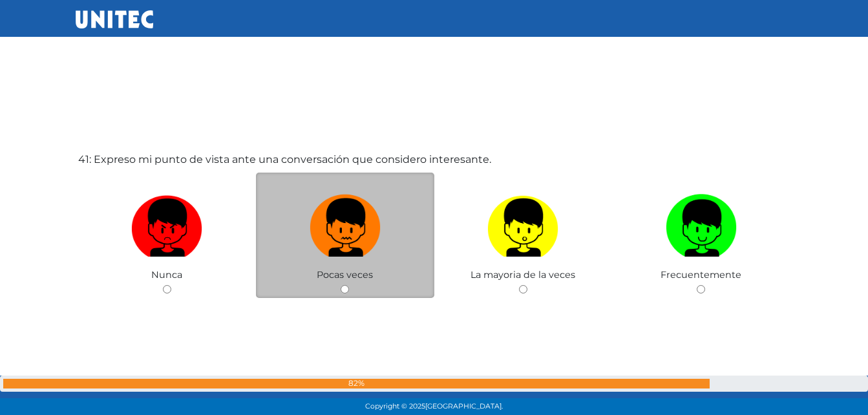
click at [348, 246] on img at bounding box center [345, 223] width 71 height 68
click at [348, 285] on input "radio" at bounding box center [345, 289] width 8 height 8
radio input "true"
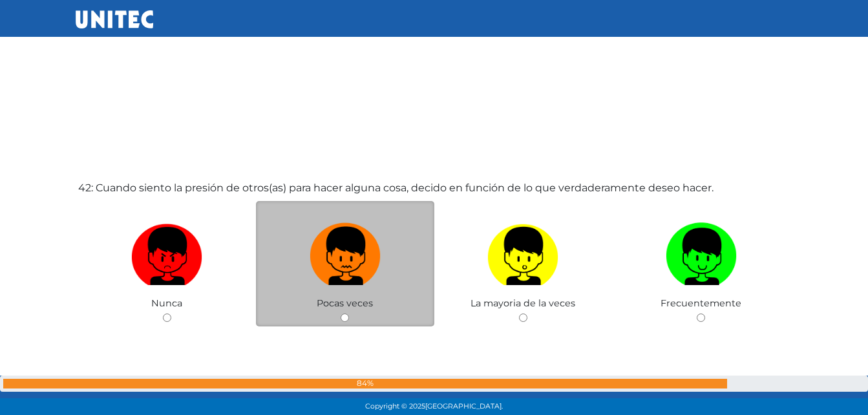
click at [348, 251] on img at bounding box center [345, 252] width 71 height 68
click at [348, 314] on input "radio" at bounding box center [345, 318] width 8 height 8
radio input "true"
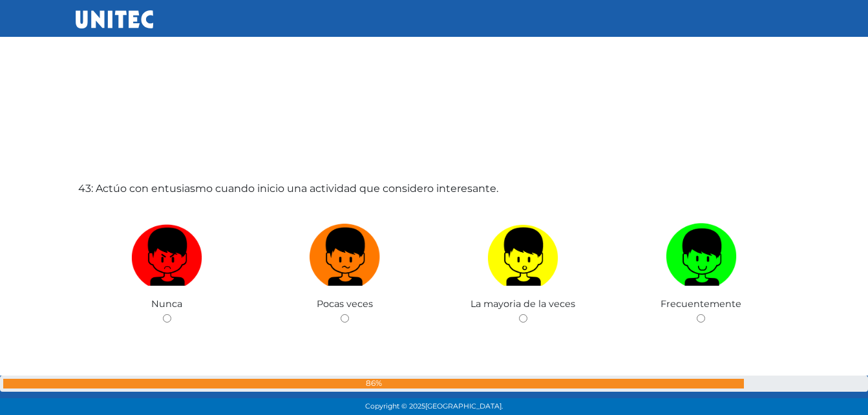
scroll to position [17435, 0]
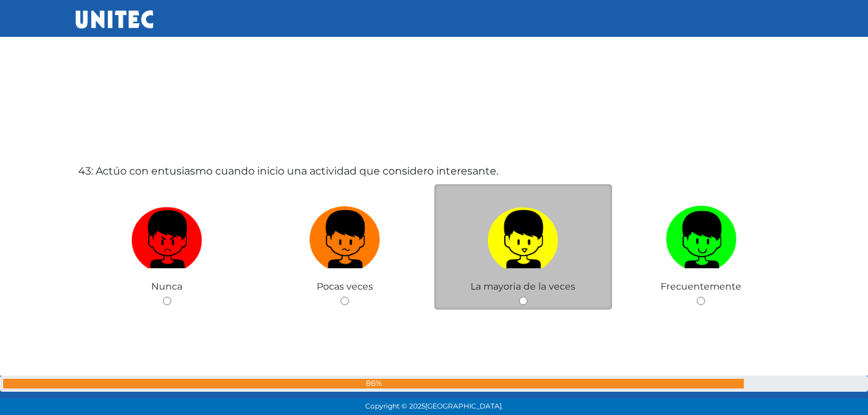
click at [515, 255] on img at bounding box center [522, 235] width 71 height 68
click at [519, 297] on input "radio" at bounding box center [523, 301] width 8 height 8
radio input "true"
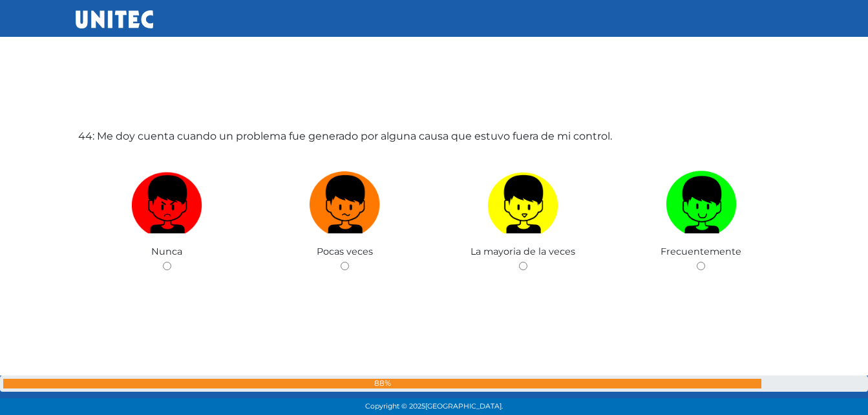
scroll to position [17910, 0]
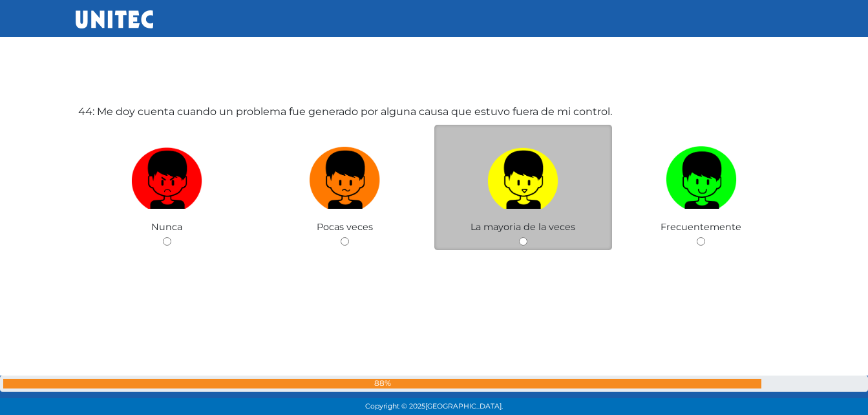
click at [516, 197] on img at bounding box center [522, 176] width 71 height 68
click at [519, 237] on input "radio" at bounding box center [523, 241] width 8 height 8
radio input "true"
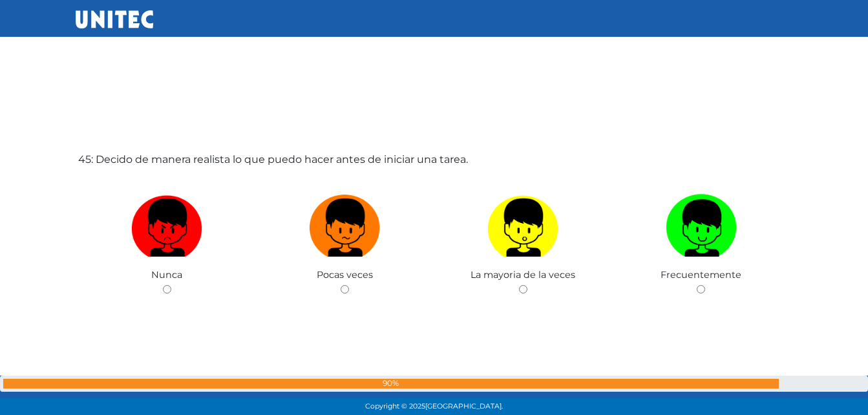
scroll to position [18324, 0]
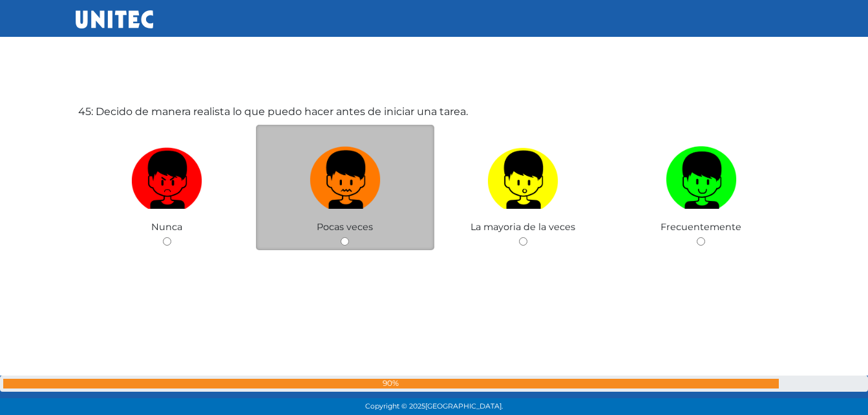
click at [332, 194] on img at bounding box center [345, 176] width 71 height 68
click at [341, 237] on input "radio" at bounding box center [345, 241] width 8 height 8
radio input "true"
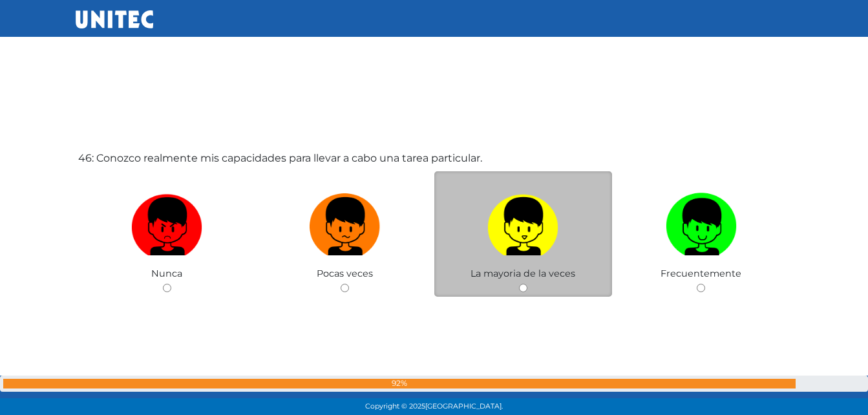
click at [510, 226] on img at bounding box center [522, 222] width 71 height 68
click at [519, 284] on input "radio" at bounding box center [523, 288] width 8 height 8
radio input "true"
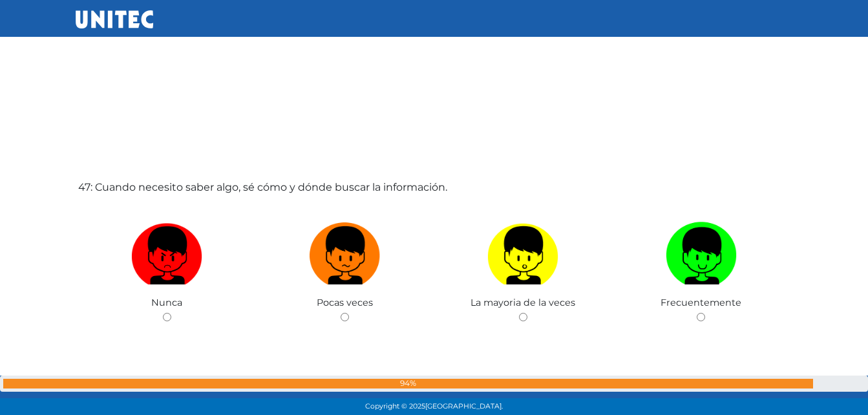
scroll to position [19080, 0]
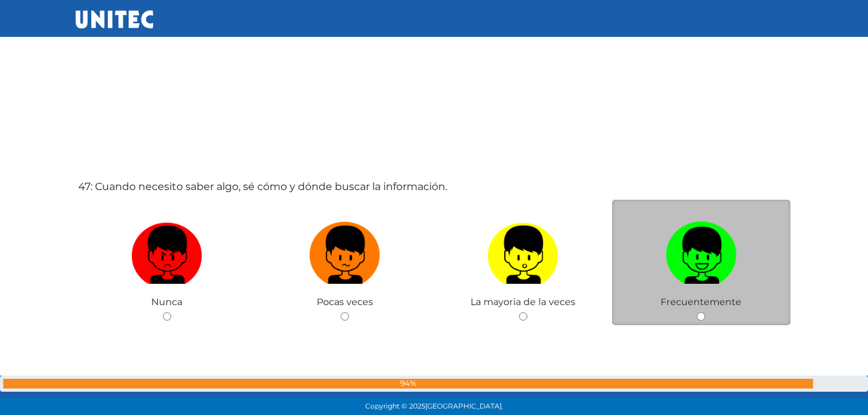
click at [720, 263] on img at bounding box center [701, 251] width 71 height 68
click at [705, 312] on input "radio" at bounding box center [701, 316] width 8 height 8
radio input "true"
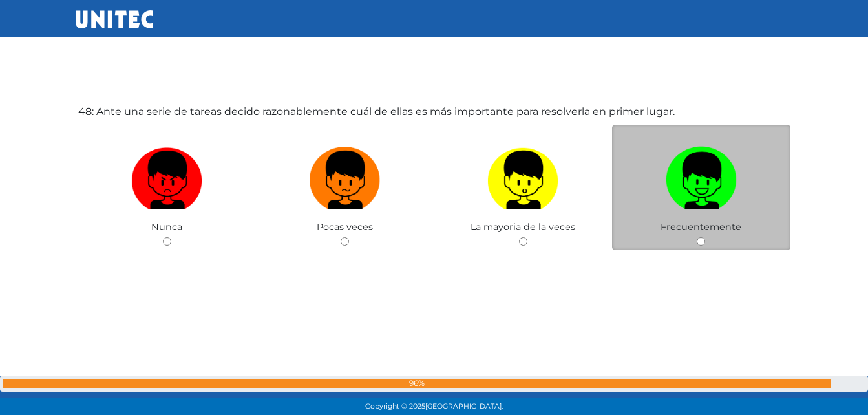
click at [692, 194] on img at bounding box center [701, 176] width 71 height 68
click at [697, 237] on input "radio" at bounding box center [701, 241] width 8 height 8
radio input "true"
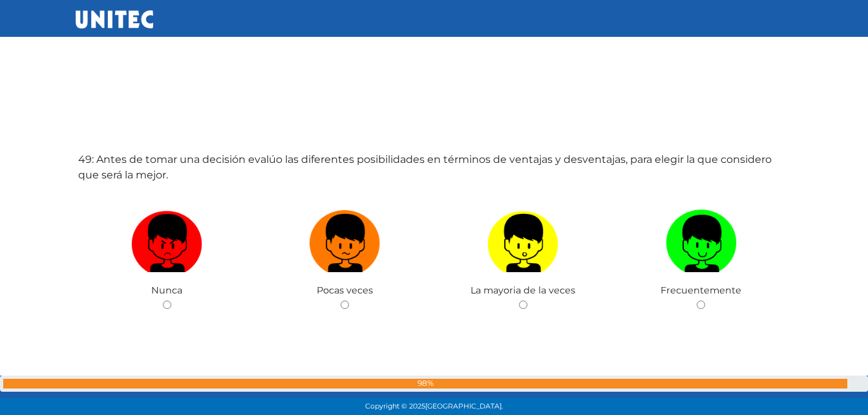
scroll to position [19938, 0]
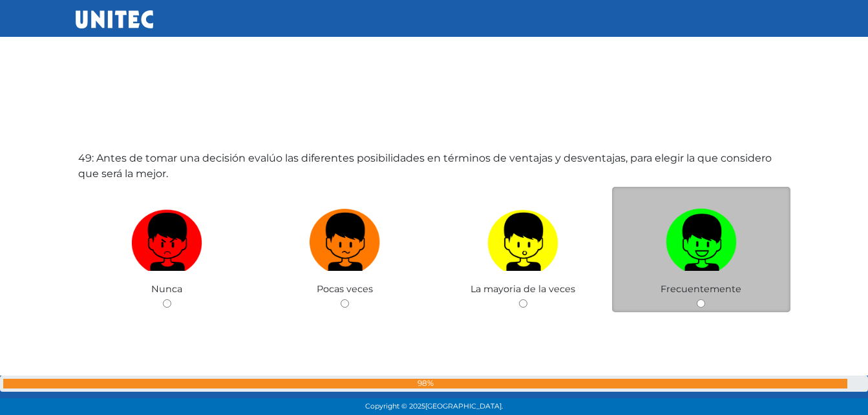
click at [684, 248] on img at bounding box center [701, 238] width 71 height 68
click at [697, 299] on input "radio" at bounding box center [701, 303] width 8 height 8
radio input "true"
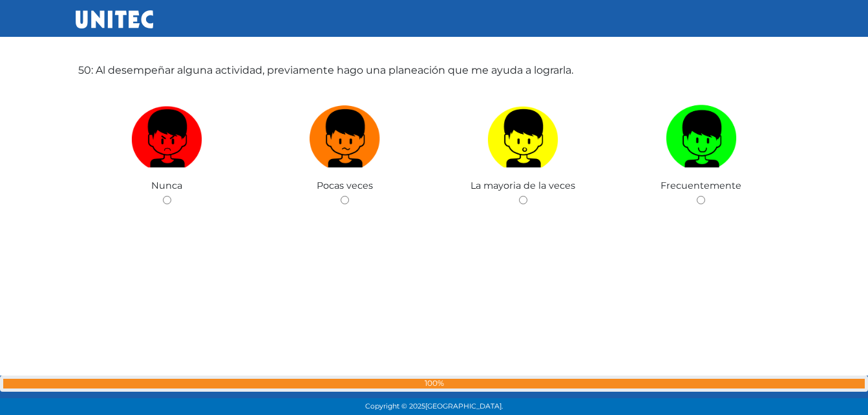
scroll to position [20464, 0]
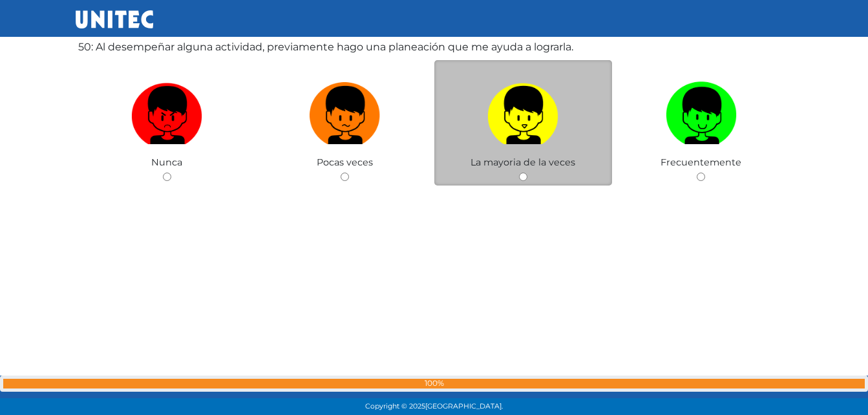
click at [491, 125] on img at bounding box center [522, 111] width 71 height 68
click at [519, 173] on input "radio" at bounding box center [523, 177] width 8 height 8
radio input "true"
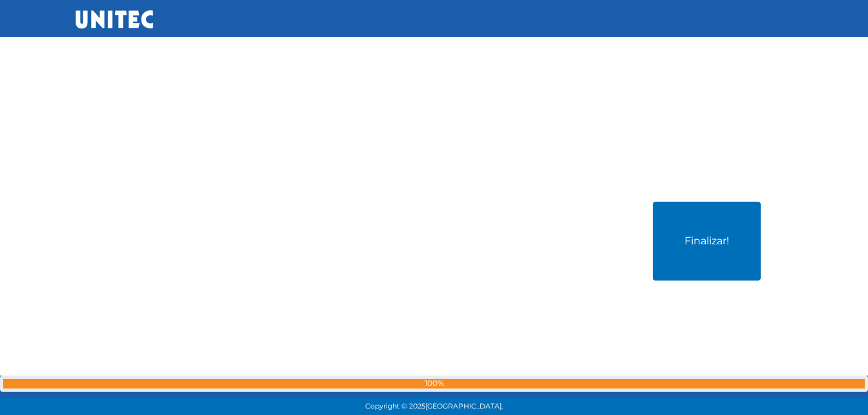
scroll to position [20721, 0]
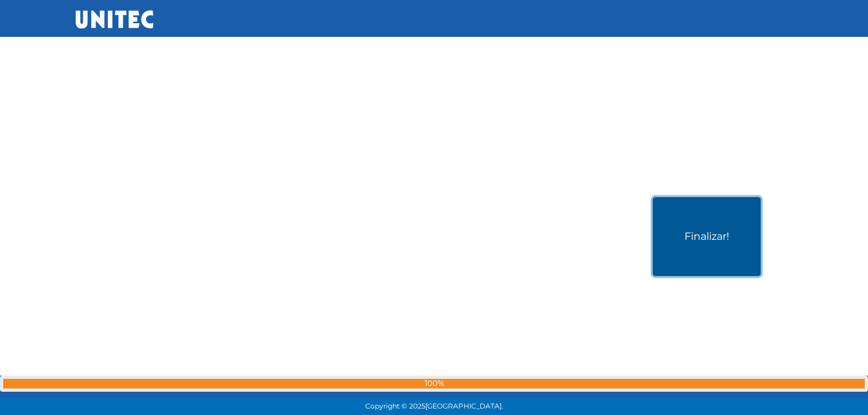
click at [710, 215] on button "Finalizar!" at bounding box center [707, 236] width 108 height 79
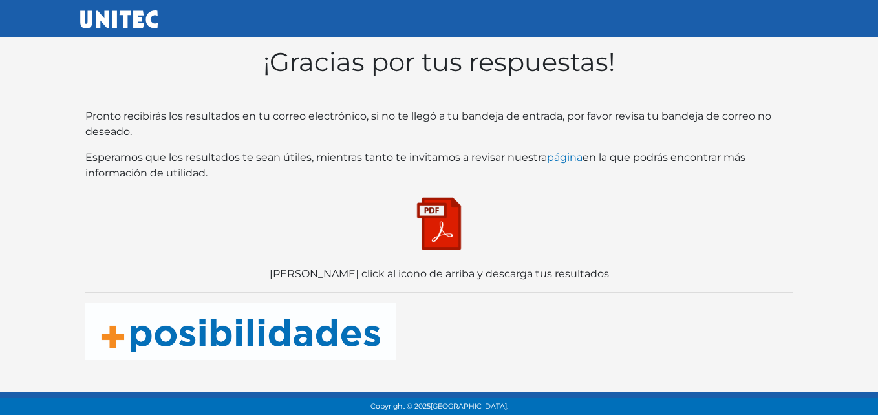
click at [434, 229] on img at bounding box center [439, 223] width 65 height 65
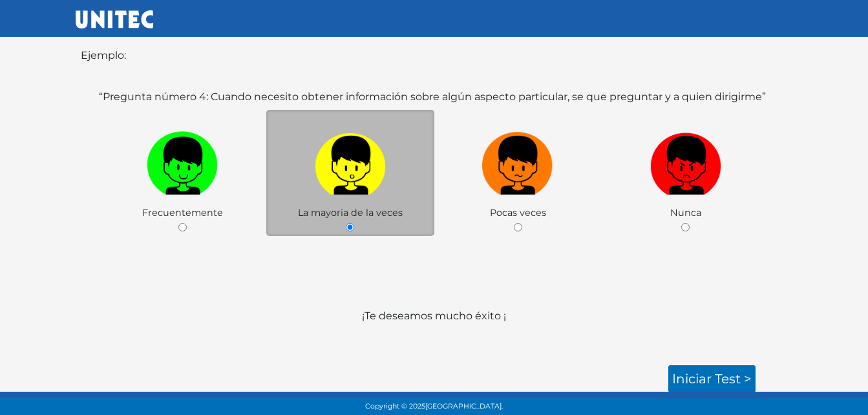
scroll to position [214, 0]
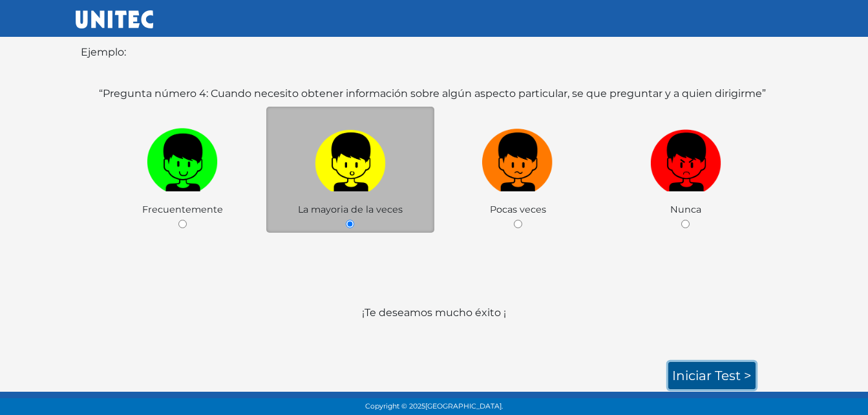
click at [714, 374] on link "Iniciar test >" at bounding box center [711, 375] width 87 height 27
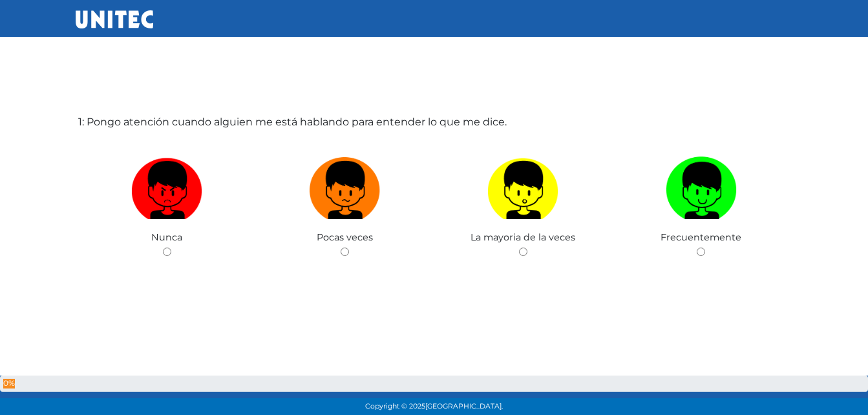
scroll to position [65, 0]
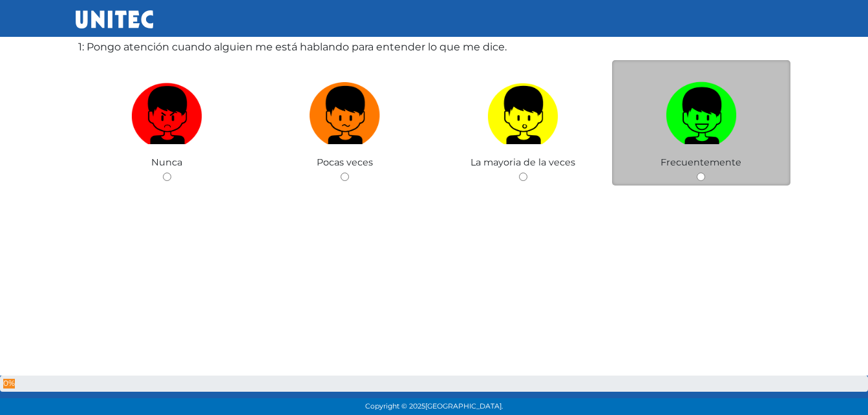
click at [725, 104] on img at bounding box center [701, 111] width 71 height 68
click at [705, 173] on input "radio" at bounding box center [701, 177] width 8 height 8
radio input "true"
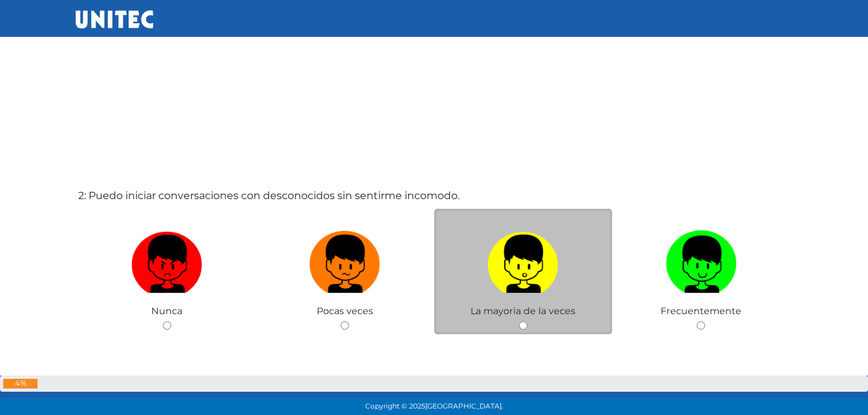
scroll to position [418, 0]
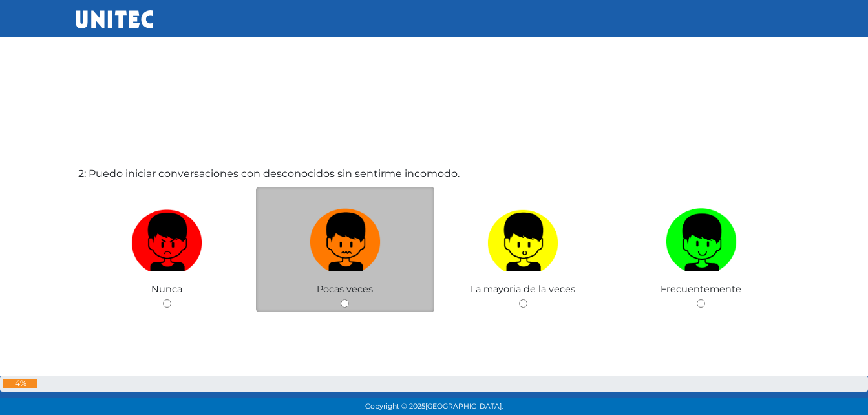
click at [351, 246] on img at bounding box center [345, 238] width 71 height 68
click at [349, 299] on input "radio" at bounding box center [345, 303] width 8 height 8
radio input "true"
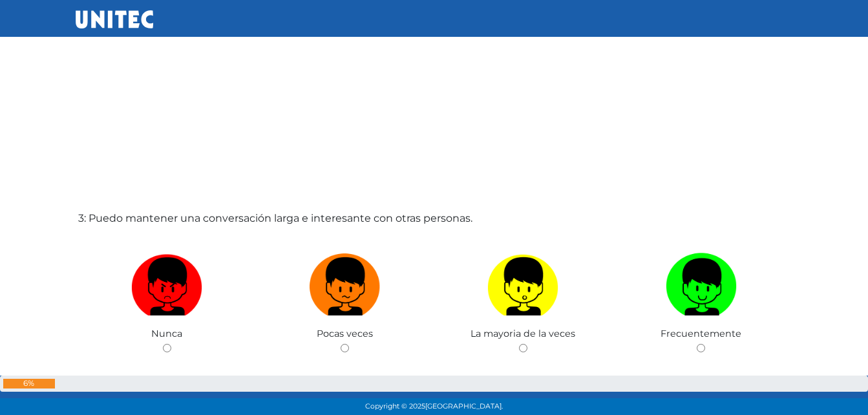
scroll to position [895, 0]
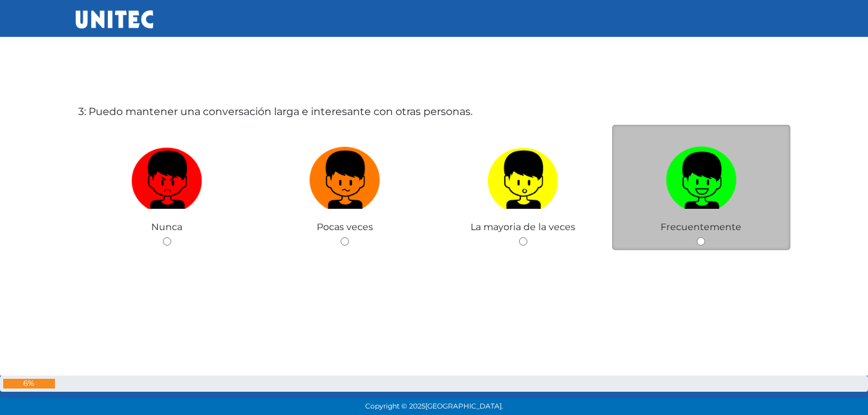
click at [710, 169] on img at bounding box center [701, 176] width 71 height 68
click at [705, 237] on input "radio" at bounding box center [701, 241] width 8 height 8
radio input "true"
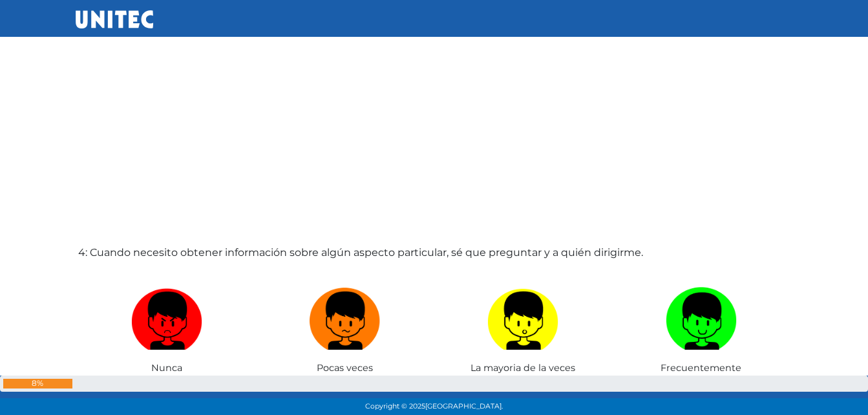
scroll to position [1187, 0]
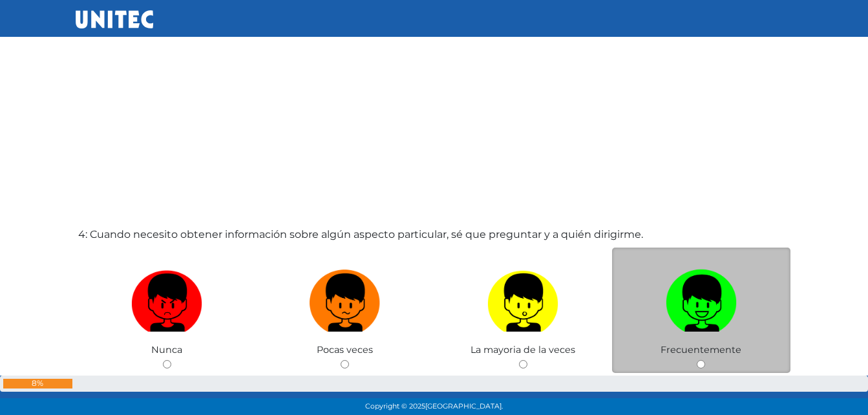
click at [690, 288] on img at bounding box center [701, 298] width 71 height 68
click at [697, 360] on input "radio" at bounding box center [701, 364] width 8 height 8
radio input "true"
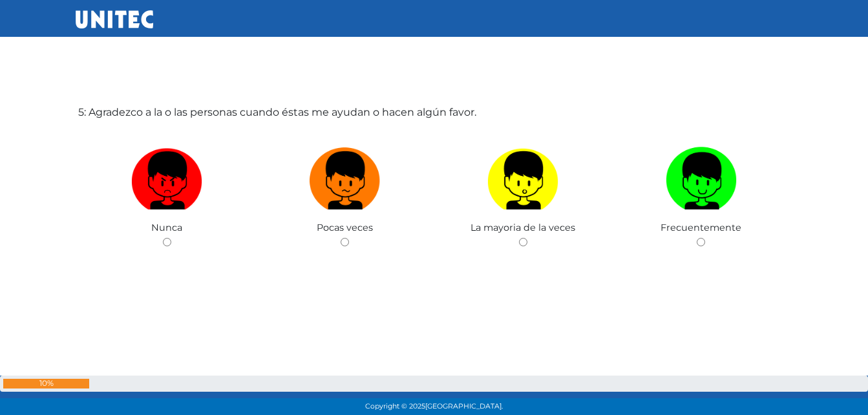
scroll to position [1725, 0]
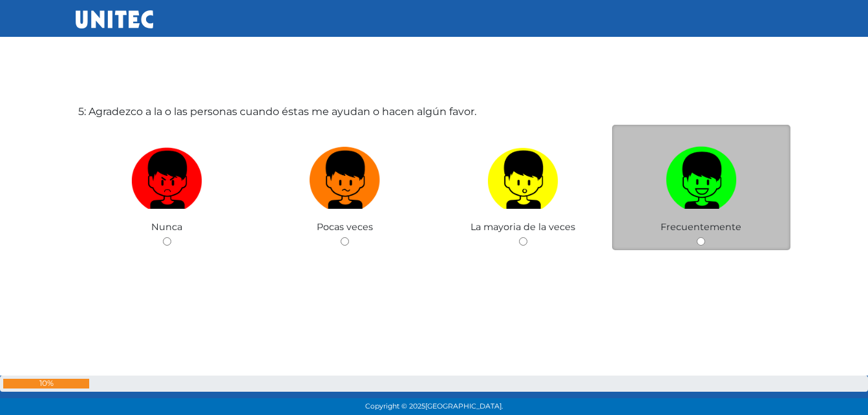
click at [701, 187] on img at bounding box center [701, 176] width 71 height 68
click at [701, 237] on input "radio" at bounding box center [701, 241] width 8 height 8
radio input "true"
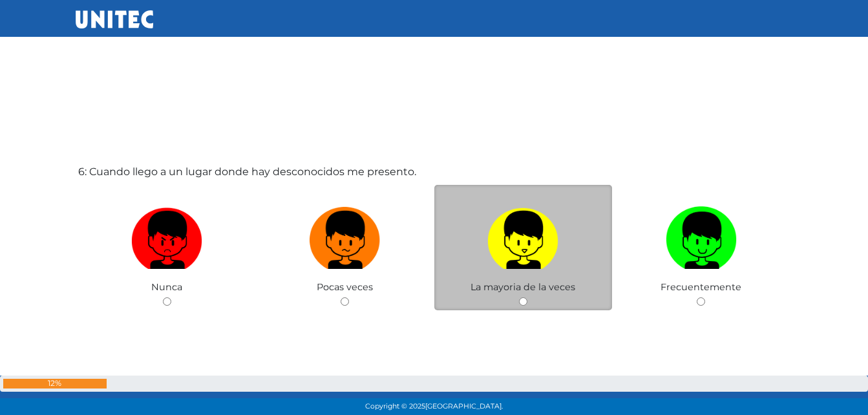
scroll to position [2111, 0]
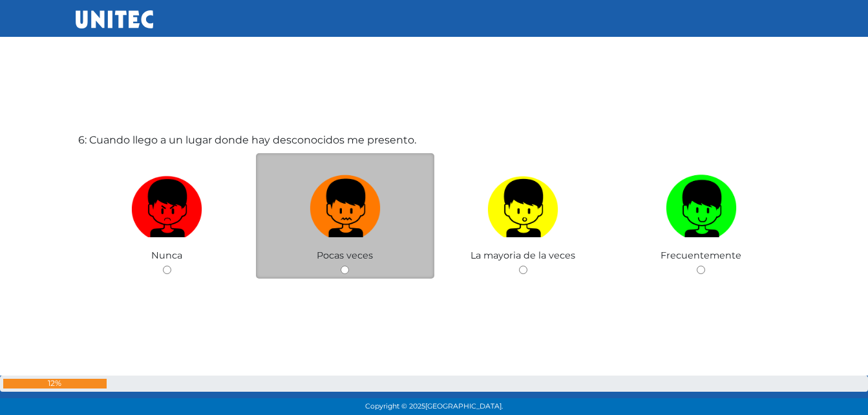
click at [341, 190] on img at bounding box center [345, 204] width 71 height 68
click at [341, 266] on input "radio" at bounding box center [345, 270] width 8 height 8
radio input "true"
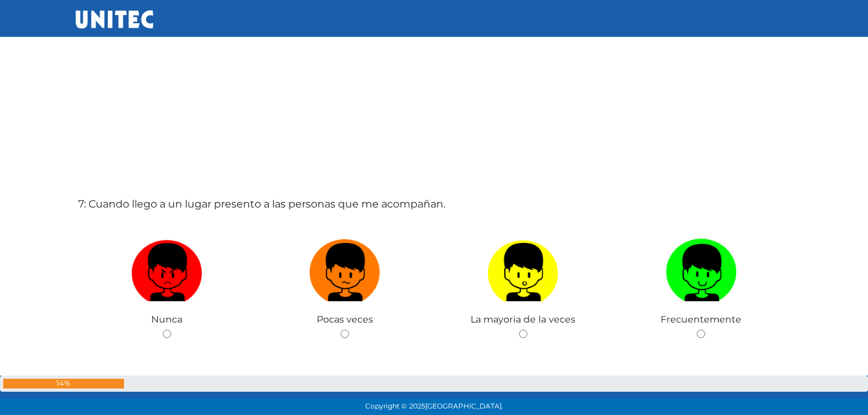
scroll to position [2465, 0]
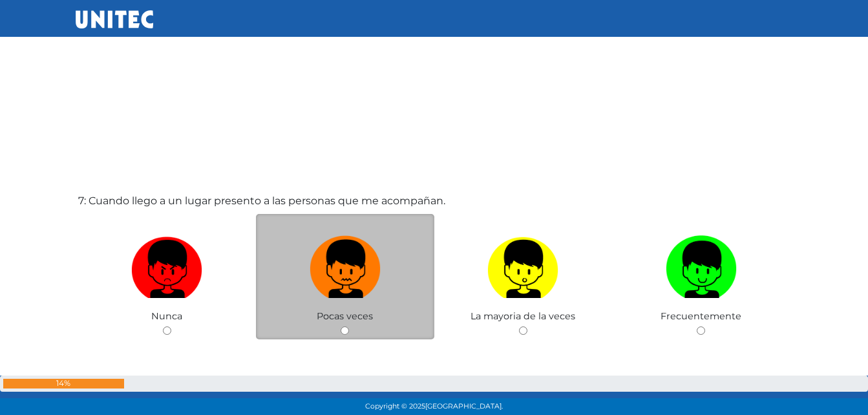
click at [369, 255] on img at bounding box center [345, 265] width 71 height 68
click at [349, 326] on input "radio" at bounding box center [345, 330] width 8 height 8
radio input "true"
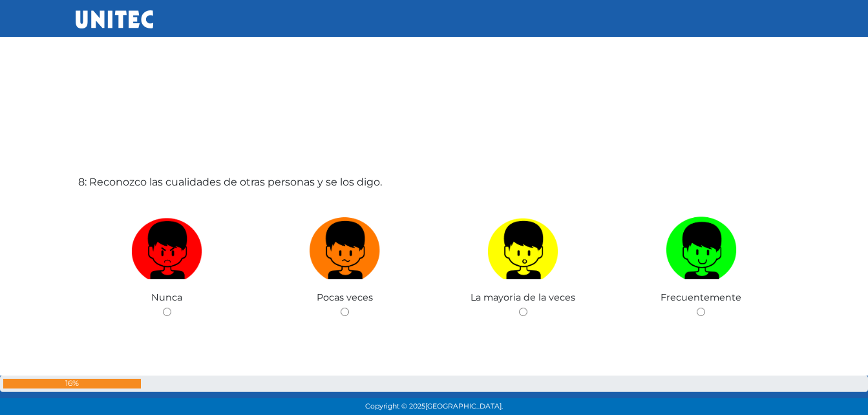
scroll to position [2900, 0]
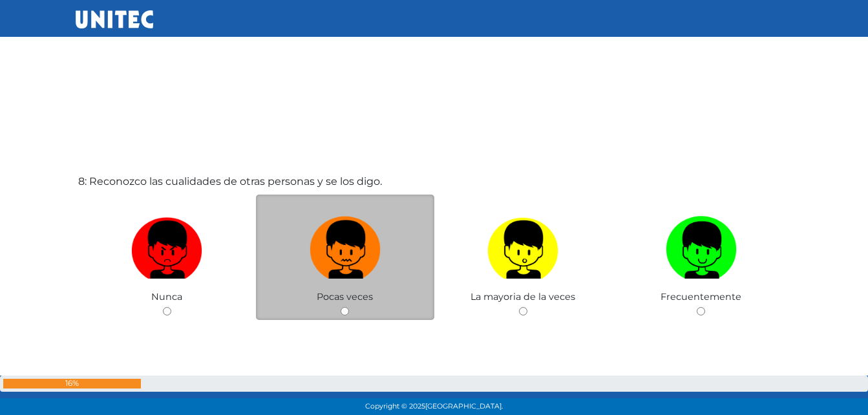
click at [361, 252] on img at bounding box center [345, 245] width 71 height 68
click at [349, 307] on input "radio" at bounding box center [345, 311] width 8 height 8
radio input "true"
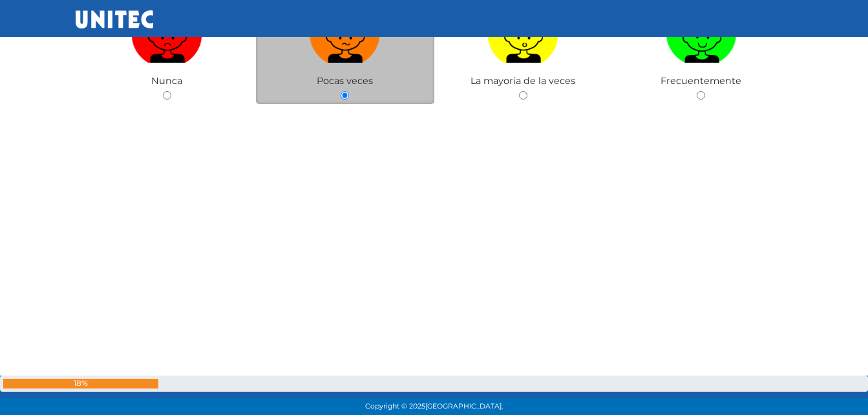
scroll to position [3385, 0]
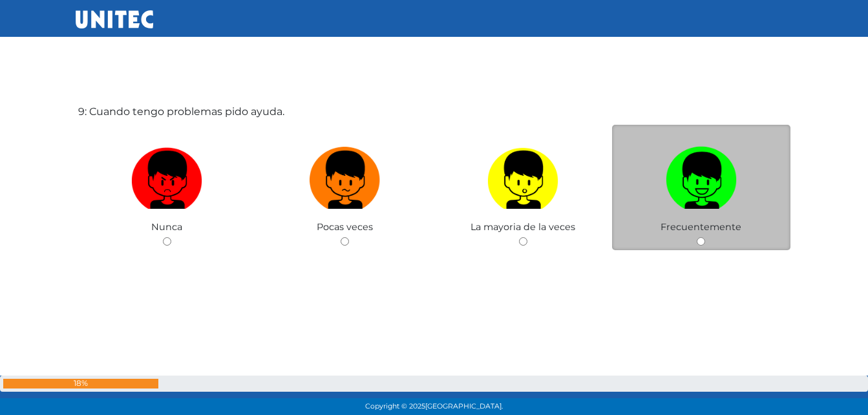
click at [695, 186] on img at bounding box center [701, 176] width 71 height 68
click at [697, 237] on input "radio" at bounding box center [701, 241] width 8 height 8
radio input "true"
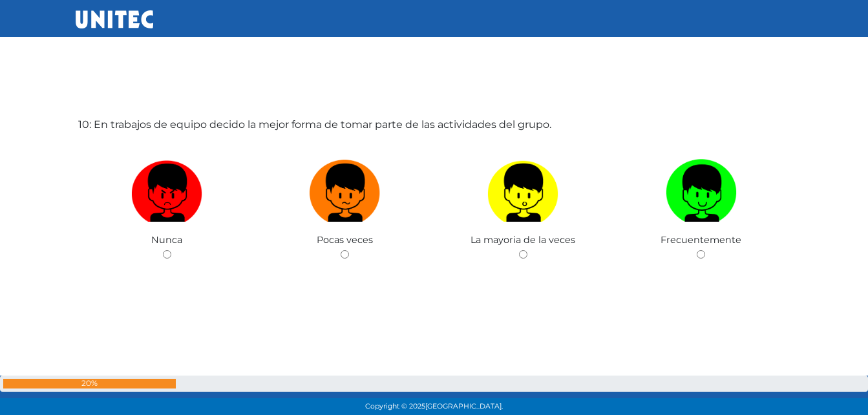
scroll to position [3800, 0]
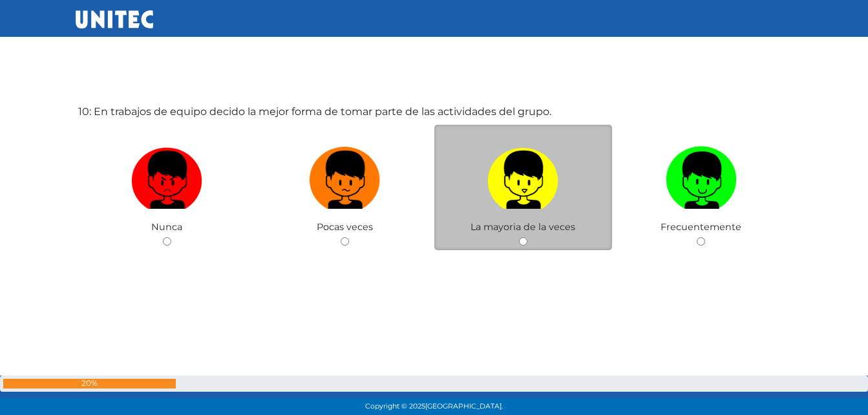
click at [537, 177] on img at bounding box center [522, 176] width 71 height 68
click at [527, 237] on input "radio" at bounding box center [523, 241] width 8 height 8
radio input "true"
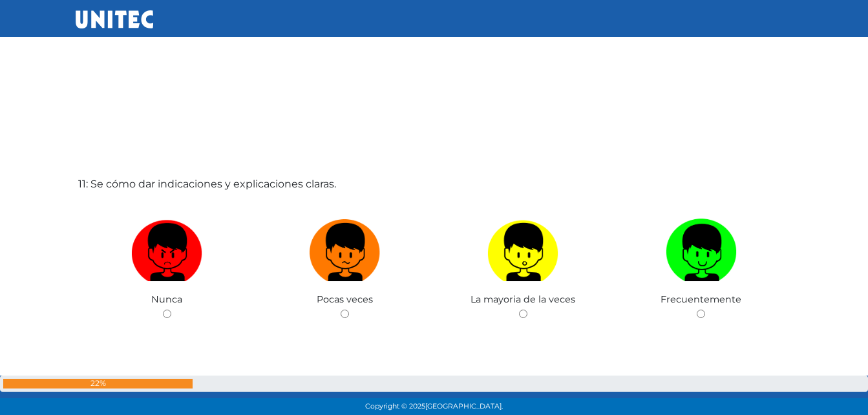
scroll to position [4167, 0]
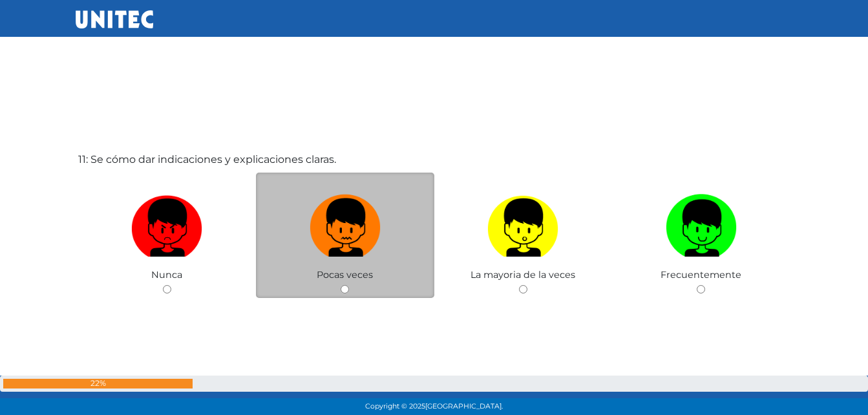
click at [336, 228] on img at bounding box center [345, 223] width 71 height 68
click at [341, 285] on input "radio" at bounding box center [345, 289] width 8 height 8
radio input "true"
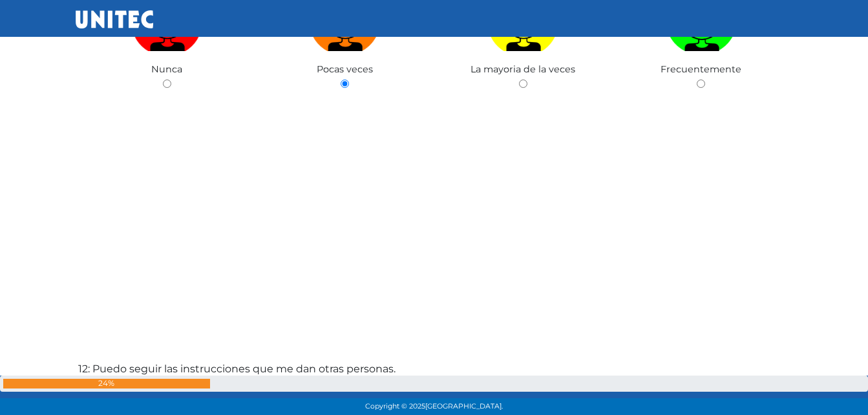
scroll to position [4630, 0]
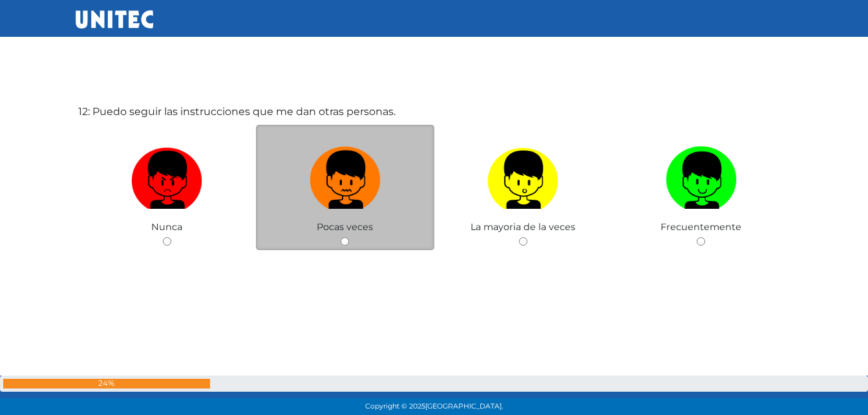
click at [341, 203] on img at bounding box center [345, 176] width 71 height 68
click at [341, 237] on input "radio" at bounding box center [345, 241] width 8 height 8
radio input "true"
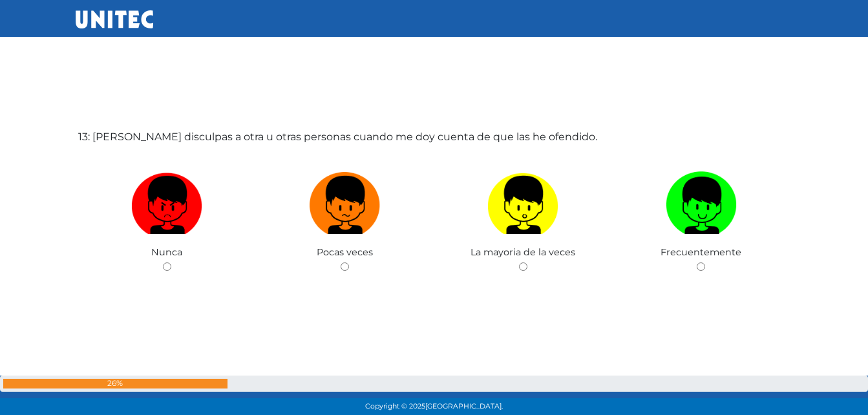
scroll to position [5045, 0]
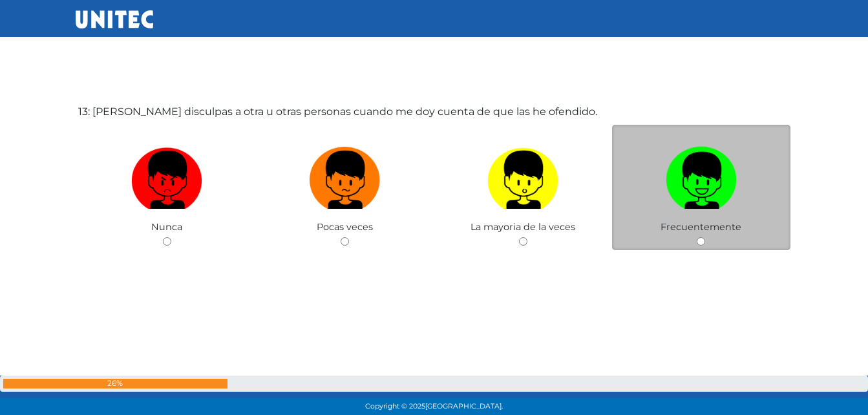
click at [696, 191] on img at bounding box center [701, 176] width 71 height 68
click at [697, 237] on input "radio" at bounding box center [701, 241] width 8 height 8
radio input "true"
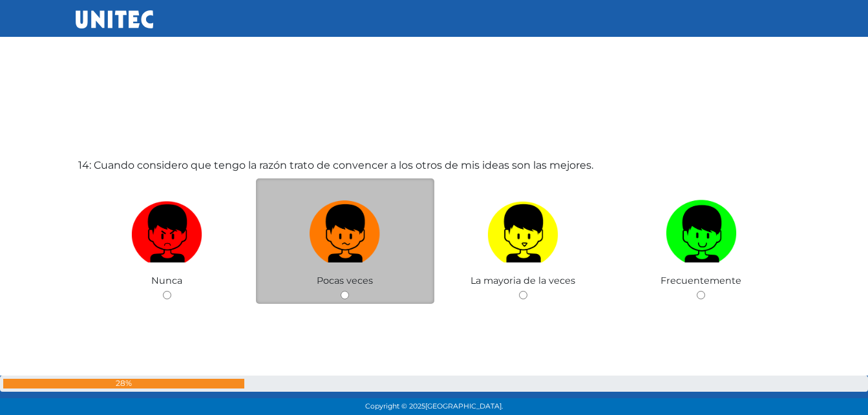
scroll to position [5413, 0]
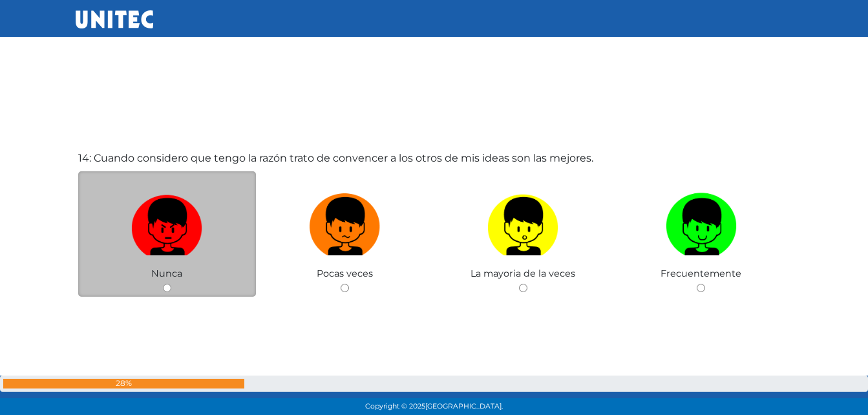
click at [165, 242] on img at bounding box center [166, 222] width 71 height 68
click at [165, 284] on input "radio" at bounding box center [167, 288] width 8 height 8
radio input "true"
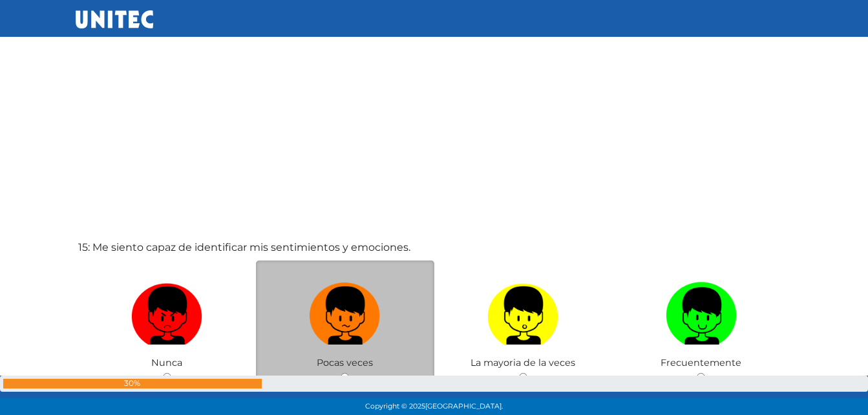
scroll to position [5801, 0]
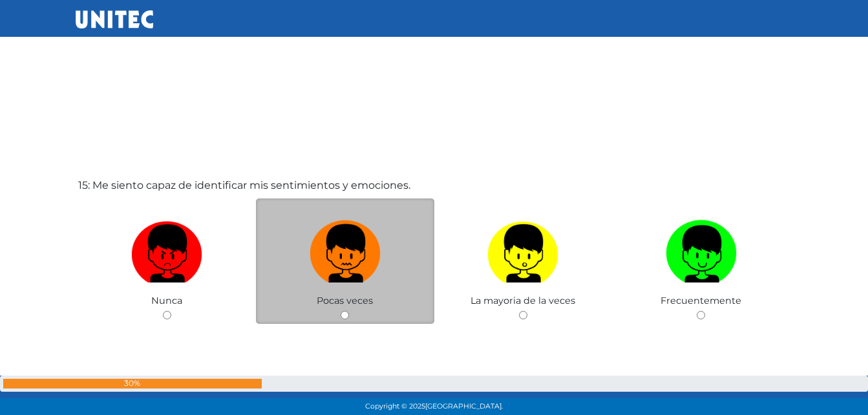
click at [339, 262] on img at bounding box center [345, 249] width 71 height 68
click at [341, 311] on input "radio" at bounding box center [345, 315] width 8 height 8
radio input "true"
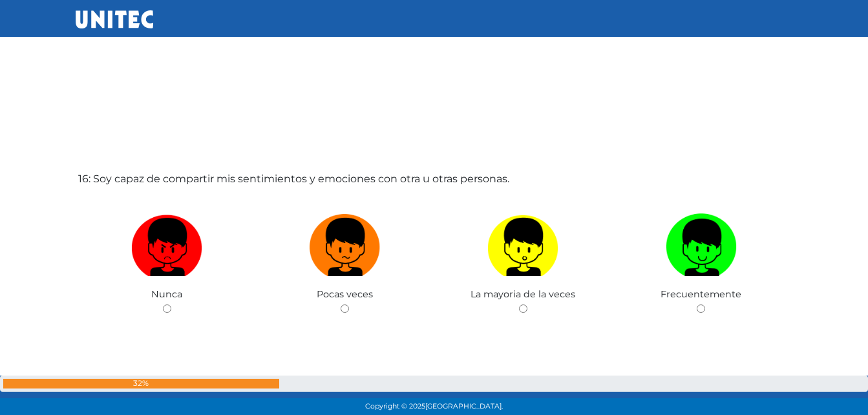
scroll to position [6235, 0]
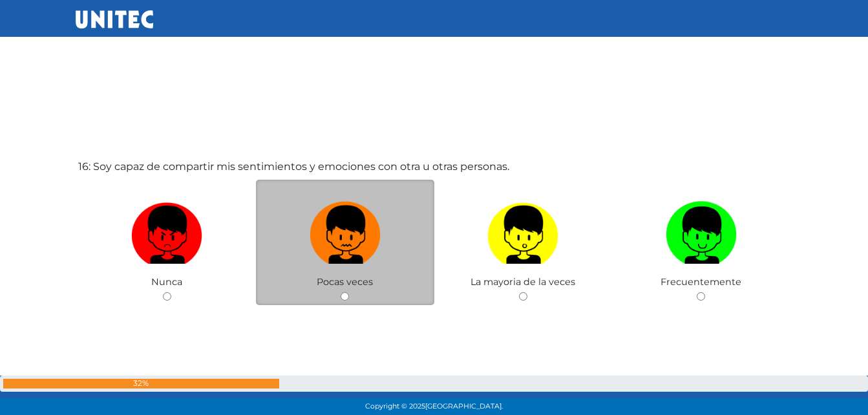
click at [352, 228] on img at bounding box center [345, 231] width 71 height 68
click at [349, 292] on input "radio" at bounding box center [345, 296] width 8 height 8
radio input "true"
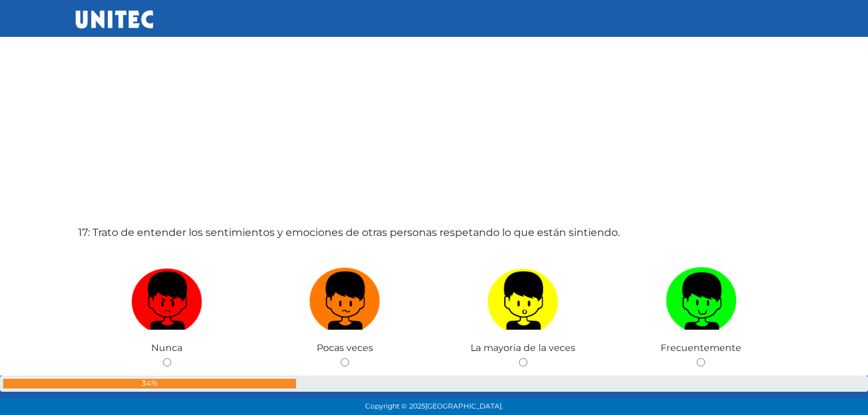
scroll to position [6588, 0]
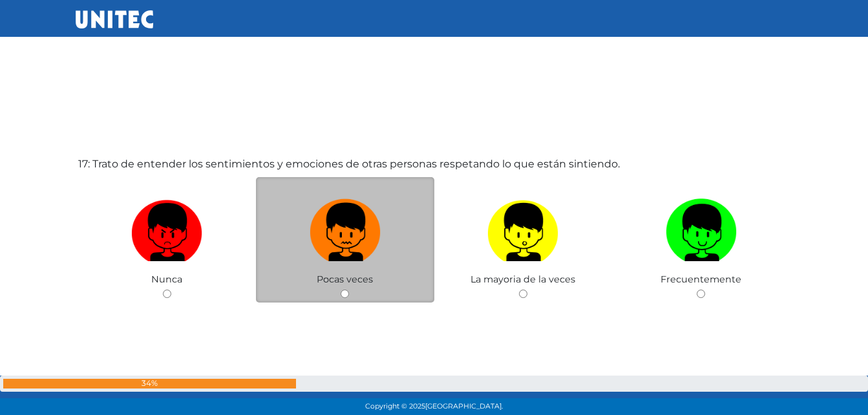
click at [352, 231] on img at bounding box center [345, 228] width 71 height 68
click at [349, 290] on input "radio" at bounding box center [345, 294] width 8 height 8
radio input "true"
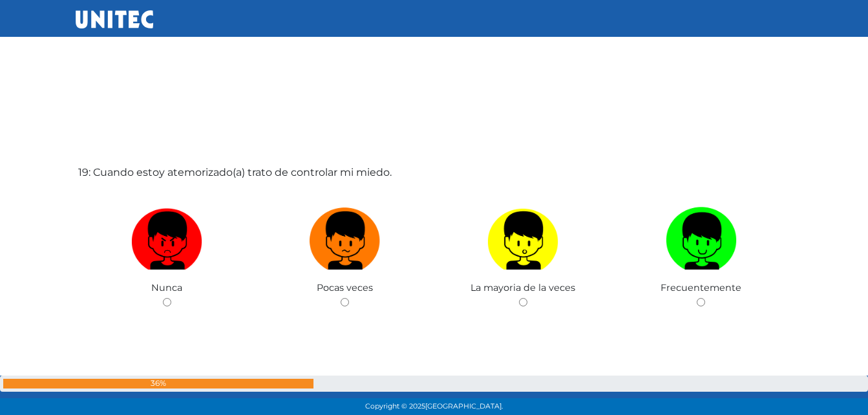
scroll to position [7491, 0]
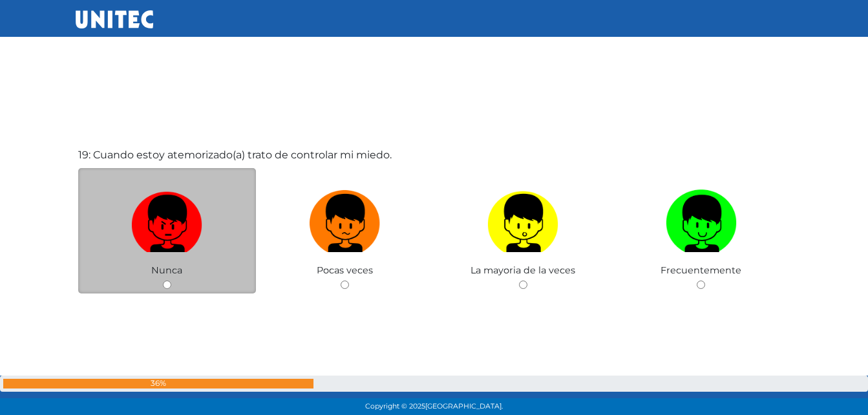
click at [192, 222] on img at bounding box center [166, 219] width 71 height 68
click at [171, 281] on input "radio" at bounding box center [167, 285] width 8 height 8
radio input "true"
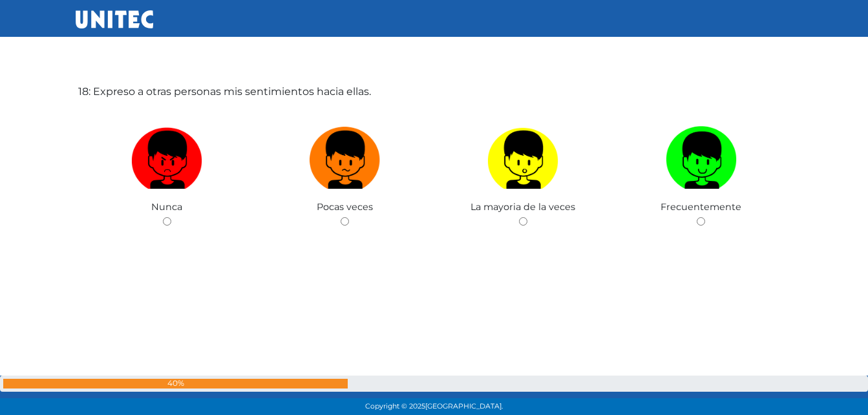
scroll to position [7142, 0]
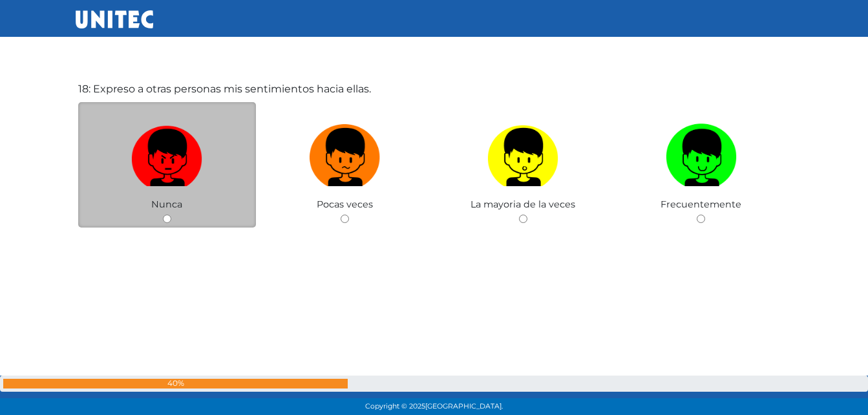
click at [150, 160] on img at bounding box center [166, 153] width 71 height 68
click at [163, 215] on input "radio" at bounding box center [167, 219] width 8 height 8
radio input "true"
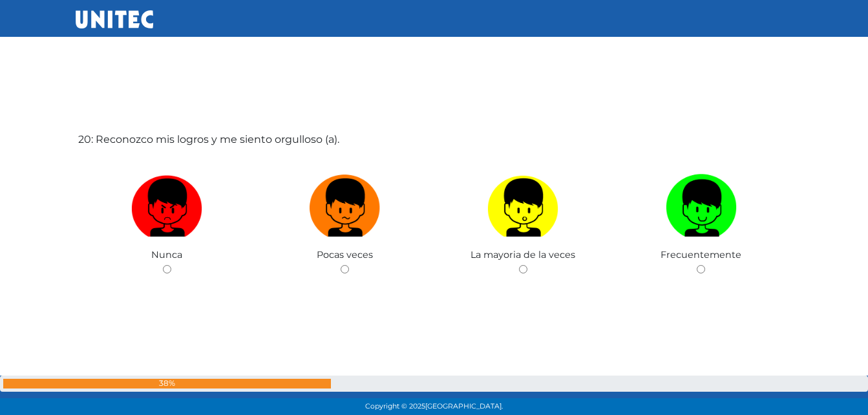
scroll to position [7922, 0]
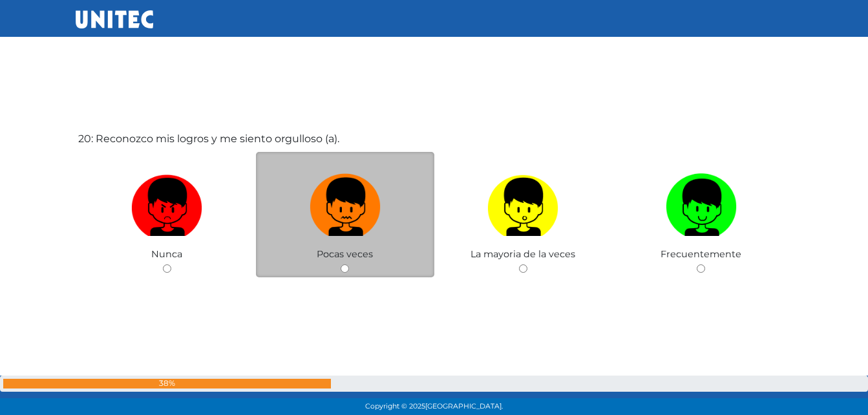
click at [343, 211] on img at bounding box center [345, 203] width 71 height 68
click at [343, 264] on input "radio" at bounding box center [345, 268] width 8 height 8
radio input "true"
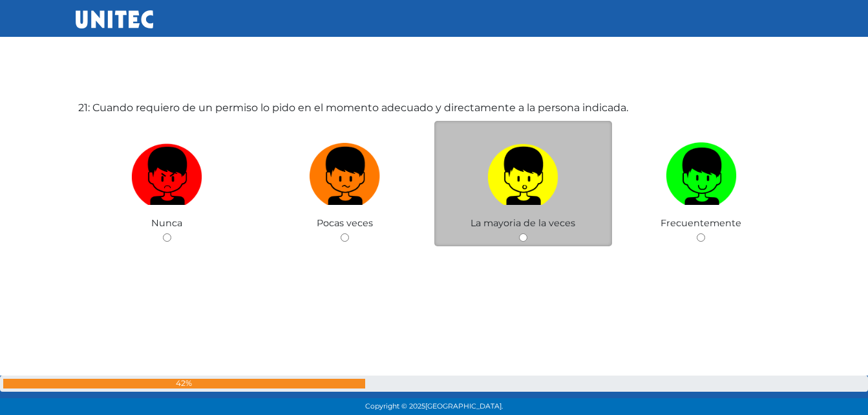
scroll to position [8374, 0]
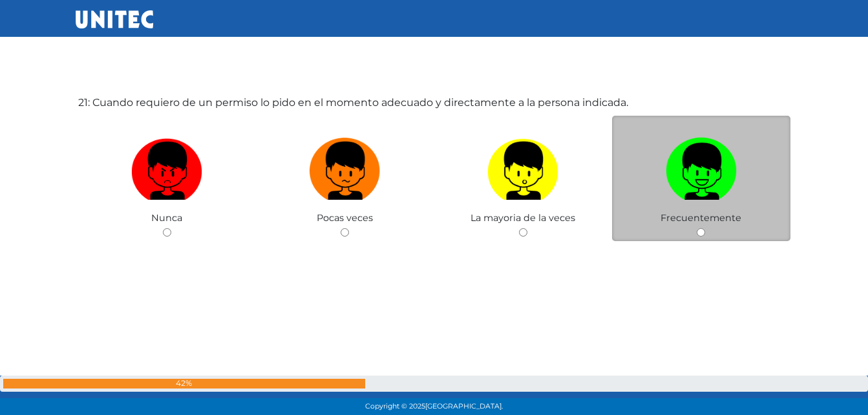
click at [704, 161] on img at bounding box center [701, 167] width 71 height 68
click at [704, 228] on input "radio" at bounding box center [701, 232] width 8 height 8
radio input "true"
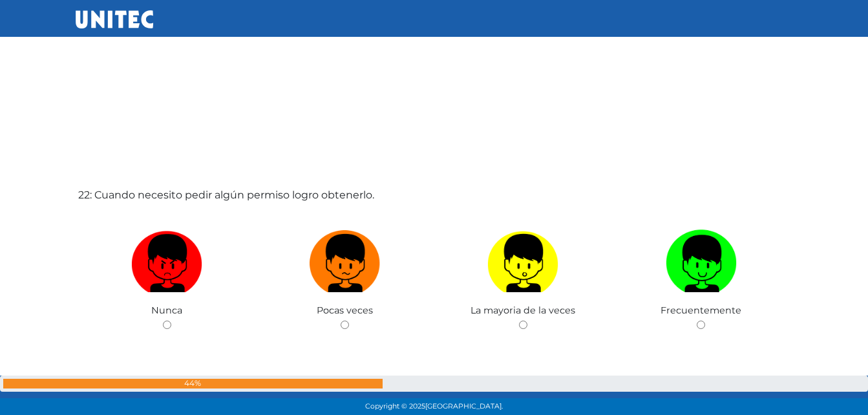
scroll to position [8697, 0]
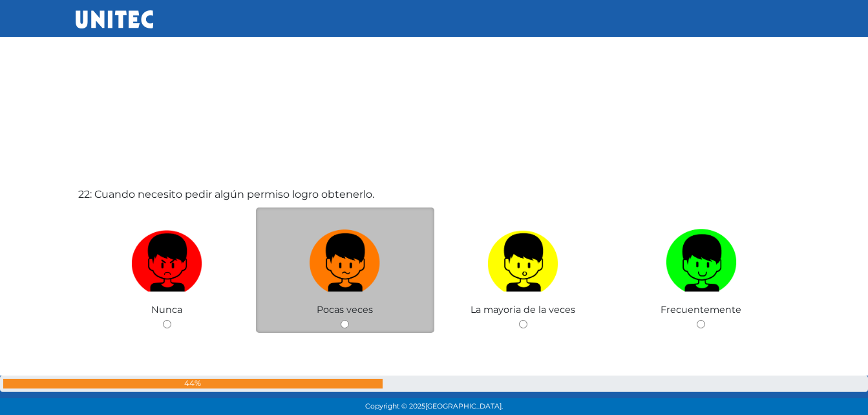
click at [378, 276] on img at bounding box center [345, 258] width 71 height 68
click at [349, 320] on input "radio" at bounding box center [345, 324] width 8 height 8
radio input "true"
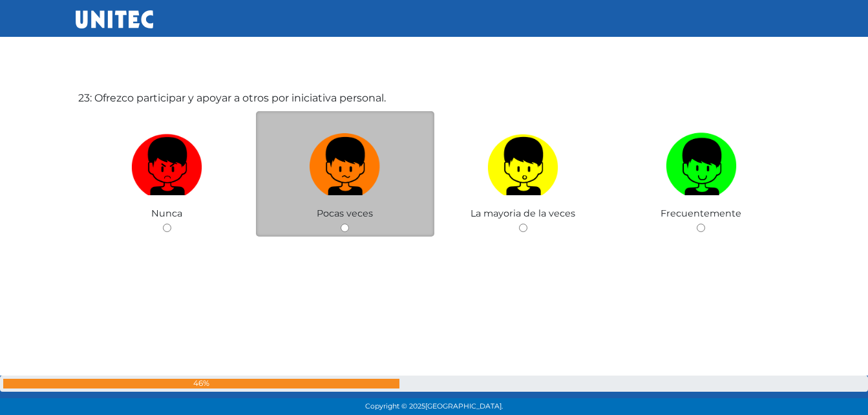
scroll to position [9250, 0]
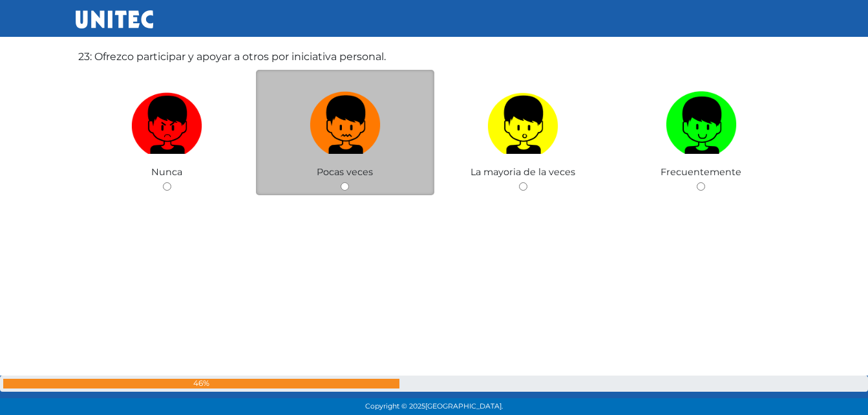
click at [340, 135] on img at bounding box center [345, 121] width 71 height 68
click at [341, 182] on input "radio" at bounding box center [345, 186] width 8 height 8
radio input "true"
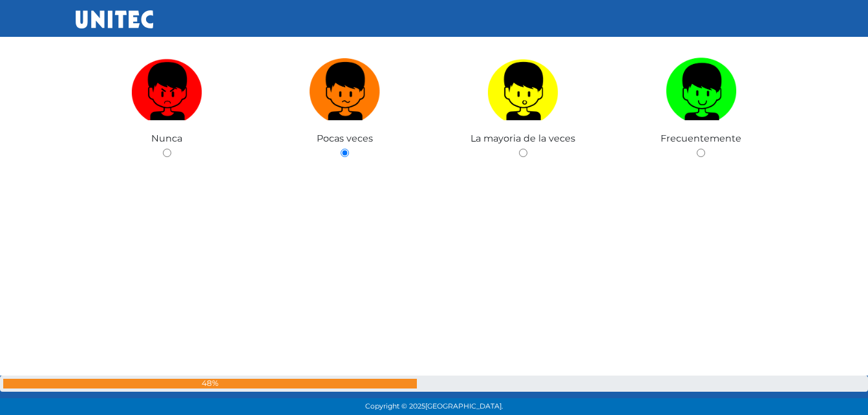
scroll to position [9293, 0]
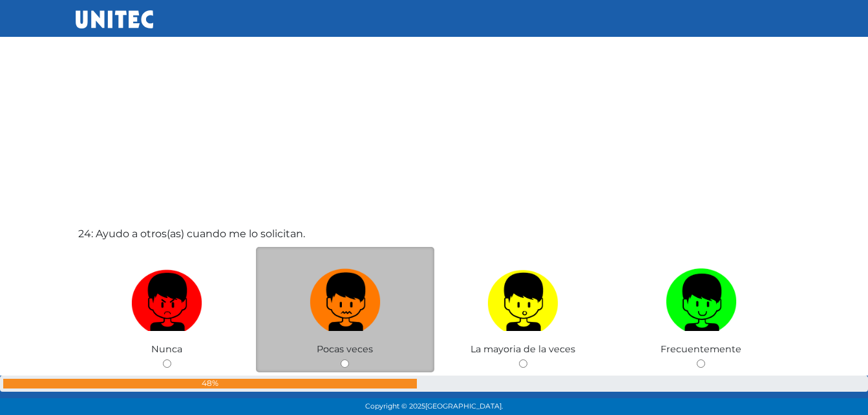
click at [348, 301] on img at bounding box center [345, 298] width 71 height 68
click at [348, 359] on input "radio" at bounding box center [345, 363] width 8 height 8
radio input "true"
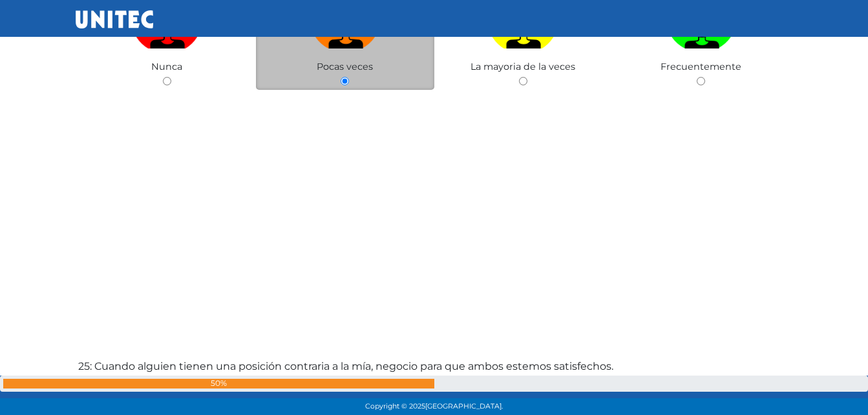
scroll to position [9835, 0]
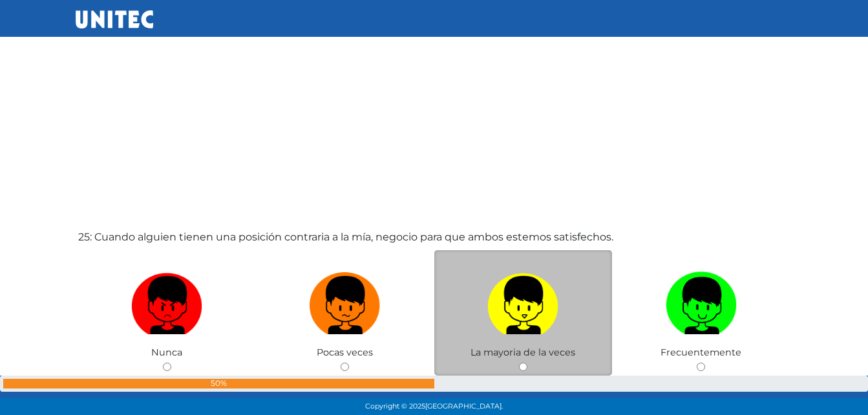
click at [525, 285] on img at bounding box center [522, 301] width 71 height 68
click at [525, 363] on input "radio" at bounding box center [523, 367] width 8 height 8
radio input "true"
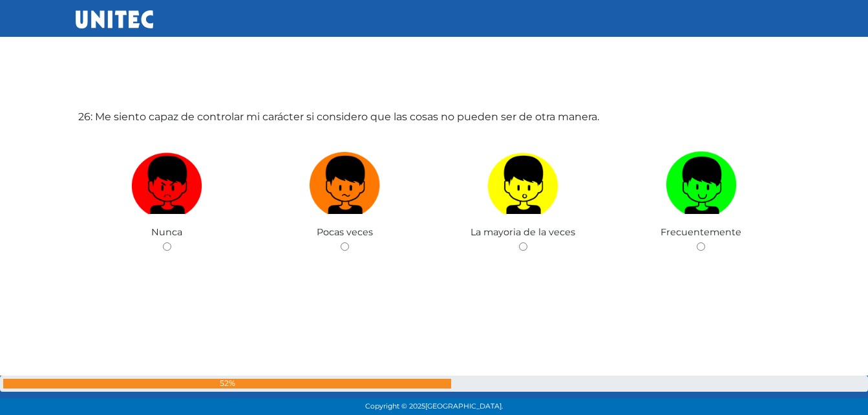
scroll to position [10440, 0]
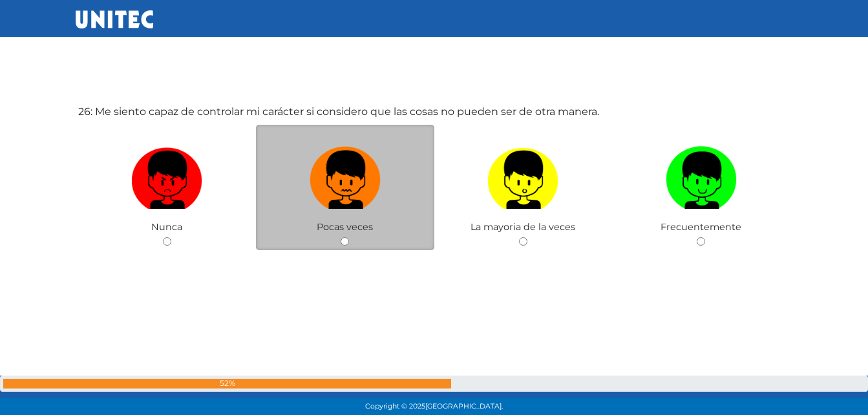
click at [327, 176] on img at bounding box center [345, 176] width 71 height 68
click at [341, 237] on input "radio" at bounding box center [345, 241] width 8 height 8
radio input "true"
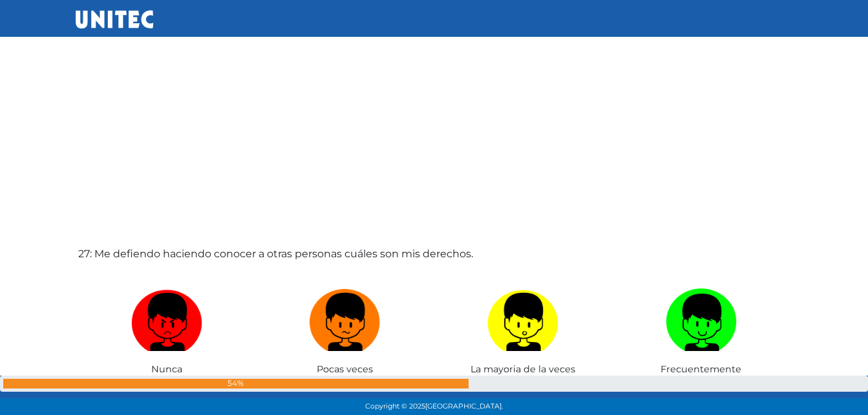
scroll to position [10744, 0]
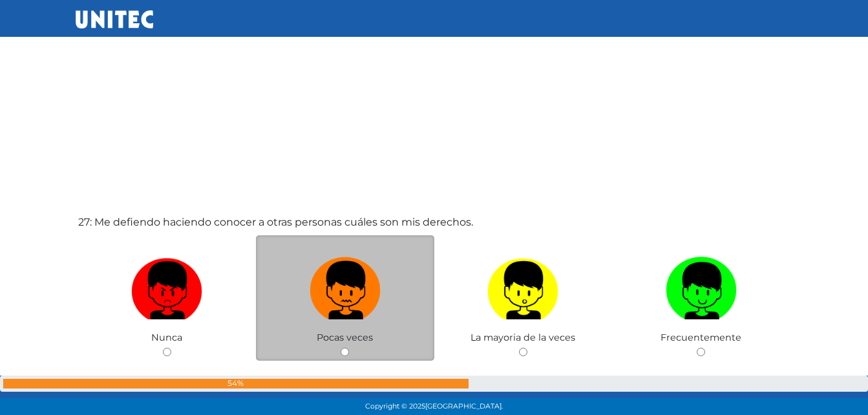
click at [358, 285] on img at bounding box center [345, 286] width 71 height 68
click at [349, 348] on input "radio" at bounding box center [345, 352] width 8 height 8
radio input "true"
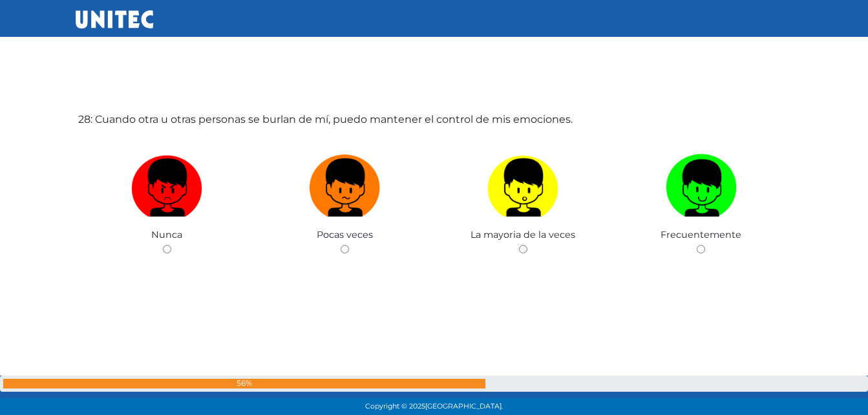
scroll to position [11259, 0]
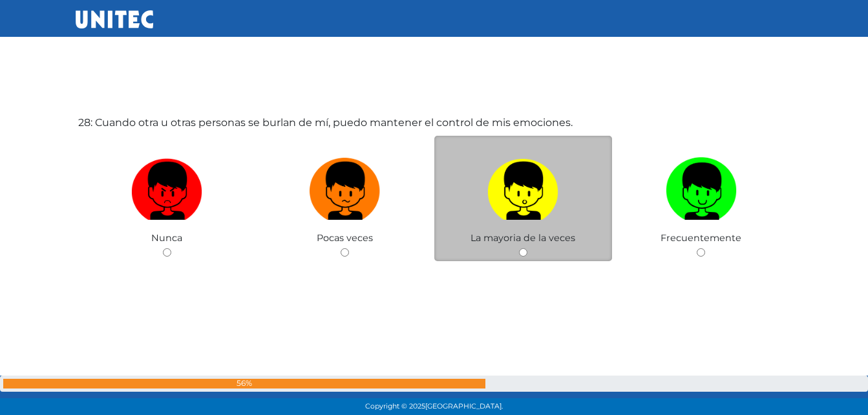
click at [485, 185] on label at bounding box center [523, 191] width 178 height 79
click at [519, 248] on input "radio" at bounding box center [523, 252] width 8 height 8
radio input "true"
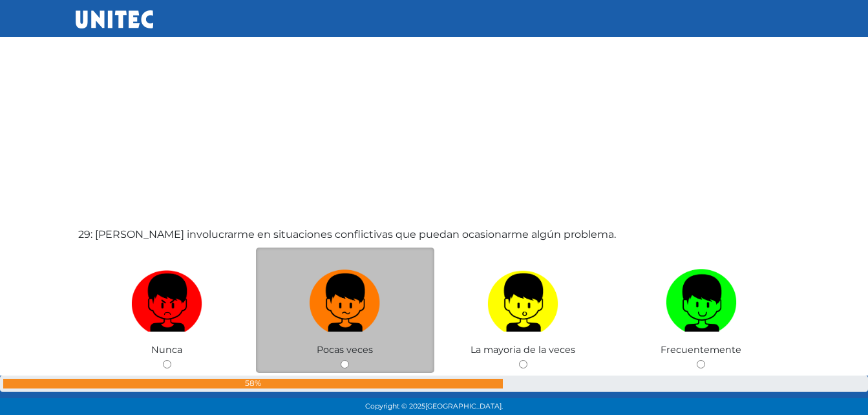
scroll to position [11562, 0]
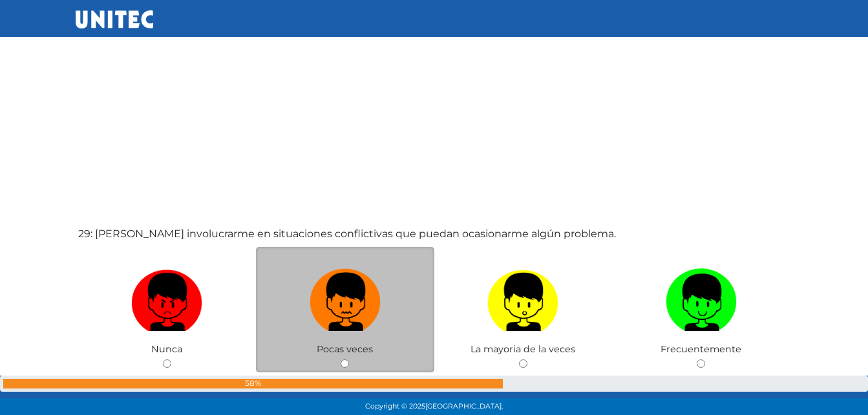
click at [355, 302] on img at bounding box center [345, 298] width 71 height 68
click at [349, 359] on input "radio" at bounding box center [345, 363] width 8 height 8
radio input "true"
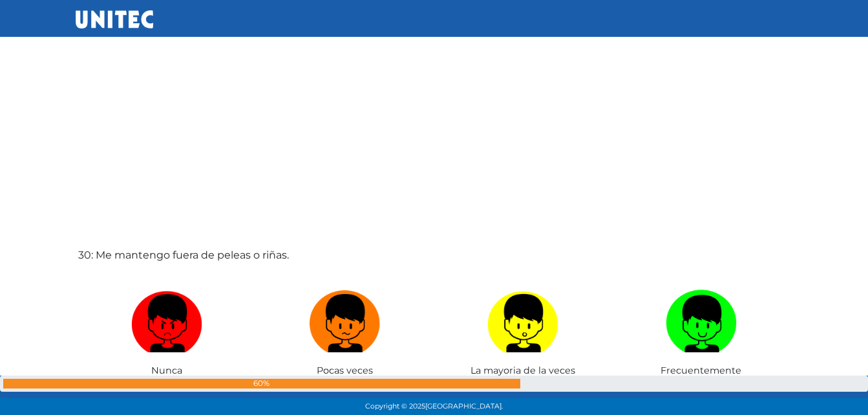
scroll to position [12056, 0]
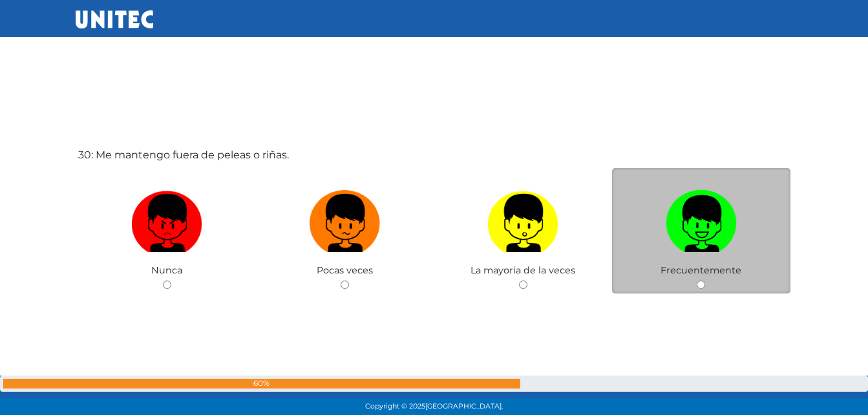
click at [690, 209] on img at bounding box center [701, 219] width 71 height 68
click at [697, 281] on input "radio" at bounding box center [701, 285] width 8 height 8
radio input "true"
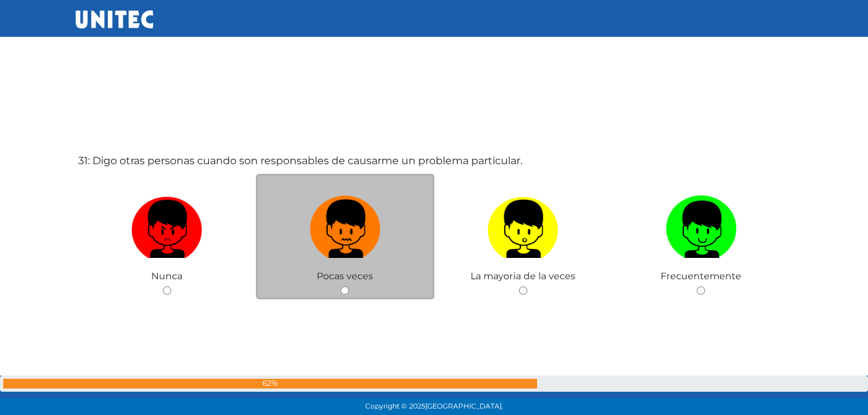
scroll to position [12487, 0]
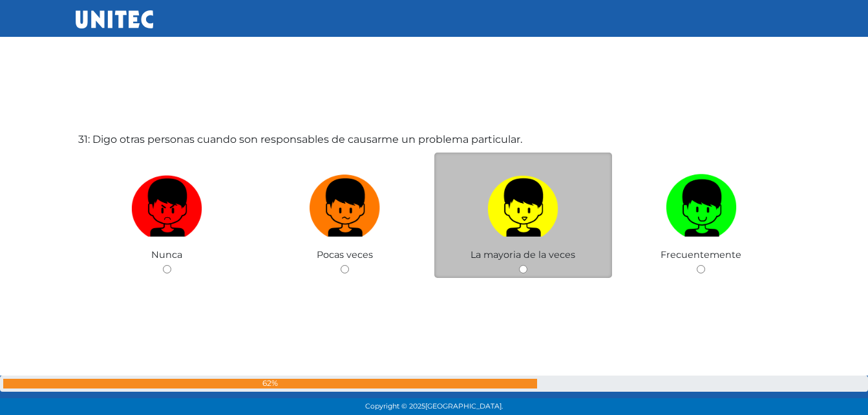
click at [522, 211] on img at bounding box center [522, 203] width 71 height 68
click at [522, 265] on input "radio" at bounding box center [523, 269] width 8 height 8
radio input "true"
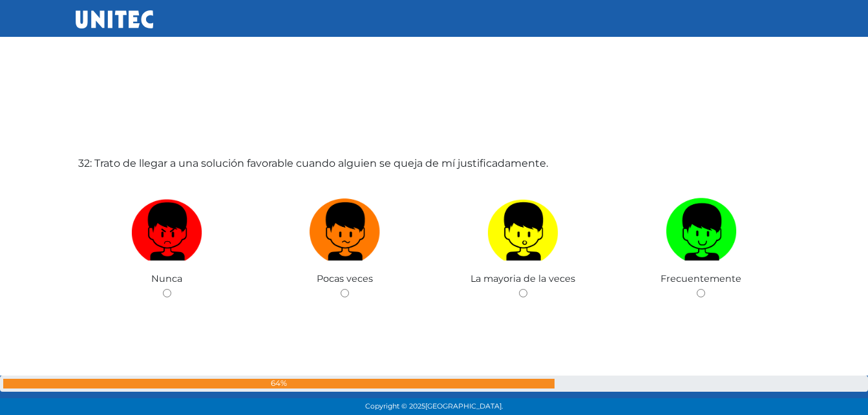
scroll to position [12930, 0]
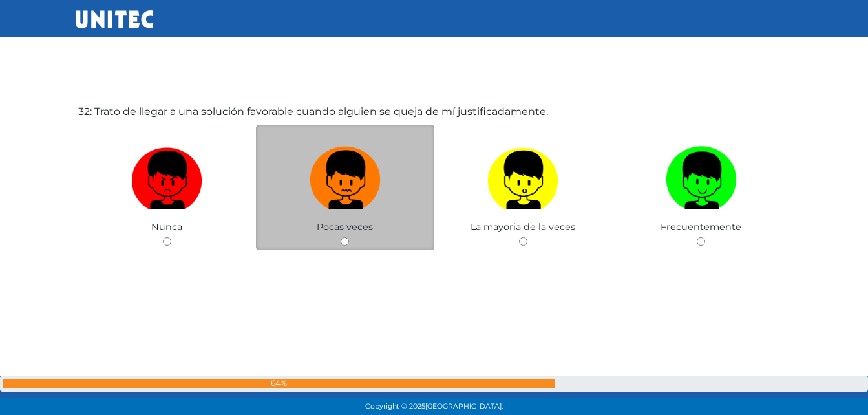
click at [350, 181] on img at bounding box center [345, 176] width 71 height 68
click at [349, 237] on input "radio" at bounding box center [345, 241] width 8 height 8
radio input "true"
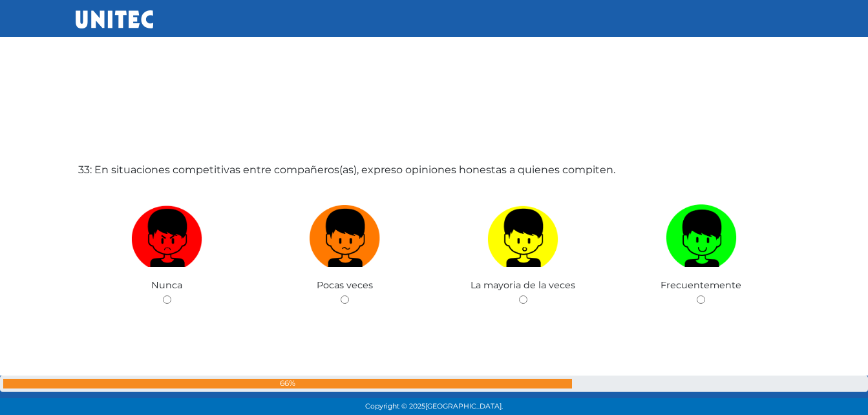
scroll to position [13297, 0]
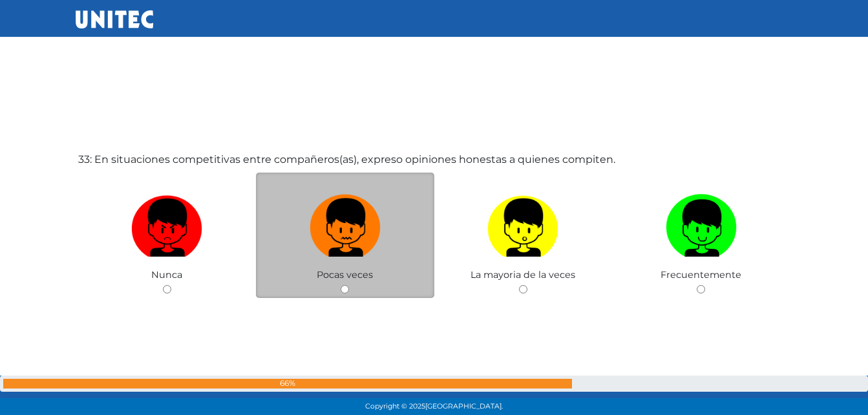
click at [357, 244] on img at bounding box center [345, 223] width 71 height 68
click at [349, 285] on input "radio" at bounding box center [345, 289] width 8 height 8
radio input "true"
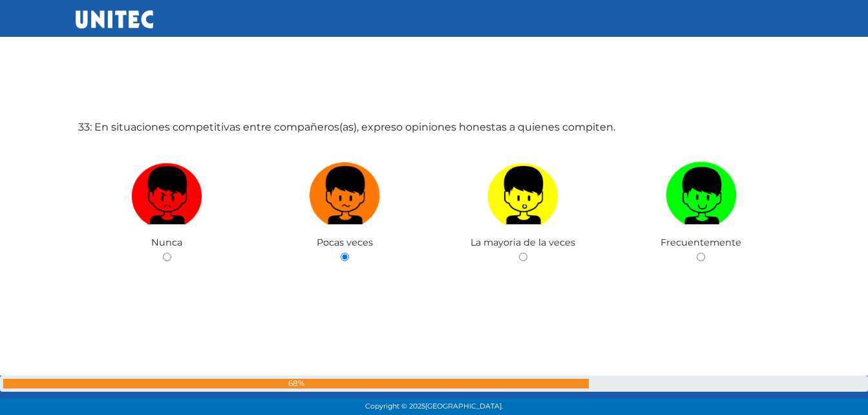
scroll to position [13341, 0]
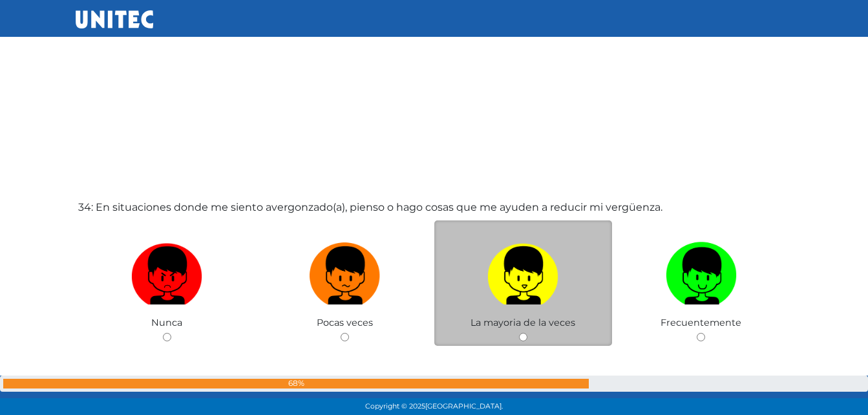
click at [509, 279] on img at bounding box center [522, 271] width 71 height 68
click at [519, 333] on input "radio" at bounding box center [523, 337] width 8 height 8
radio input "true"
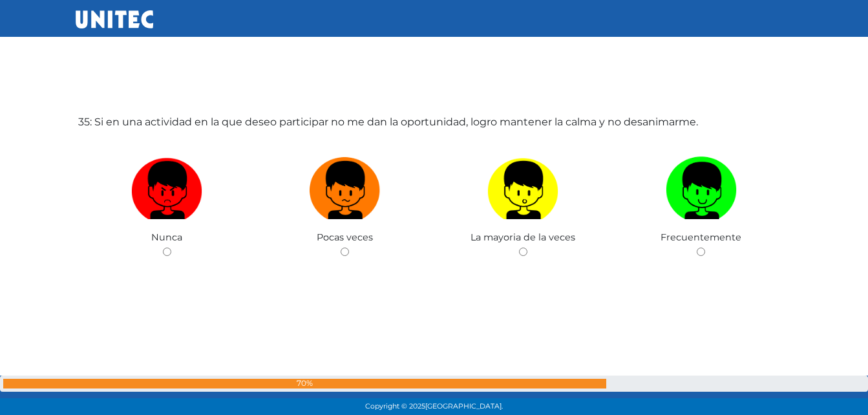
scroll to position [14175, 0]
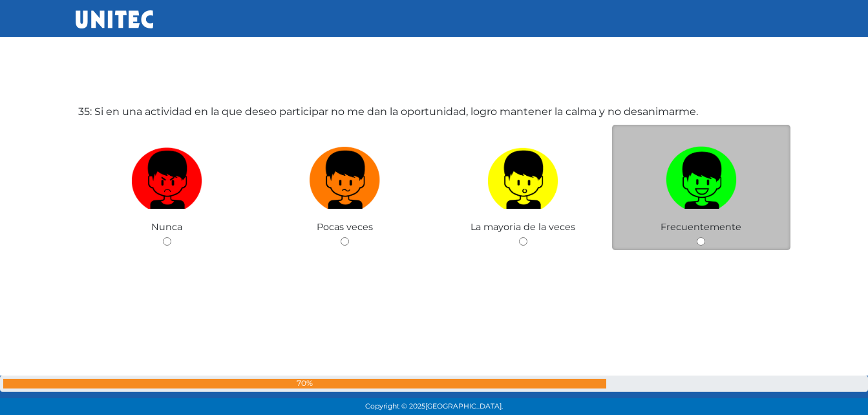
click at [695, 179] on img at bounding box center [701, 176] width 71 height 68
click at [697, 237] on input "radio" at bounding box center [701, 241] width 8 height 8
radio input "true"
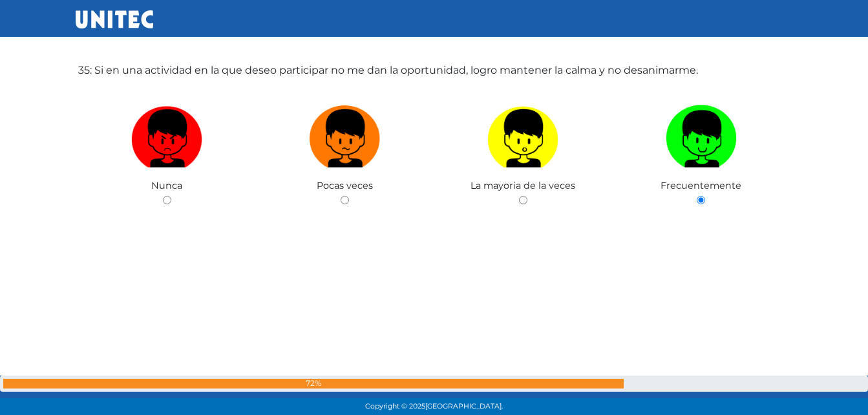
scroll to position [14220, 0]
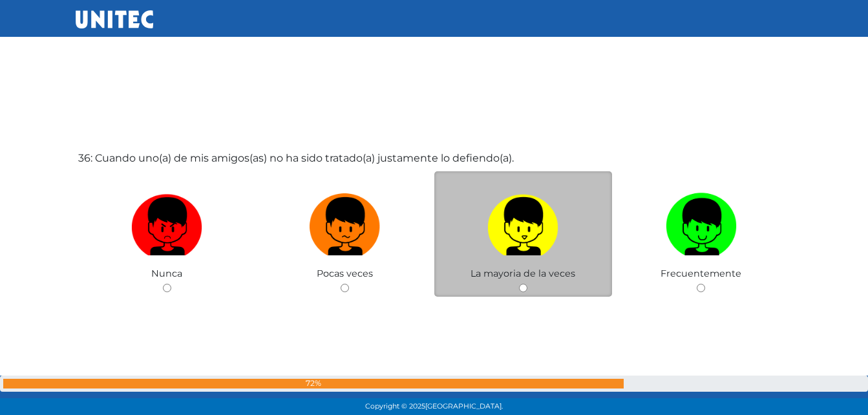
click at [514, 240] on img at bounding box center [522, 222] width 71 height 68
click at [519, 284] on input "radio" at bounding box center [523, 288] width 8 height 8
radio input "true"
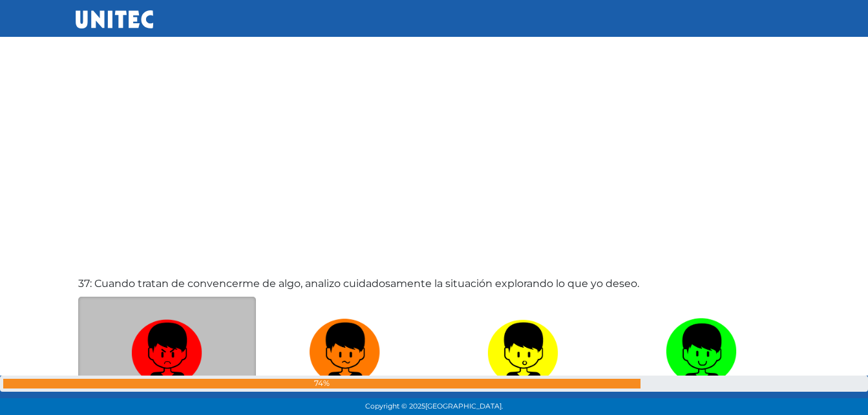
scroll to position [15027, 0]
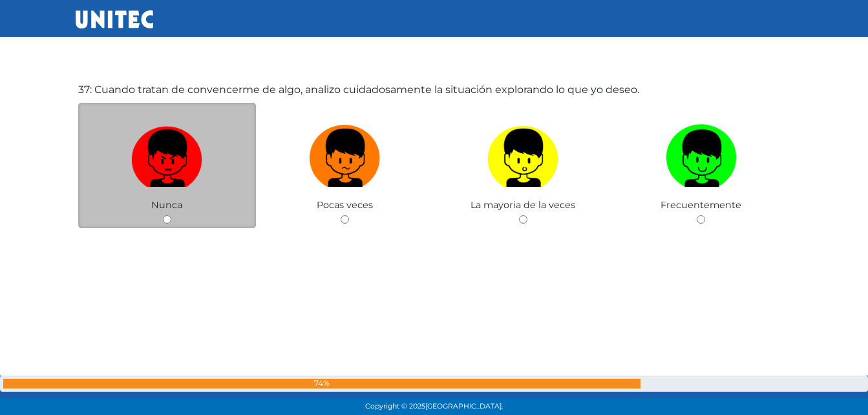
click at [160, 159] on img at bounding box center [166, 154] width 71 height 68
click at [163, 215] on input "radio" at bounding box center [167, 219] width 8 height 8
radio input "true"
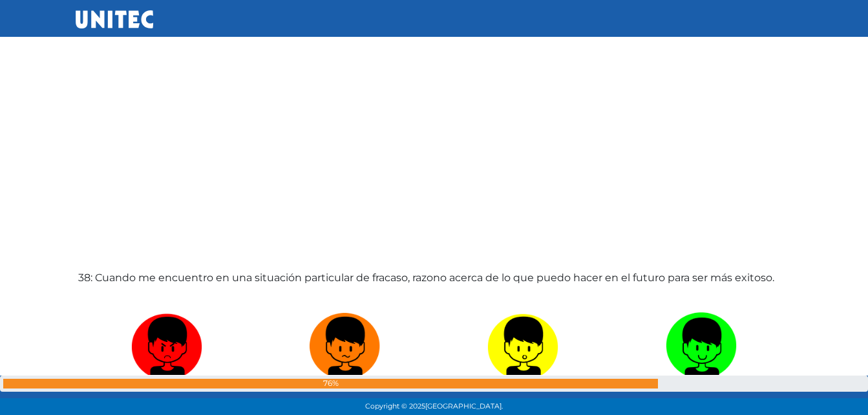
scroll to position [15413, 0]
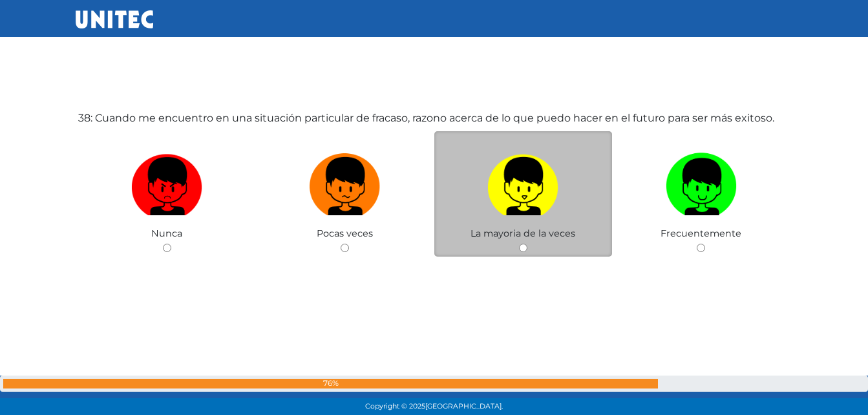
click at [517, 184] on img at bounding box center [522, 182] width 71 height 68
click at [519, 244] on input "radio" at bounding box center [523, 248] width 8 height 8
radio input "true"
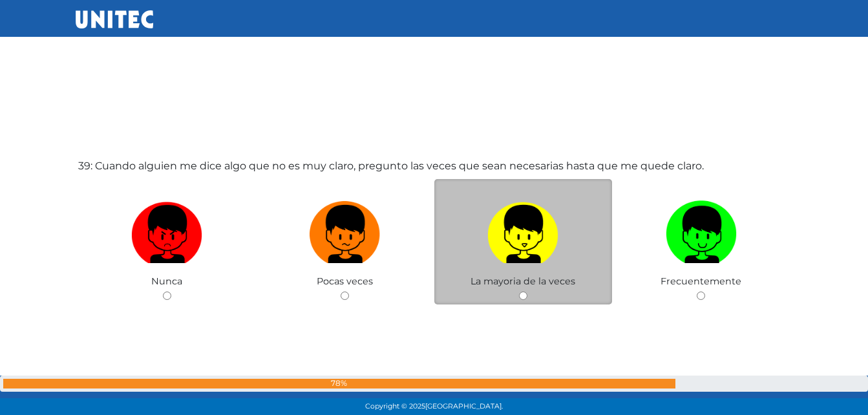
click at [531, 235] on img at bounding box center [522, 230] width 71 height 68
click at [527, 292] on input "radio" at bounding box center [523, 296] width 8 height 8
radio input "true"
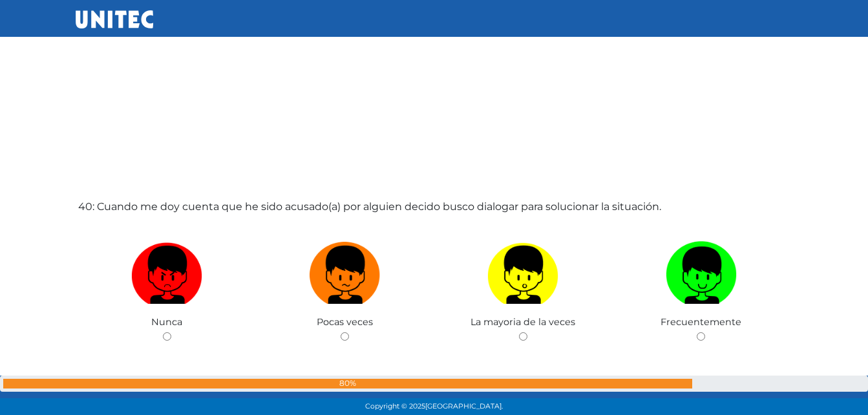
scroll to position [16186, 0]
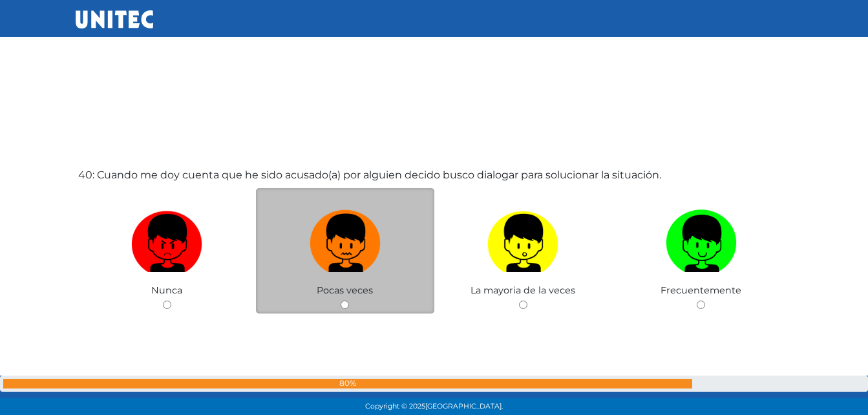
click at [357, 233] on img at bounding box center [345, 239] width 71 height 68
click at [349, 301] on input "radio" at bounding box center [345, 305] width 8 height 8
radio input "true"
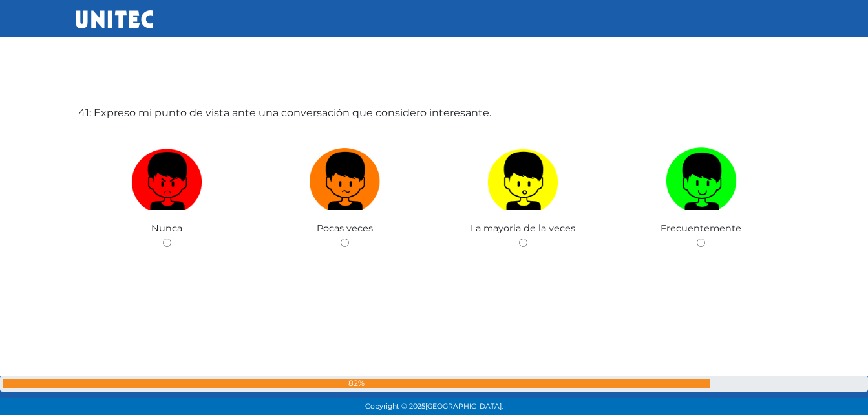
scroll to position [16665, 0]
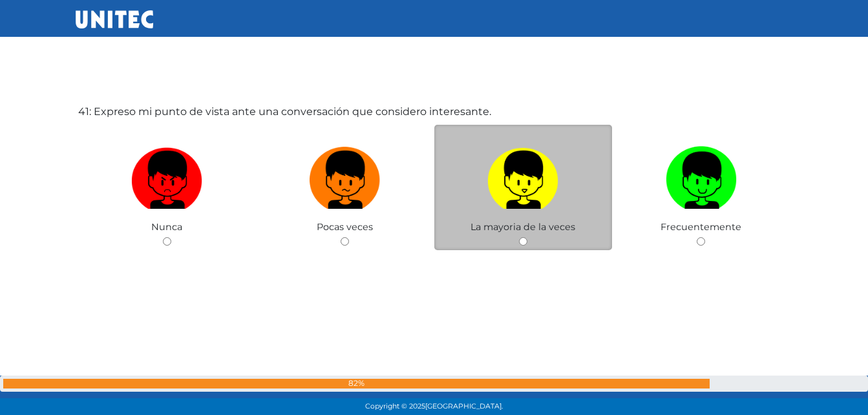
click at [524, 191] on img at bounding box center [522, 176] width 71 height 68
click at [524, 237] on input "radio" at bounding box center [523, 241] width 8 height 8
radio input "true"
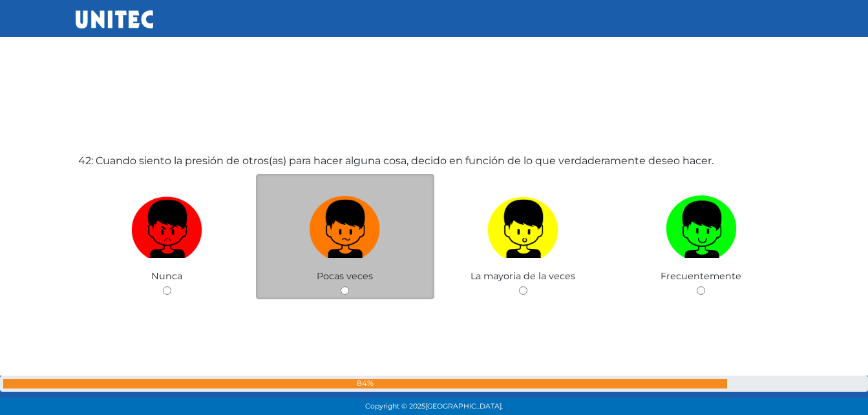
scroll to position [17032, 0]
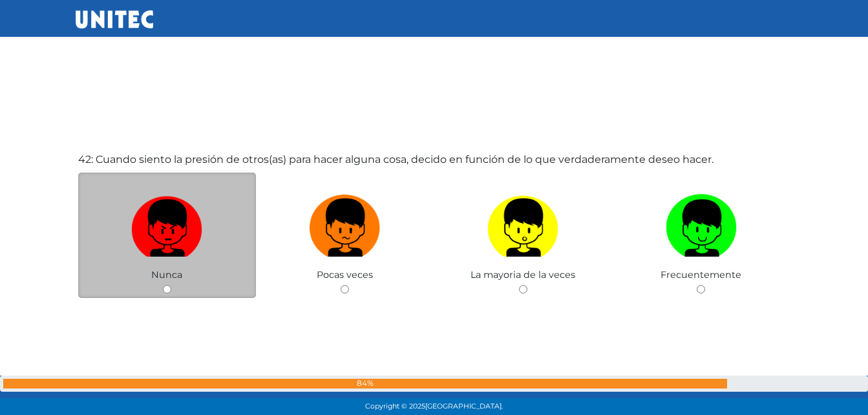
click at [177, 232] on img at bounding box center [166, 223] width 71 height 68
click at [171, 285] on input "radio" at bounding box center [167, 289] width 8 height 8
radio input "true"
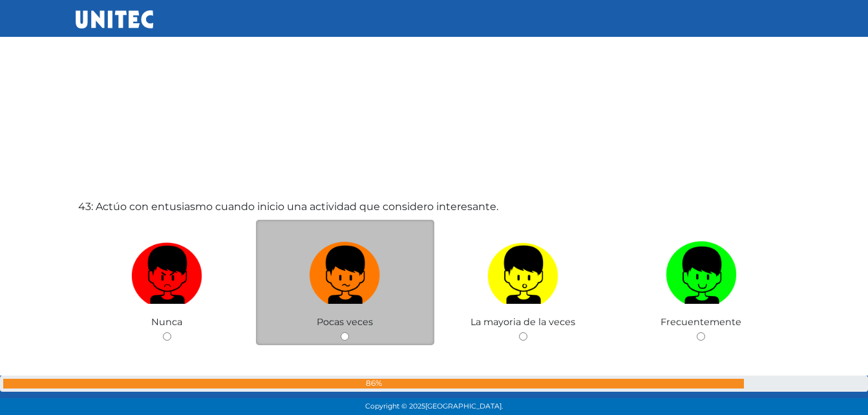
scroll to position [17400, 0]
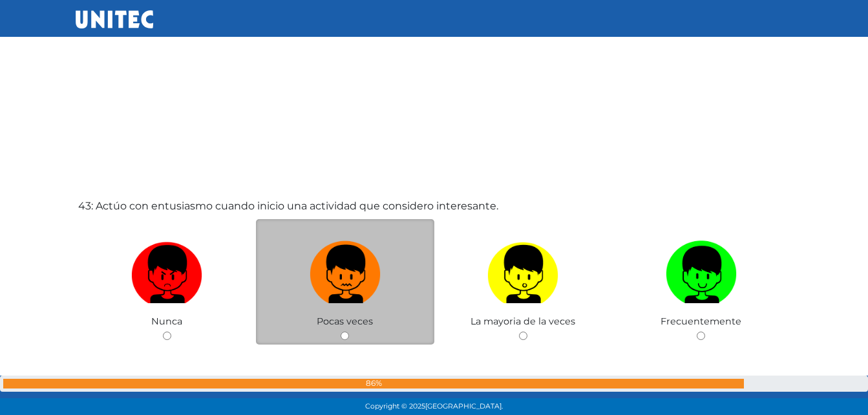
click at [349, 282] on img at bounding box center [345, 270] width 71 height 68
click at [349, 332] on input "radio" at bounding box center [345, 336] width 8 height 8
radio input "true"
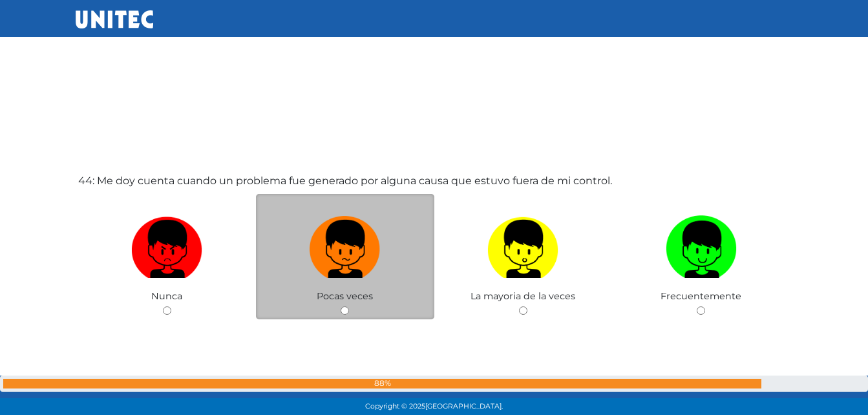
scroll to position [17917, 0]
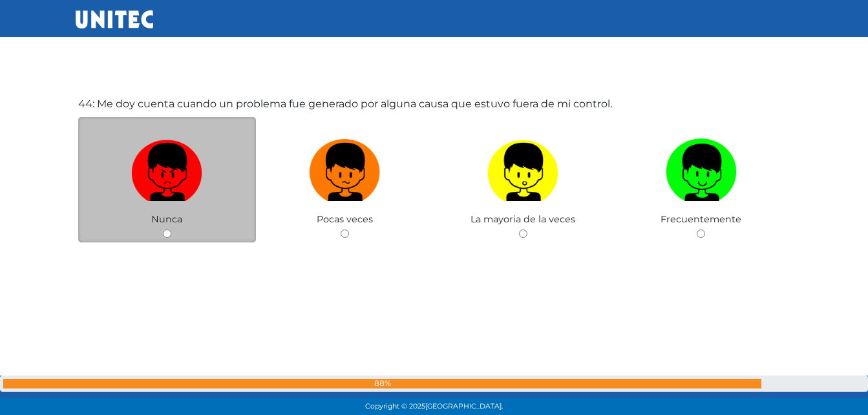
click at [180, 191] on img at bounding box center [166, 168] width 71 height 68
click at [171, 229] on input "radio" at bounding box center [167, 233] width 8 height 8
radio input "true"
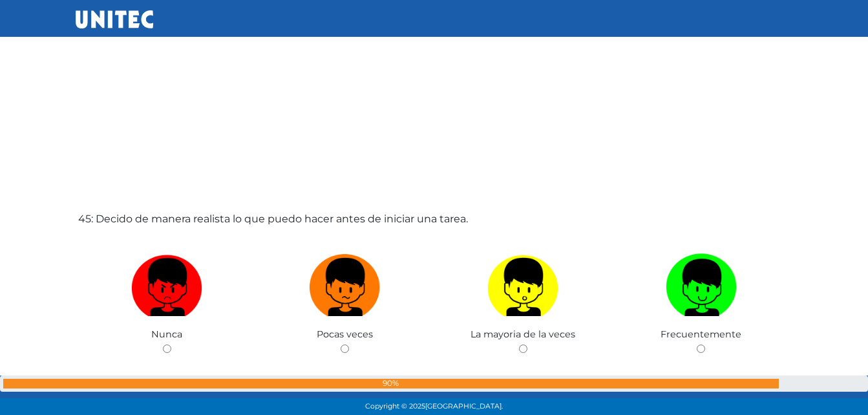
scroll to position [18240, 0]
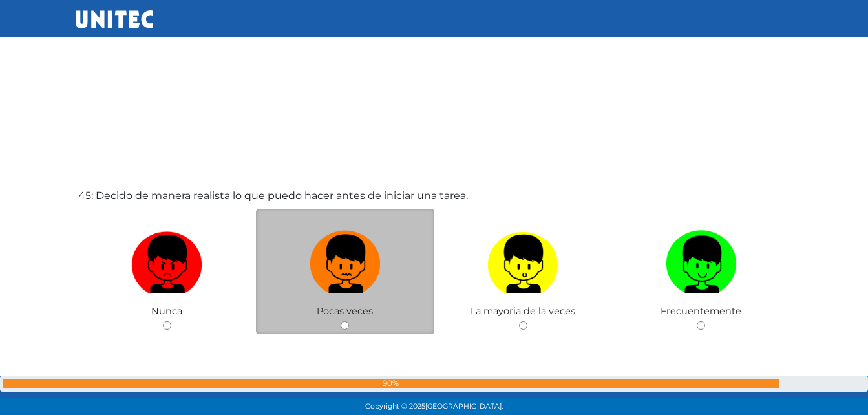
click at [335, 264] on img at bounding box center [345, 260] width 71 height 68
click at [341, 321] on input "radio" at bounding box center [345, 325] width 8 height 8
radio input "true"
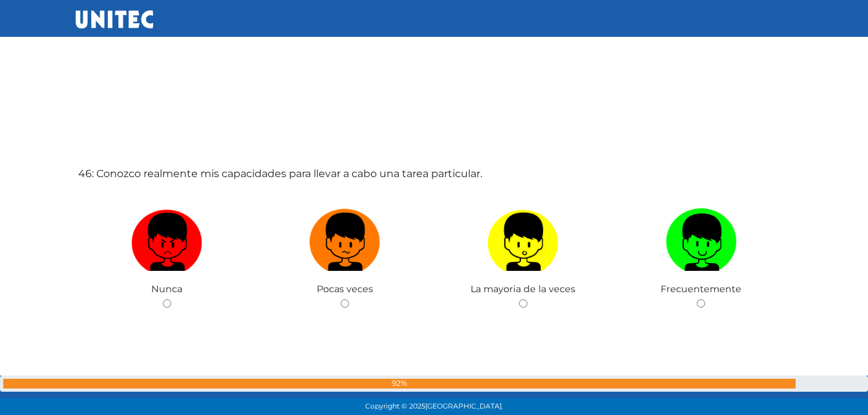
scroll to position [18739, 0]
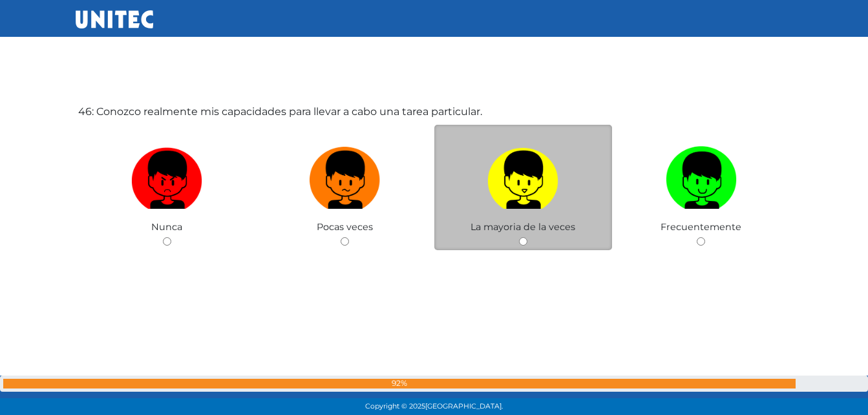
click at [501, 197] on img at bounding box center [522, 176] width 71 height 68
click at [519, 237] on input "radio" at bounding box center [523, 241] width 8 height 8
radio input "true"
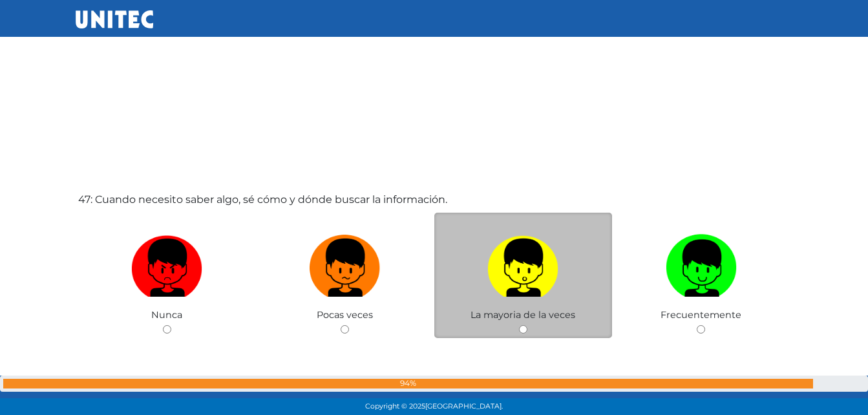
scroll to position [19108, 0]
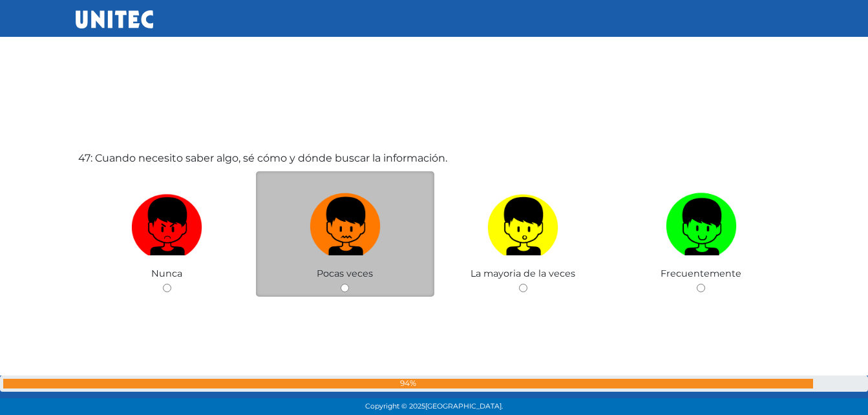
click at [358, 232] on img at bounding box center [345, 222] width 71 height 68
click at [349, 284] on input "radio" at bounding box center [345, 288] width 8 height 8
radio input "true"
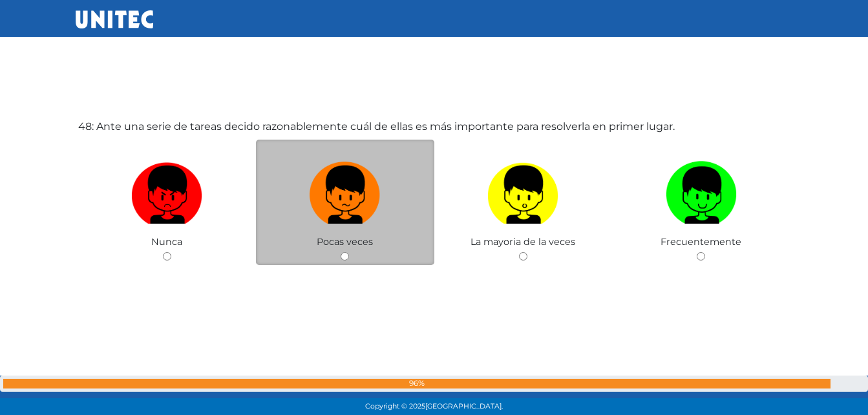
scroll to position [19569, 0]
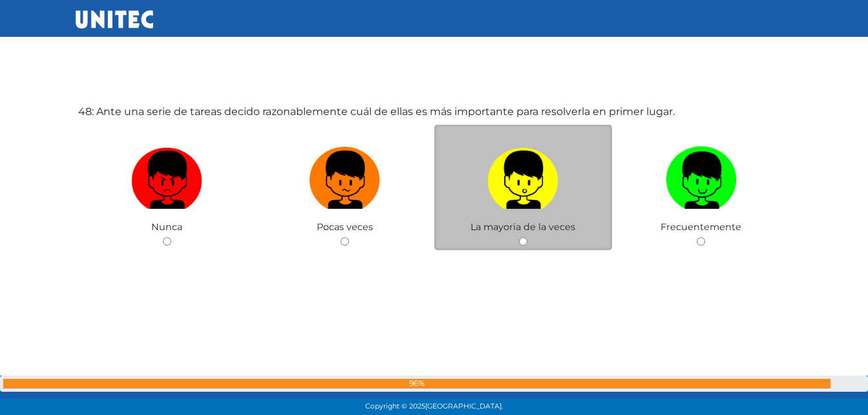
click at [535, 215] on label at bounding box center [523, 180] width 178 height 79
click at [527, 237] on input "radio" at bounding box center [523, 241] width 8 height 8
radio input "true"
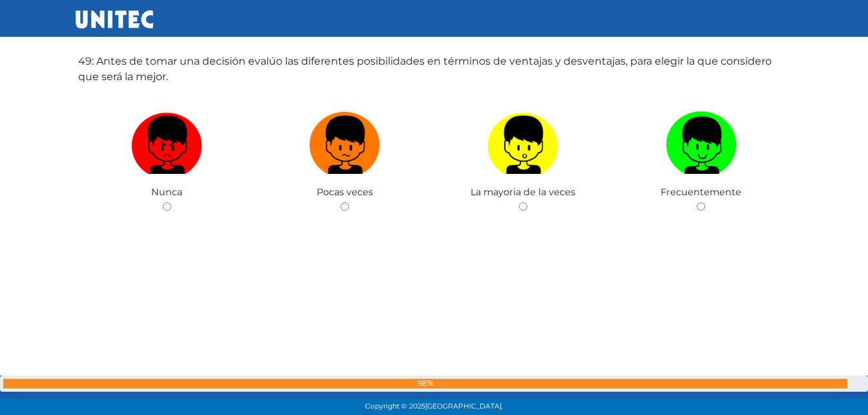
scroll to position [20067, 0]
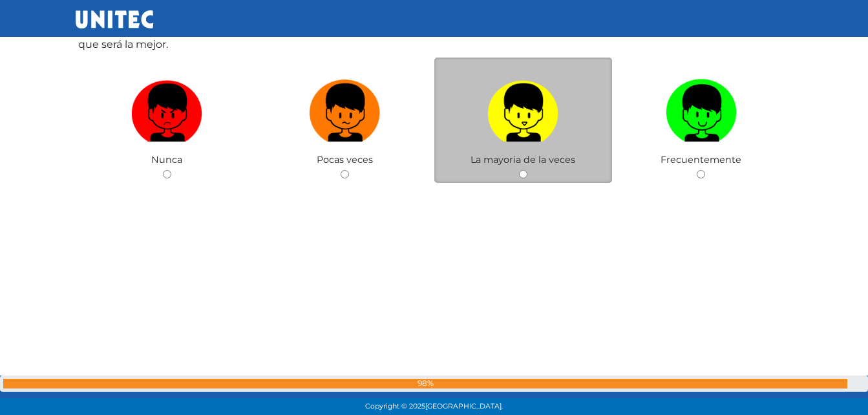
click at [513, 116] on img at bounding box center [522, 108] width 71 height 68
click at [519, 170] on input "radio" at bounding box center [523, 174] width 8 height 8
radio input "true"
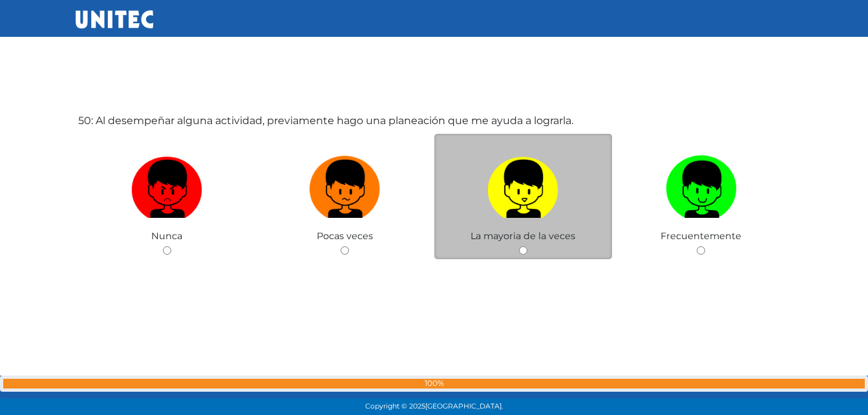
click at [522, 190] on img at bounding box center [522, 185] width 71 height 68
click at [522, 246] on input "radio" at bounding box center [523, 250] width 8 height 8
radio input "true"
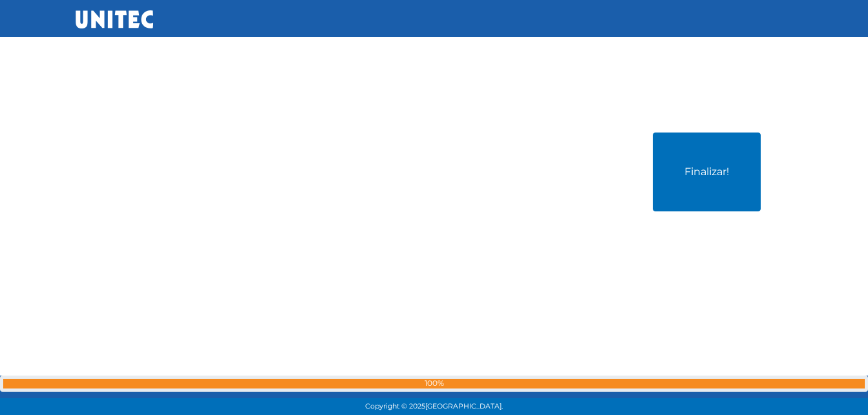
scroll to position [20814, 0]
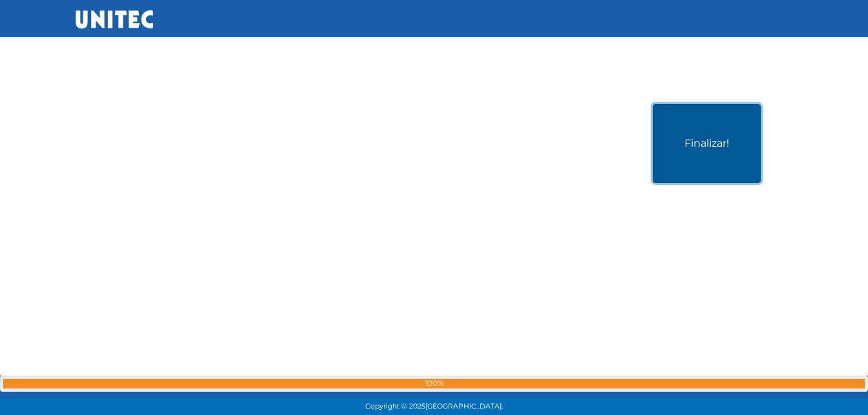
click at [730, 127] on button "Finalizar!" at bounding box center [707, 143] width 108 height 79
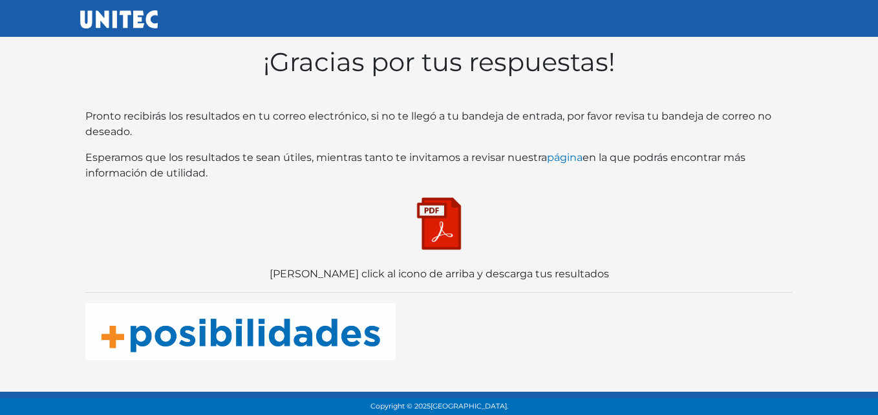
click at [445, 217] on img at bounding box center [439, 223] width 65 height 65
